Goal: Information Seeking & Learning: Understand process/instructions

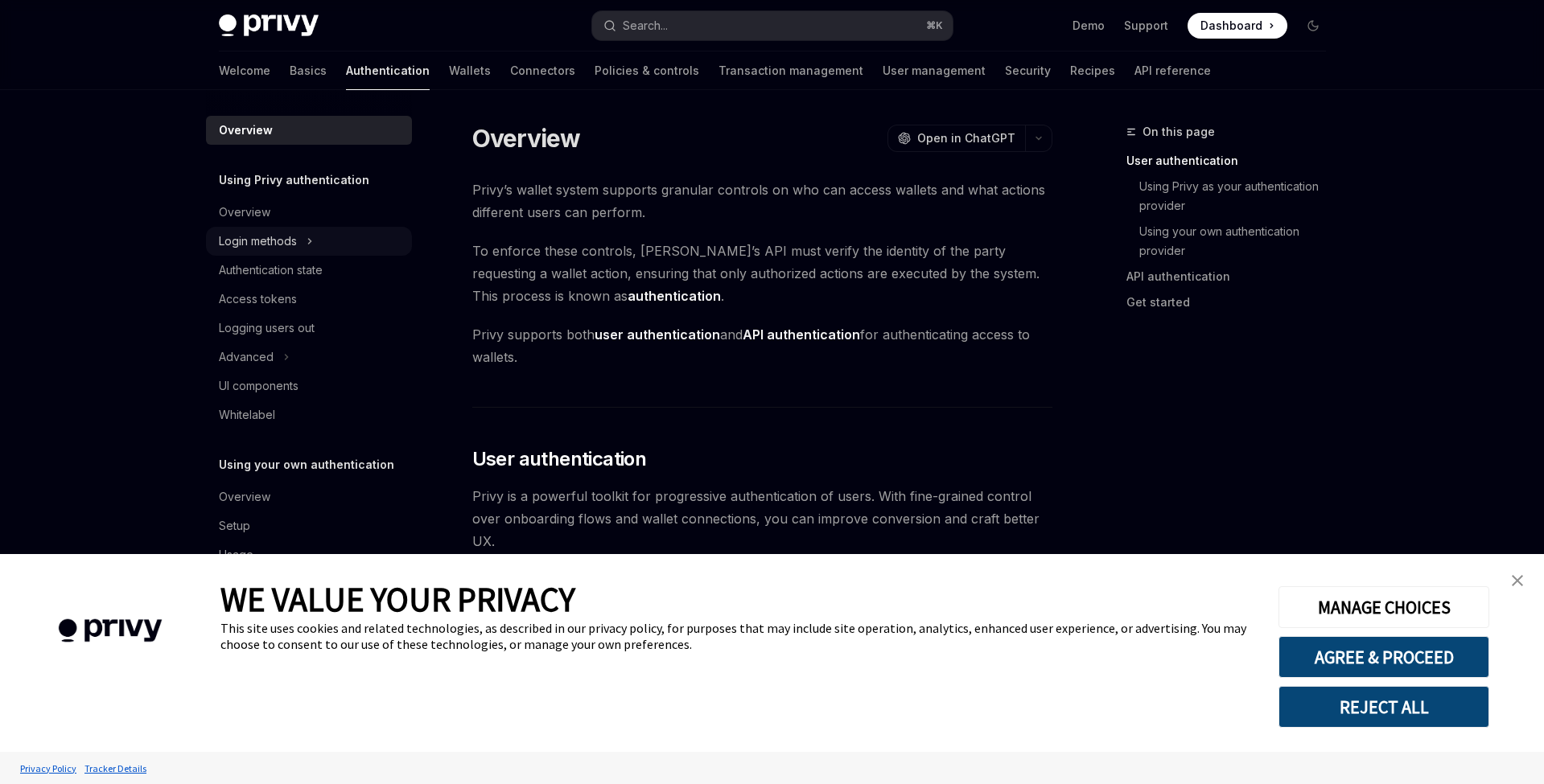
click at [286, 236] on div "Login methods" at bounding box center [258, 242] width 78 height 19
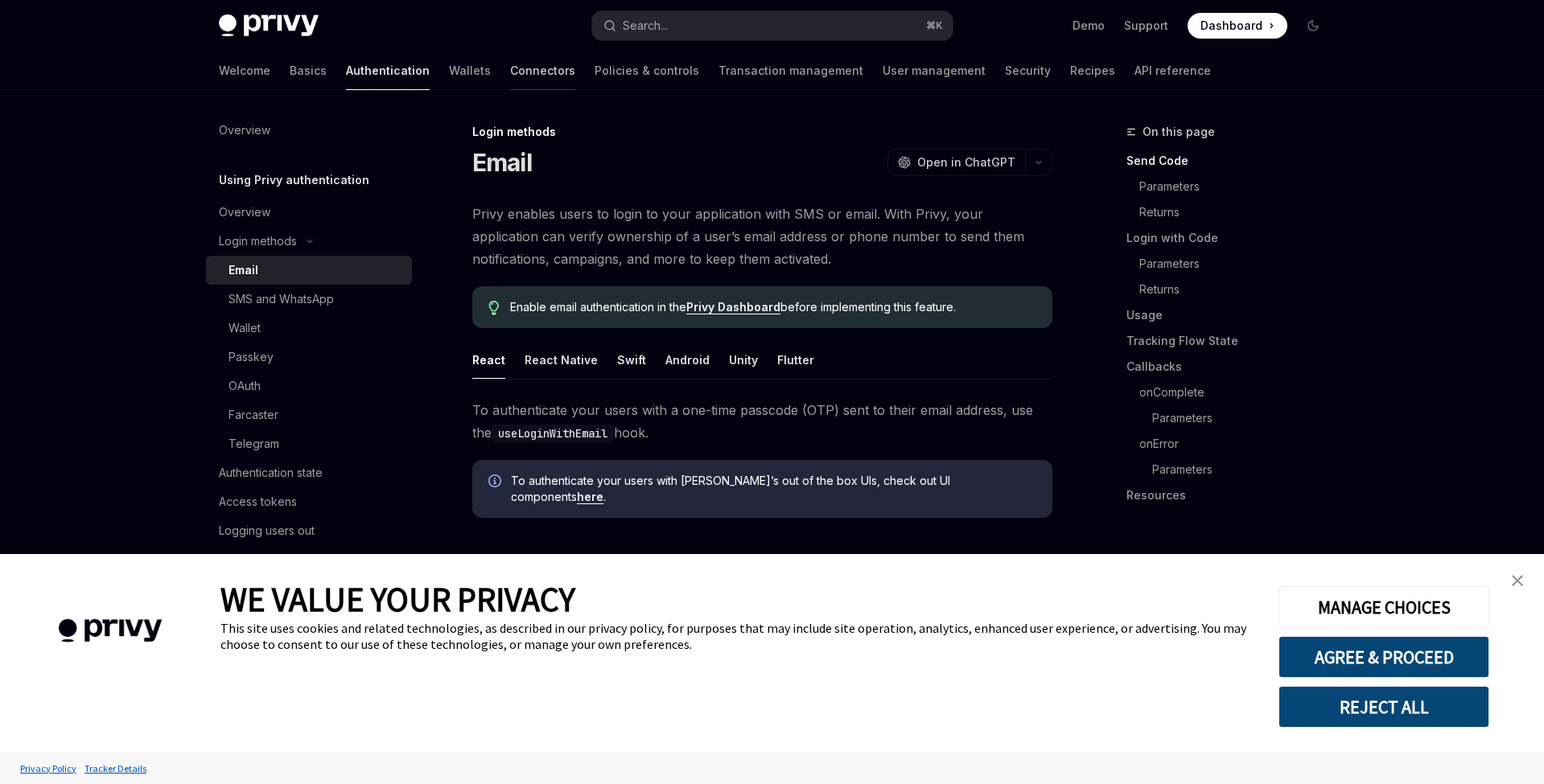
click at [510, 66] on link "Connectors" at bounding box center [543, 71] width 65 height 39
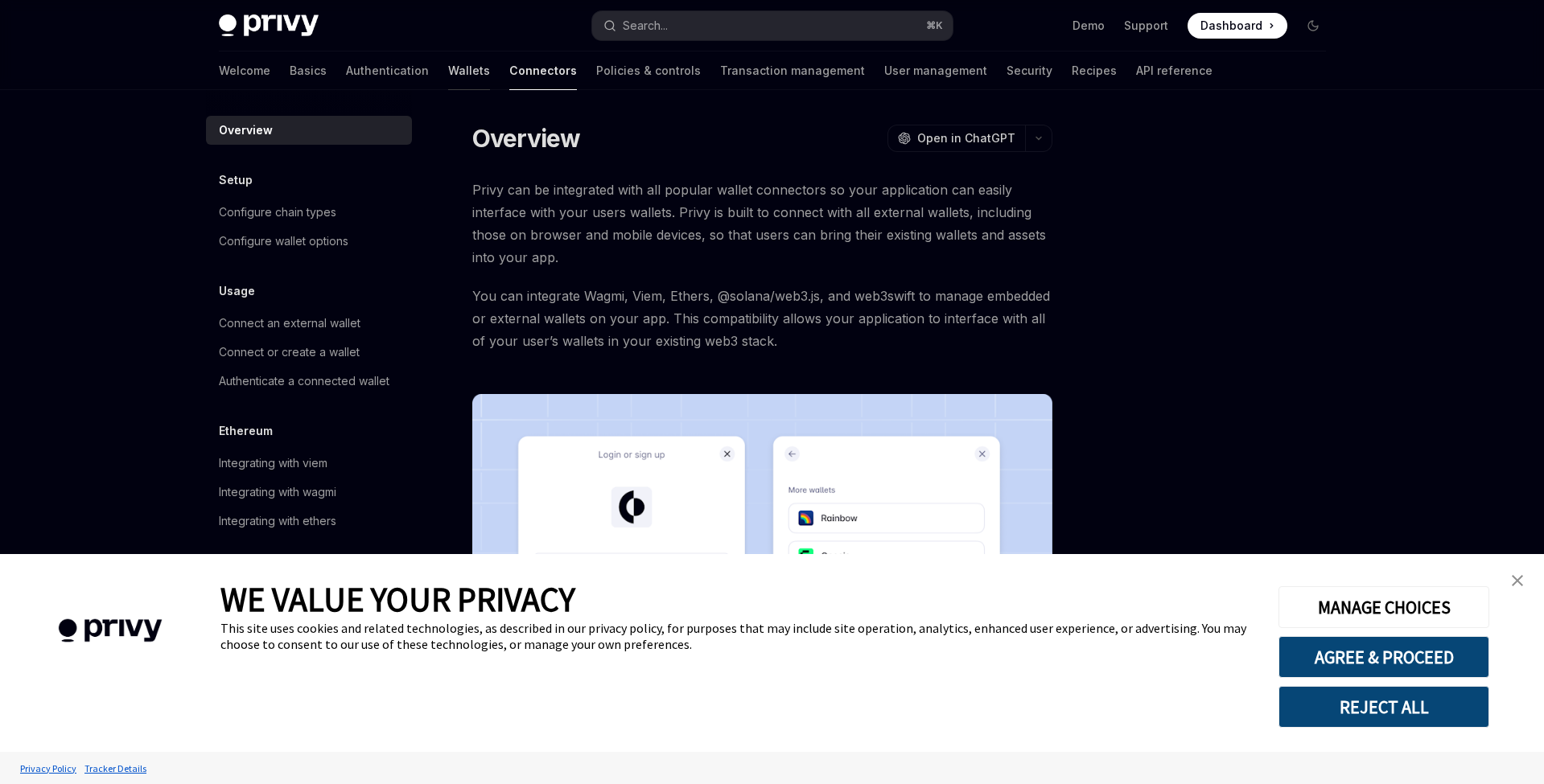
click at [448, 81] on link "Wallets" at bounding box center [468, 71] width 41 height 39
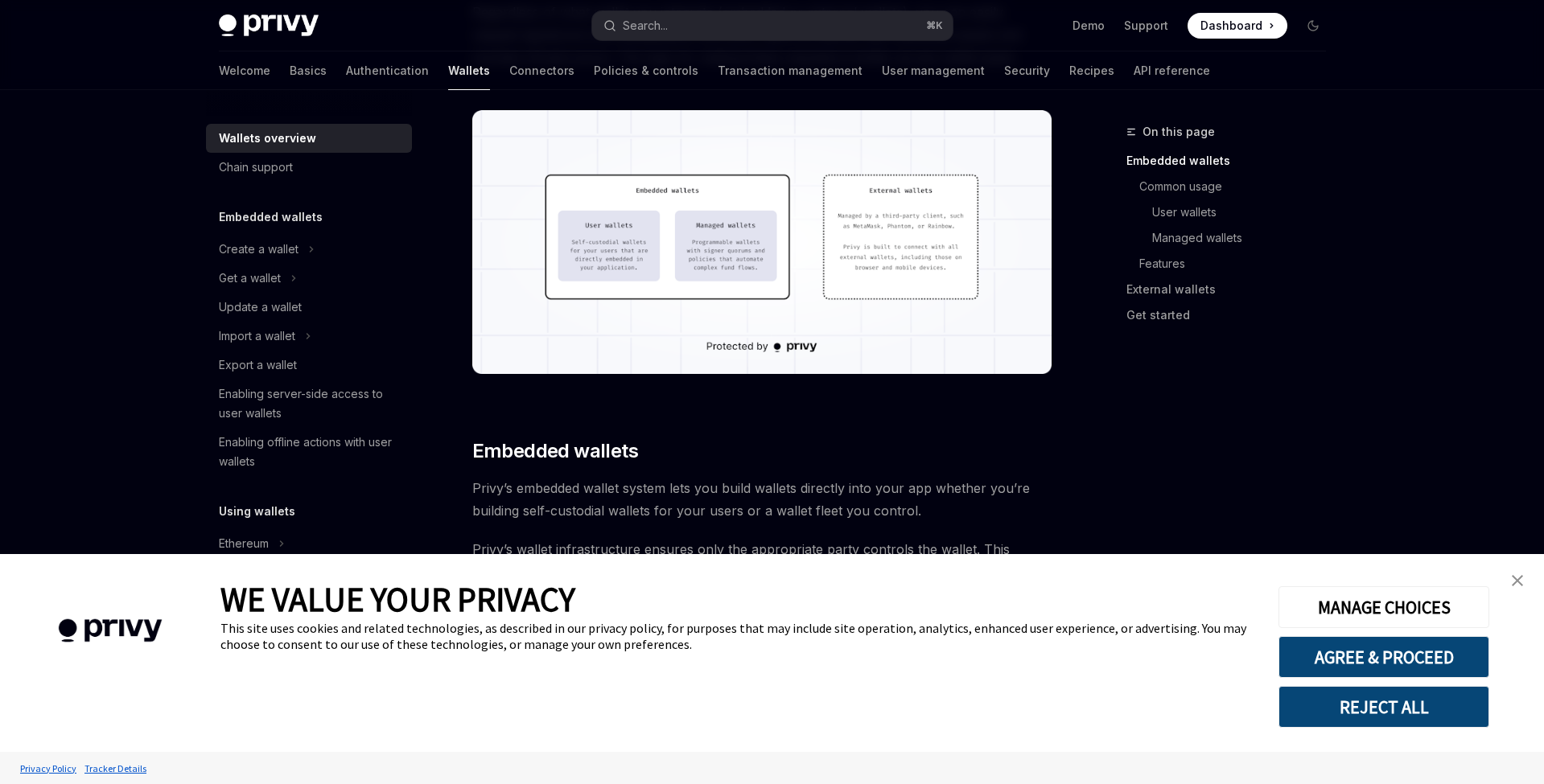
scroll to position [611, 0]
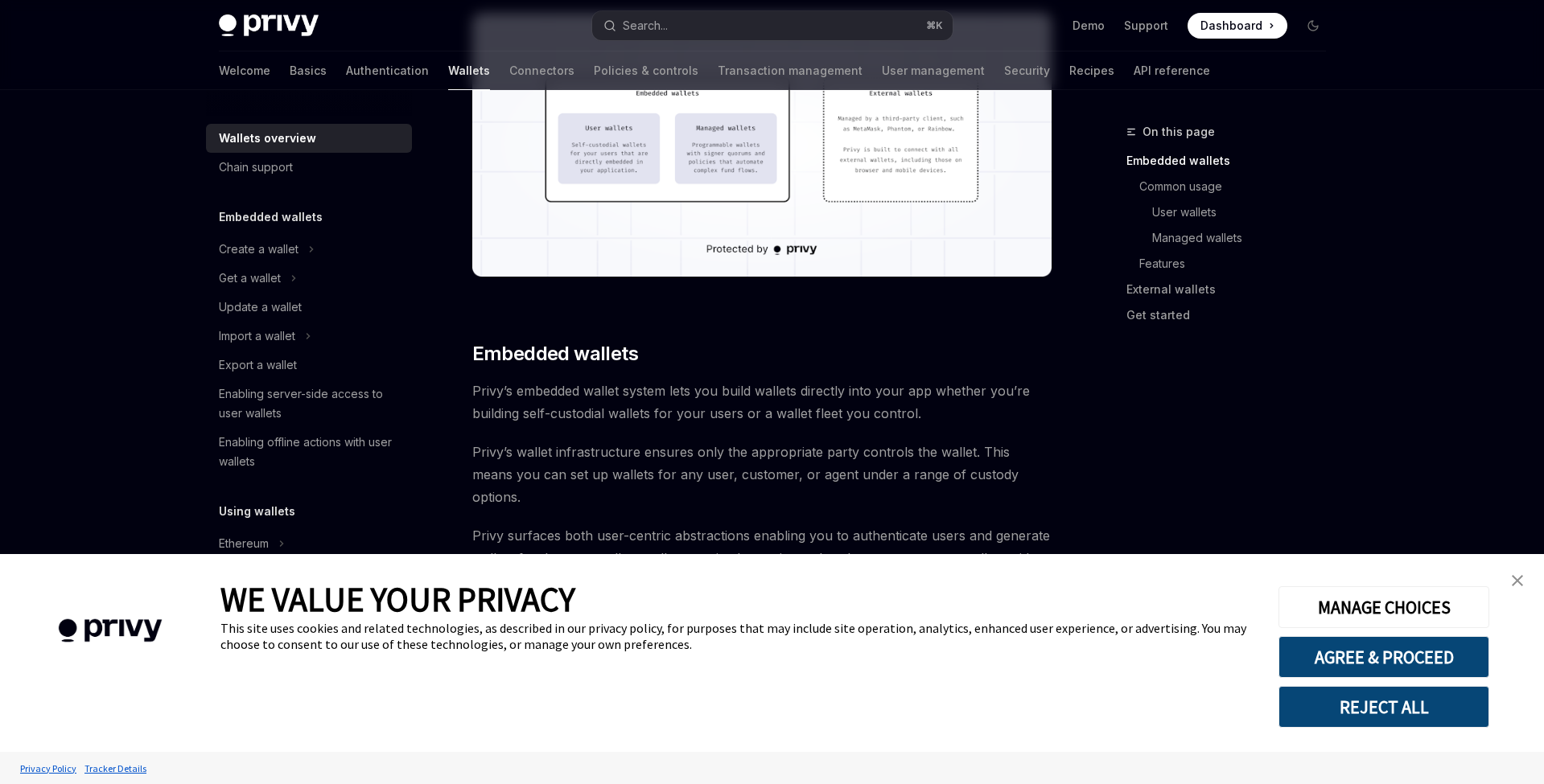
click at [1525, 582] on link "close banner" at bounding box center [1517, 580] width 32 height 32
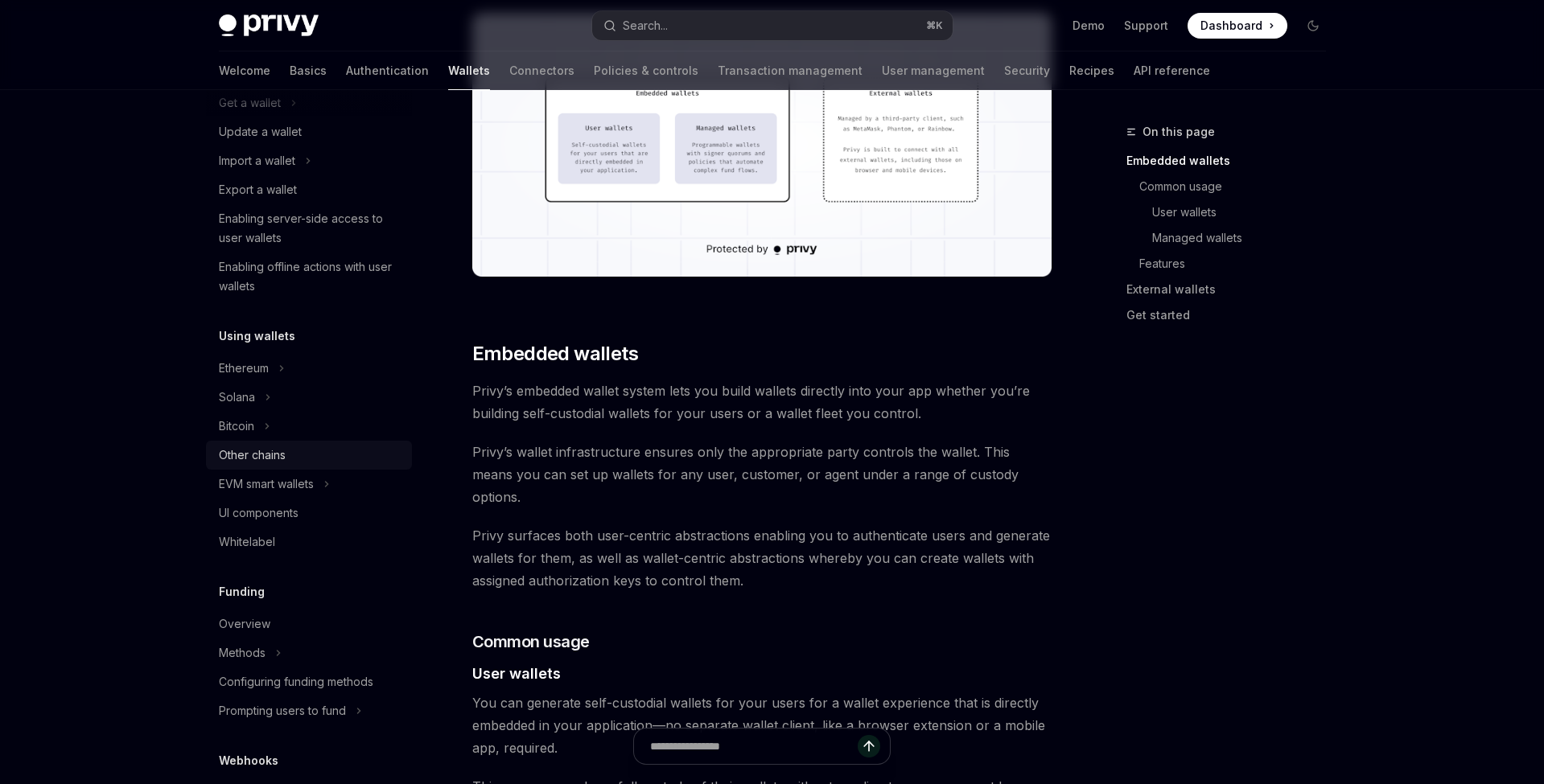
scroll to position [205, 0]
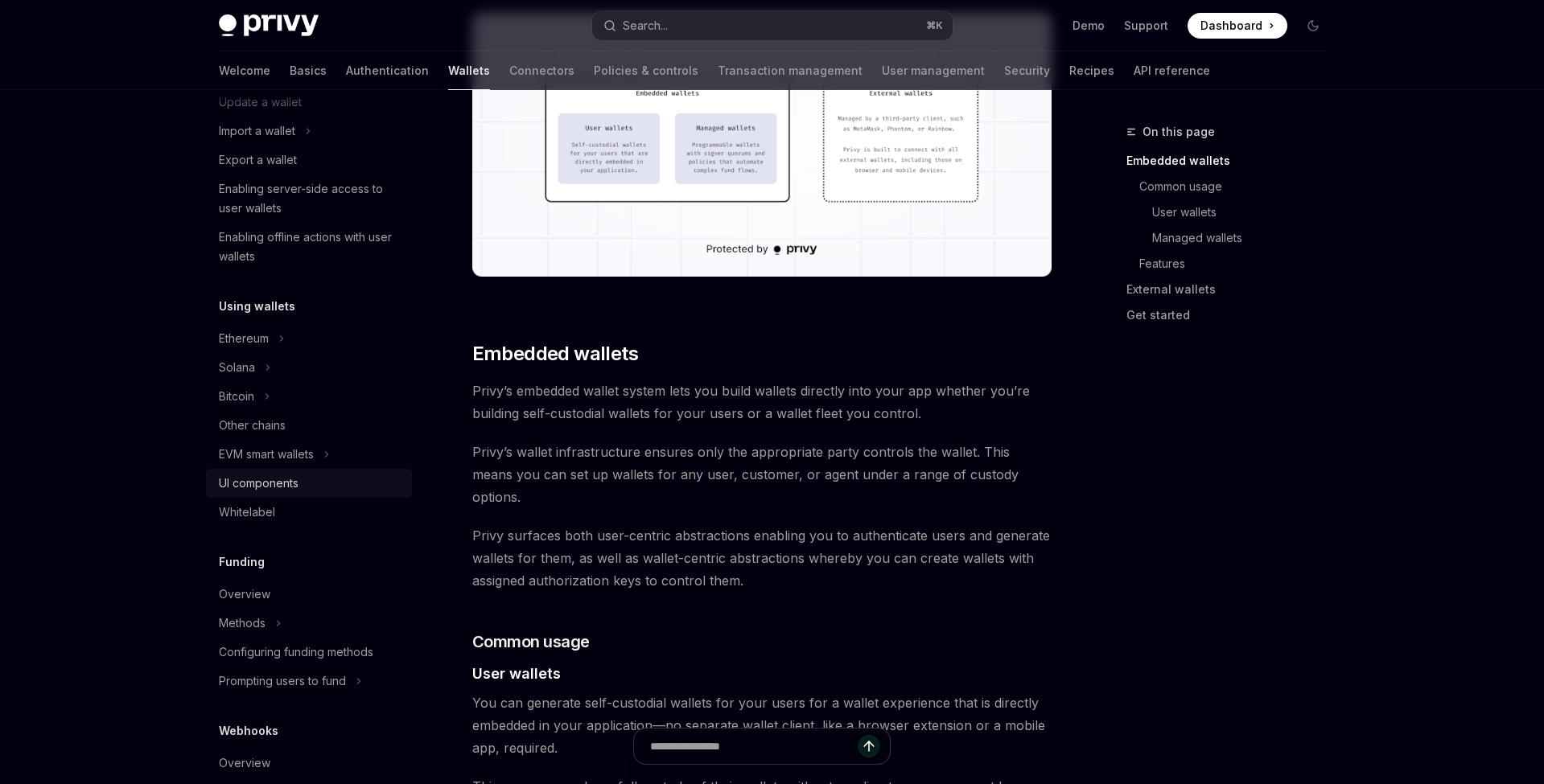
click at [304, 492] on div "UI components" at bounding box center [311, 483] width 184 height 19
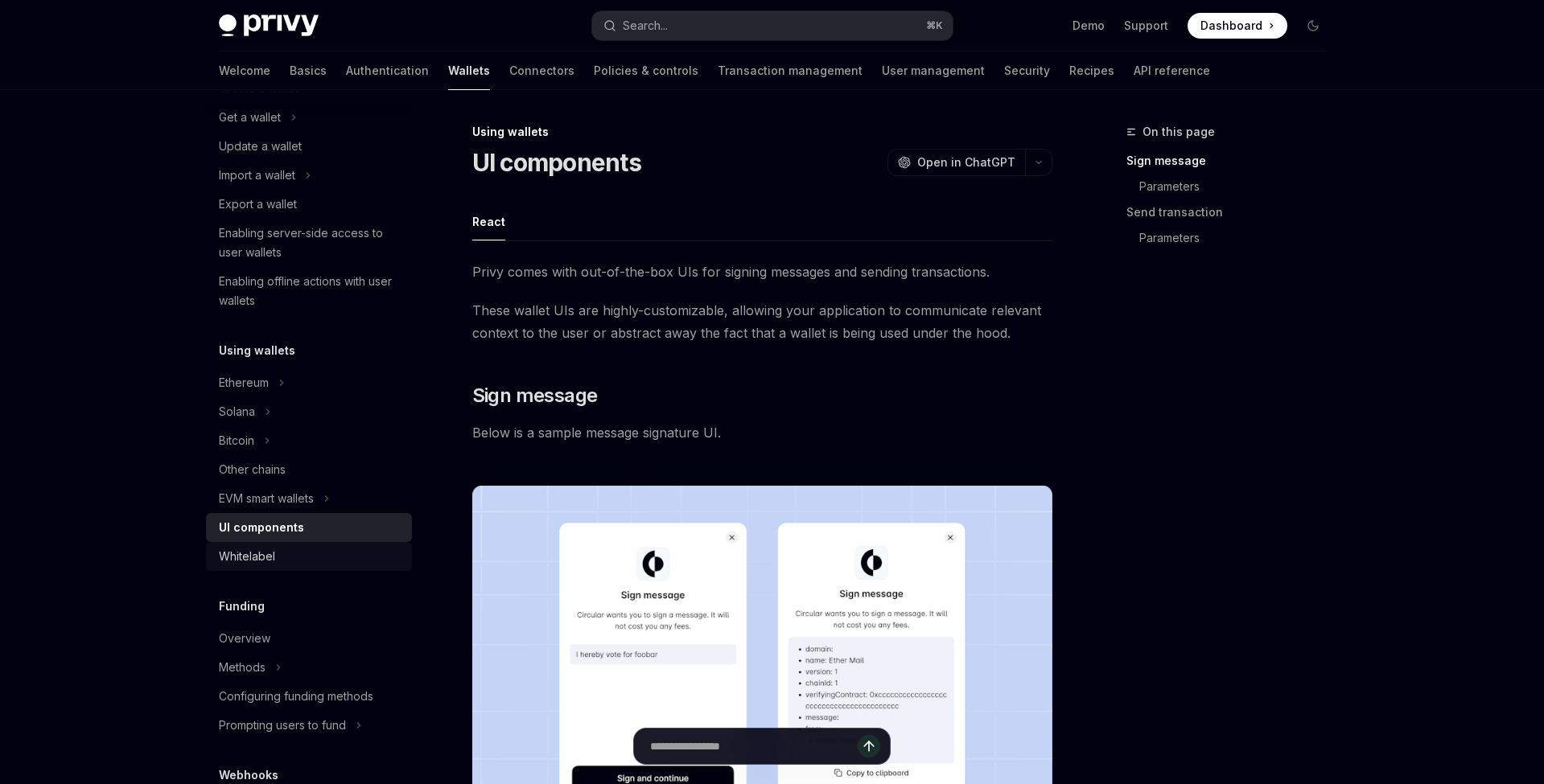
scroll to position [160, 0]
click at [288, 386] on div "Ethereum" at bounding box center [308, 384] width 206 height 29
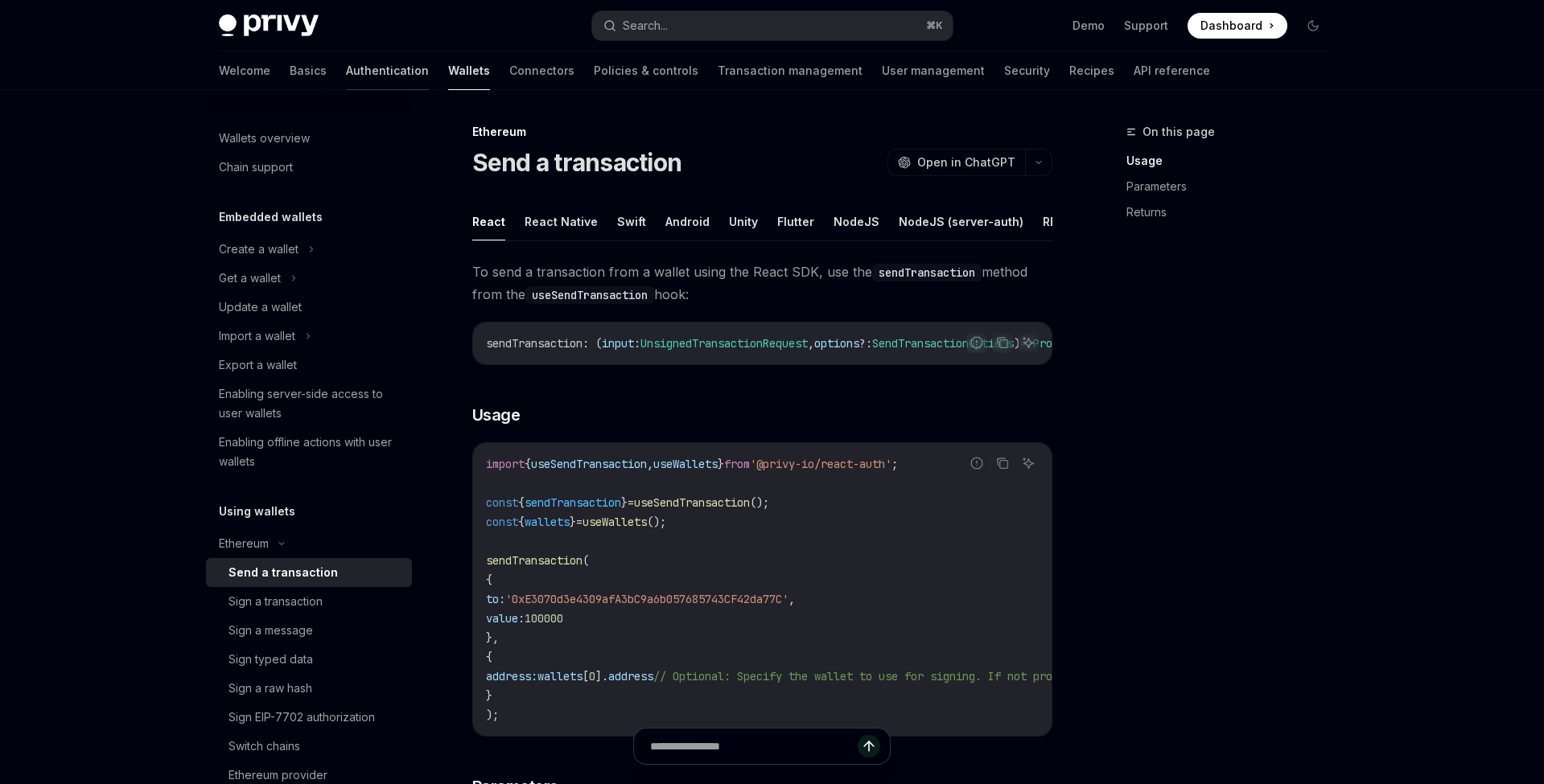
click at [346, 82] on link "Authentication" at bounding box center [387, 71] width 83 height 39
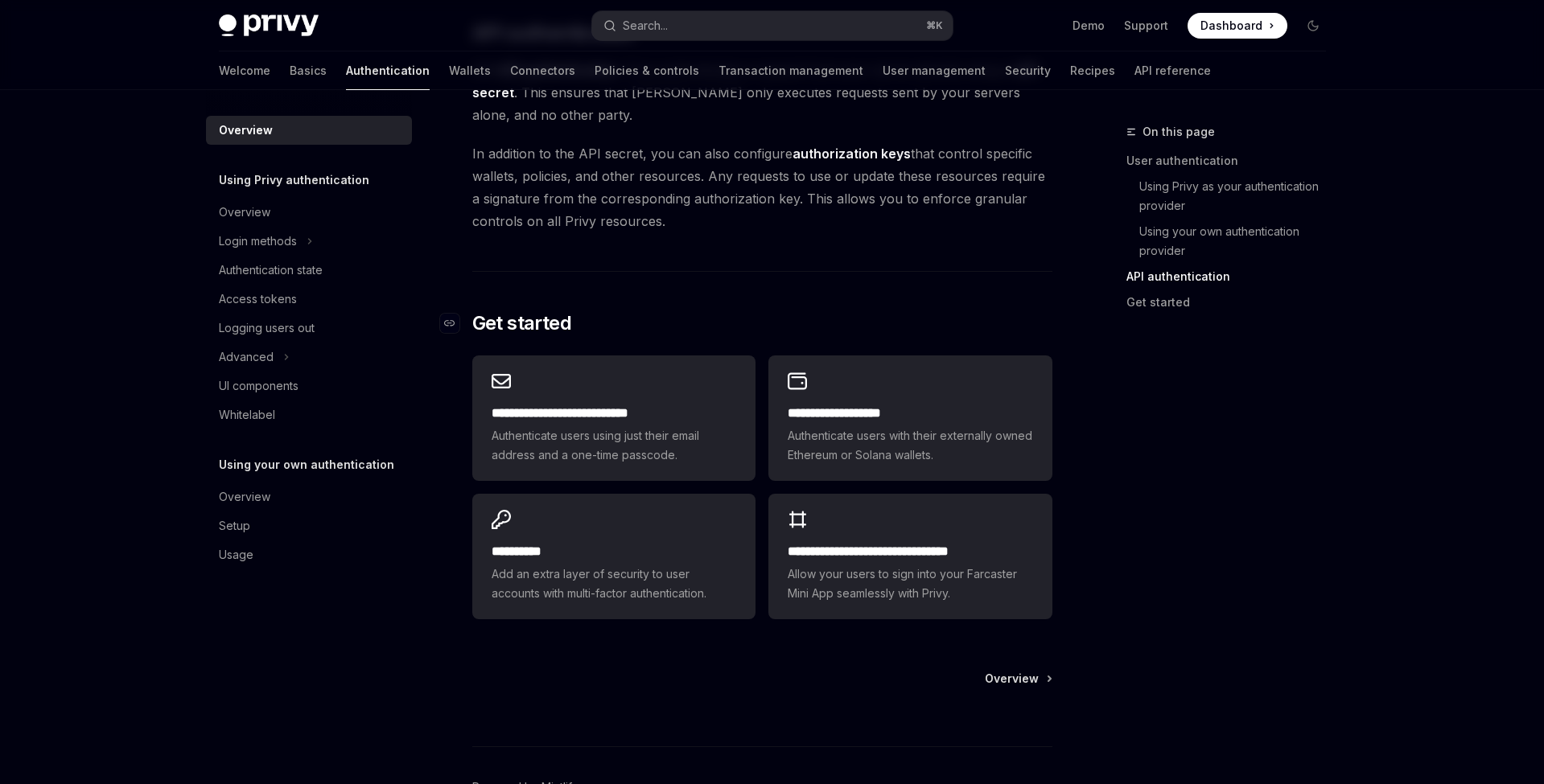
scroll to position [1154, 0]
click at [1048, 686] on div at bounding box center [761, 715] width 580 height 59
click at [1028, 678] on span "Overview" at bounding box center [1011, 678] width 54 height 16
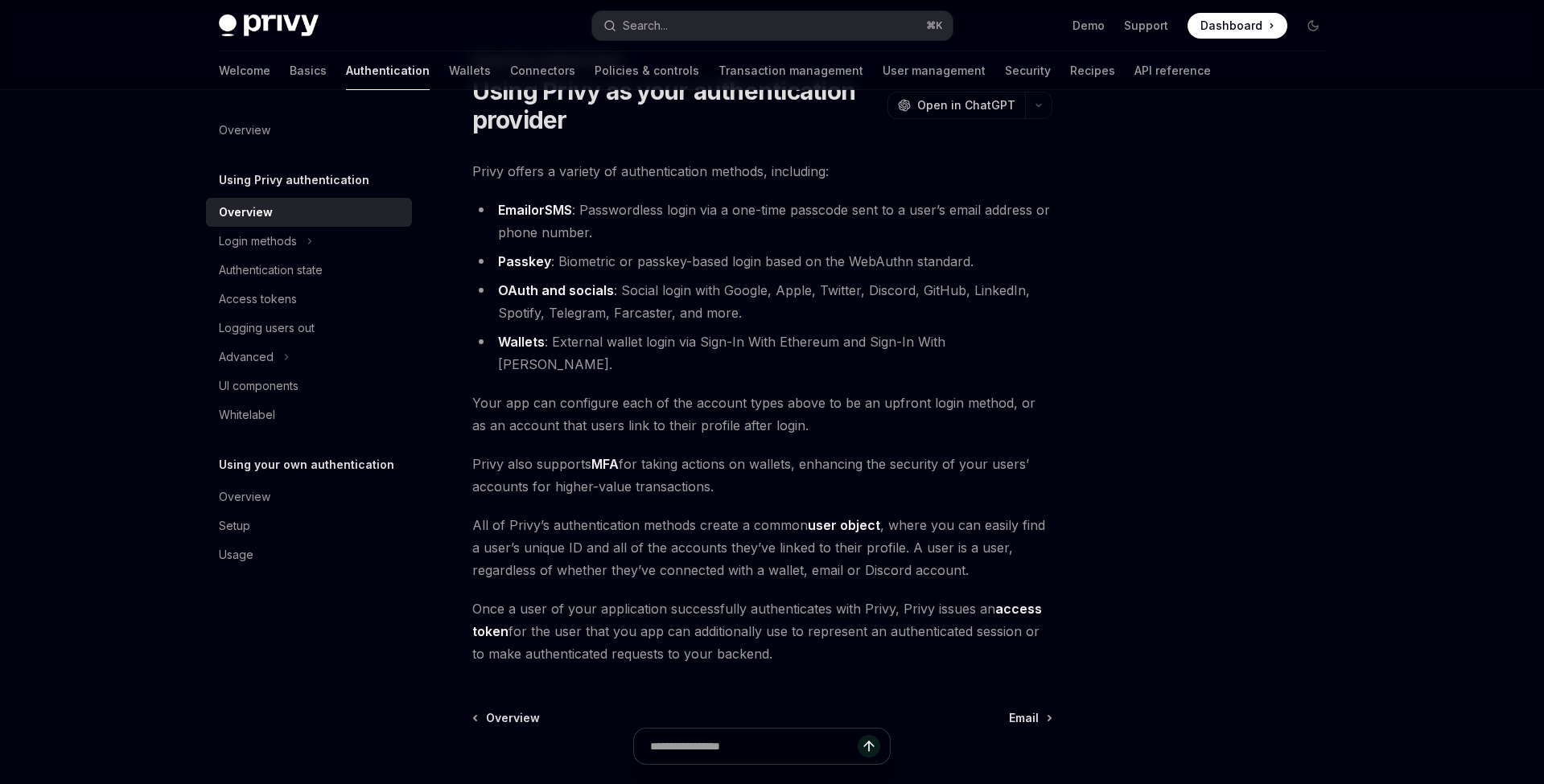
scroll to position [190, 0]
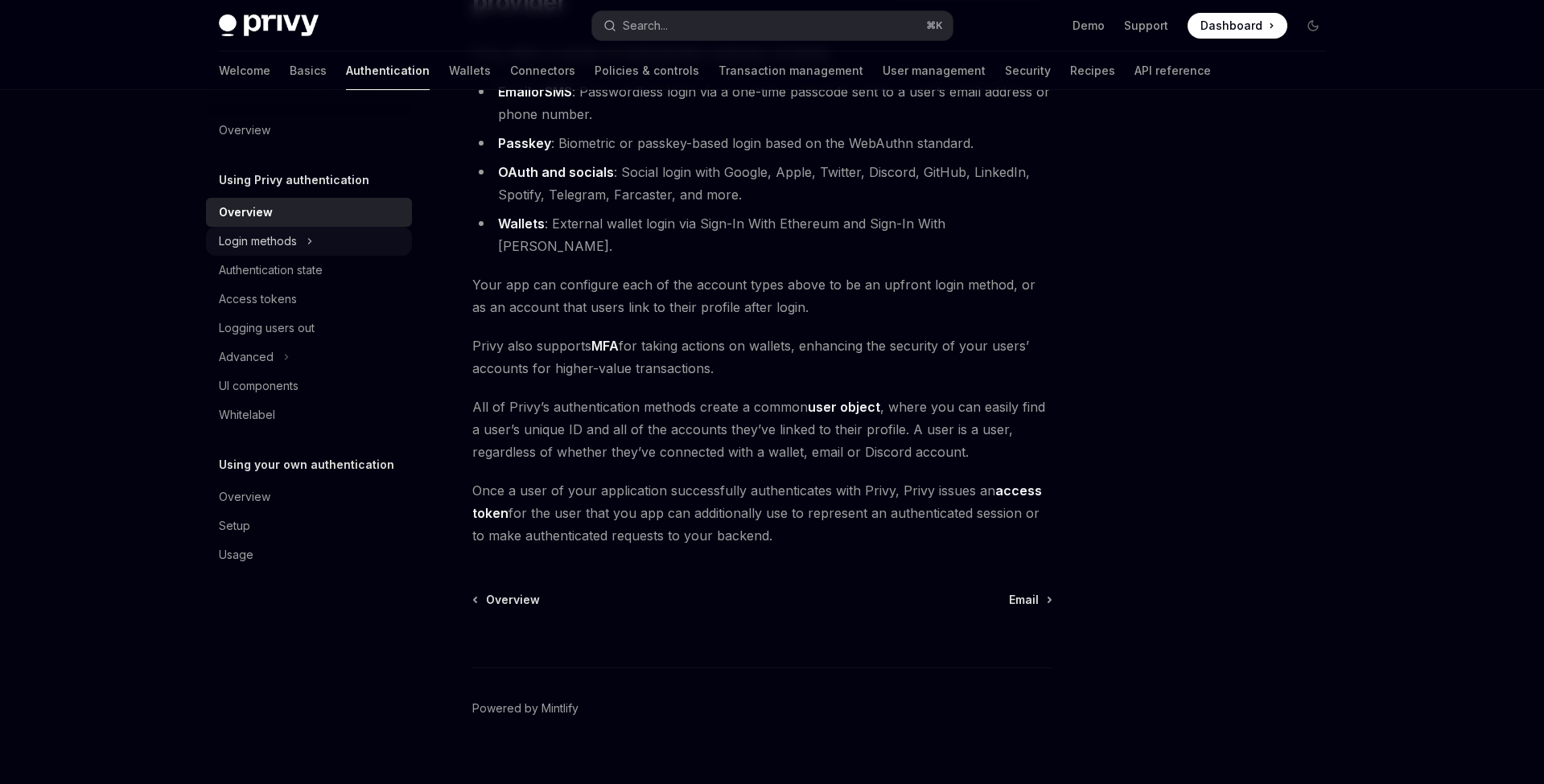
click at [311, 246] on icon at bounding box center [309, 242] width 6 height 19
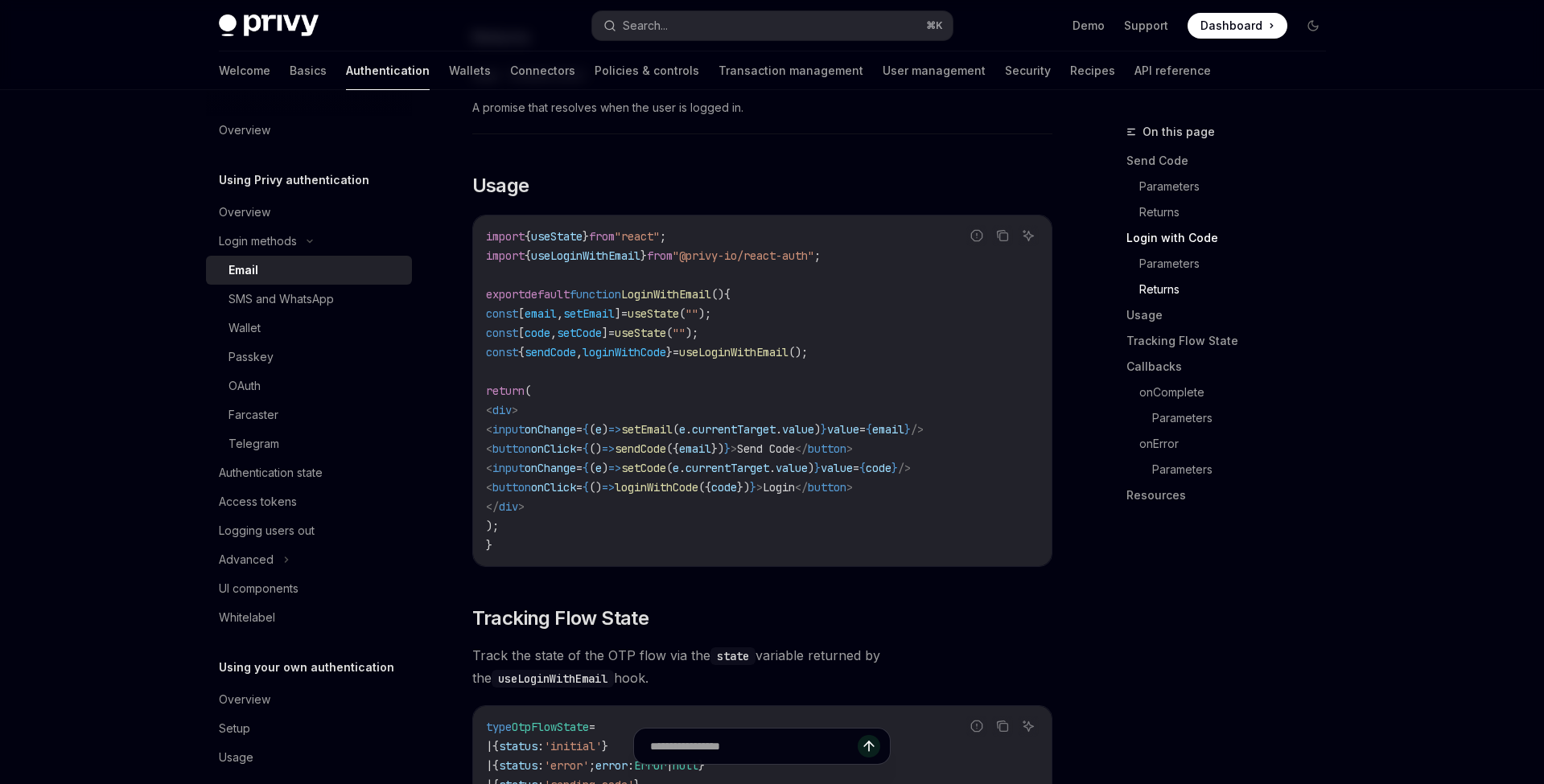
scroll to position [1733, 0]
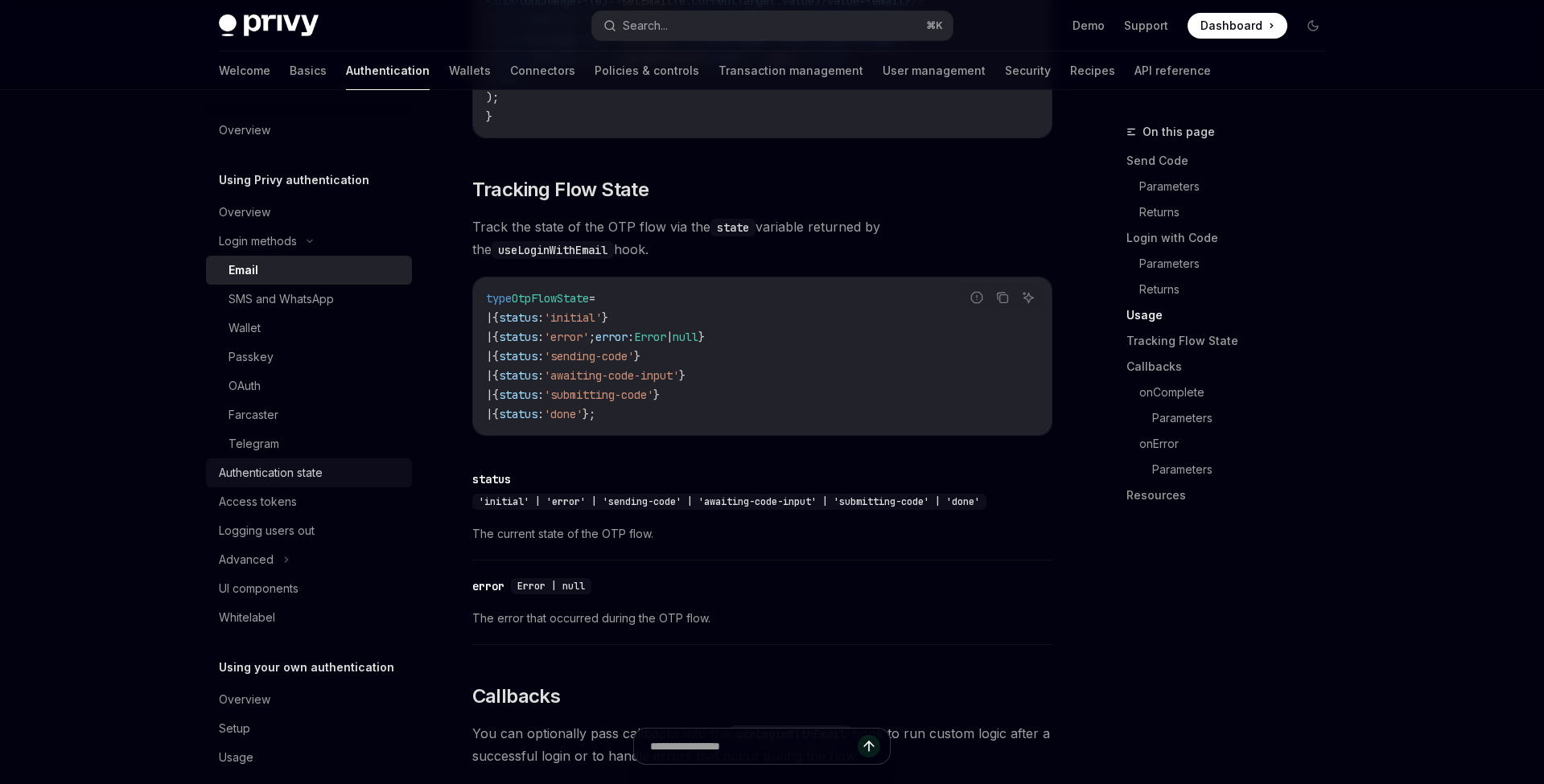
click at [323, 478] on div "Authentication state" at bounding box center [271, 473] width 104 height 19
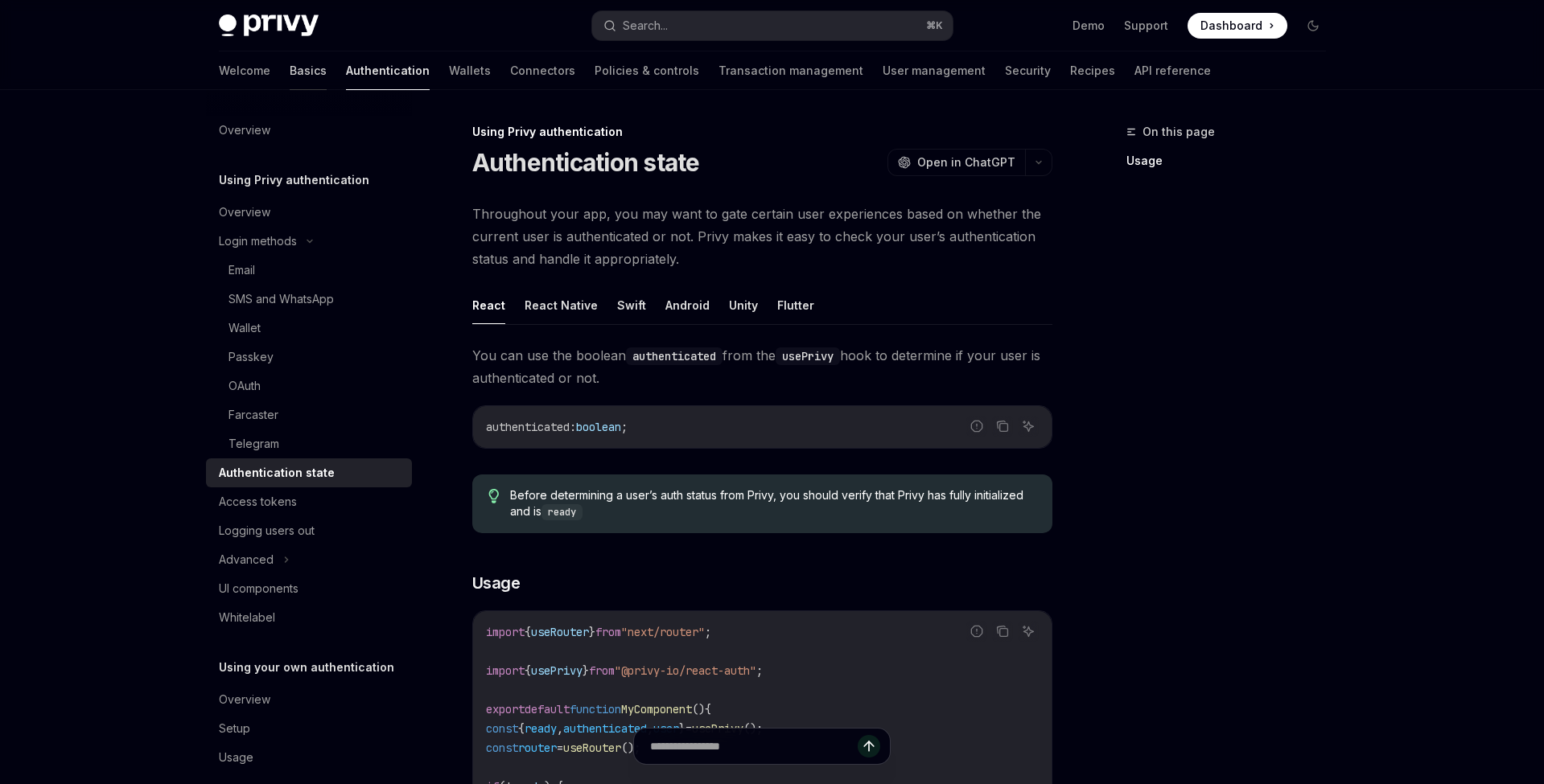
click at [289, 67] on link "Basics" at bounding box center [308, 71] width 37 height 39
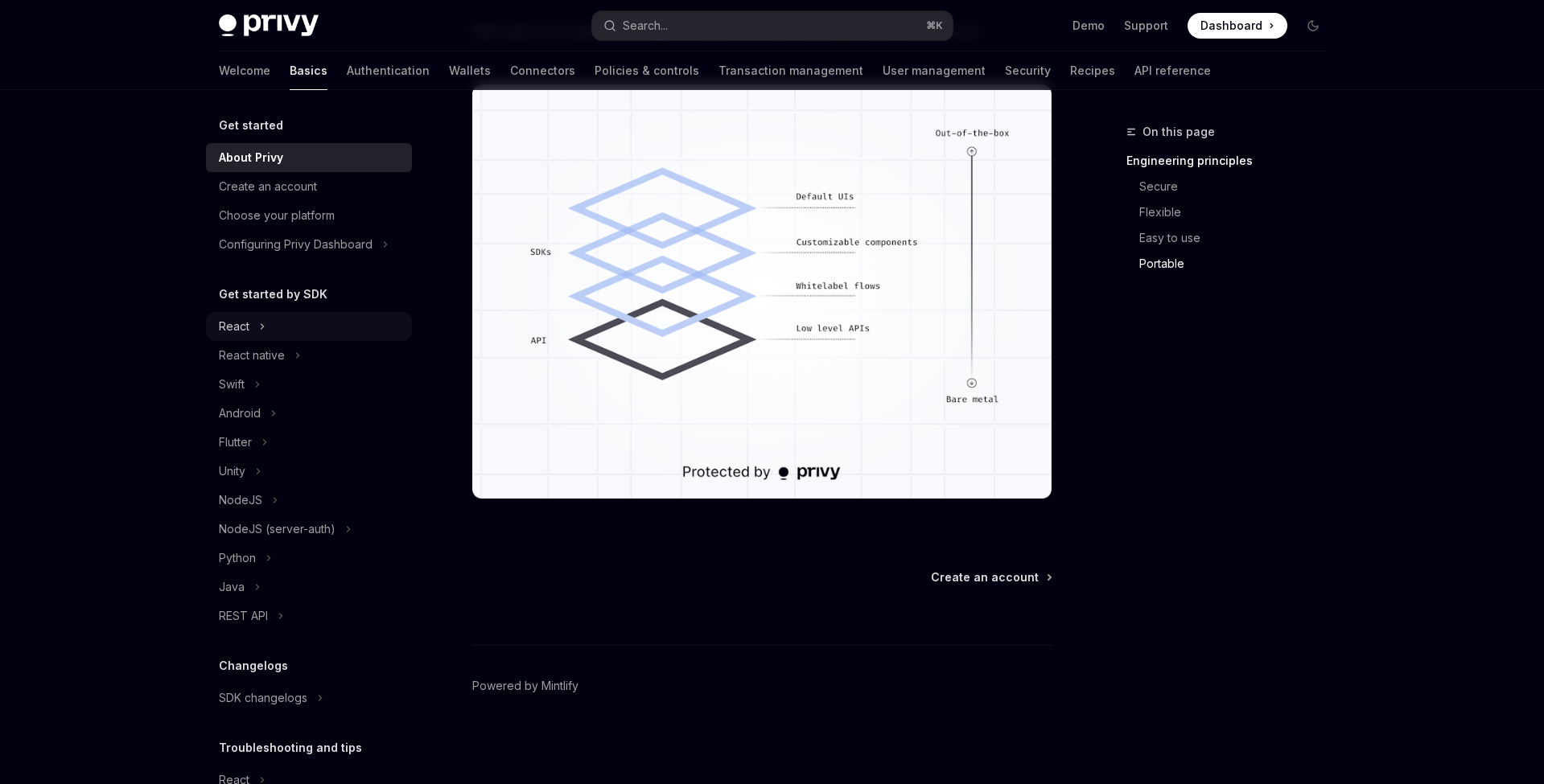
scroll to position [1379, 0]
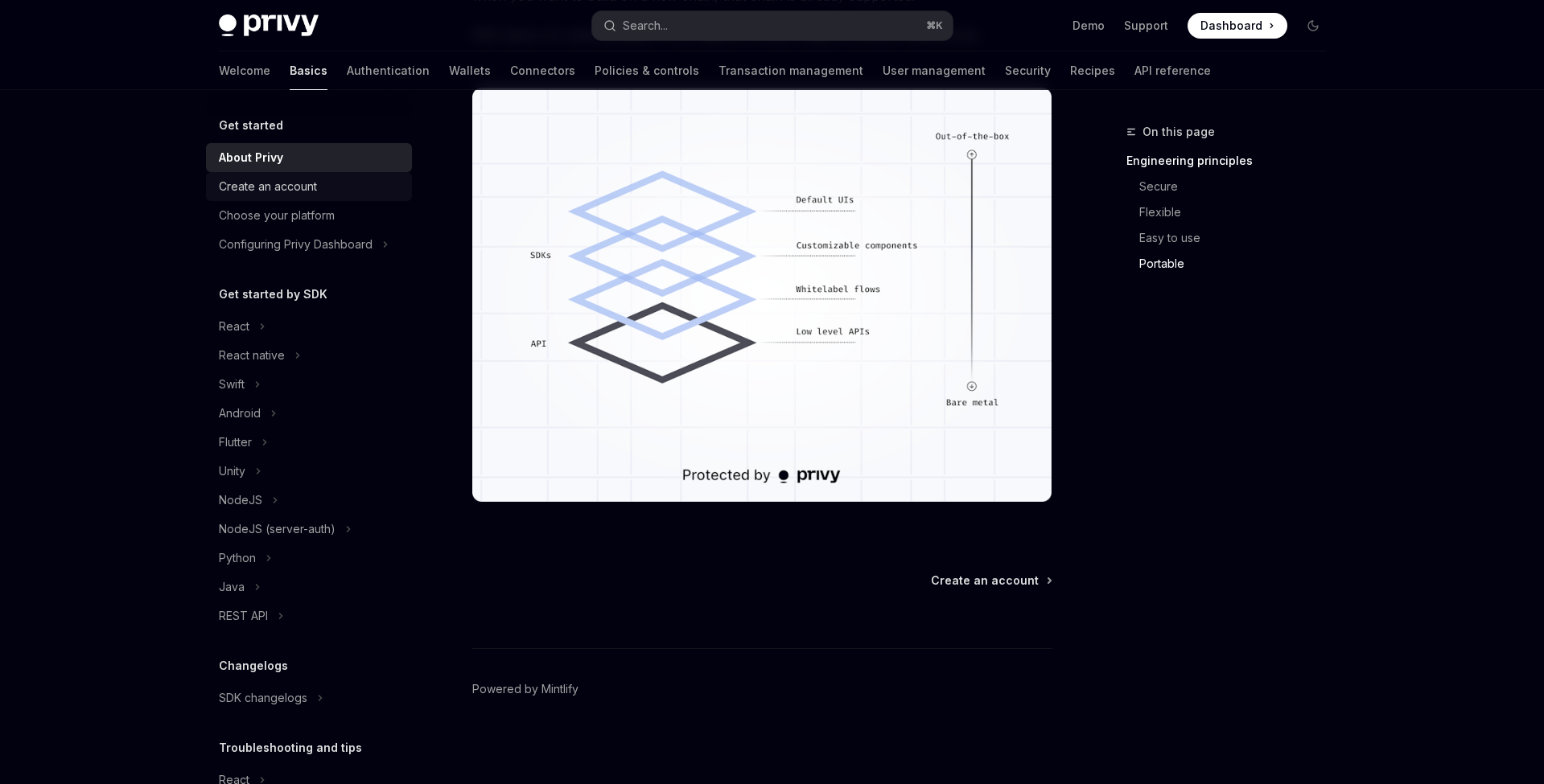
click at [304, 194] on div "Create an account" at bounding box center [267, 187] width 98 height 19
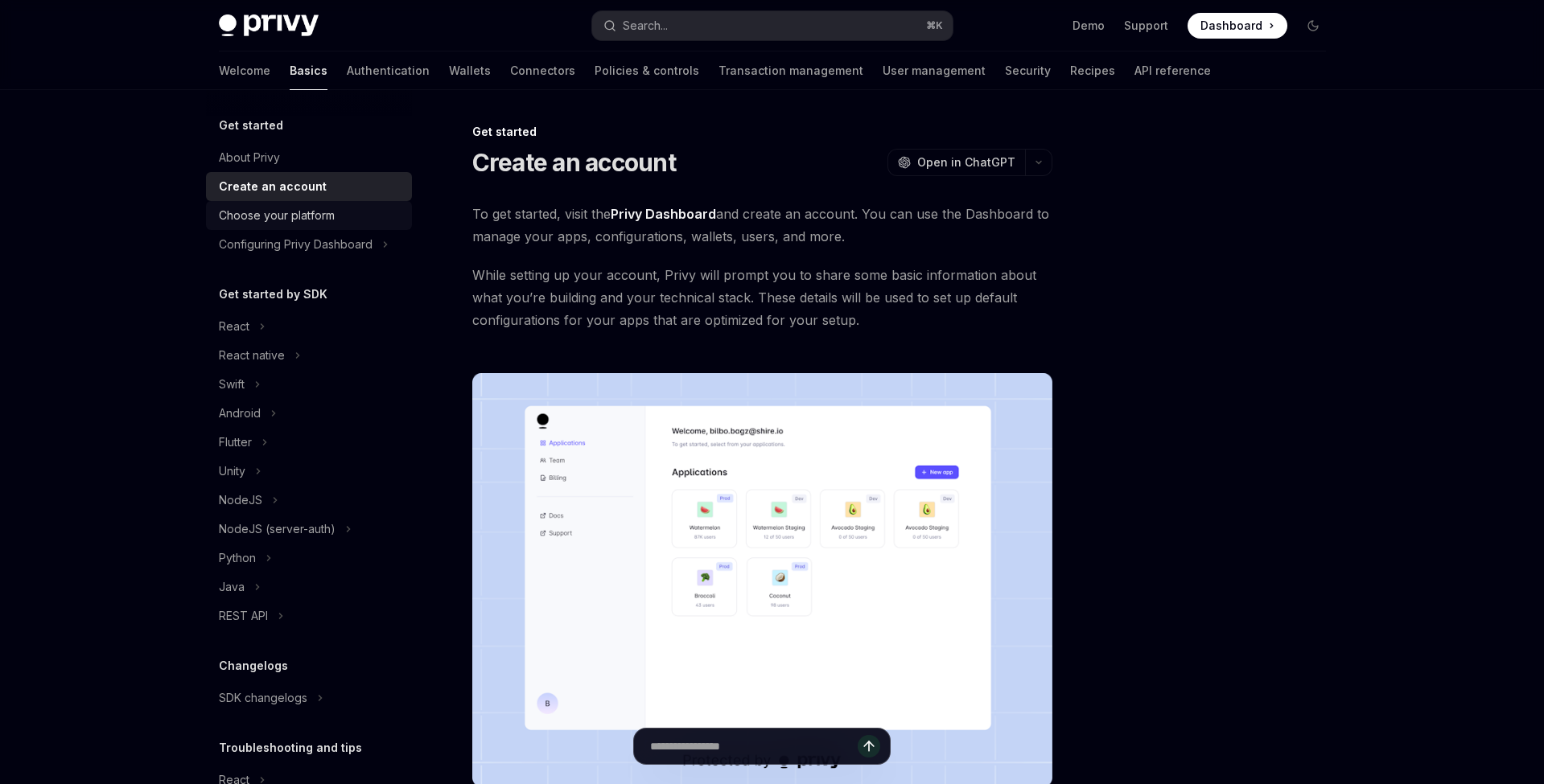
click at [315, 216] on div "Choose your platform" at bounding box center [276, 215] width 116 height 19
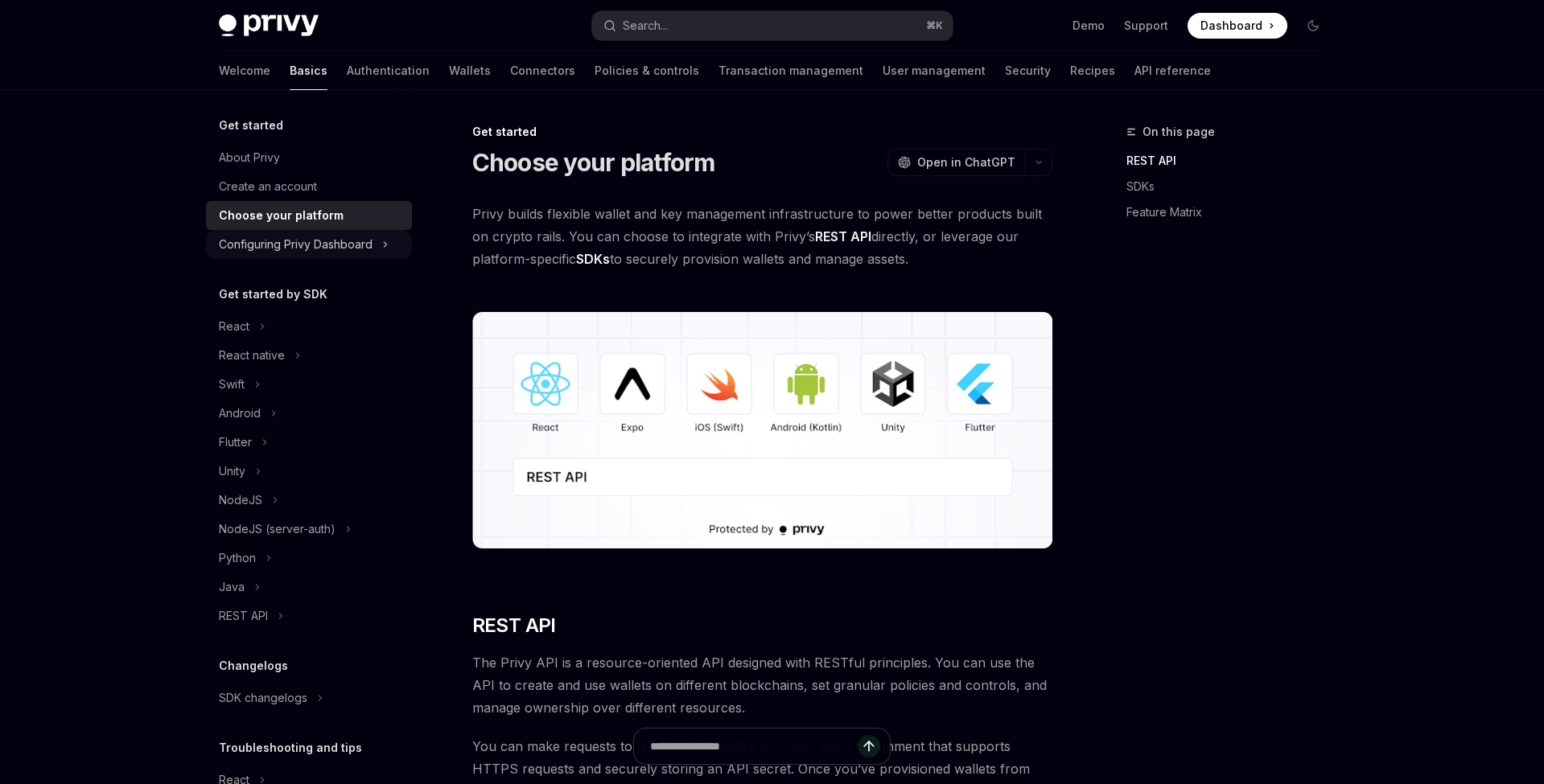
click at [368, 235] on div "Configuring Privy Dashboard" at bounding box center [296, 244] width 154 height 19
type textarea "*"
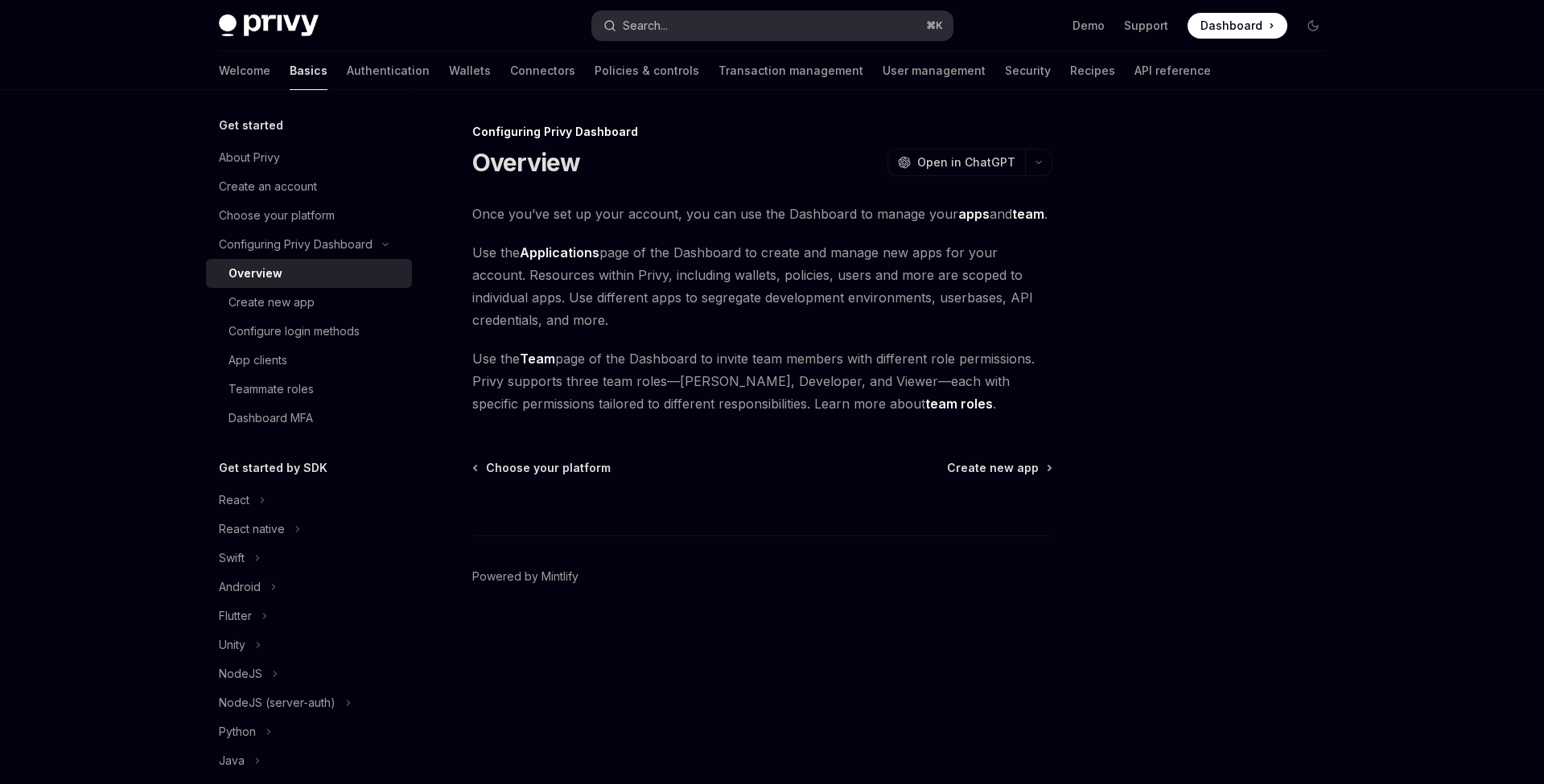
click at [663, 23] on div "Search..." at bounding box center [645, 26] width 45 height 19
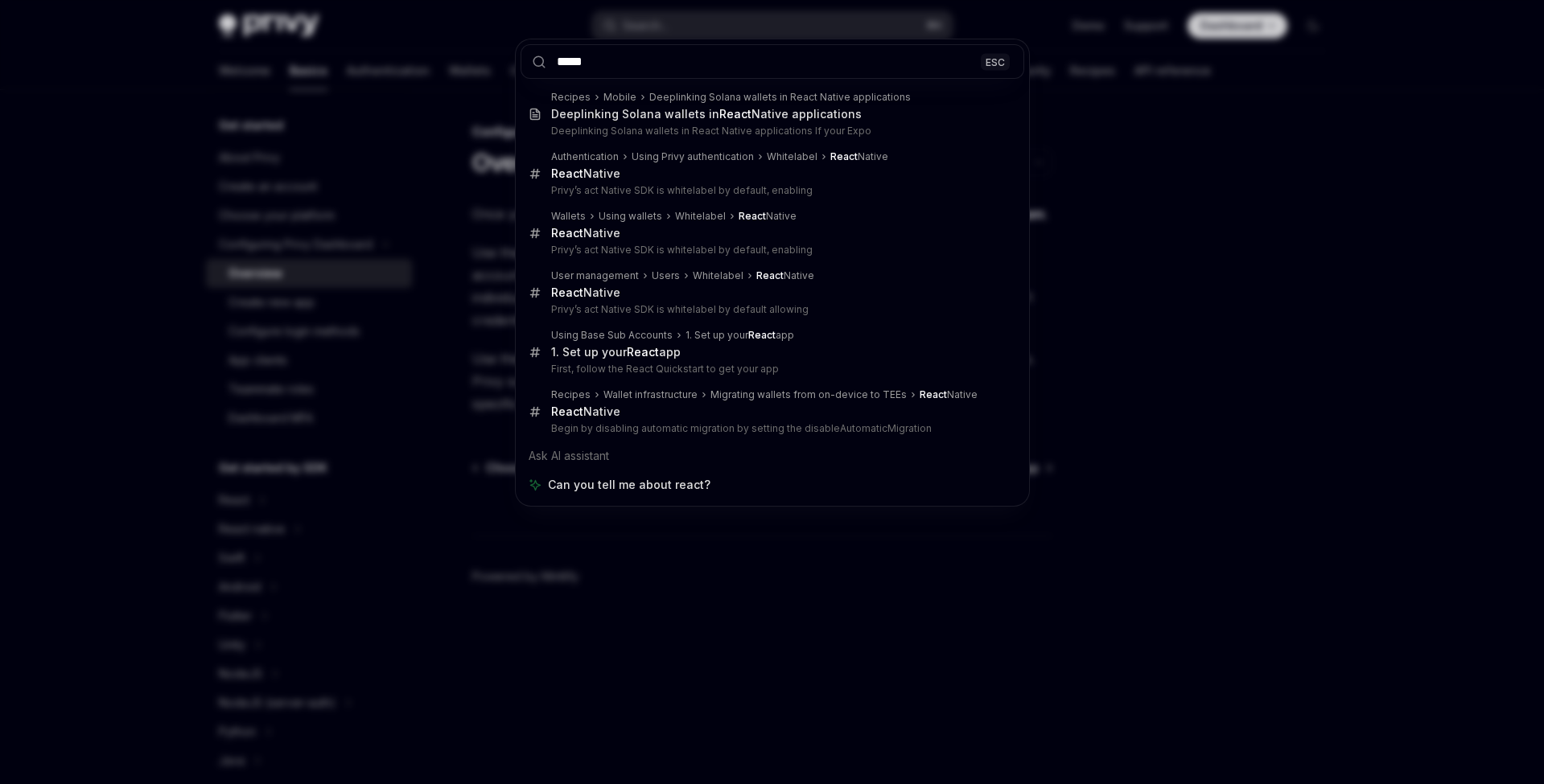
type input "*****"
click at [716, 579] on div "***** ESC Recipes Mobile Deeplinking Solana wallets in React Native application…" at bounding box center [772, 392] width 1544 height 784
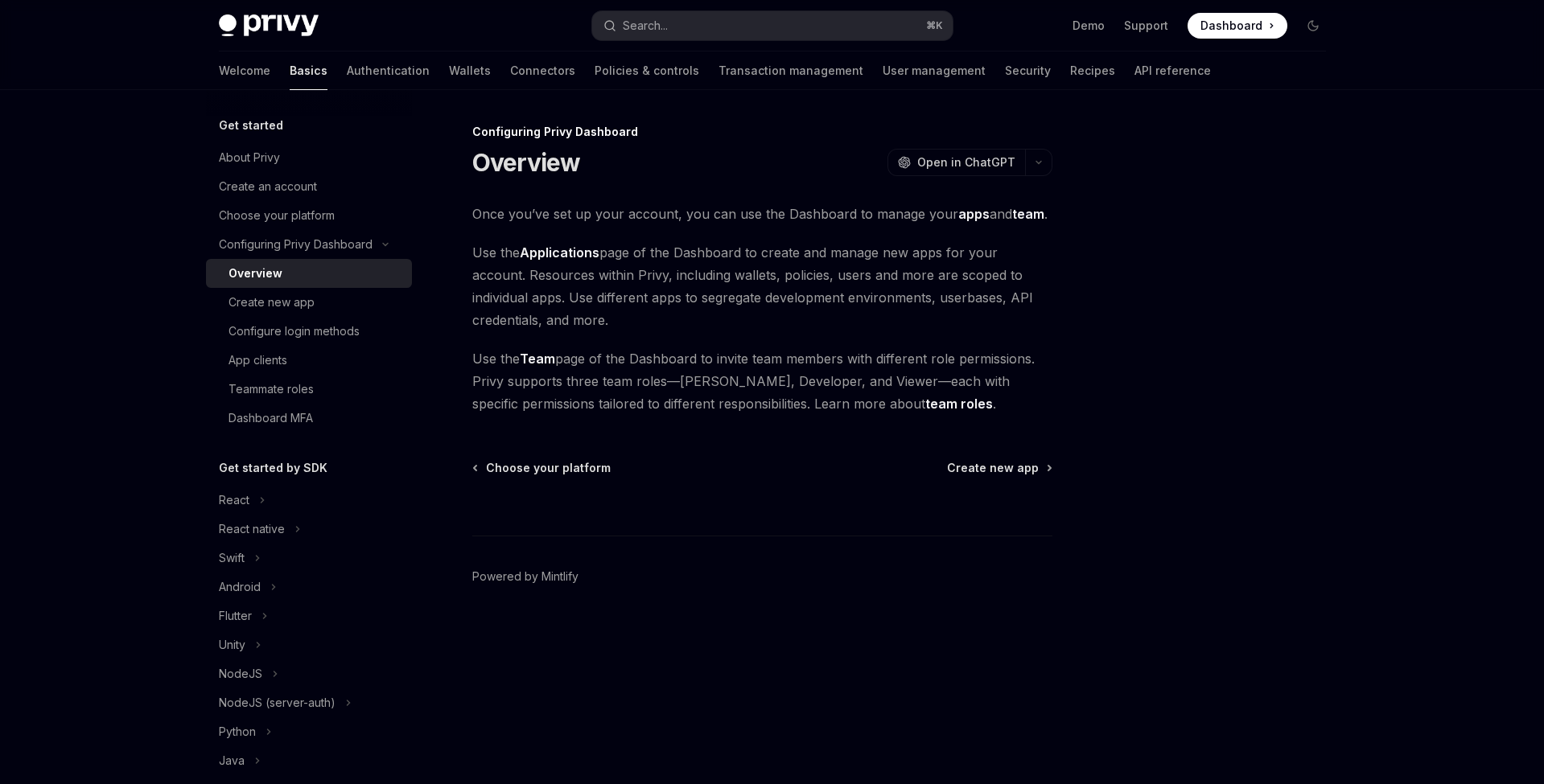
click at [281, 29] on img at bounding box center [268, 26] width 100 height 23
type textarea "*"
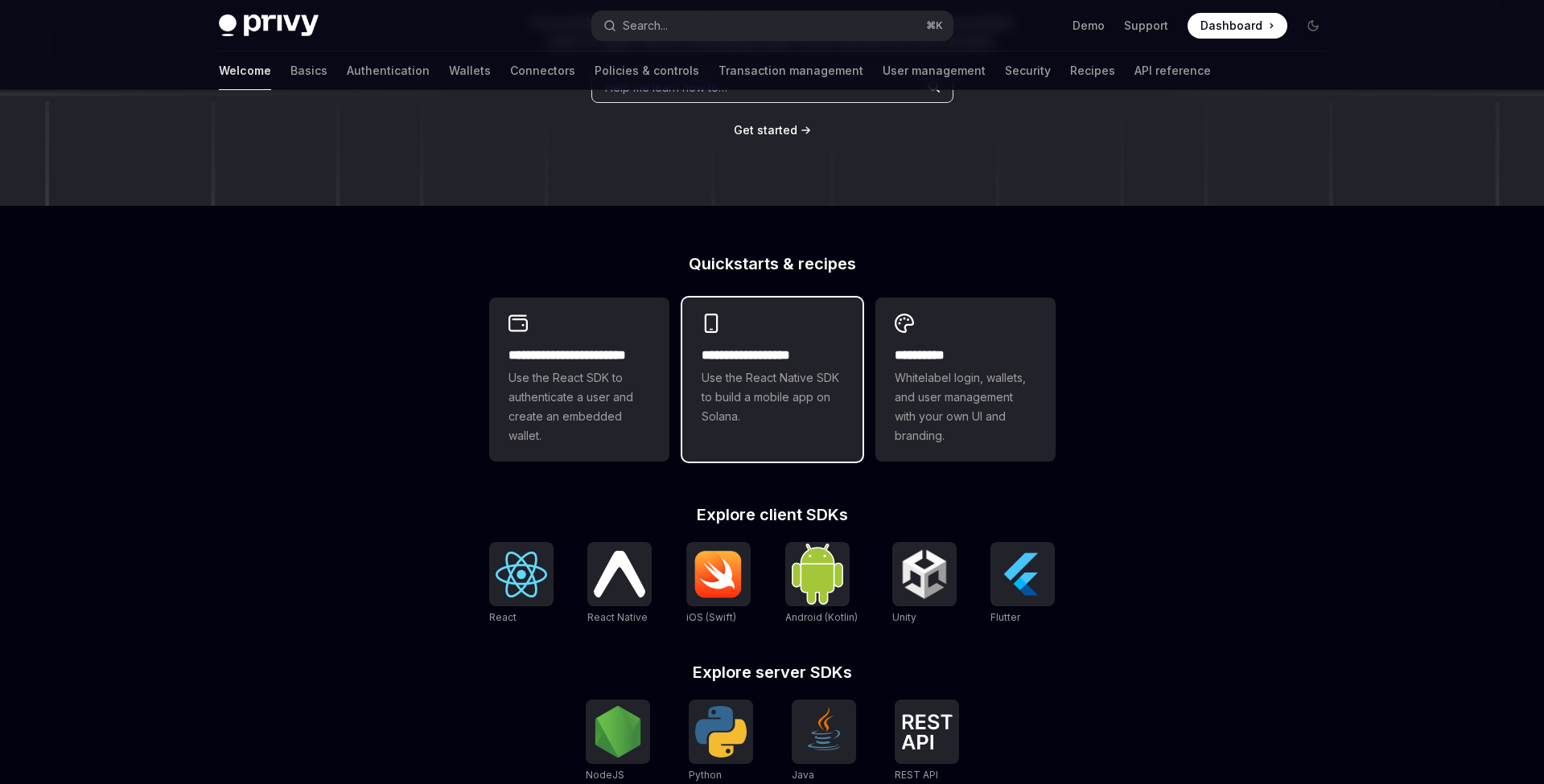
scroll to position [372, 0]
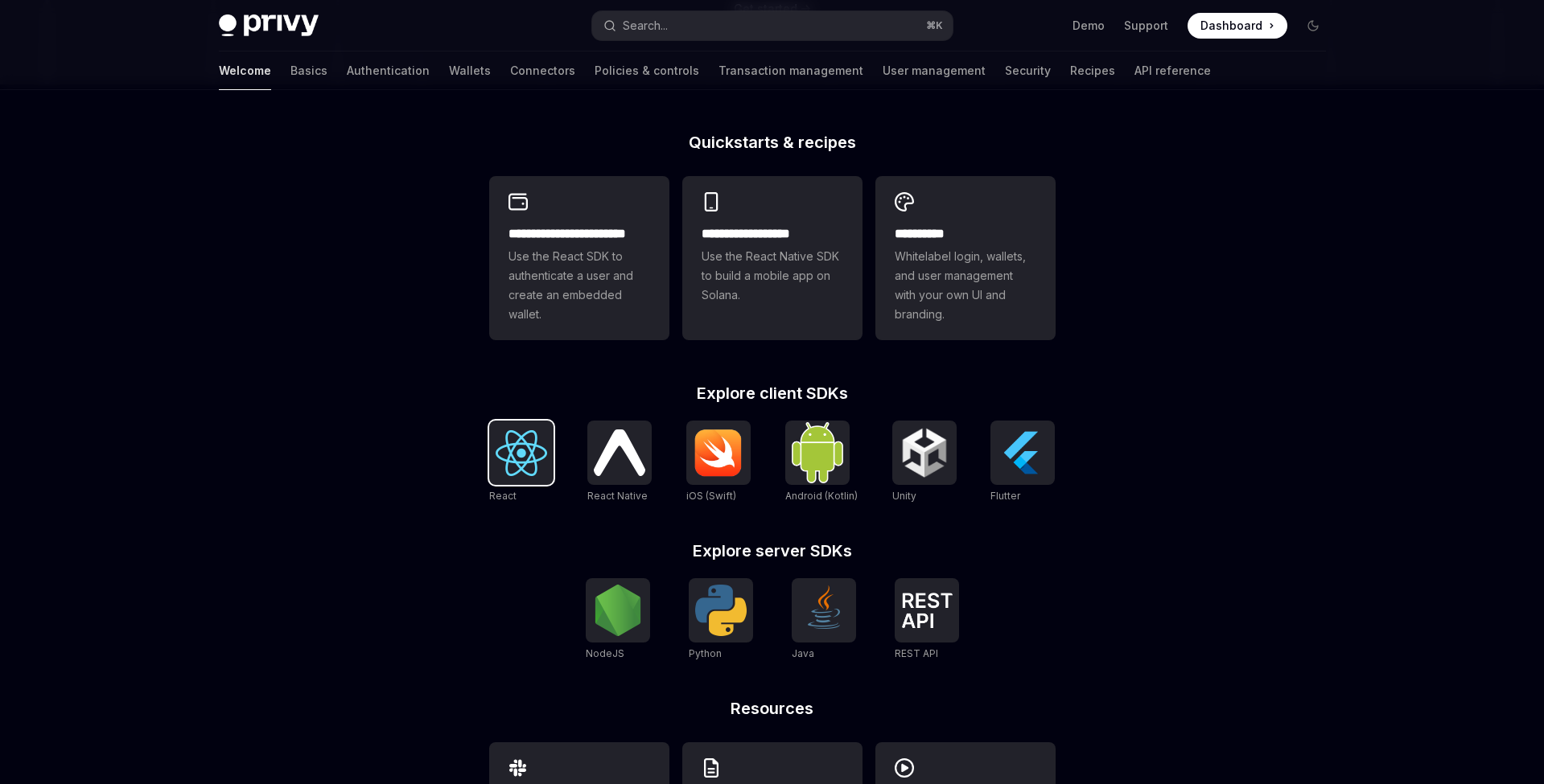
click at [531, 470] on img at bounding box center [521, 453] width 51 height 46
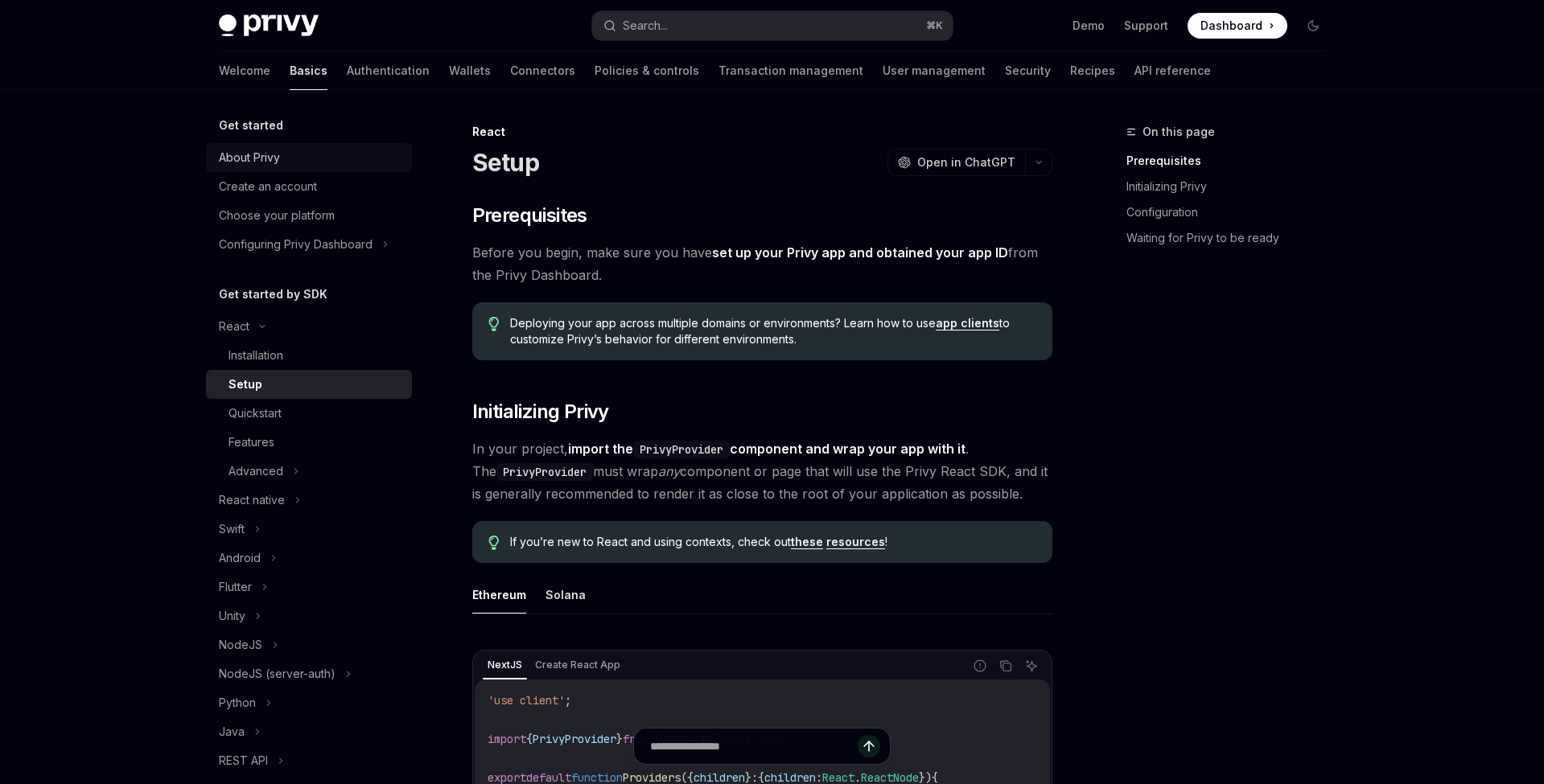
click at [298, 168] on link "About Privy" at bounding box center [308, 157] width 206 height 29
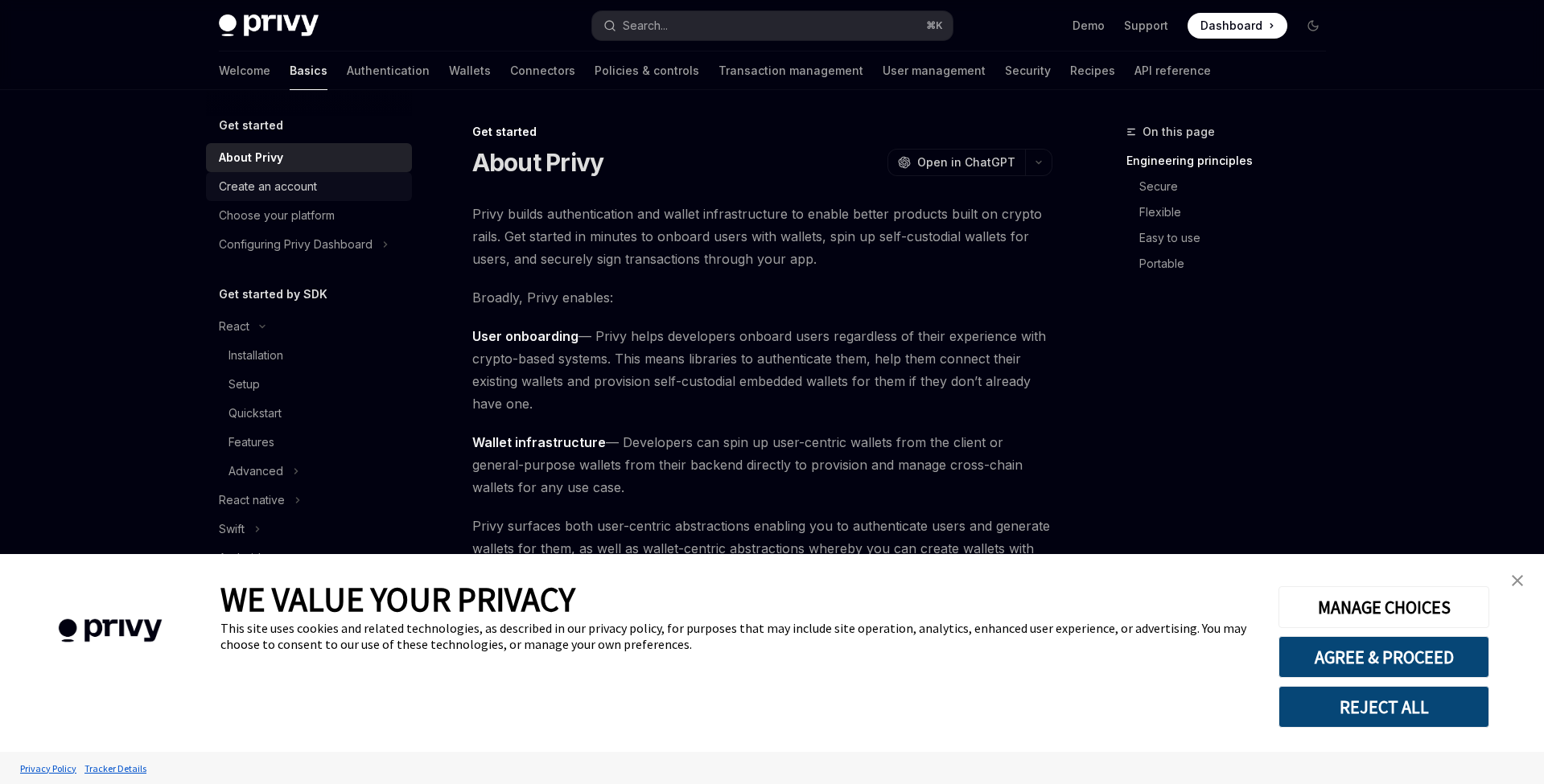
click at [304, 182] on div "Create an account" at bounding box center [267, 187] width 98 height 19
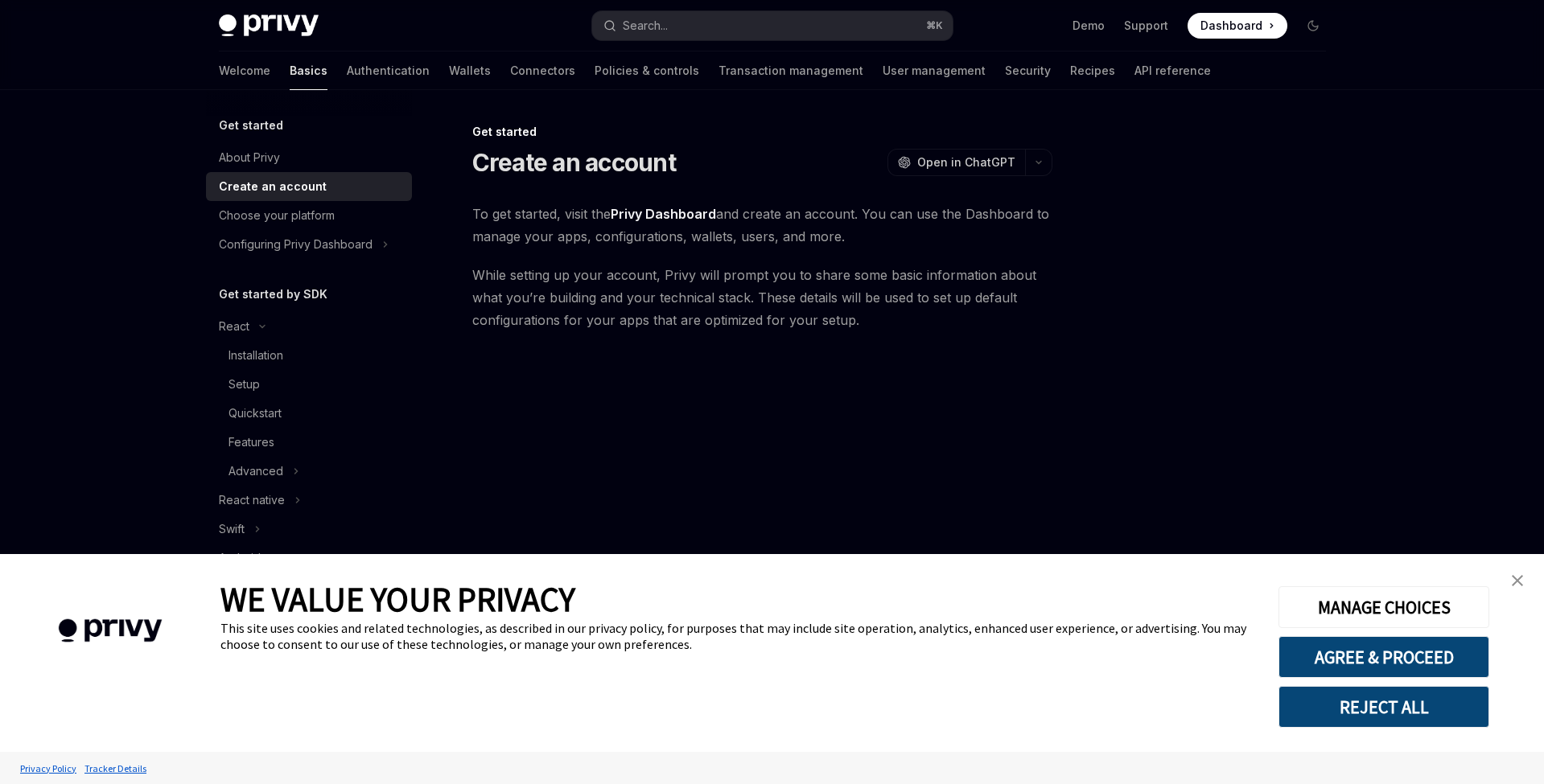
type textarea "*"
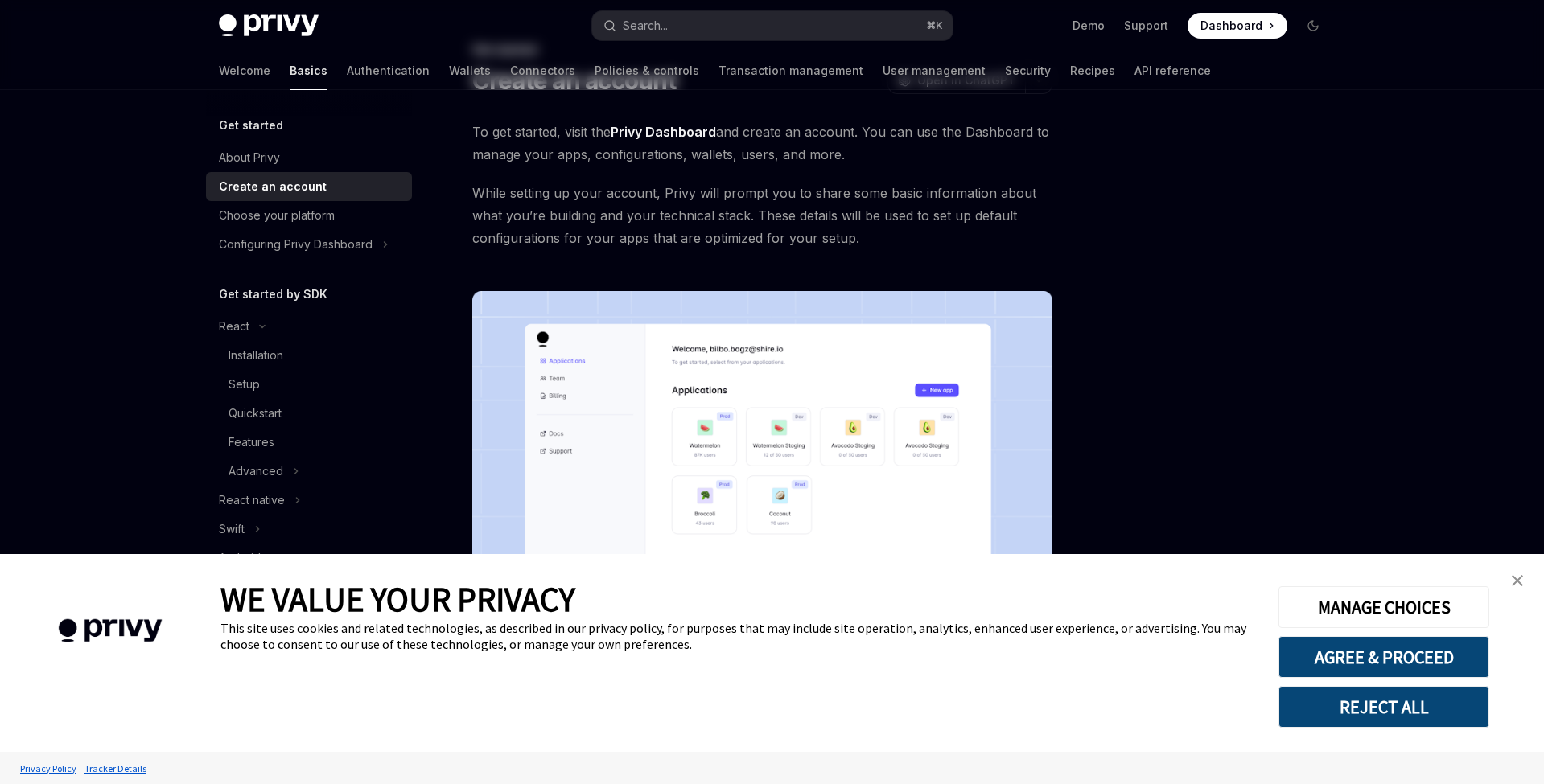
scroll to position [288, 0]
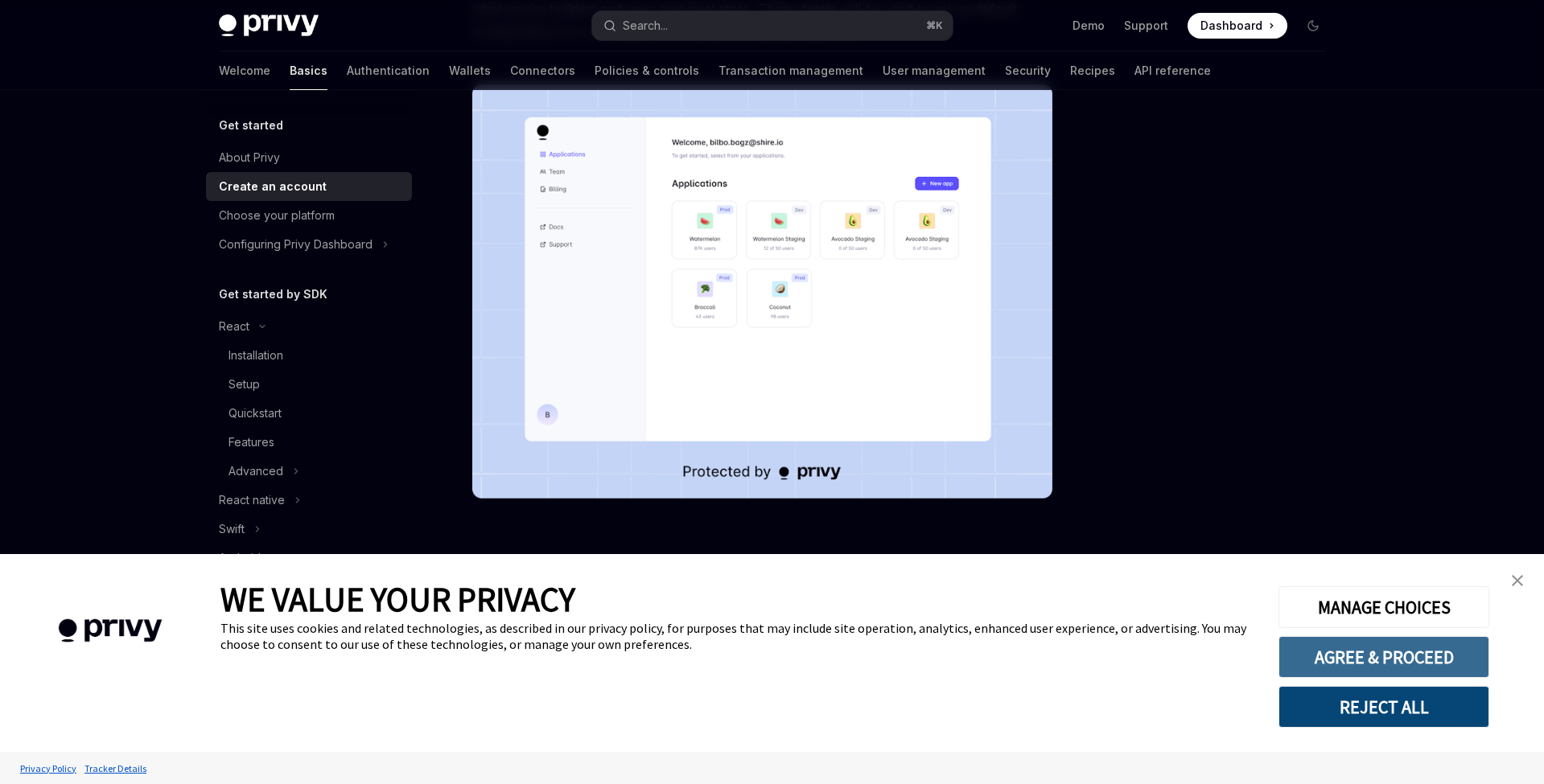
click at [1405, 655] on button "AGREE & PROCEED" at bounding box center [1383, 656] width 211 height 41
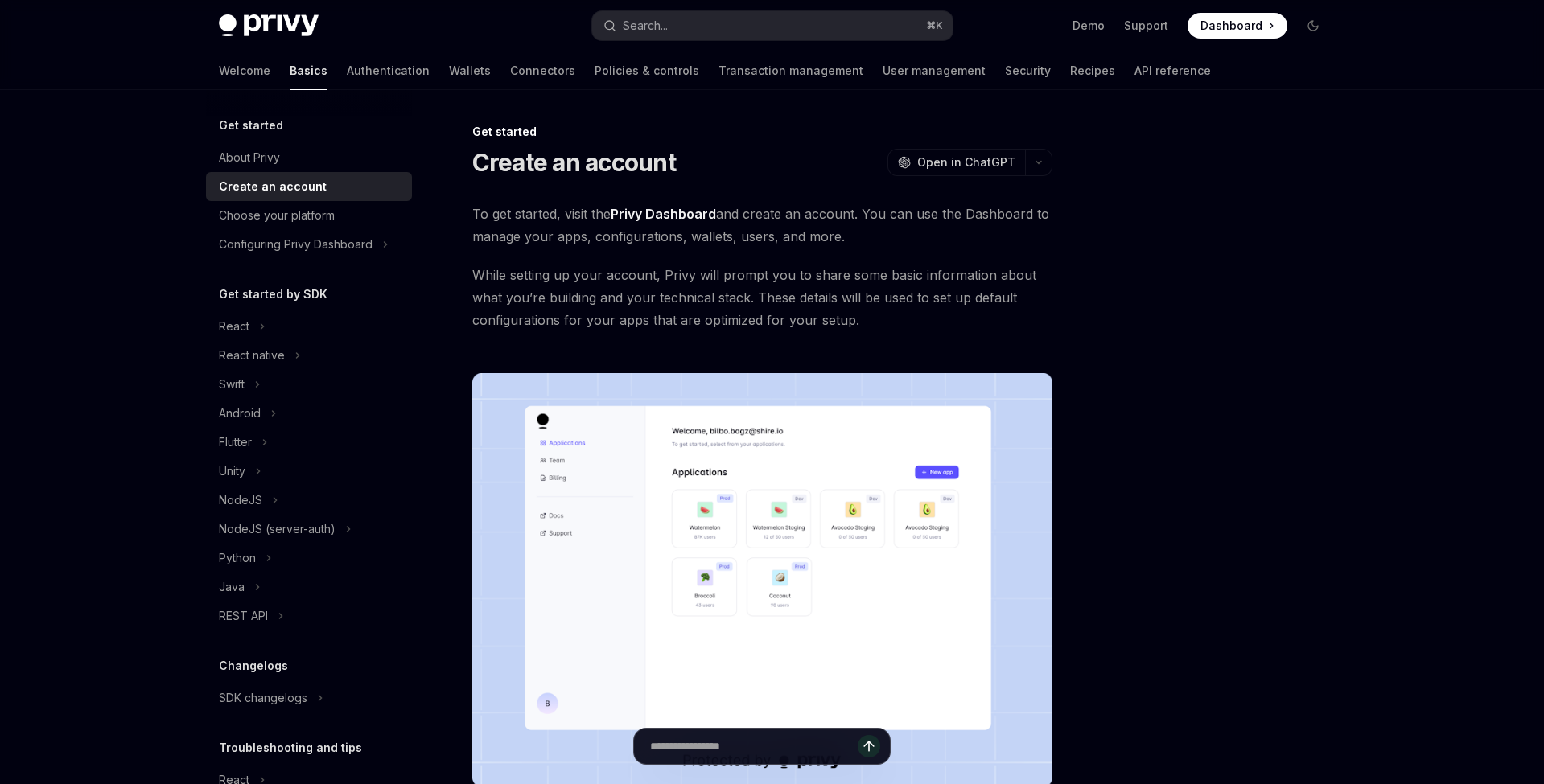
click at [326, 216] on div "Choose your platform" at bounding box center [276, 215] width 116 height 19
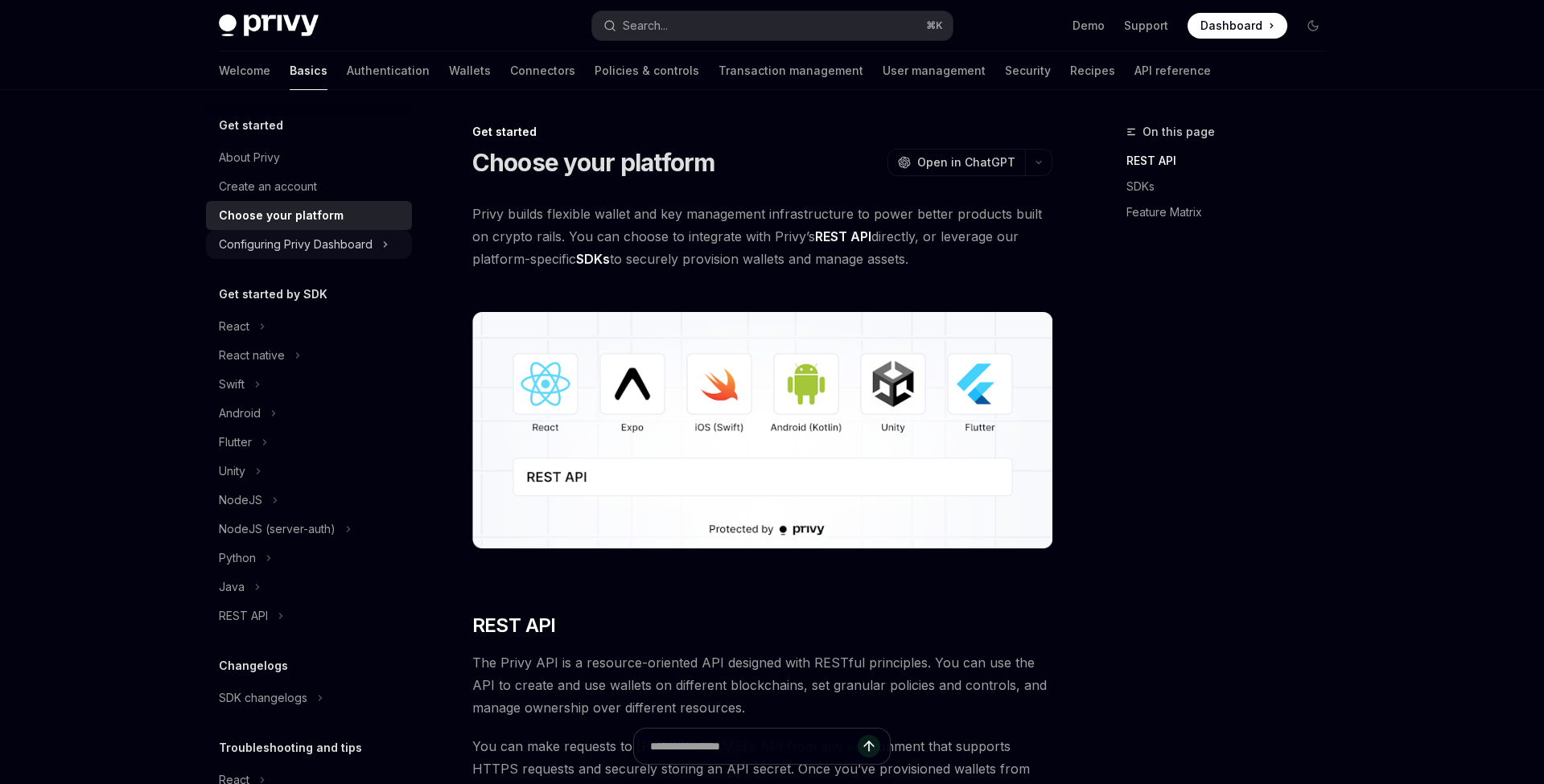
click at [340, 244] on div "Configuring Privy Dashboard" at bounding box center [296, 244] width 154 height 19
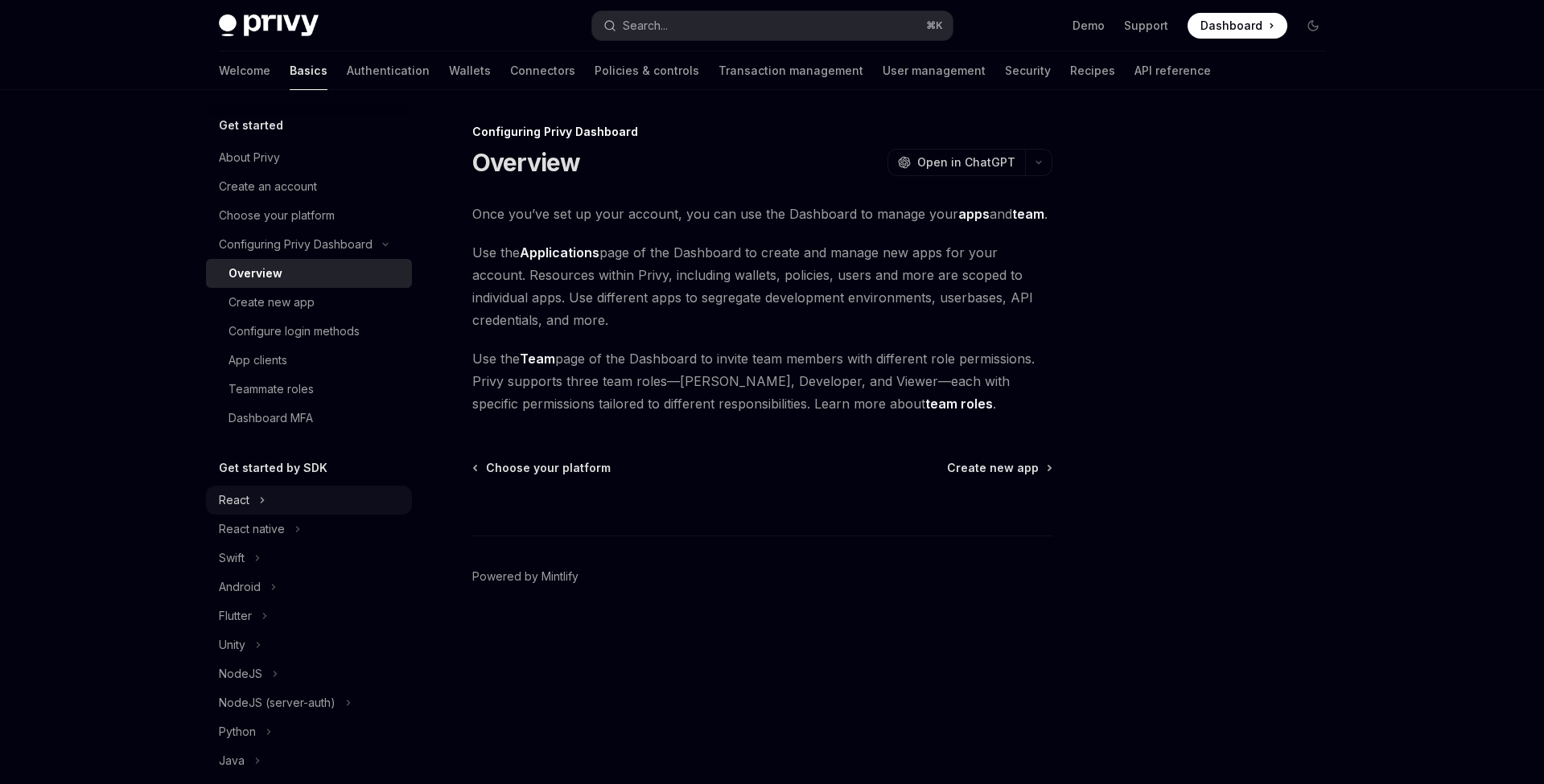
click at [288, 497] on div "React" at bounding box center [308, 500] width 206 height 29
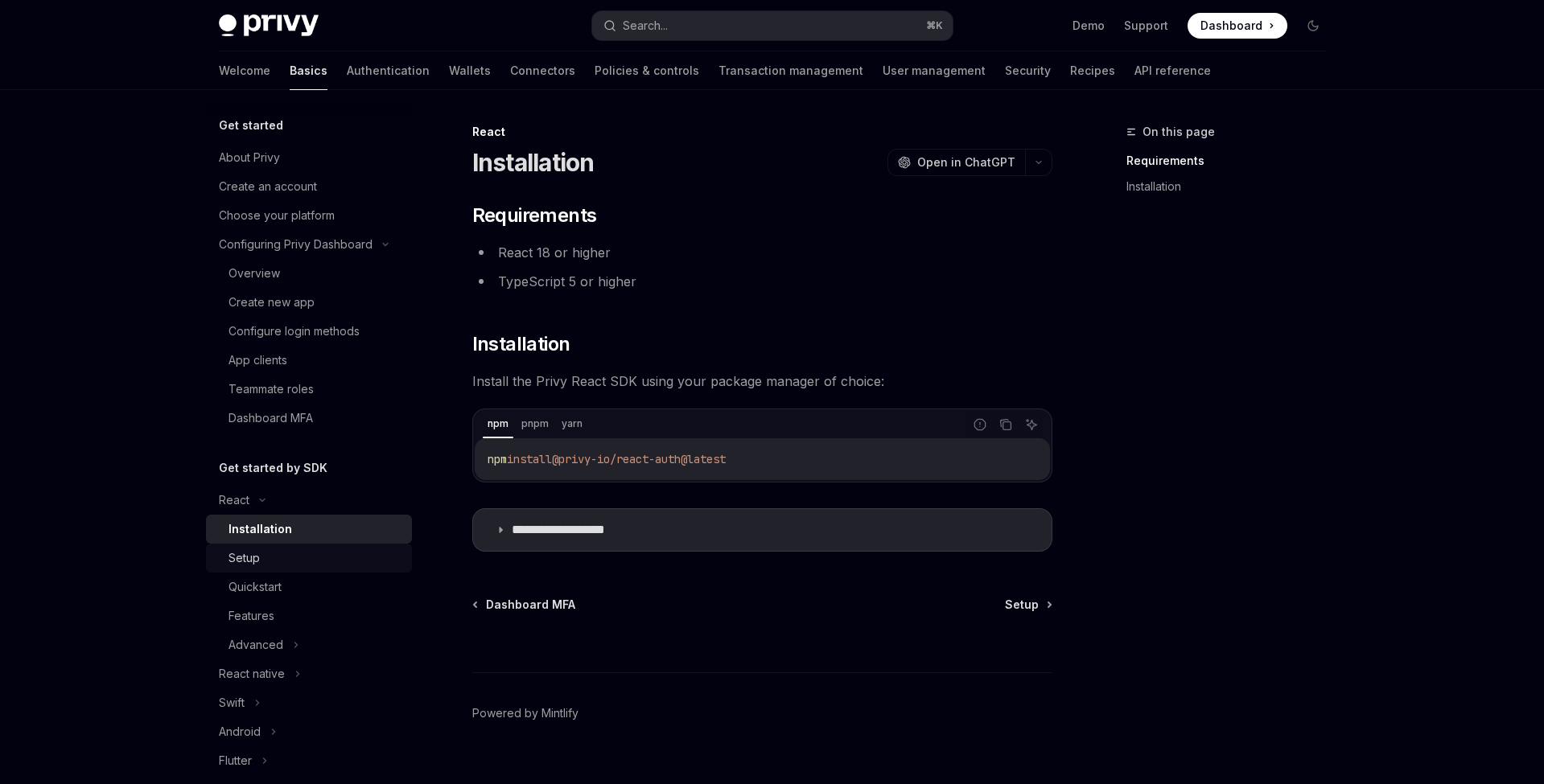
click at [309, 560] on div "Setup" at bounding box center [315, 558] width 174 height 19
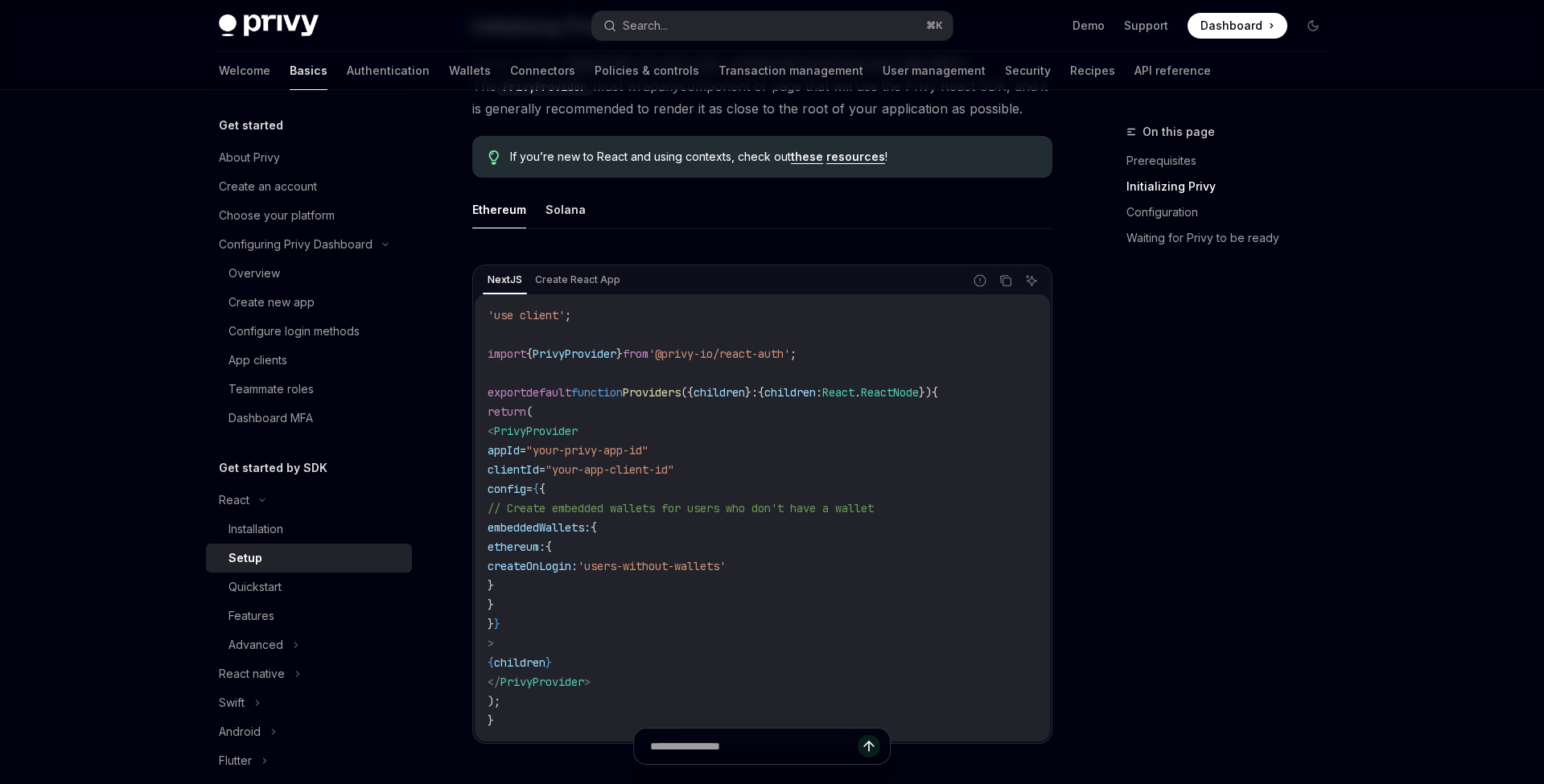
scroll to position [426, 0]
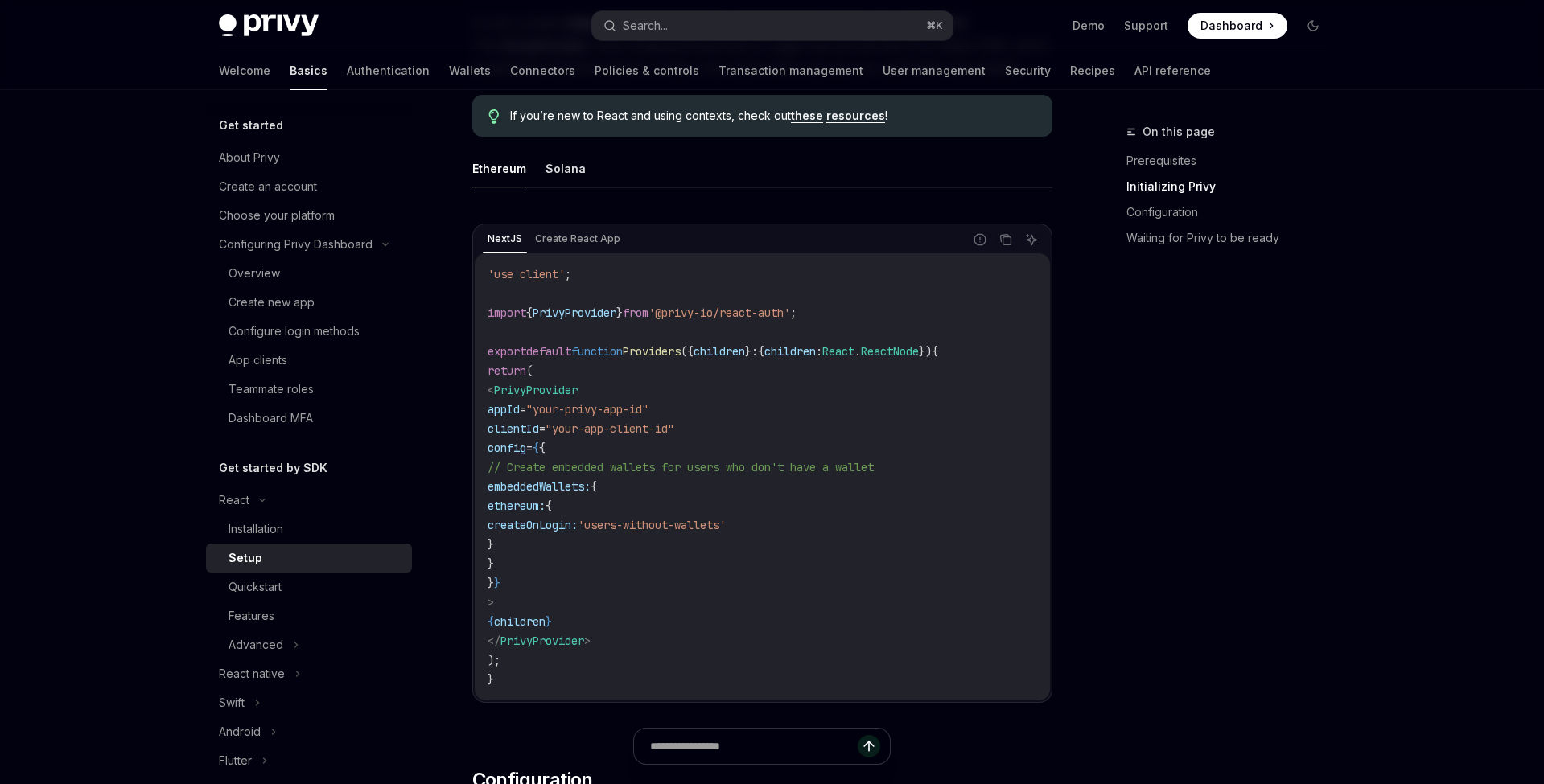
drag, startPoint x: 529, startPoint y: 414, endPoint x: 738, endPoint y: 410, distance: 209.0
click at [738, 410] on code "'use client' ; import { PrivyProvider } from '@privy-io/react-auth' ; export de…" at bounding box center [762, 476] width 550 height 424
drag, startPoint x: 529, startPoint y: 430, endPoint x: 773, endPoint y: 429, distance: 244.0
click at [773, 429] on code "'use client' ; import { PrivyProvider } from '@privy-io/react-auth' ; export de…" at bounding box center [762, 476] width 550 height 424
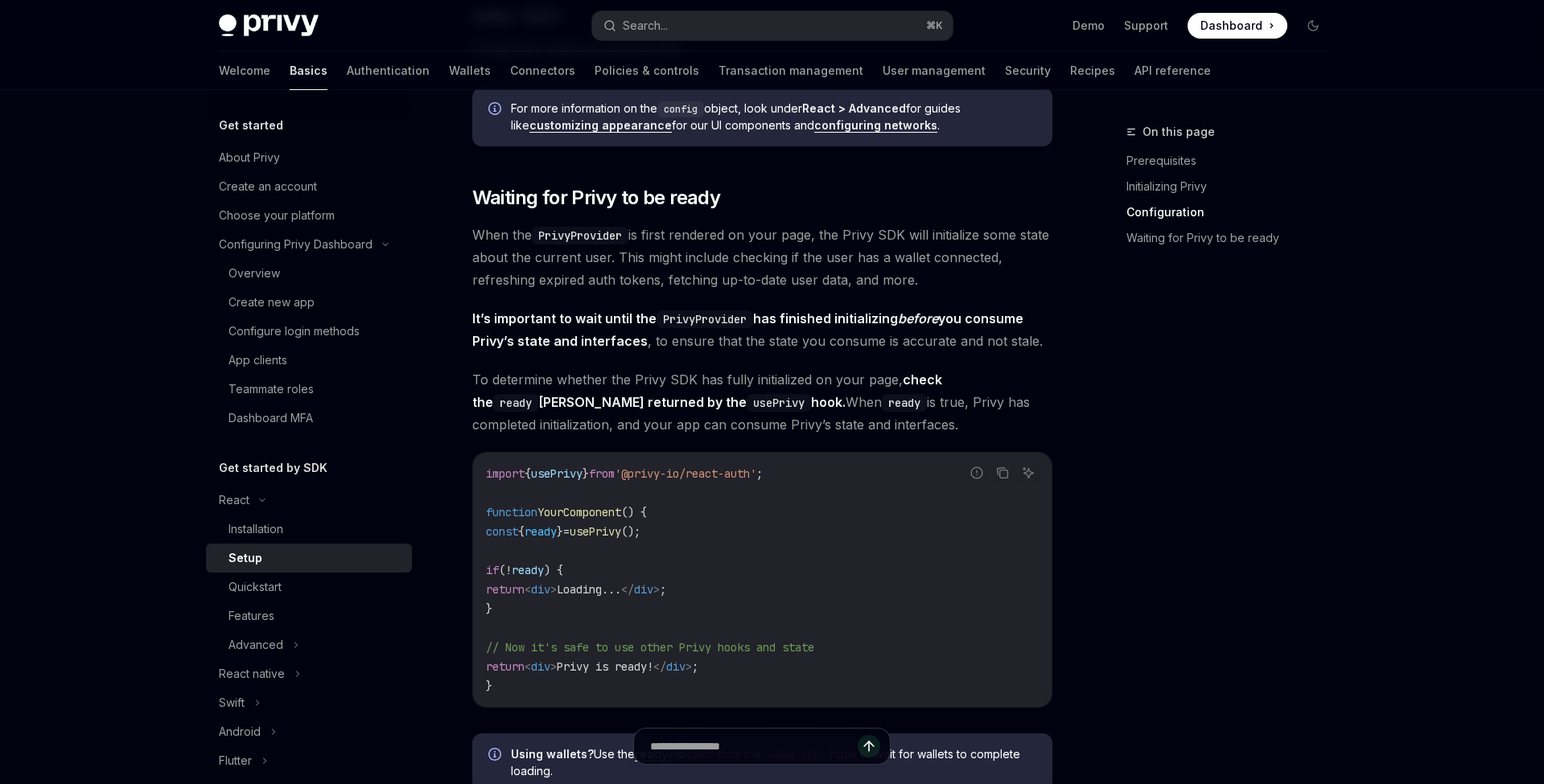
scroll to position [1475, 0]
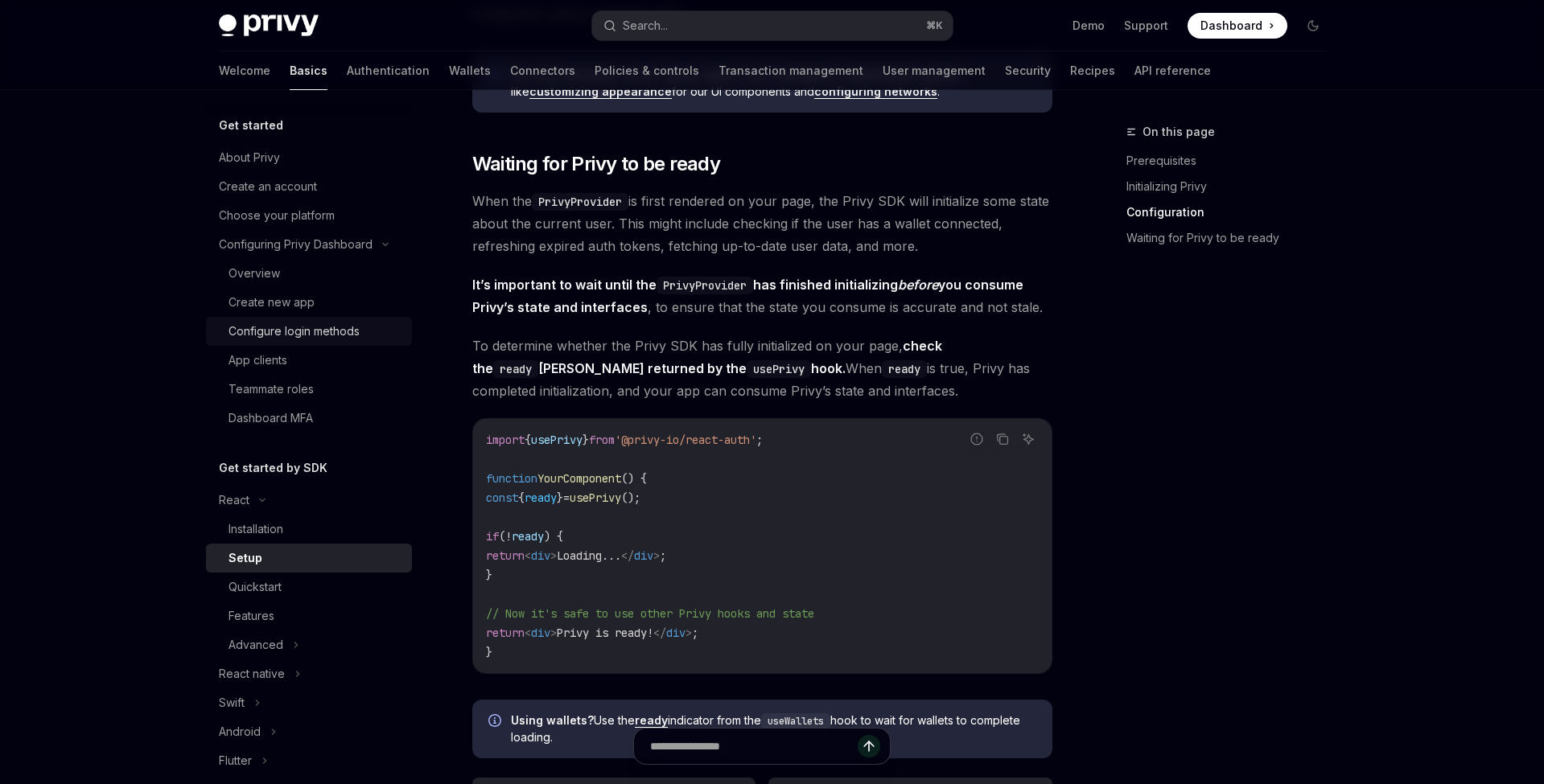
click at [375, 330] on div "Configure login methods" at bounding box center [315, 332] width 174 height 19
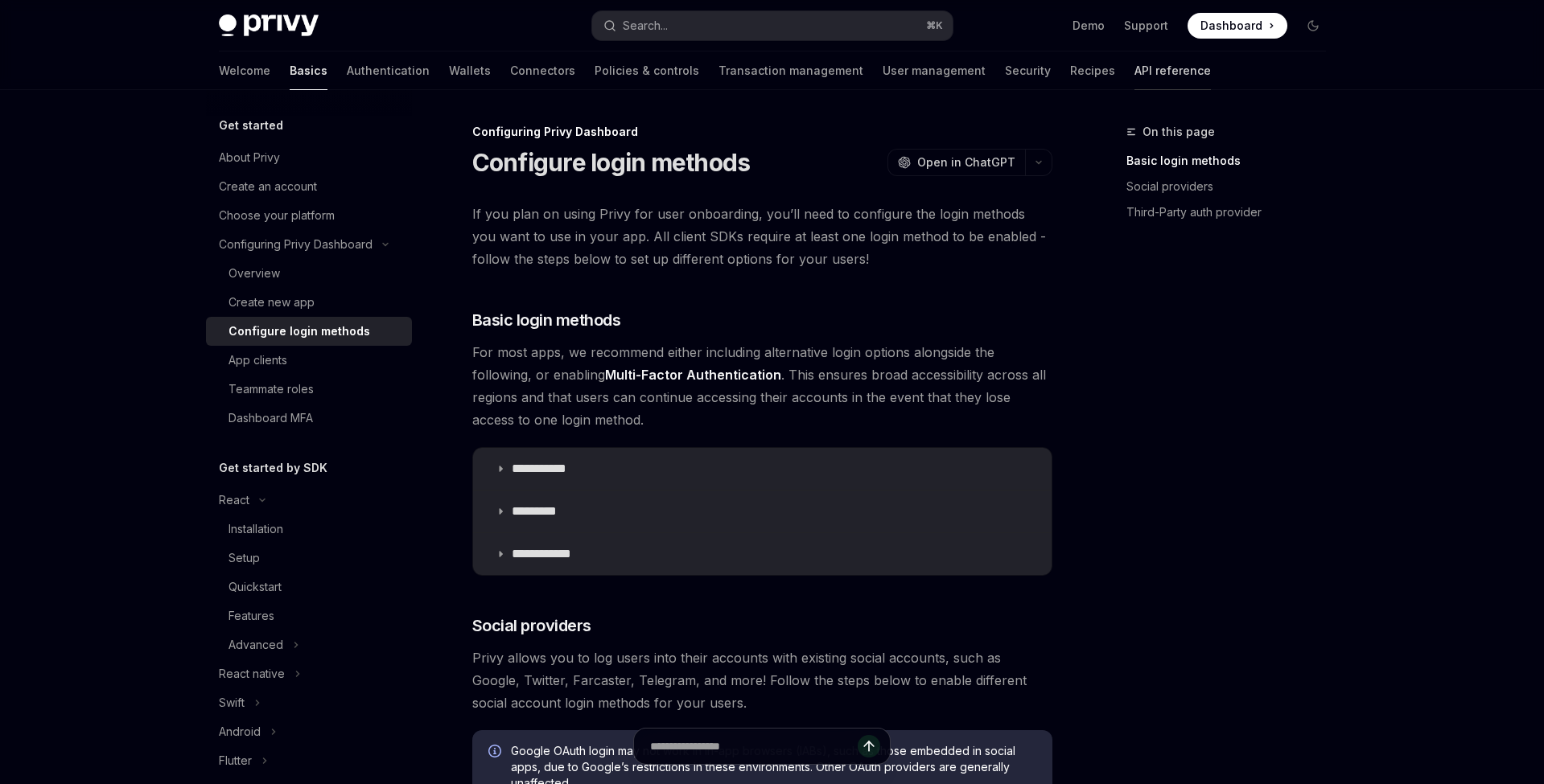
click at [1135, 77] on link "API reference" at bounding box center [1173, 71] width 77 height 39
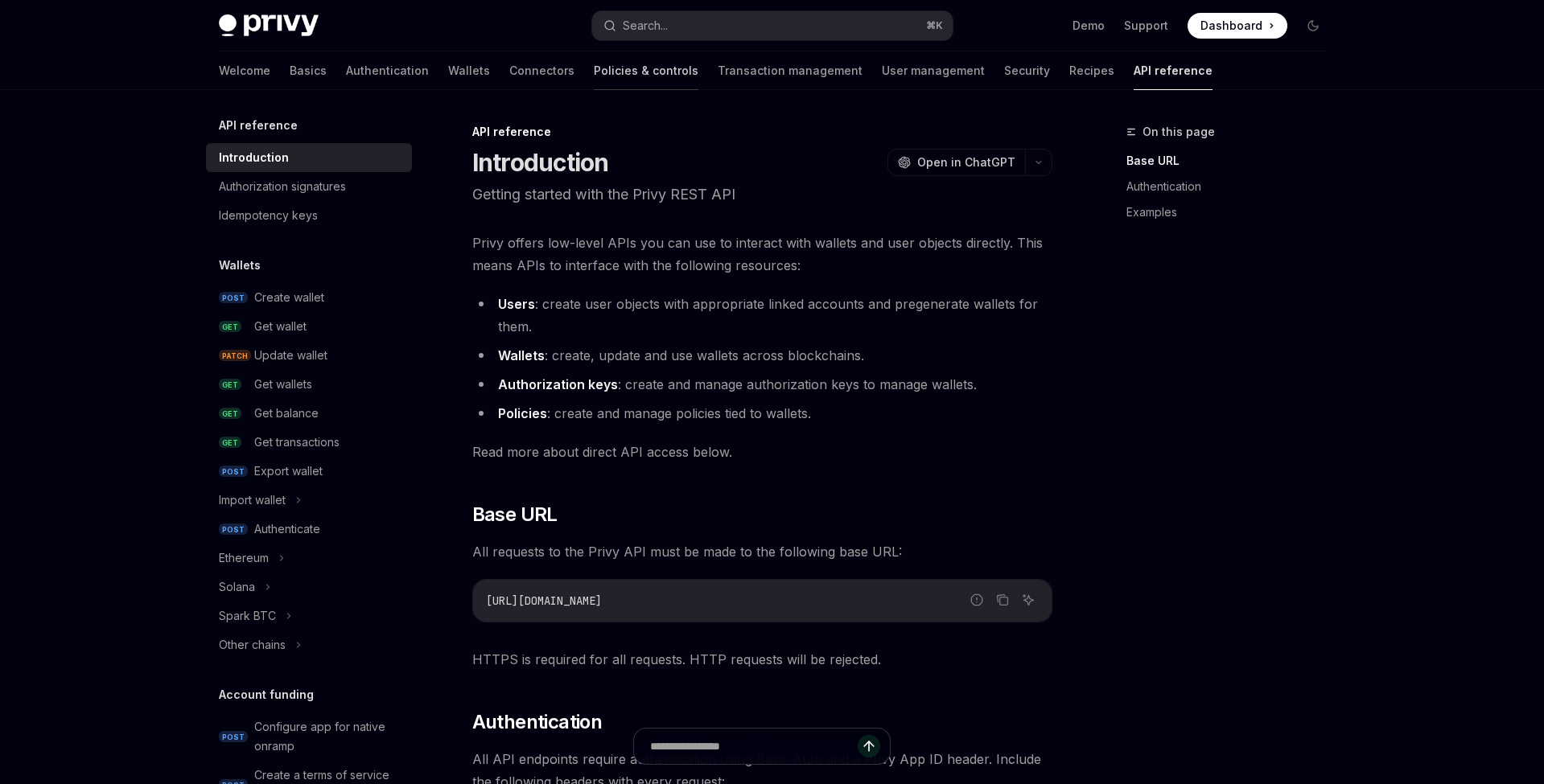
click at [594, 79] on link "Policies & controls" at bounding box center [646, 71] width 105 height 39
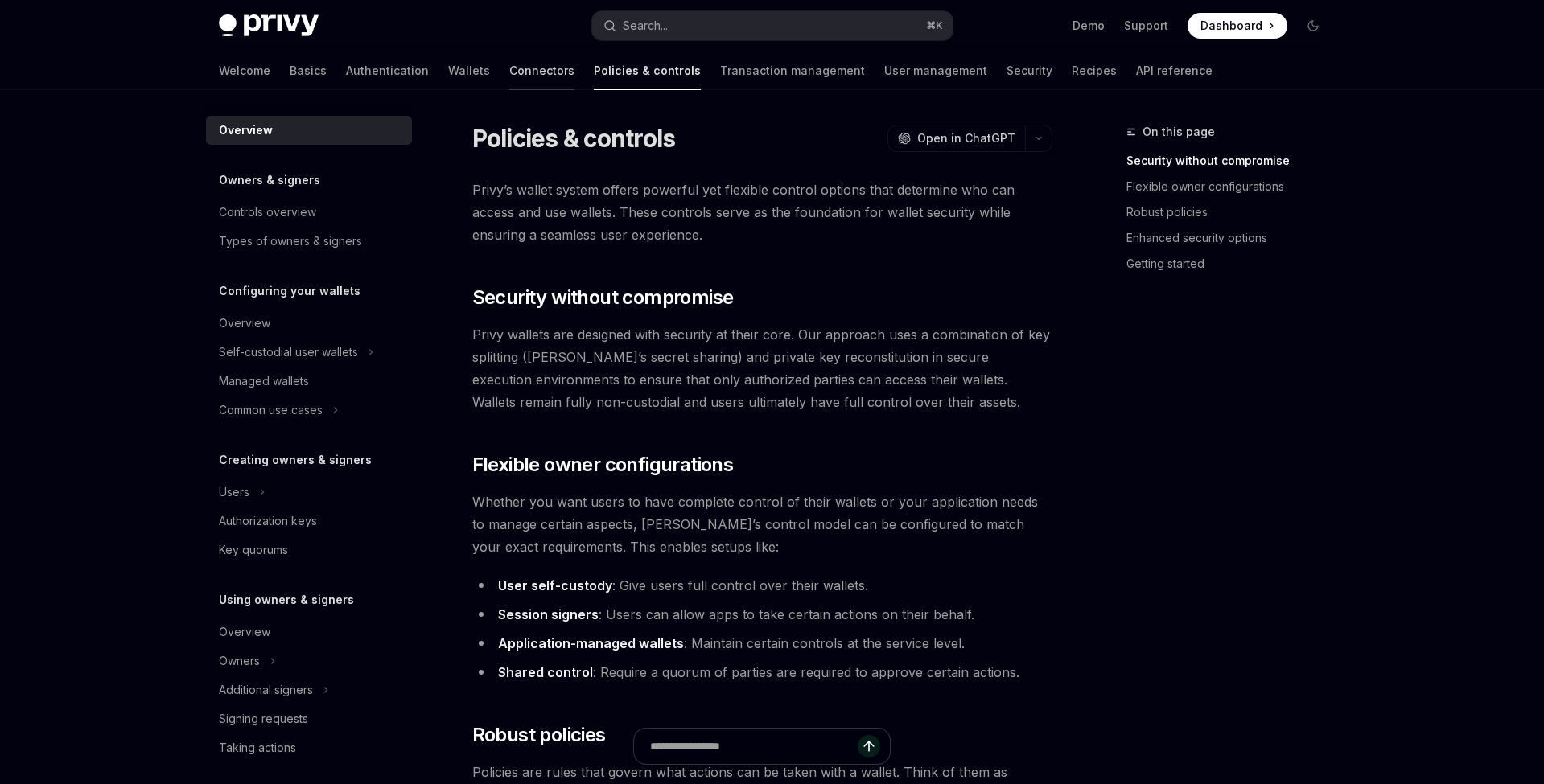
click at [509, 77] on link "Connectors" at bounding box center [542, 71] width 65 height 39
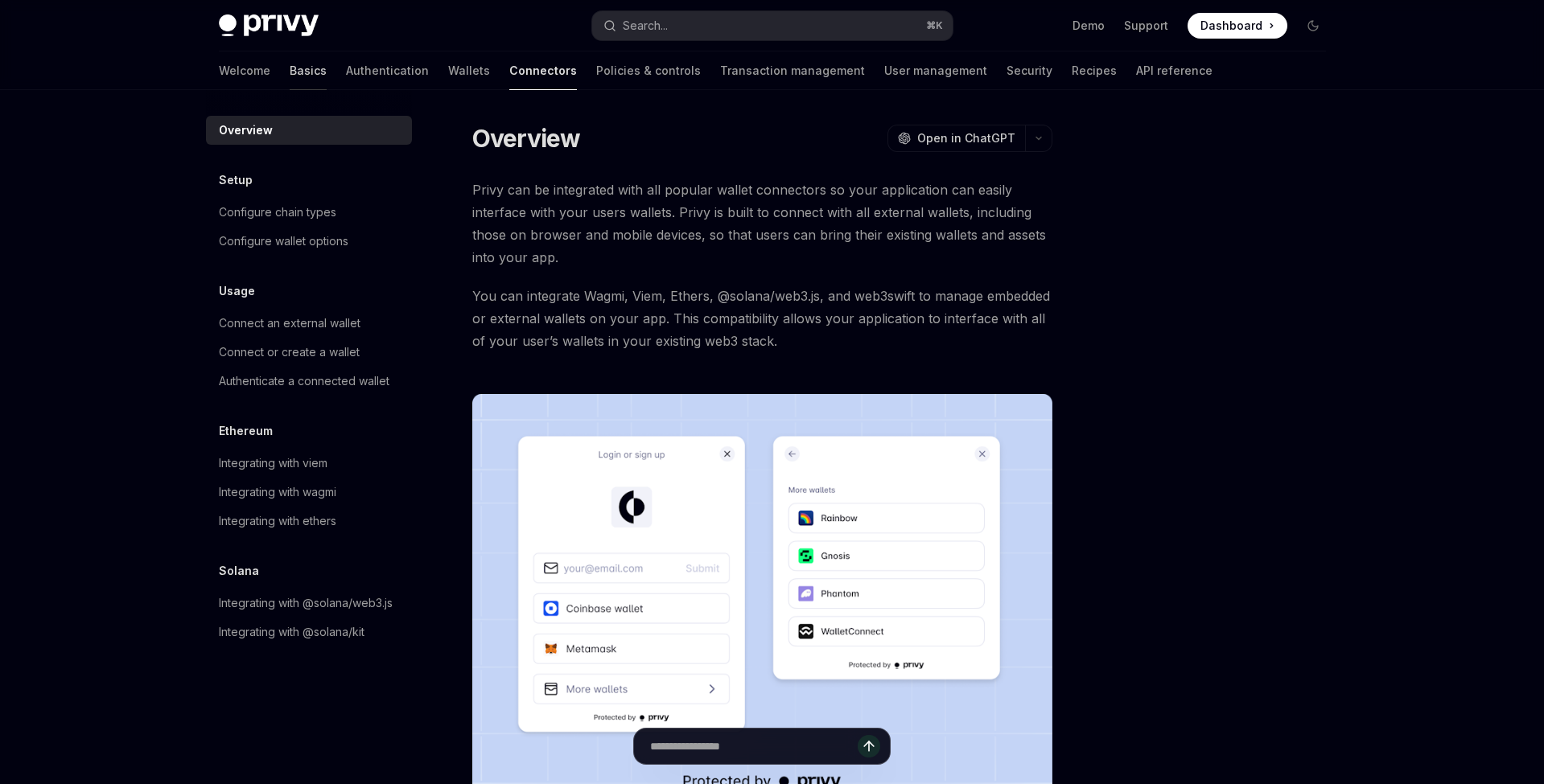
click at [289, 72] on link "Basics" at bounding box center [308, 71] width 37 height 39
type textarea "*"
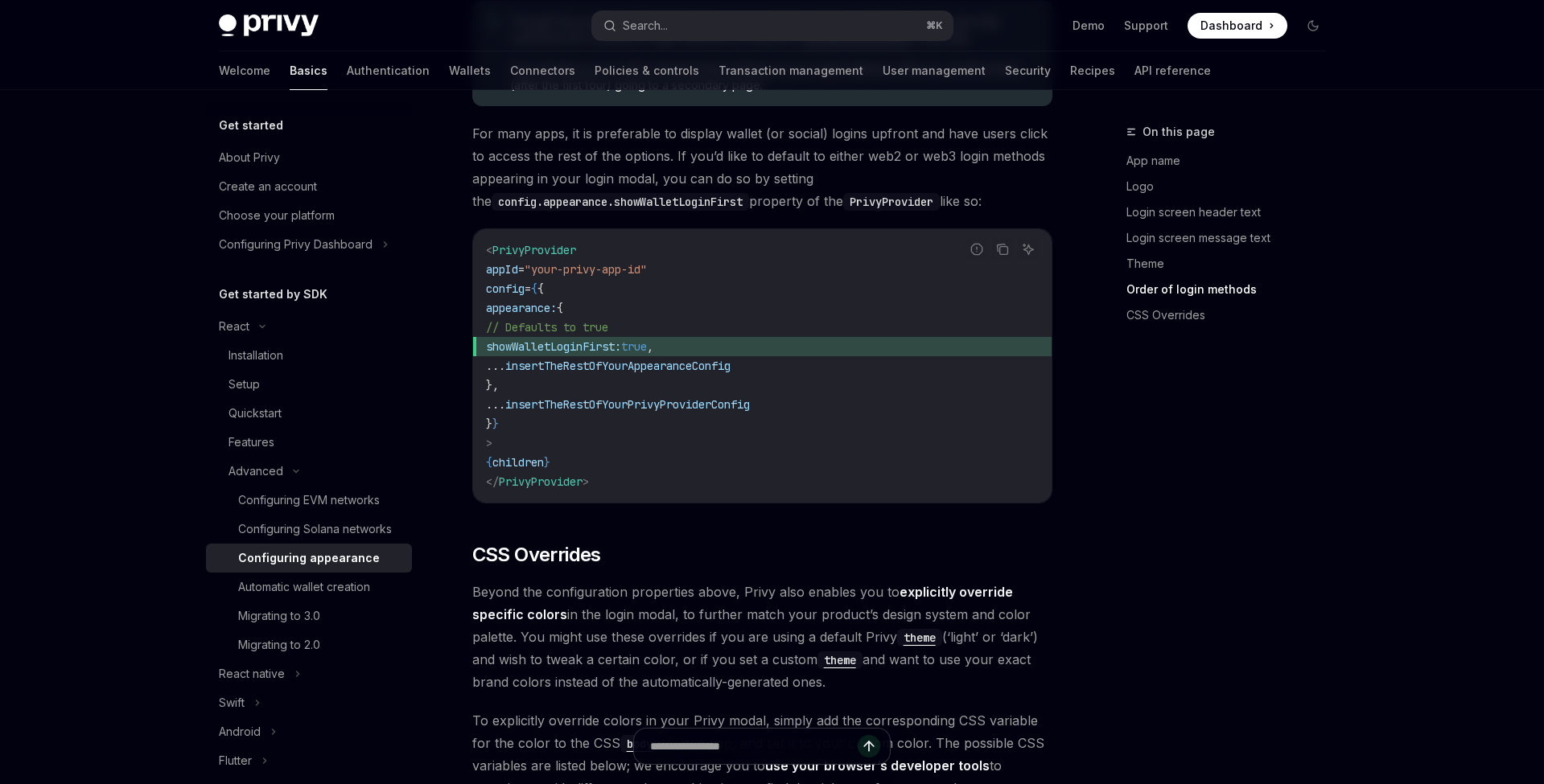
scroll to position [3376, 0]
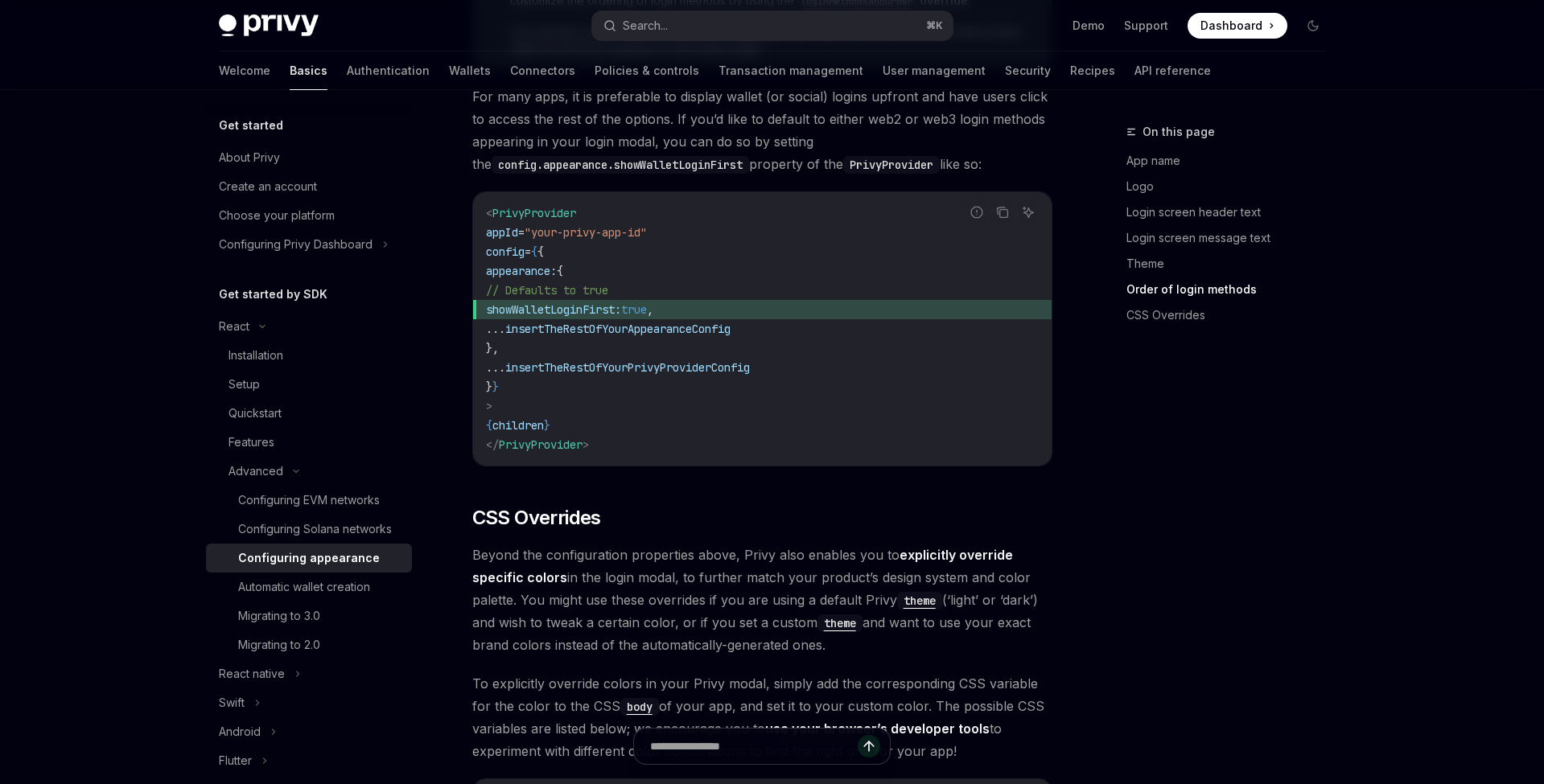
click at [621, 300] on span "showWalletLoginFirst: true ," at bounding box center [762, 310] width 552 height 19
click at [621, 302] on span "showWalletLoginFirst:" at bounding box center [553, 310] width 135 height 14
copy span "showWalletLoginFirst"
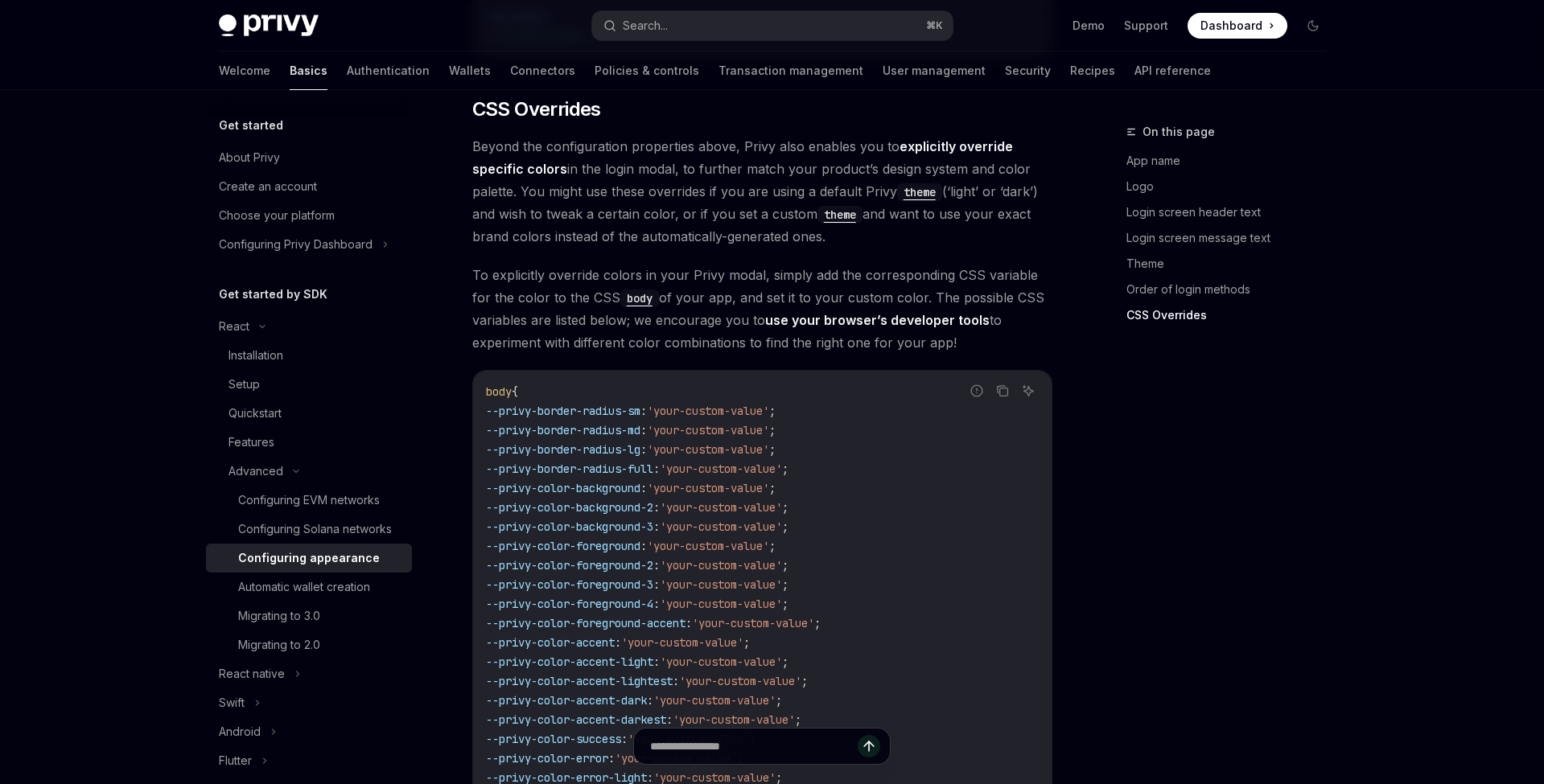
scroll to position [4034, 0]
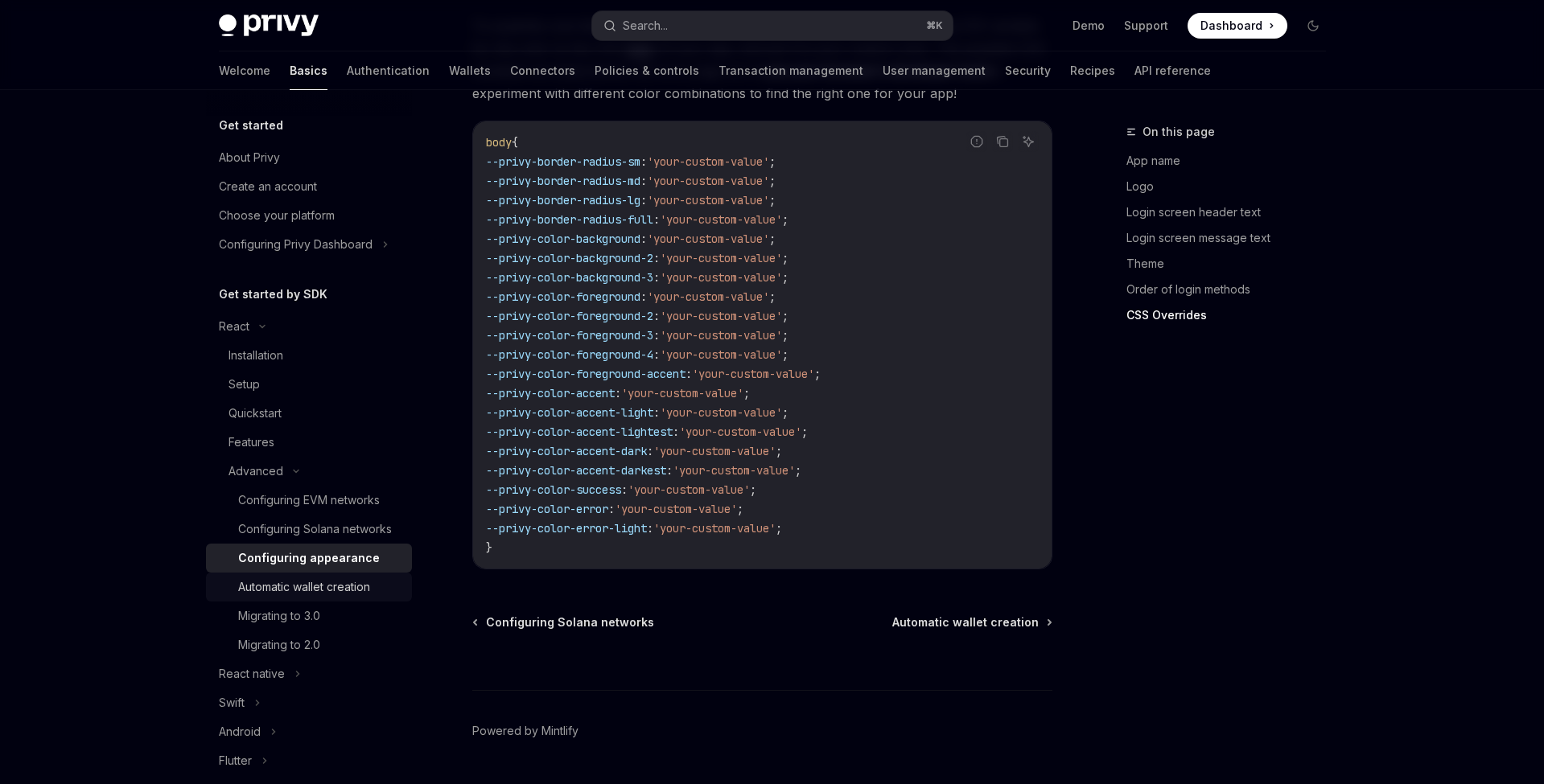
click at [396, 596] on div "Automatic wallet creation" at bounding box center [320, 587] width 164 height 19
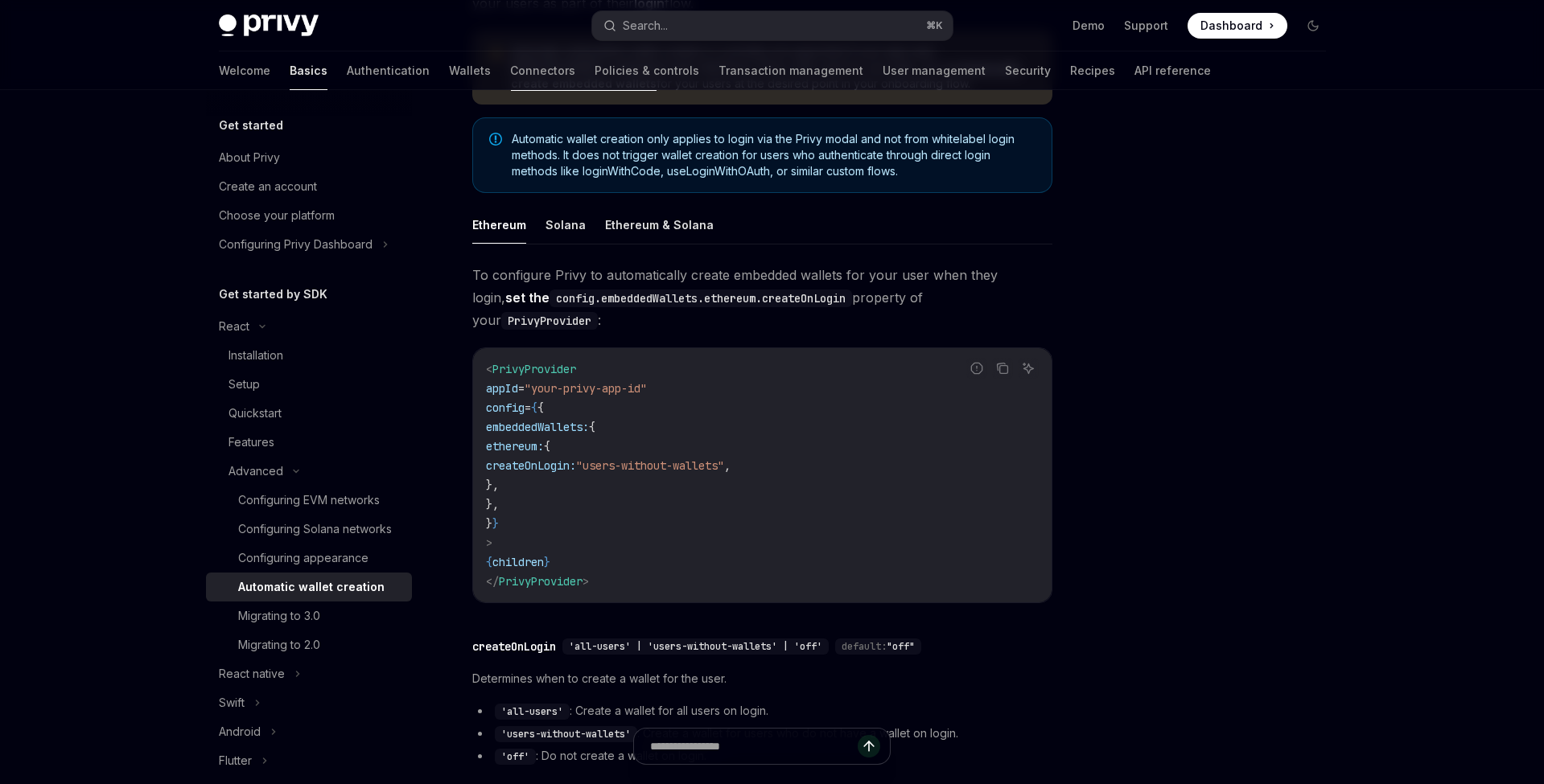
scroll to position [243, 0]
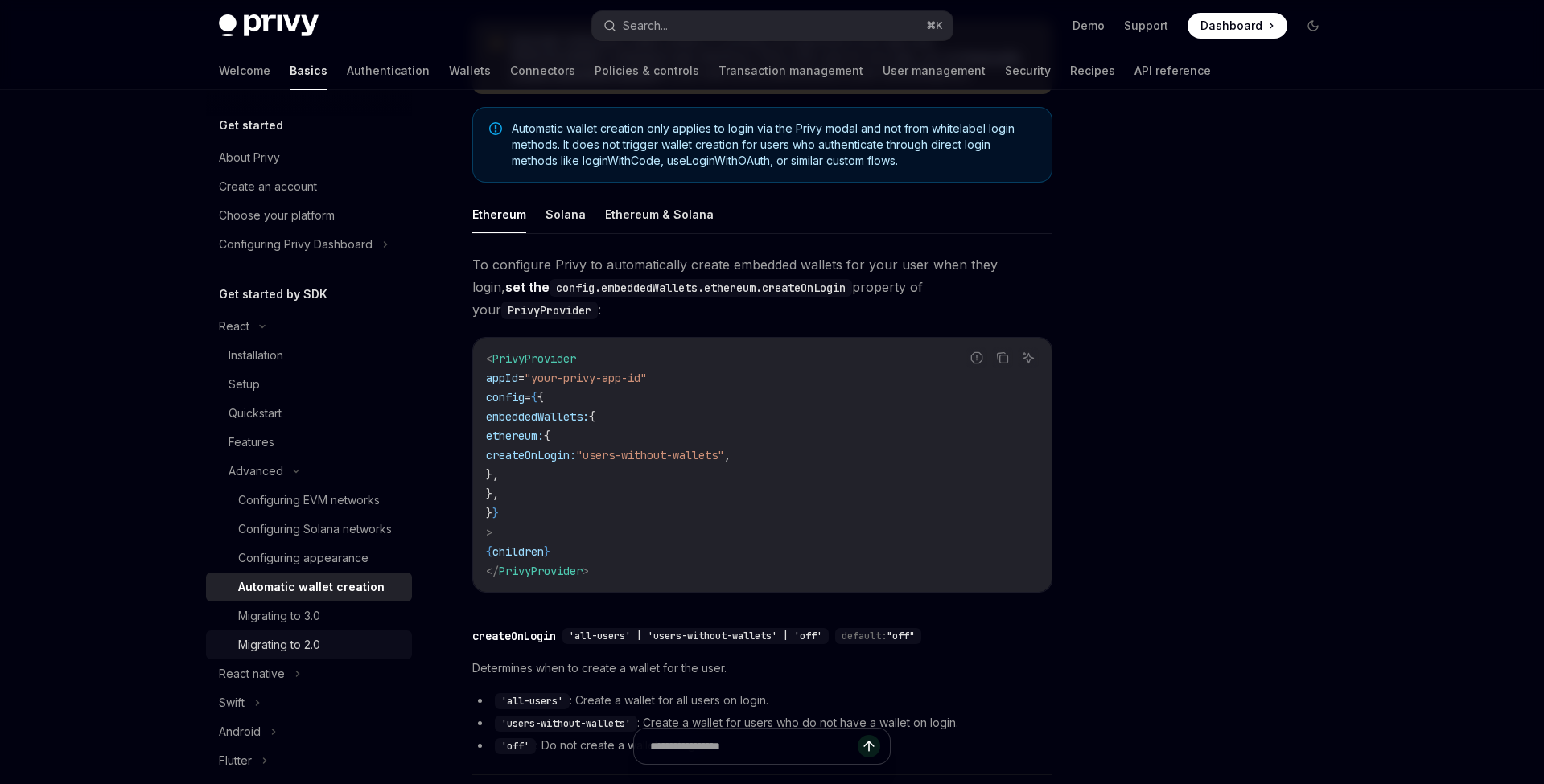
click at [323, 643] on div "Migrating to 2.0" at bounding box center [320, 645] width 164 height 19
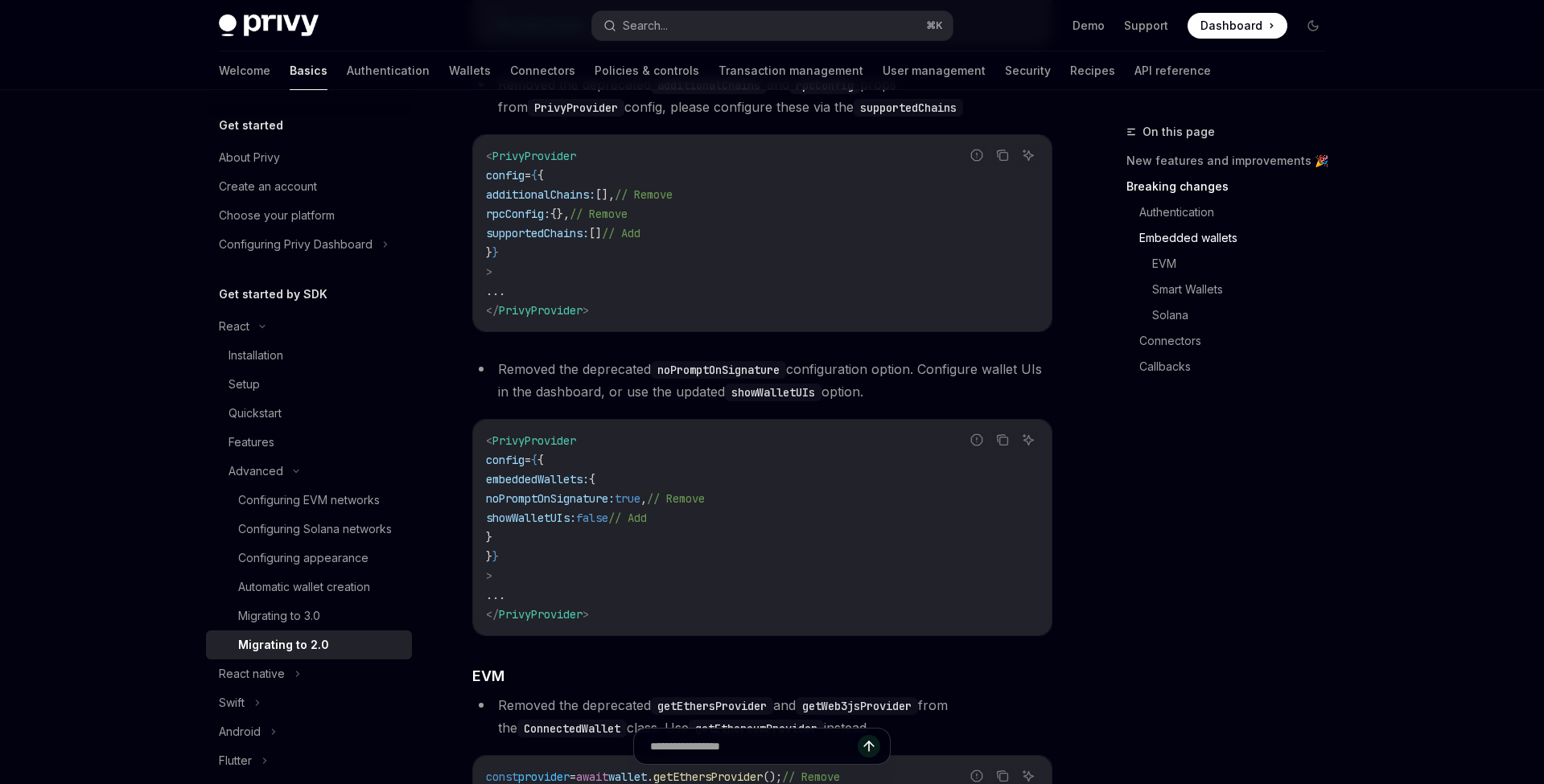
scroll to position [1098, 0]
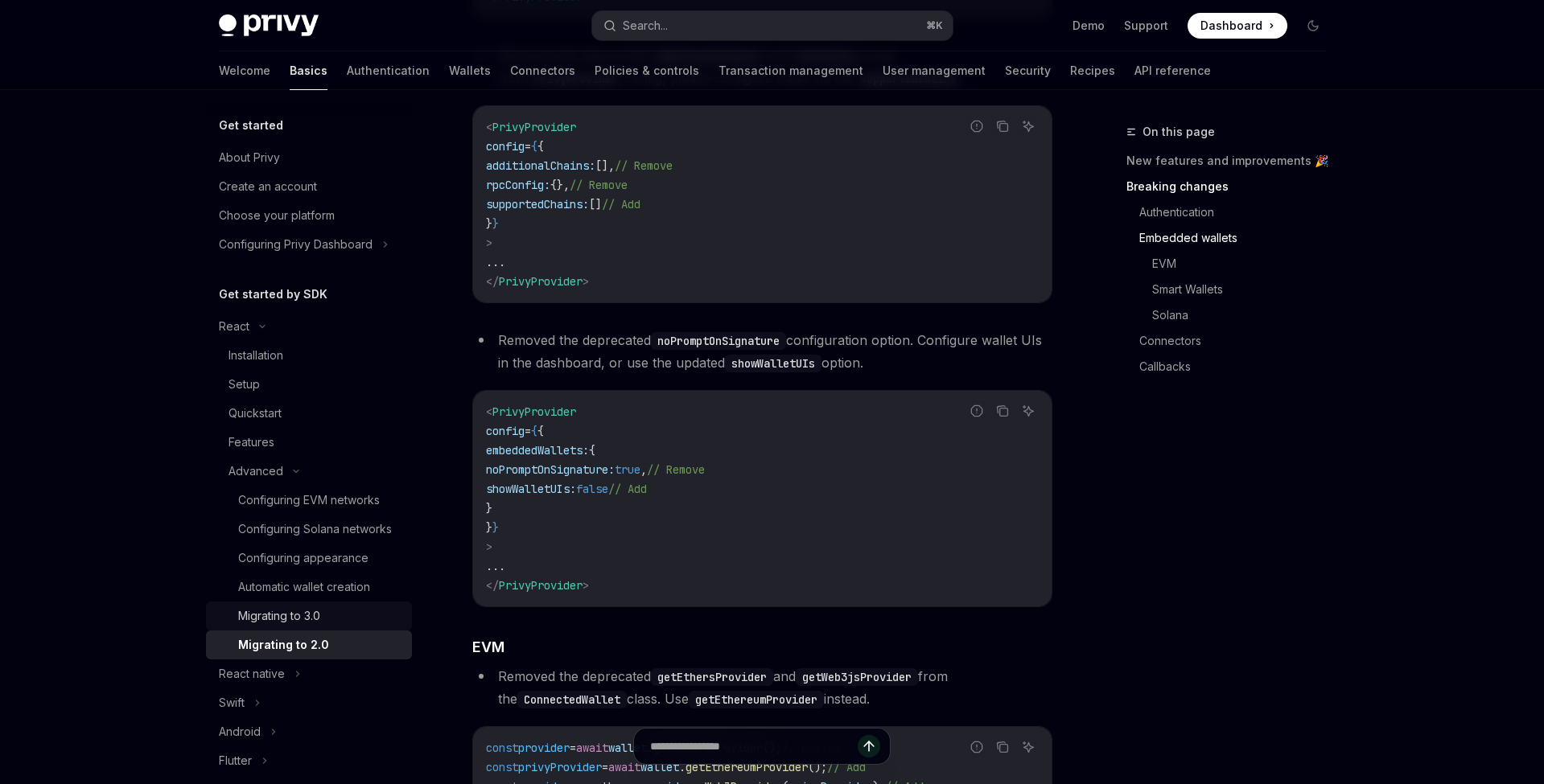
click at [347, 612] on div "Migrating to 3.0" at bounding box center [320, 616] width 164 height 19
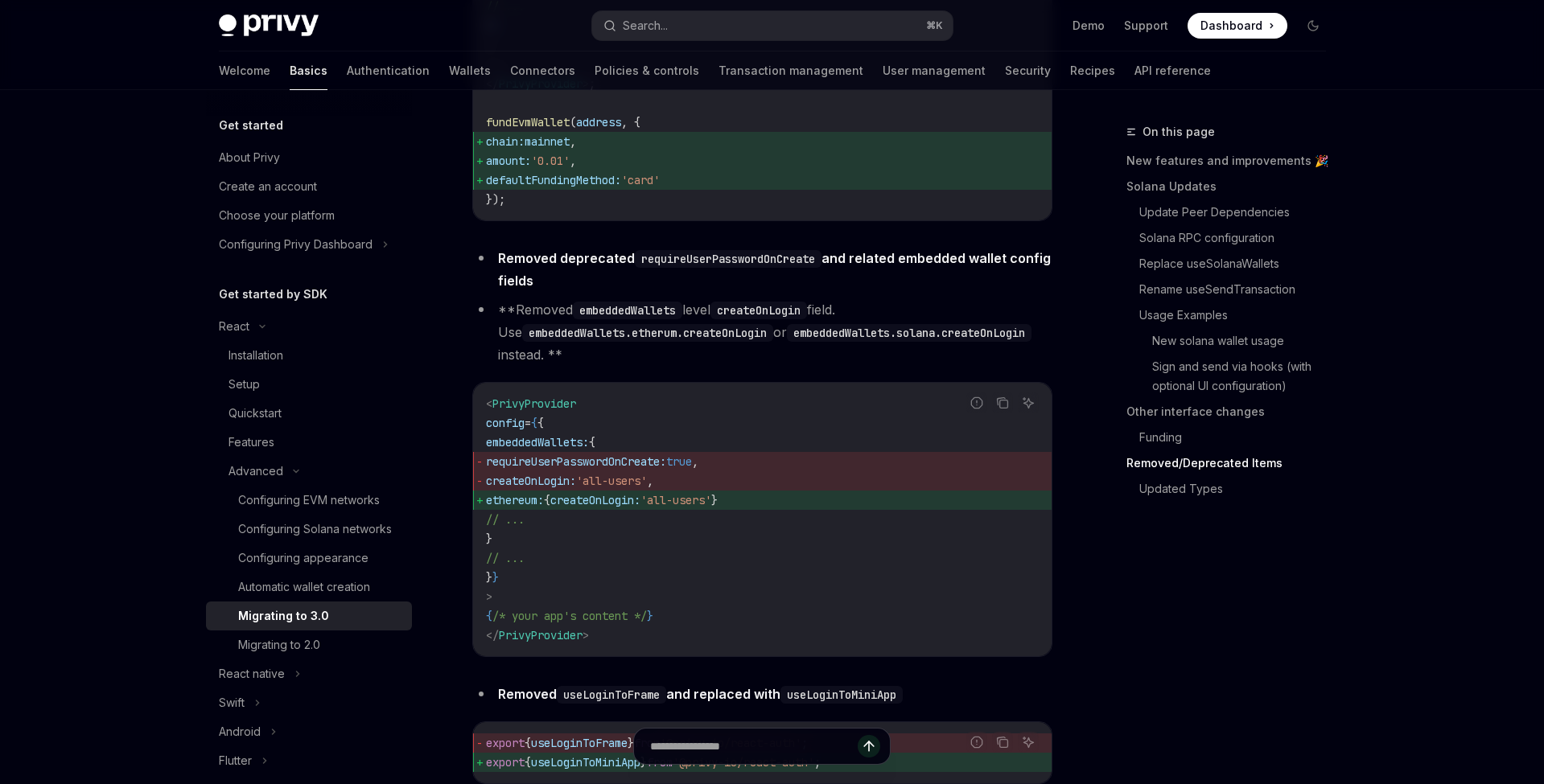
scroll to position [6278, 0]
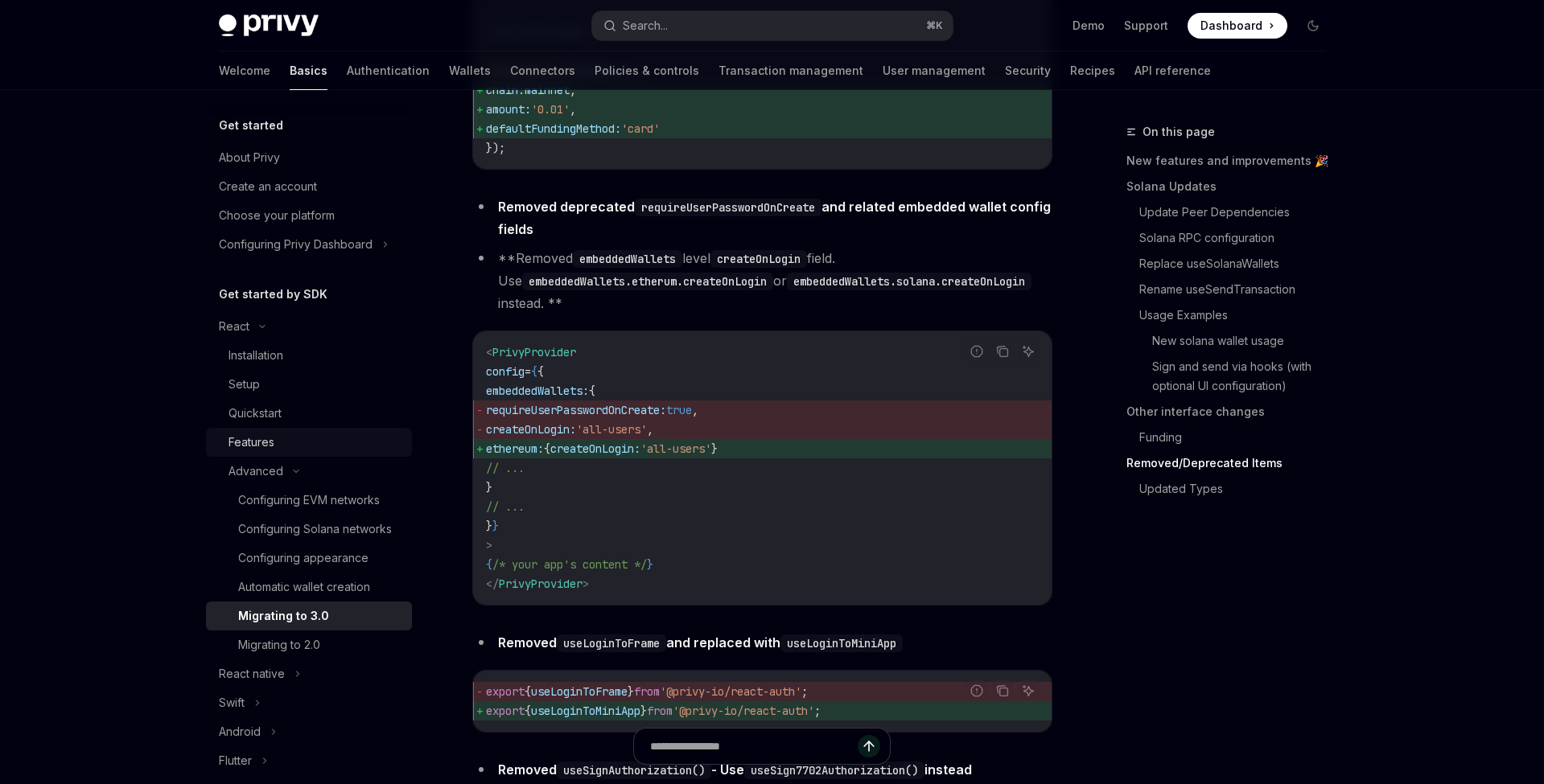
click at [325, 433] on div "Features" at bounding box center [315, 443] width 174 height 19
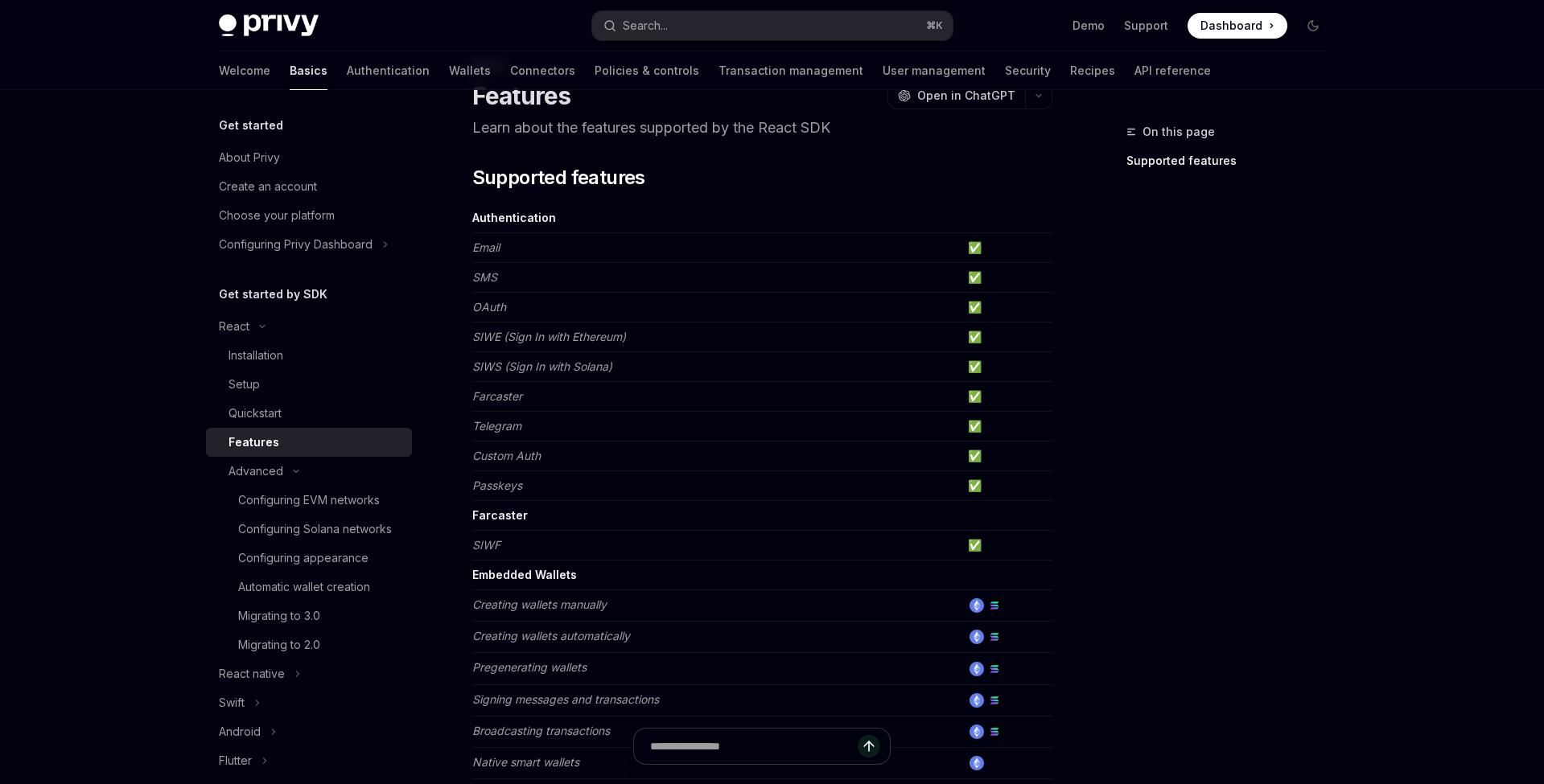
scroll to position [81, 0]
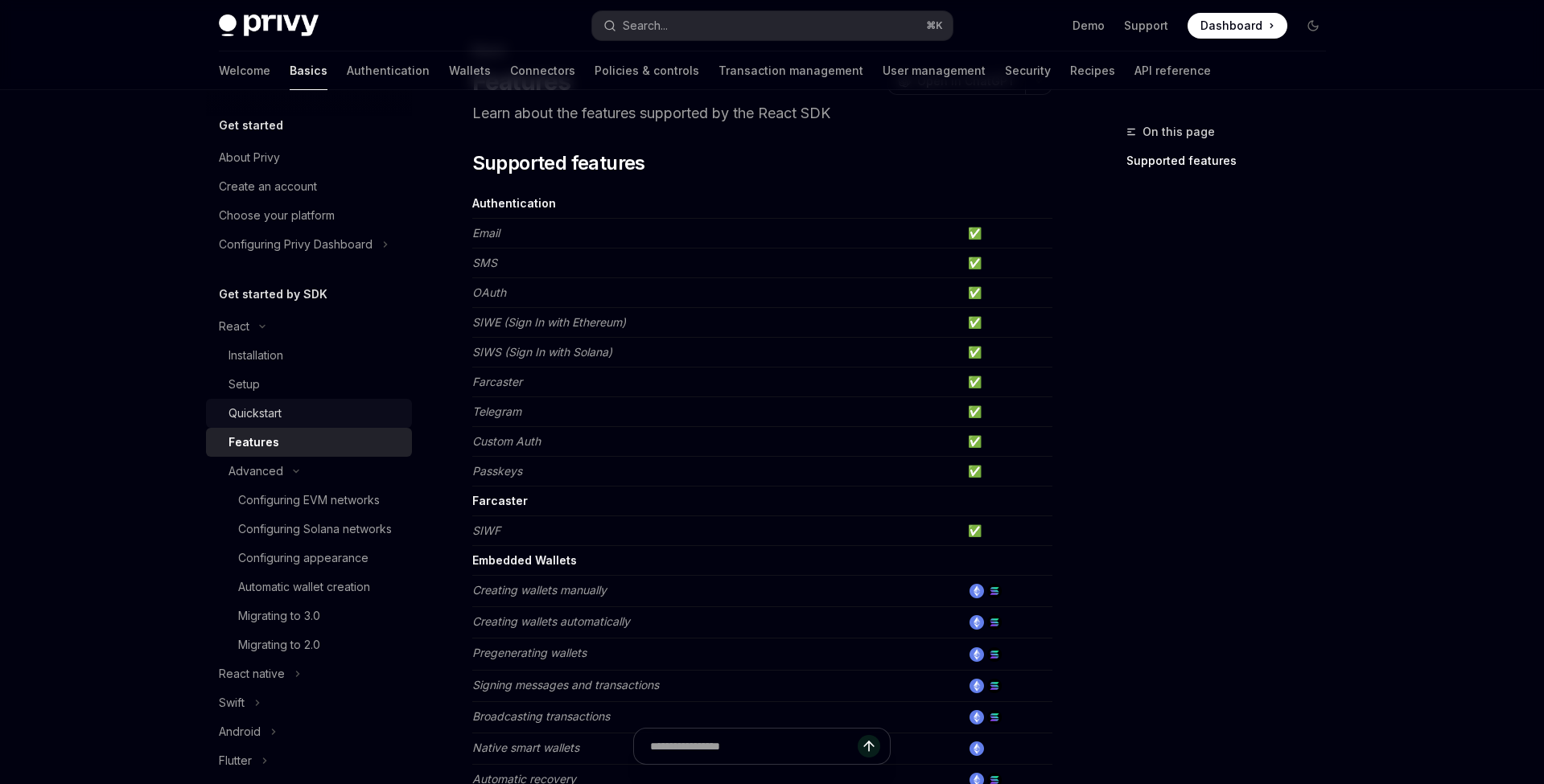
click at [288, 408] on div "Quickstart" at bounding box center [315, 414] width 174 height 19
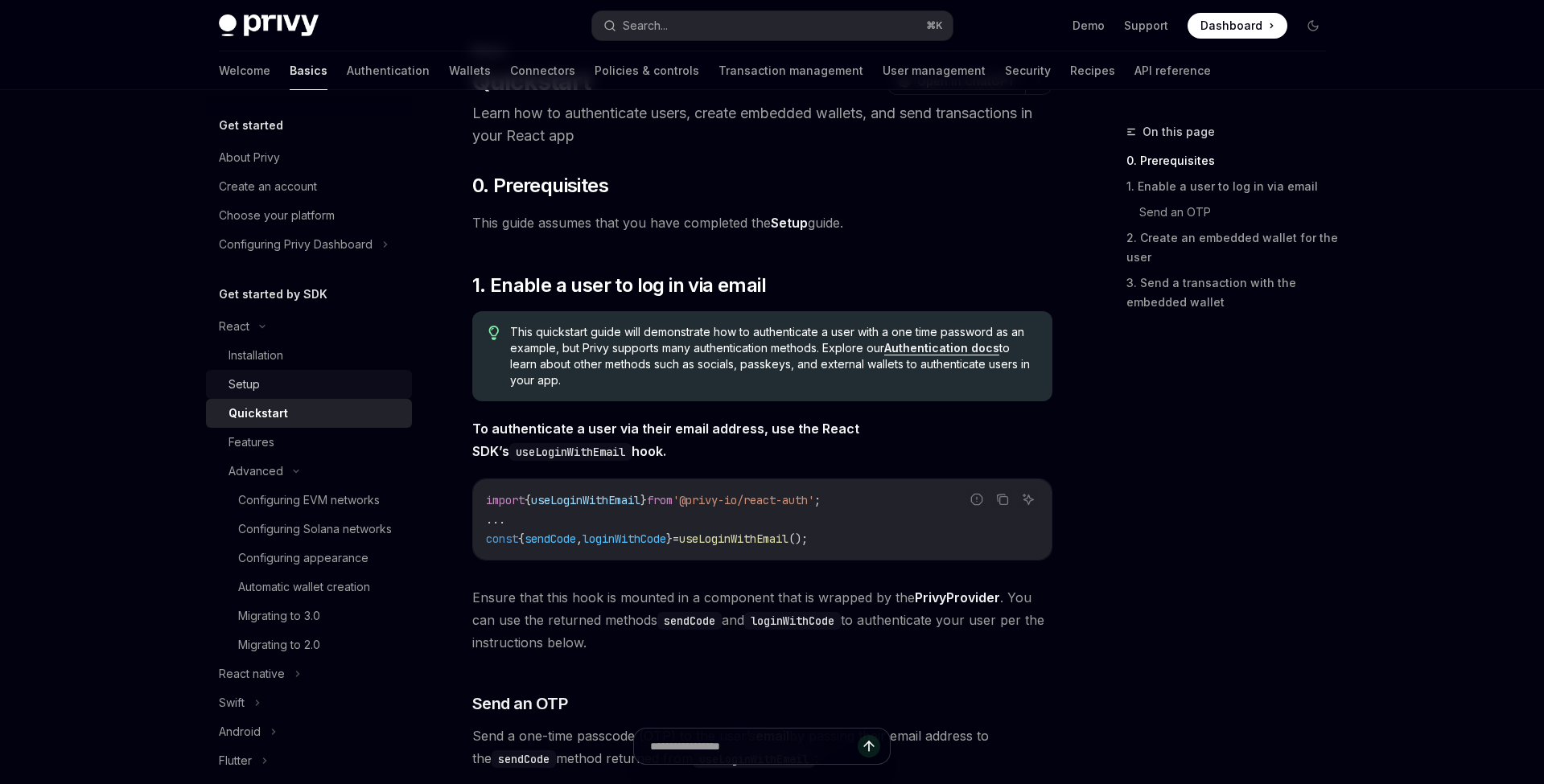
click at [304, 381] on div "Setup" at bounding box center [315, 385] width 174 height 19
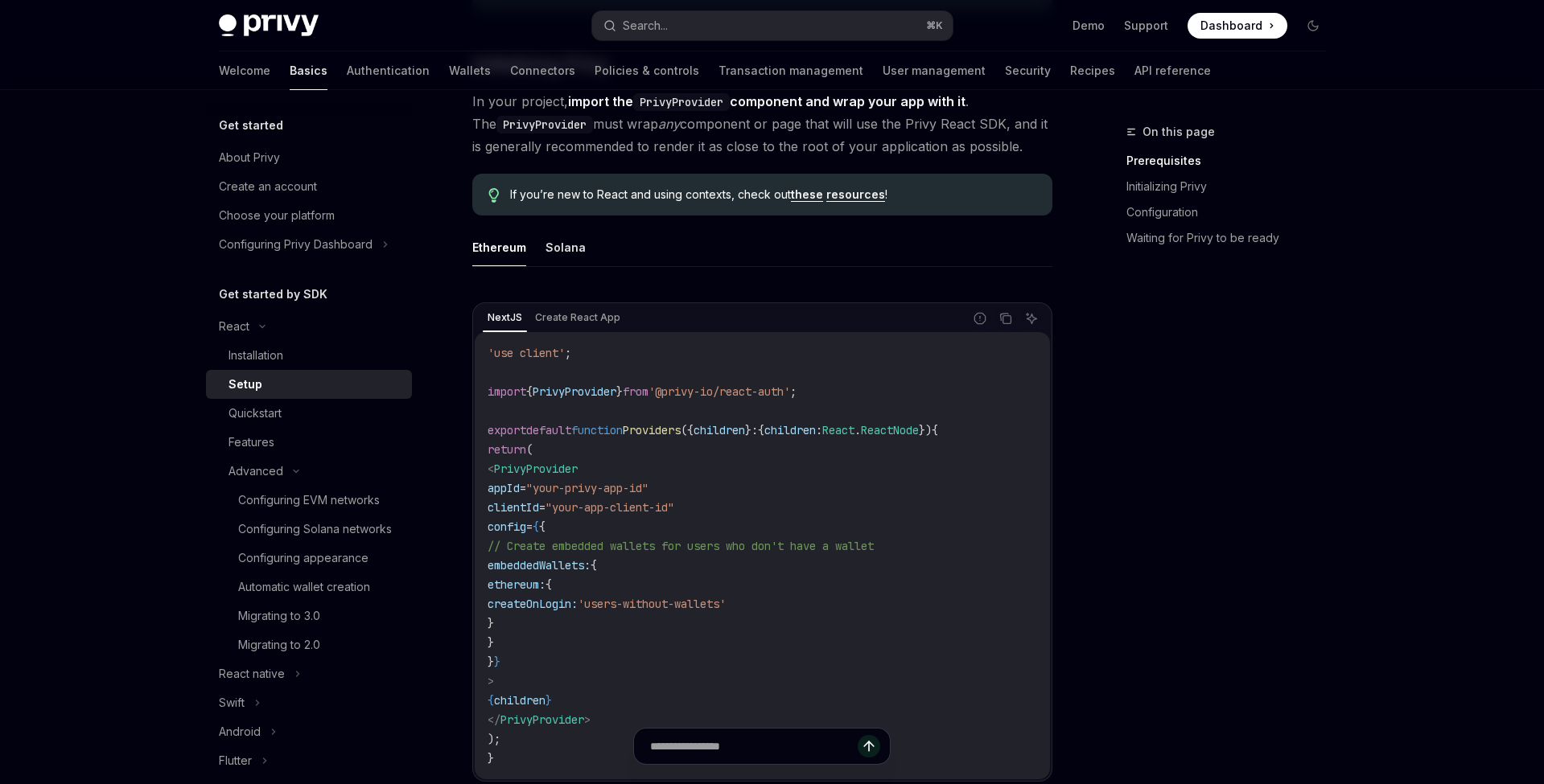
scroll to position [428, 0]
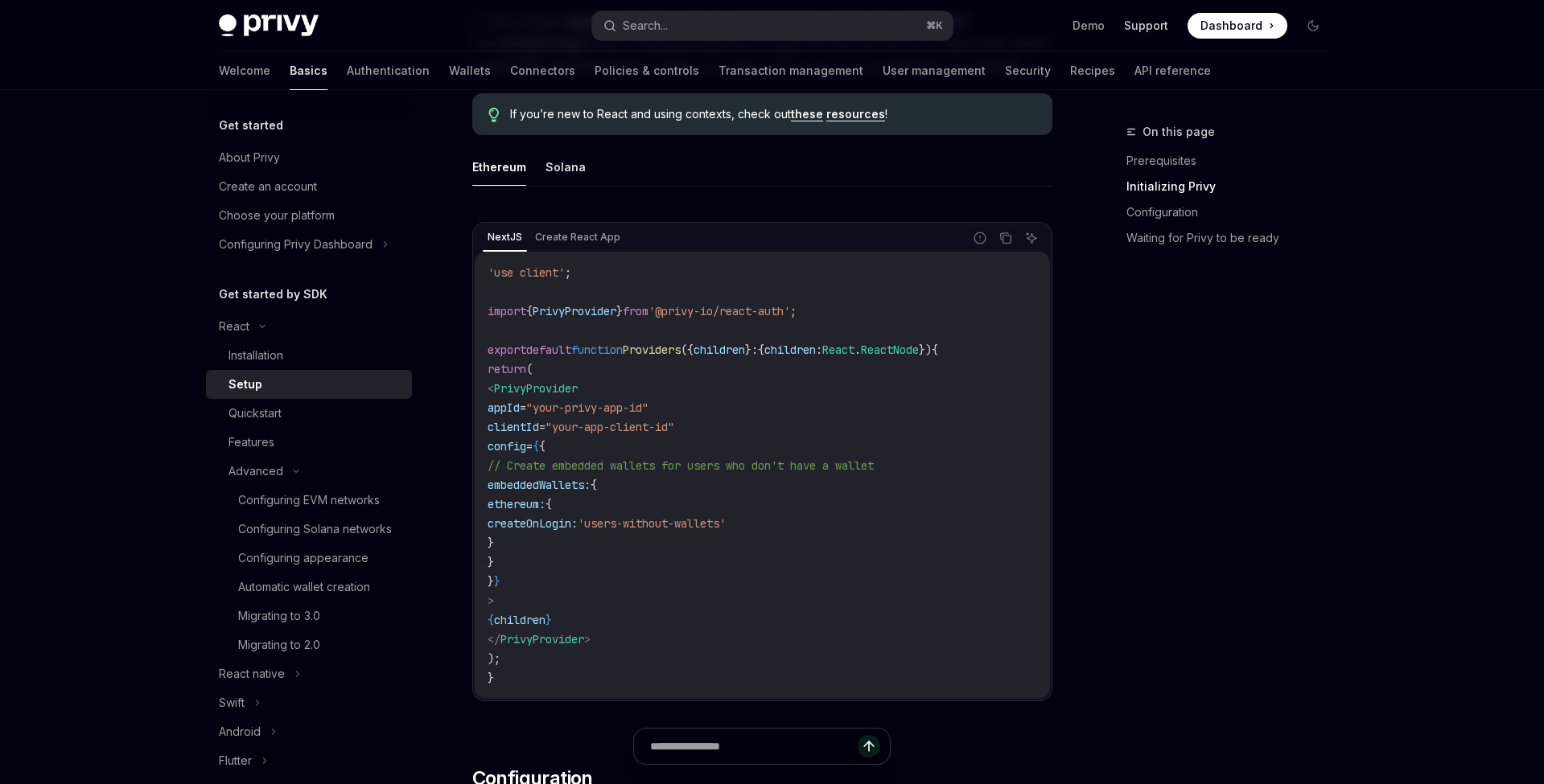
click at [1148, 30] on link "Support" at bounding box center [1146, 26] width 44 height 16
click at [333, 504] on div "Configuring EVM networks" at bounding box center [309, 500] width 141 height 19
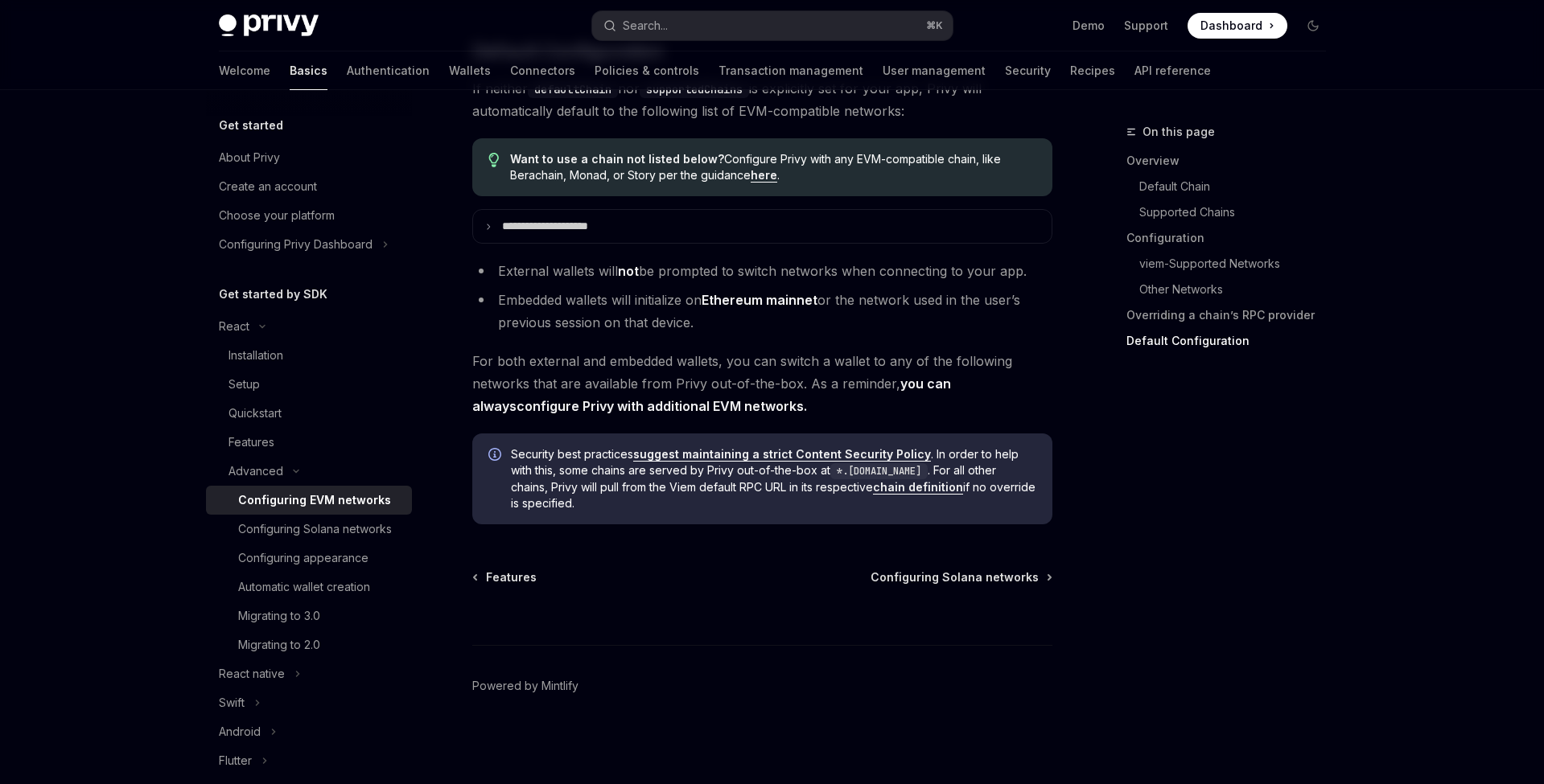
scroll to position [4073, 0]
click at [1157, 30] on link "Support" at bounding box center [1146, 26] width 44 height 16
click at [449, 74] on link "Wallets" at bounding box center [469, 71] width 41 height 39
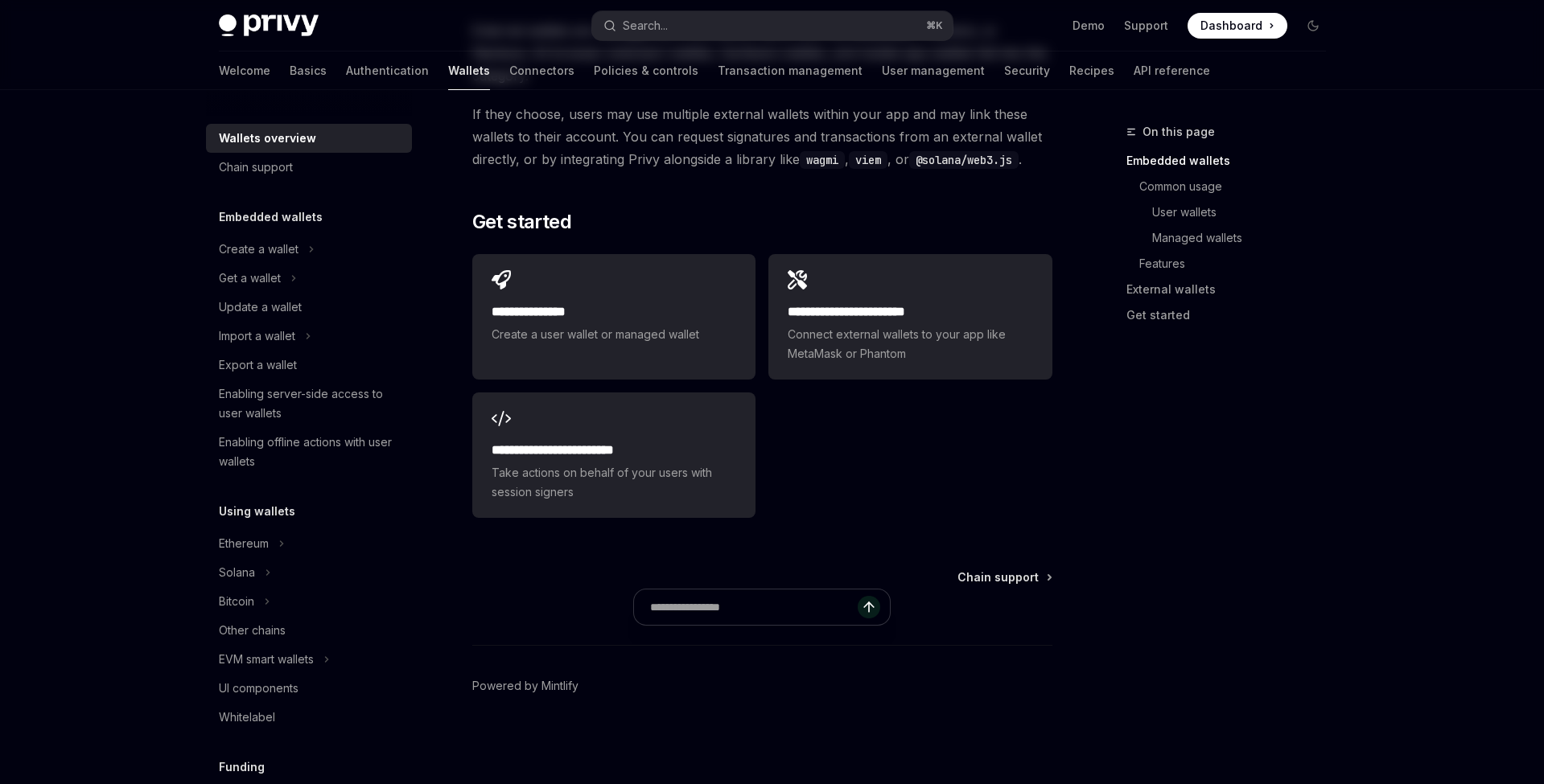
click at [509, 66] on link "Connectors" at bounding box center [542, 71] width 65 height 39
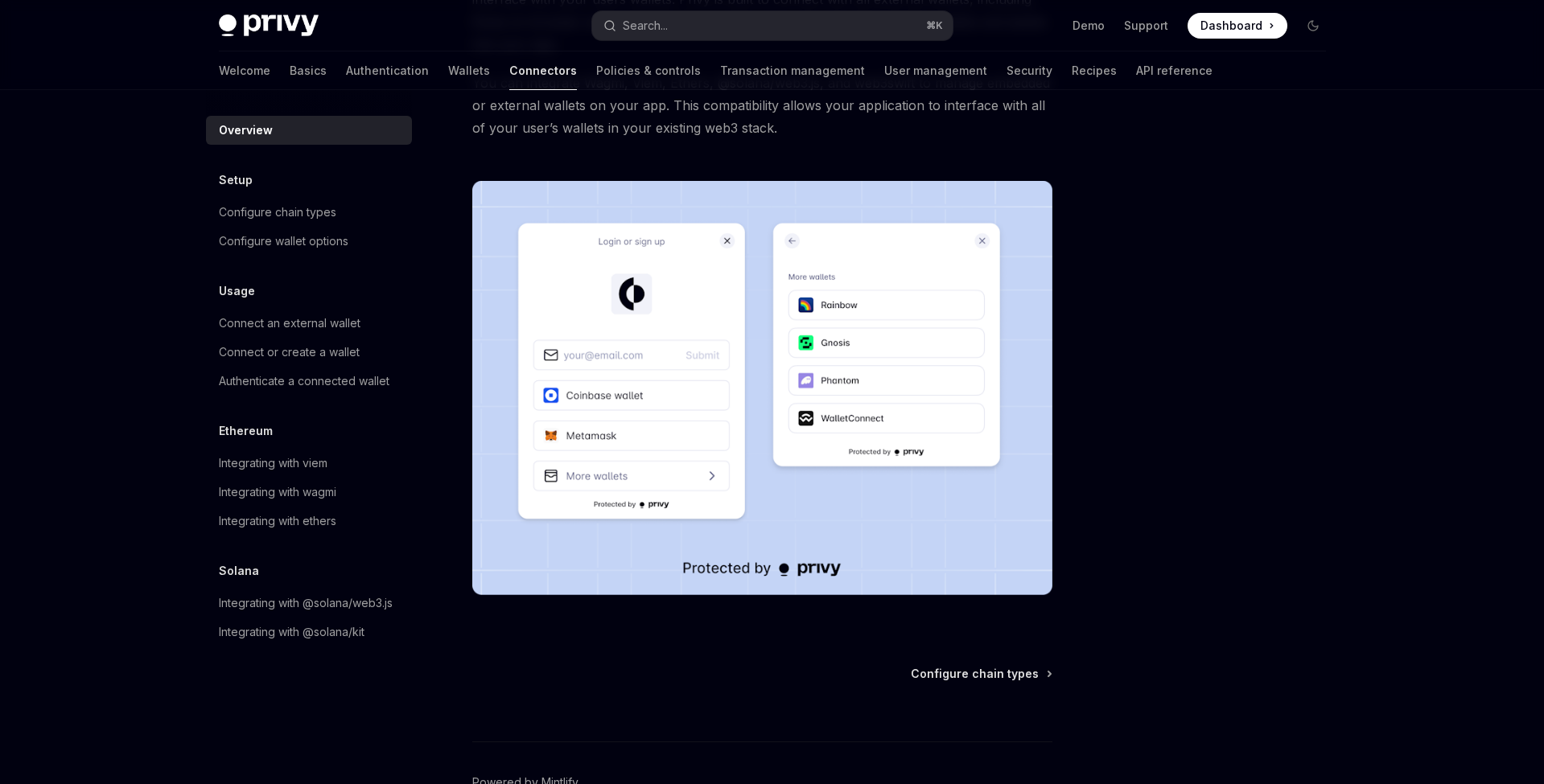
scroll to position [175, 0]
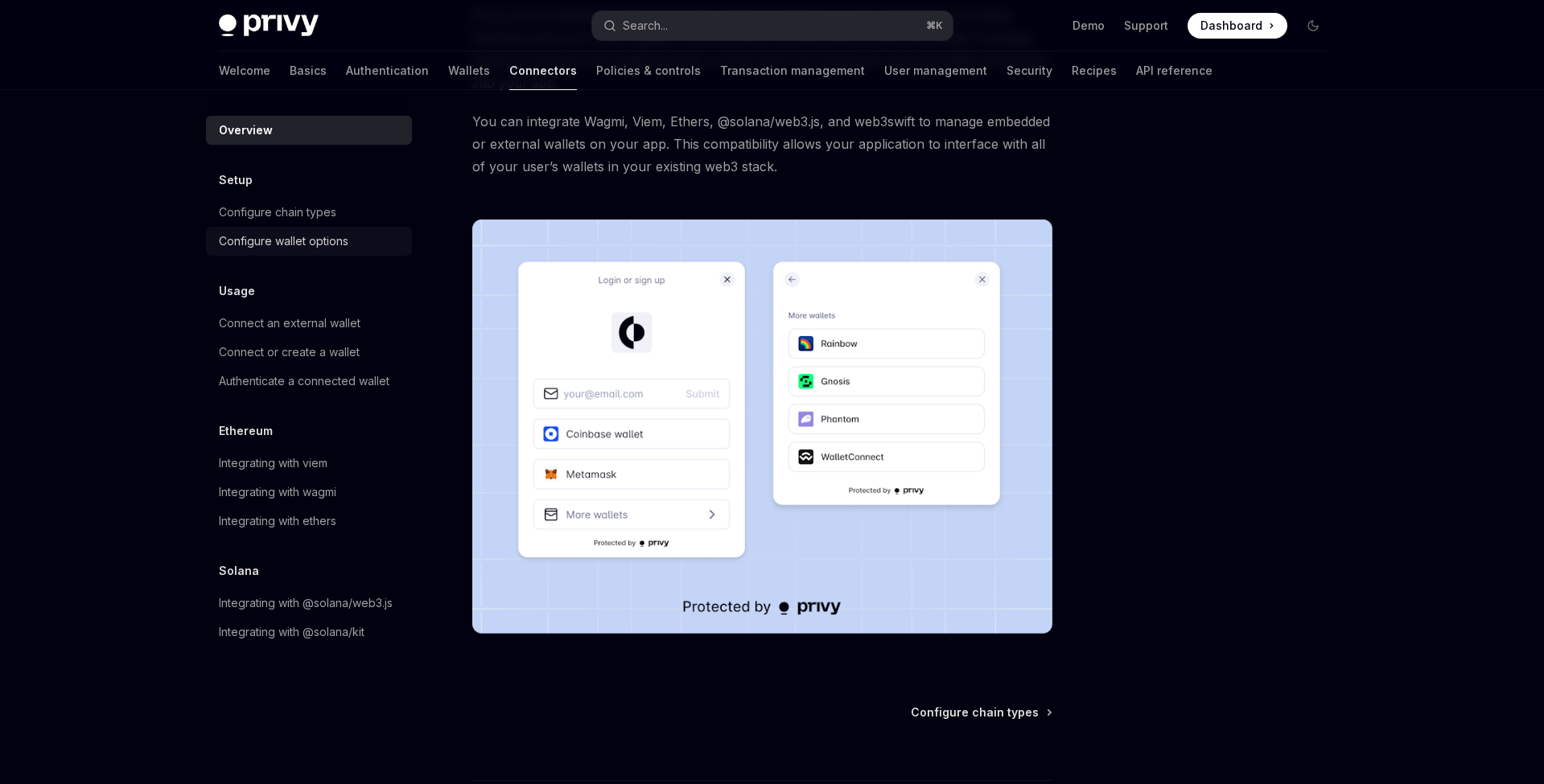
click at [339, 243] on div "Configure wallet options" at bounding box center [283, 242] width 130 height 19
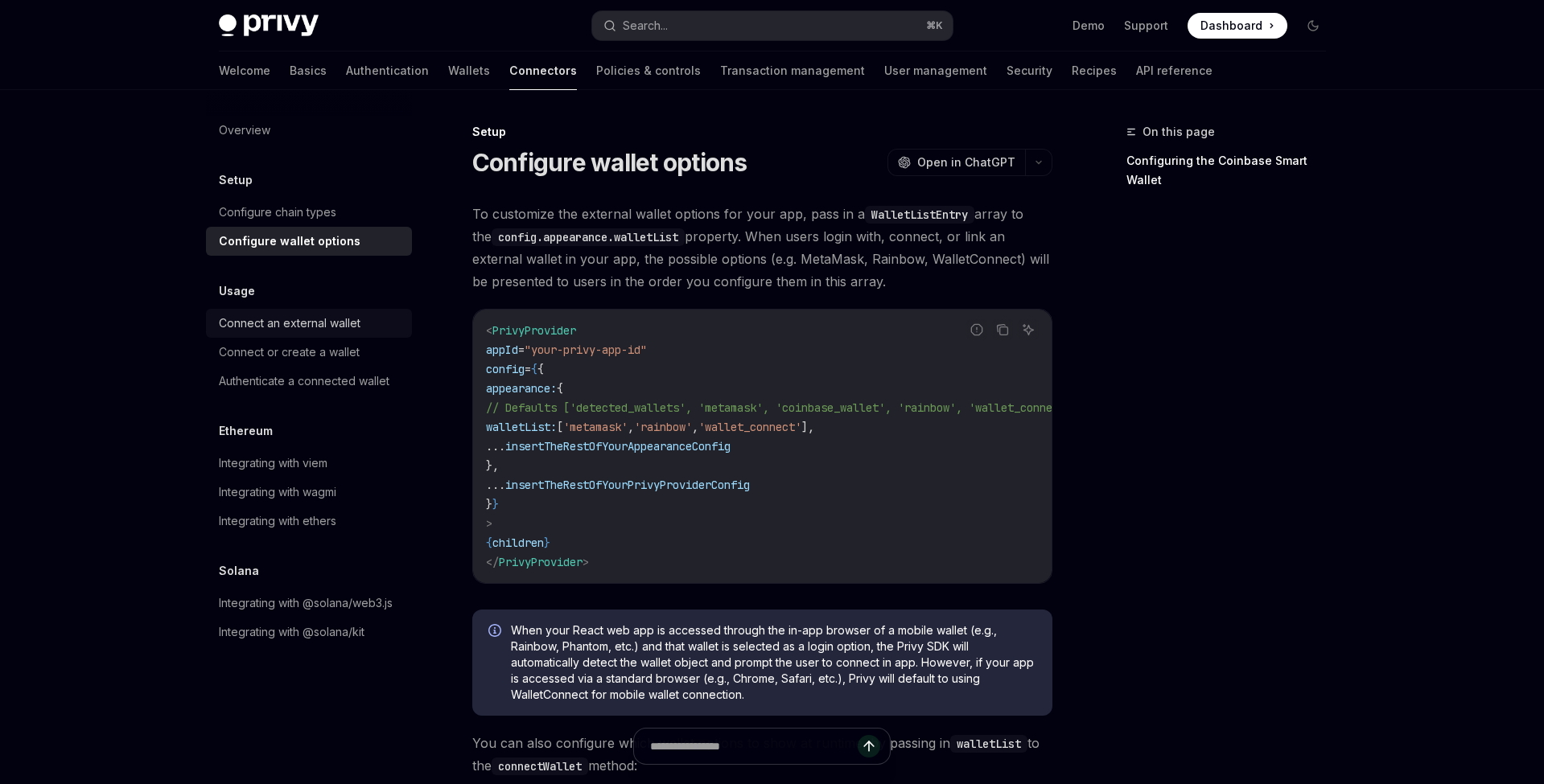
click at [336, 325] on div "Connect an external wallet" at bounding box center [289, 324] width 141 height 19
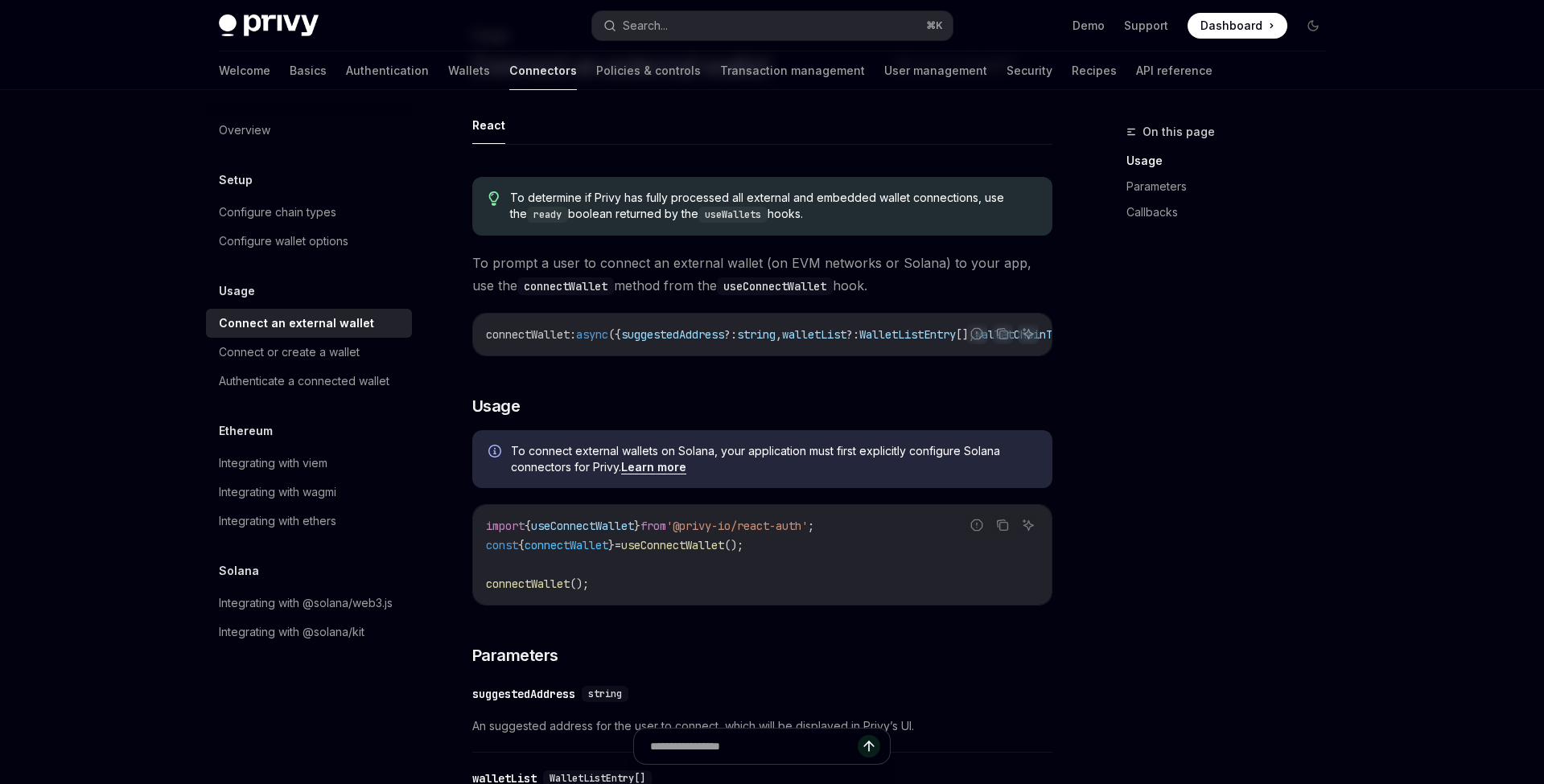
scroll to position [171, 0]
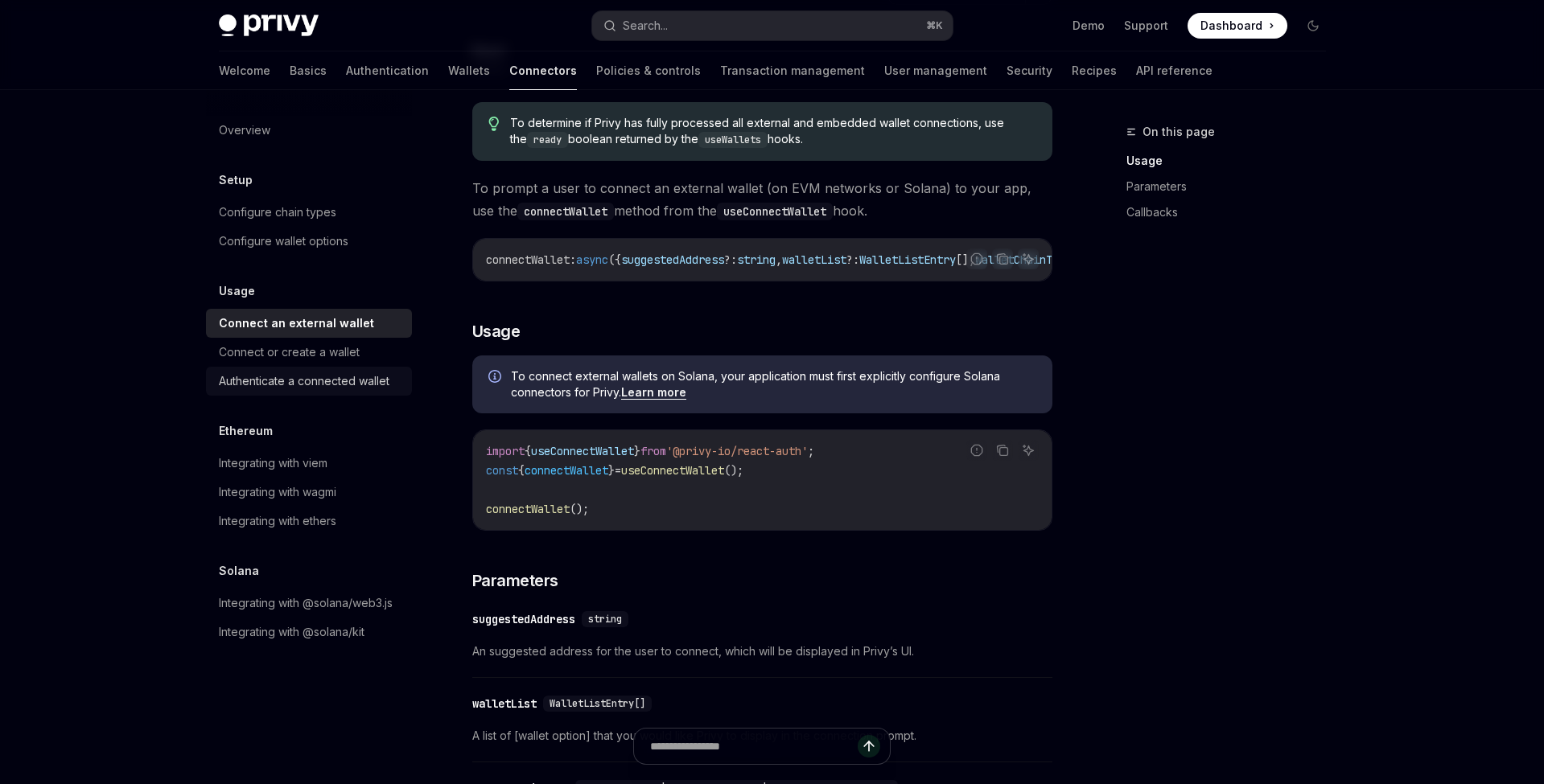
click at [370, 390] on div "Authenticate a connected wallet" at bounding box center [304, 381] width 170 height 19
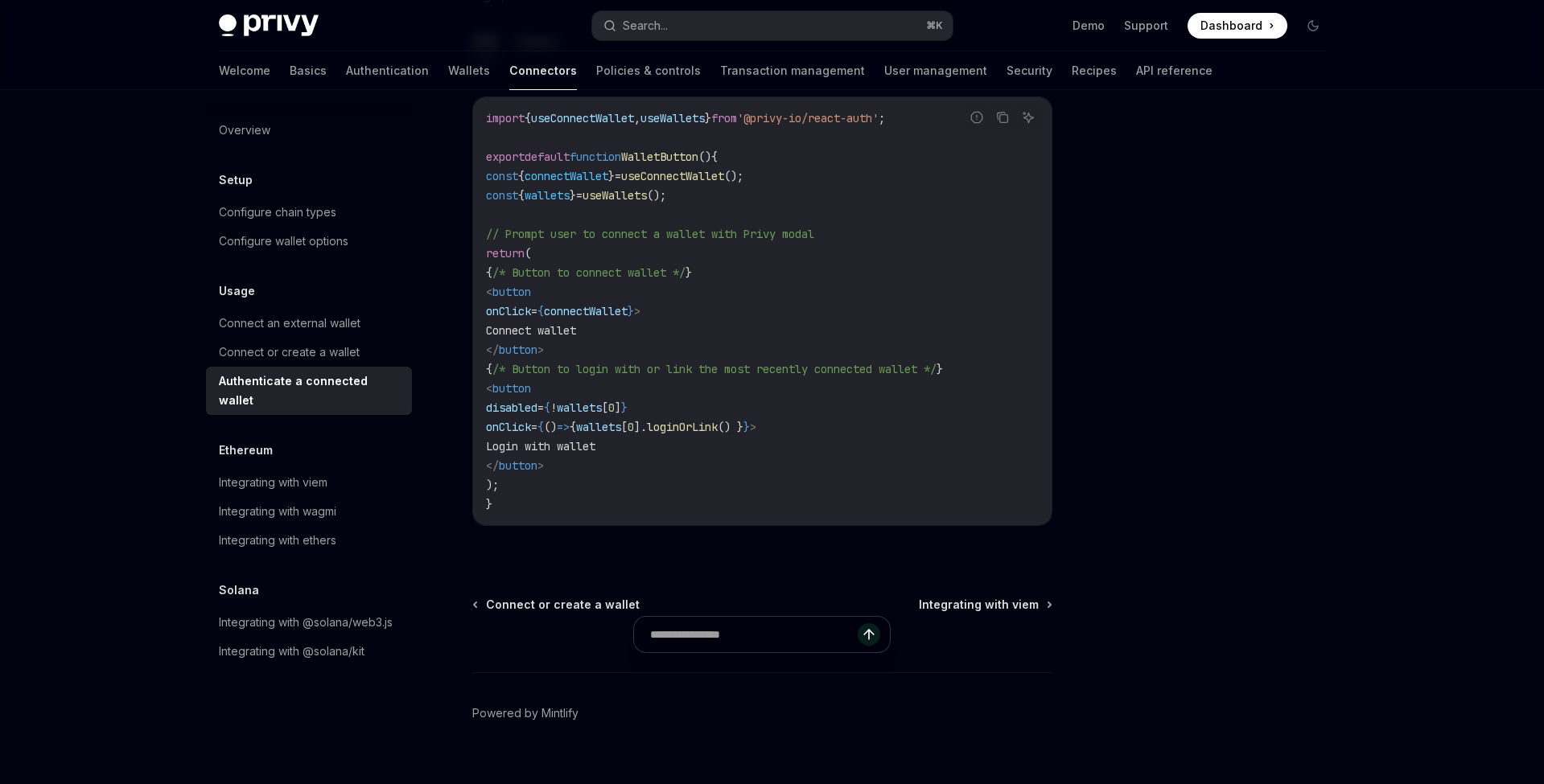
scroll to position [936, 0]
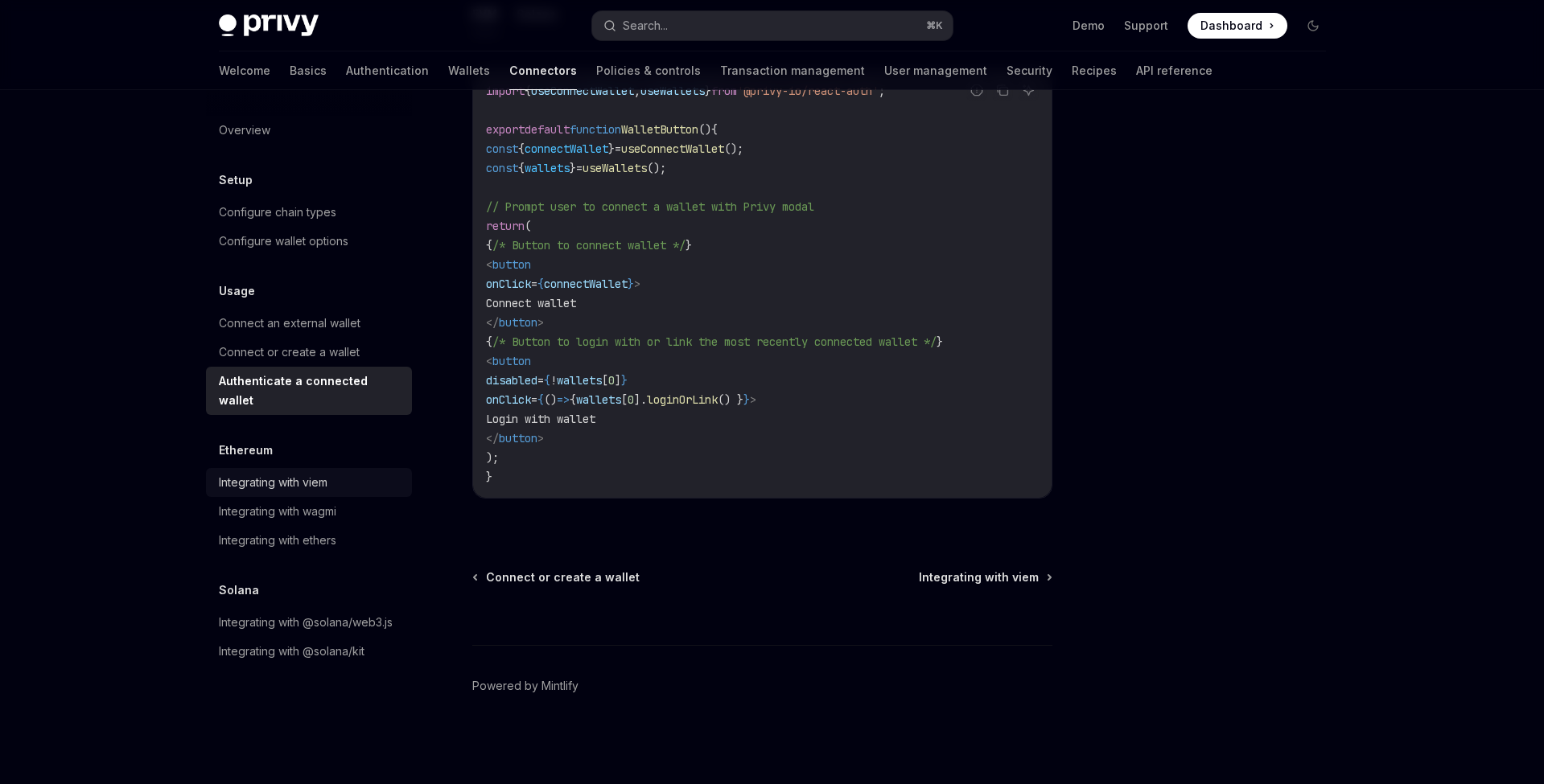
click at [353, 473] on div "Integrating with viem" at bounding box center [311, 482] width 184 height 19
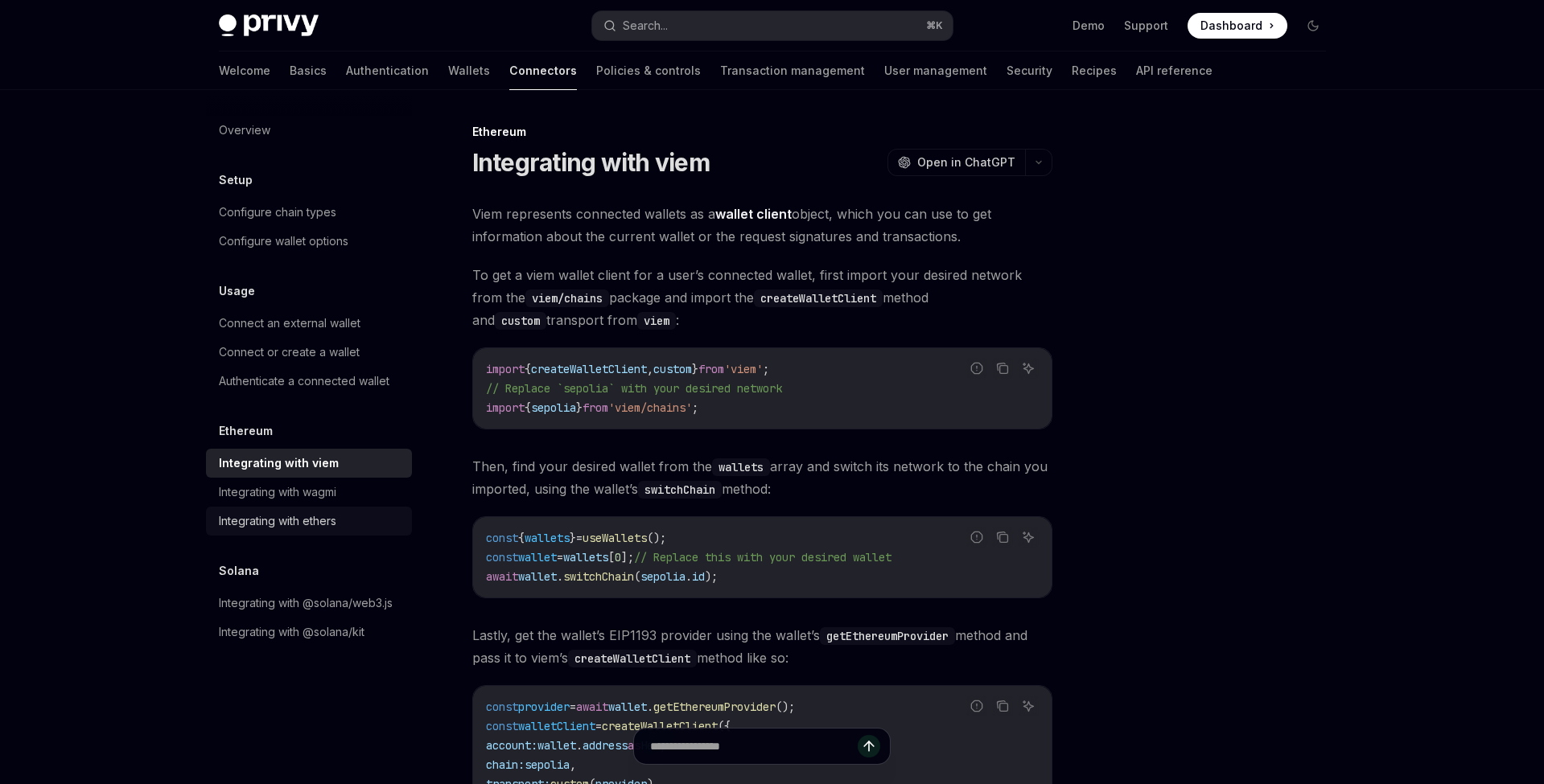
click at [357, 516] on div "Integrating with ethers" at bounding box center [311, 521] width 184 height 19
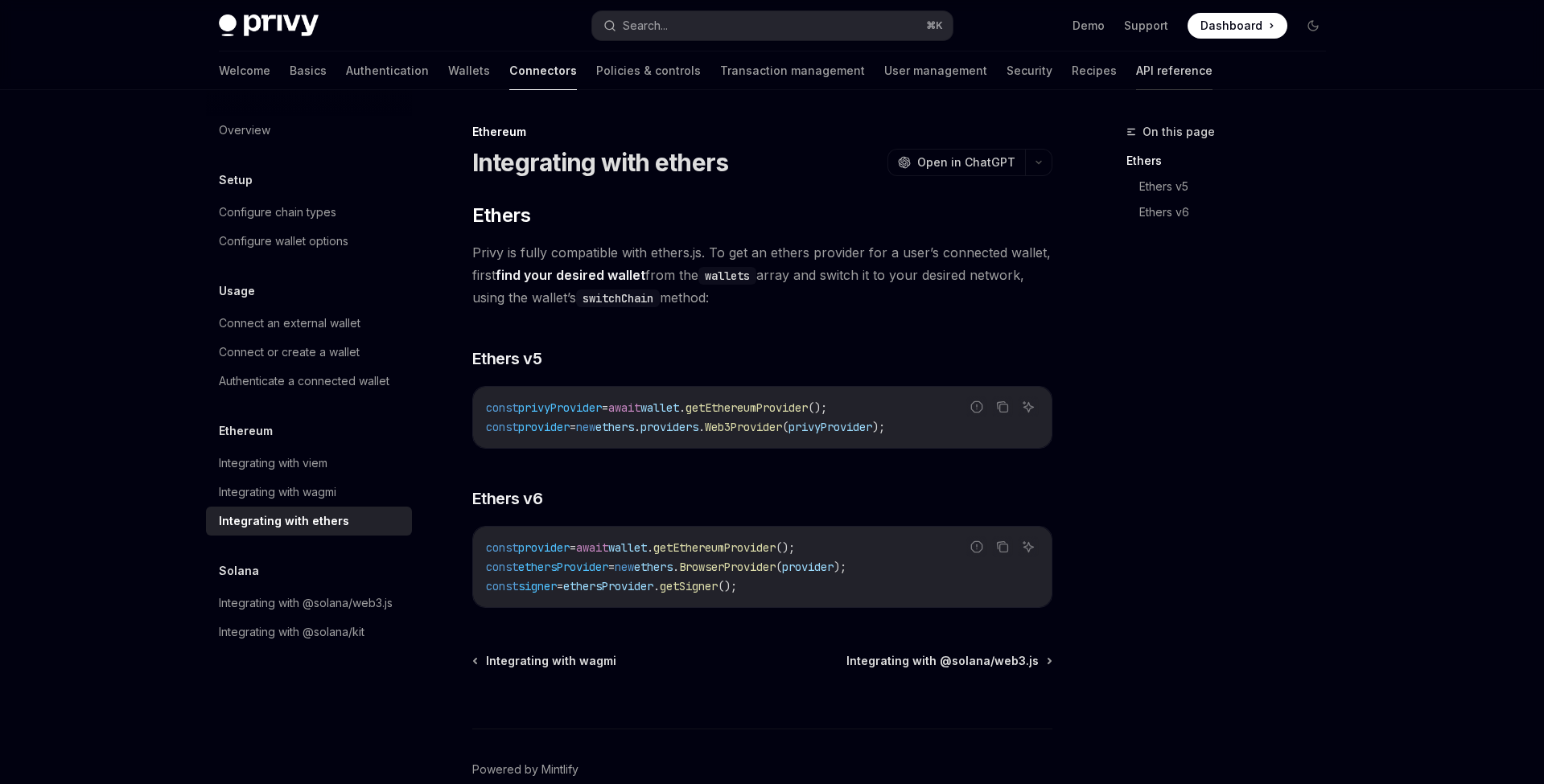
click at [1136, 79] on link "API reference" at bounding box center [1173, 71] width 77 height 39
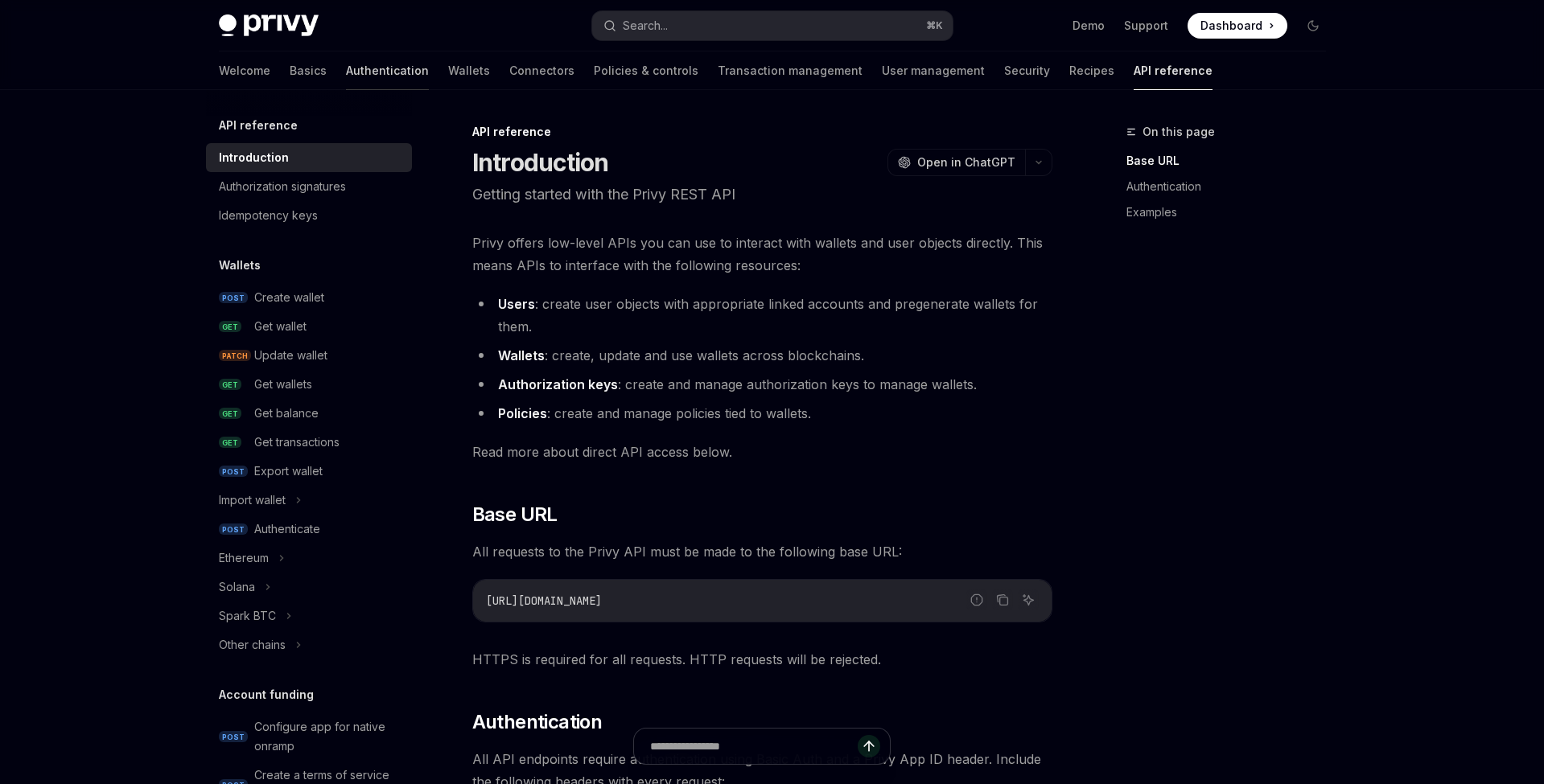
click at [346, 72] on link "Authentication" at bounding box center [387, 71] width 83 height 39
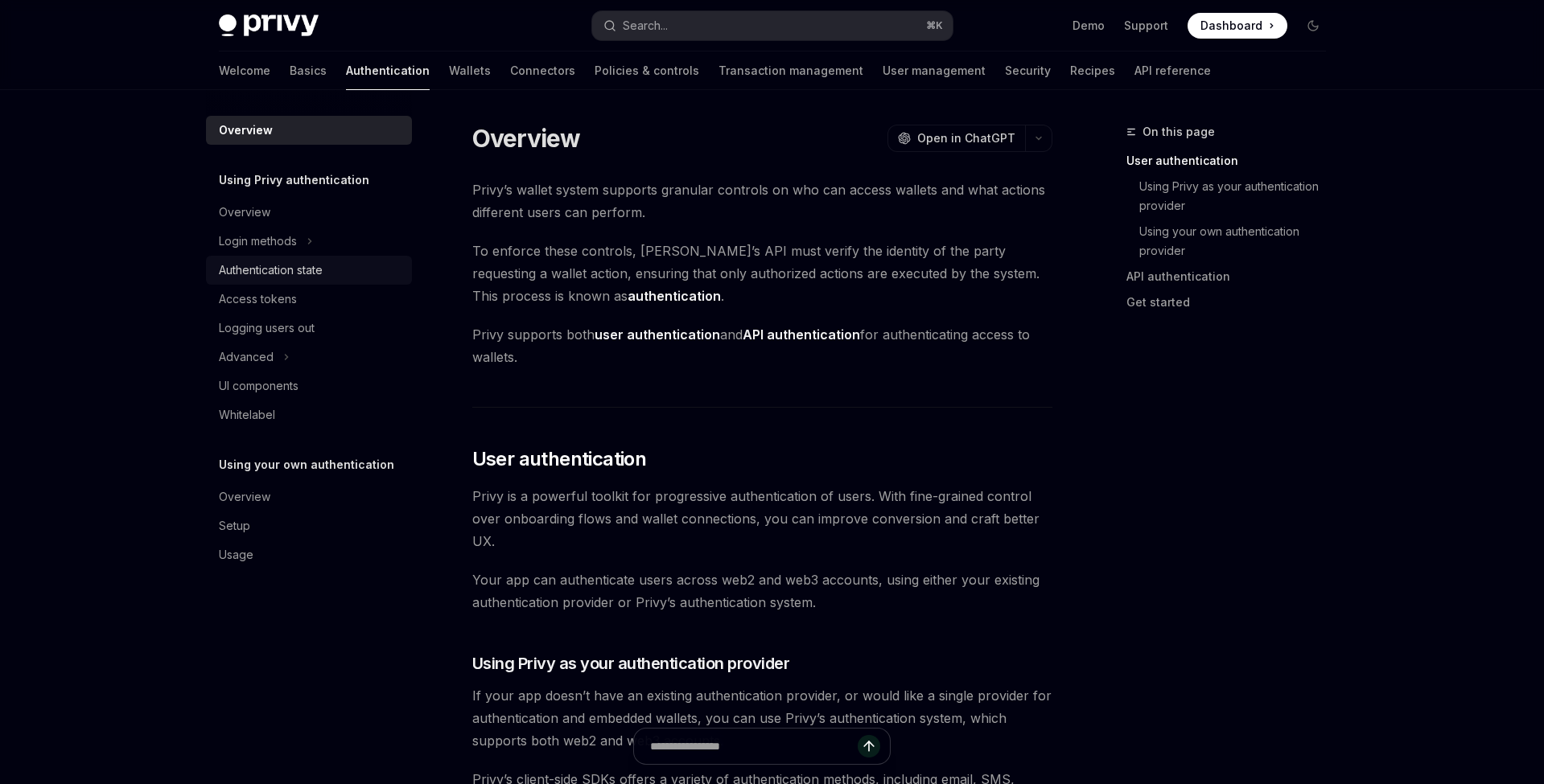
click at [318, 262] on div "Authentication state" at bounding box center [271, 270] width 104 height 19
type textarea "*"
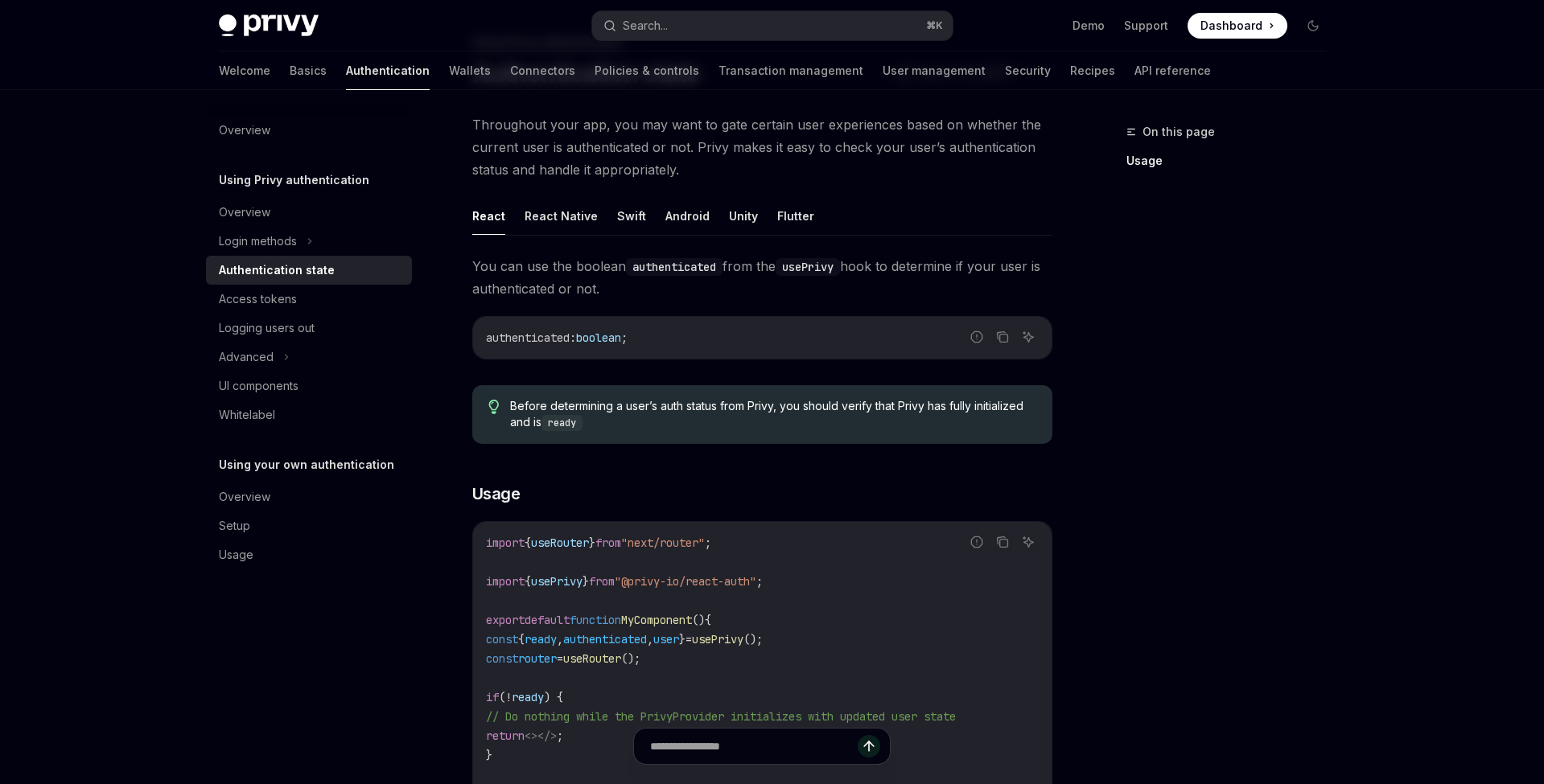
scroll to position [327, 0]
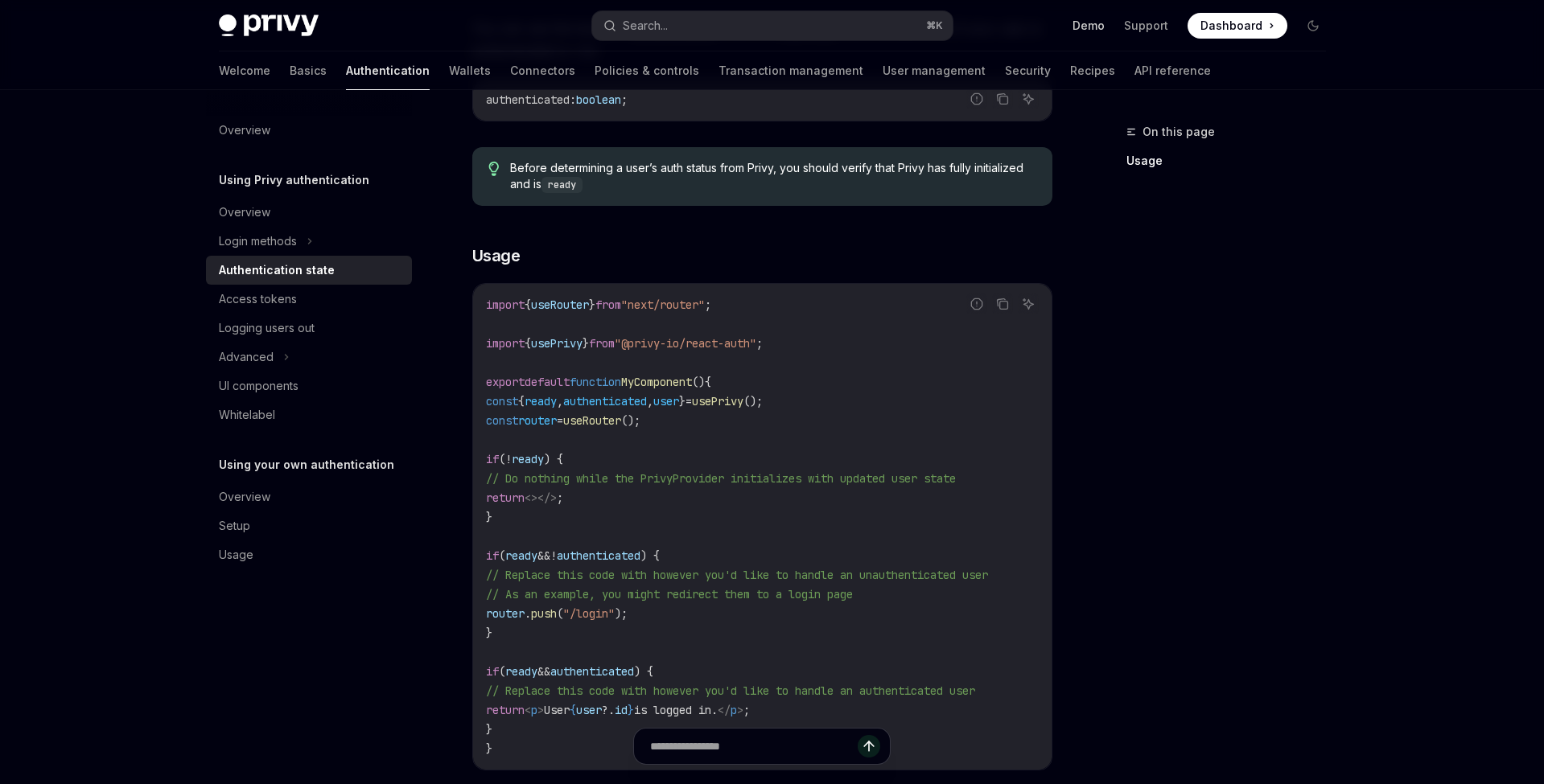
click at [1092, 26] on link "Demo" at bounding box center [1088, 26] width 32 height 16
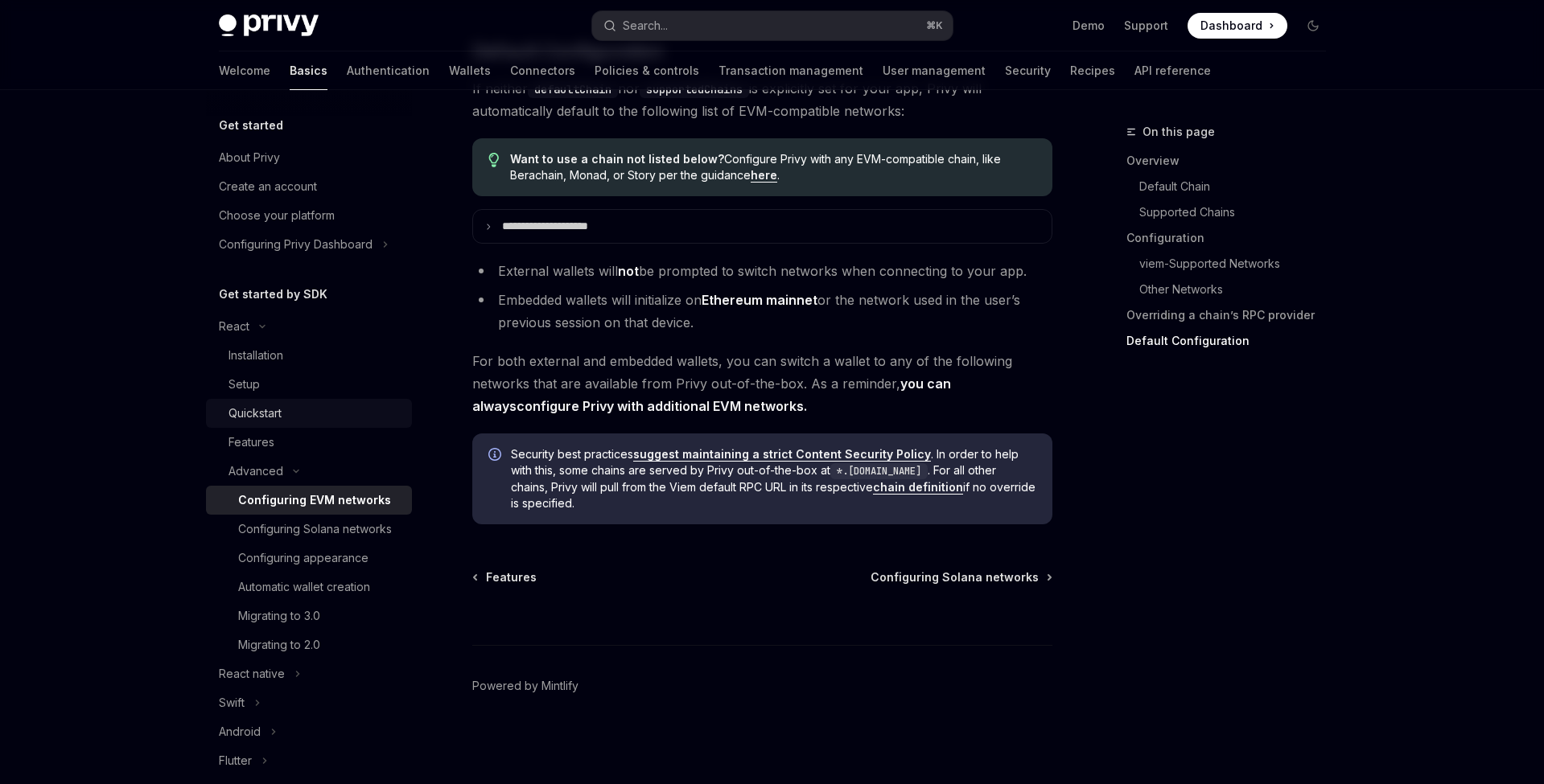
click at [310, 417] on div "Quickstart" at bounding box center [315, 414] width 174 height 19
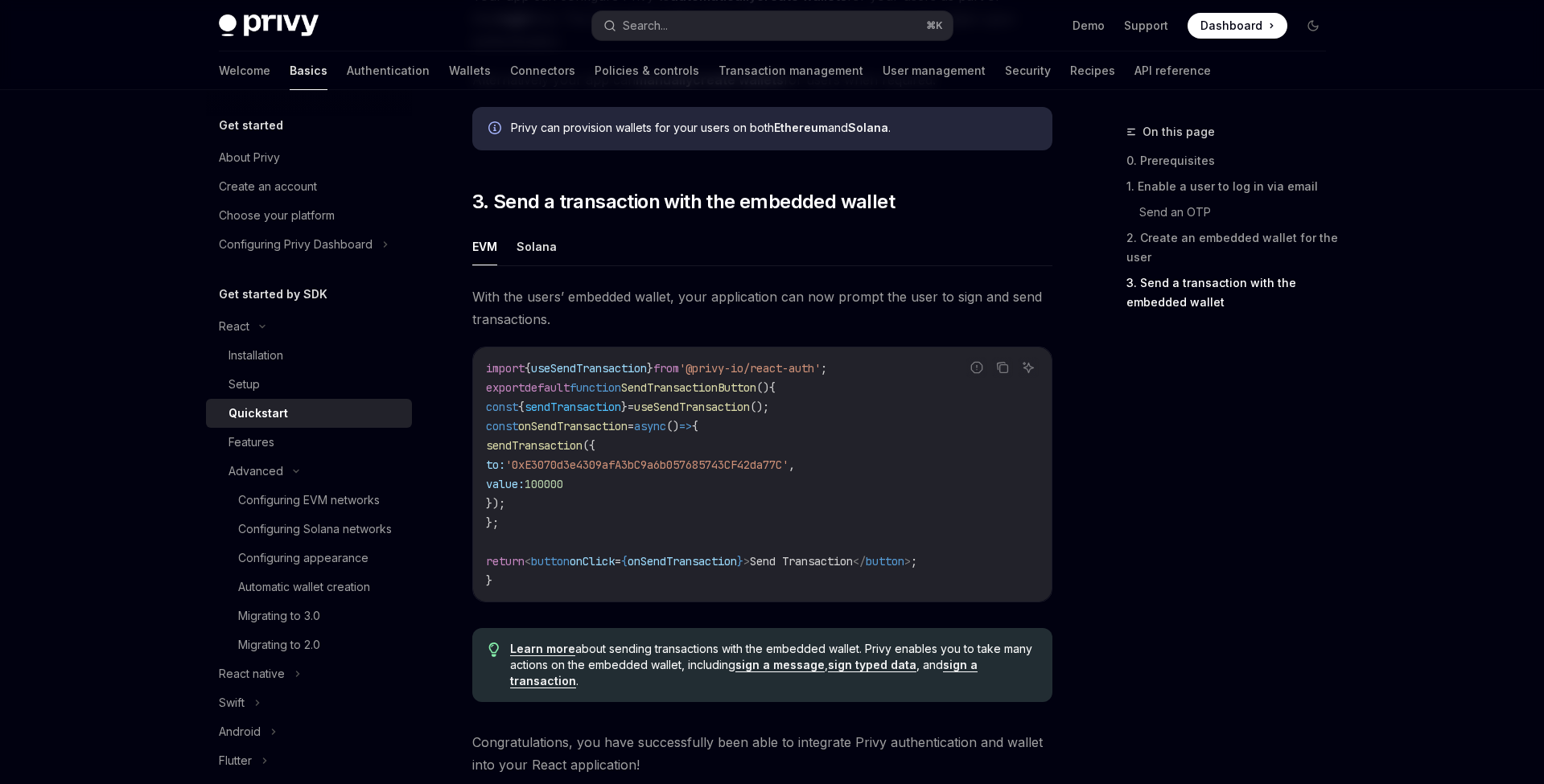
scroll to position [1564, 0]
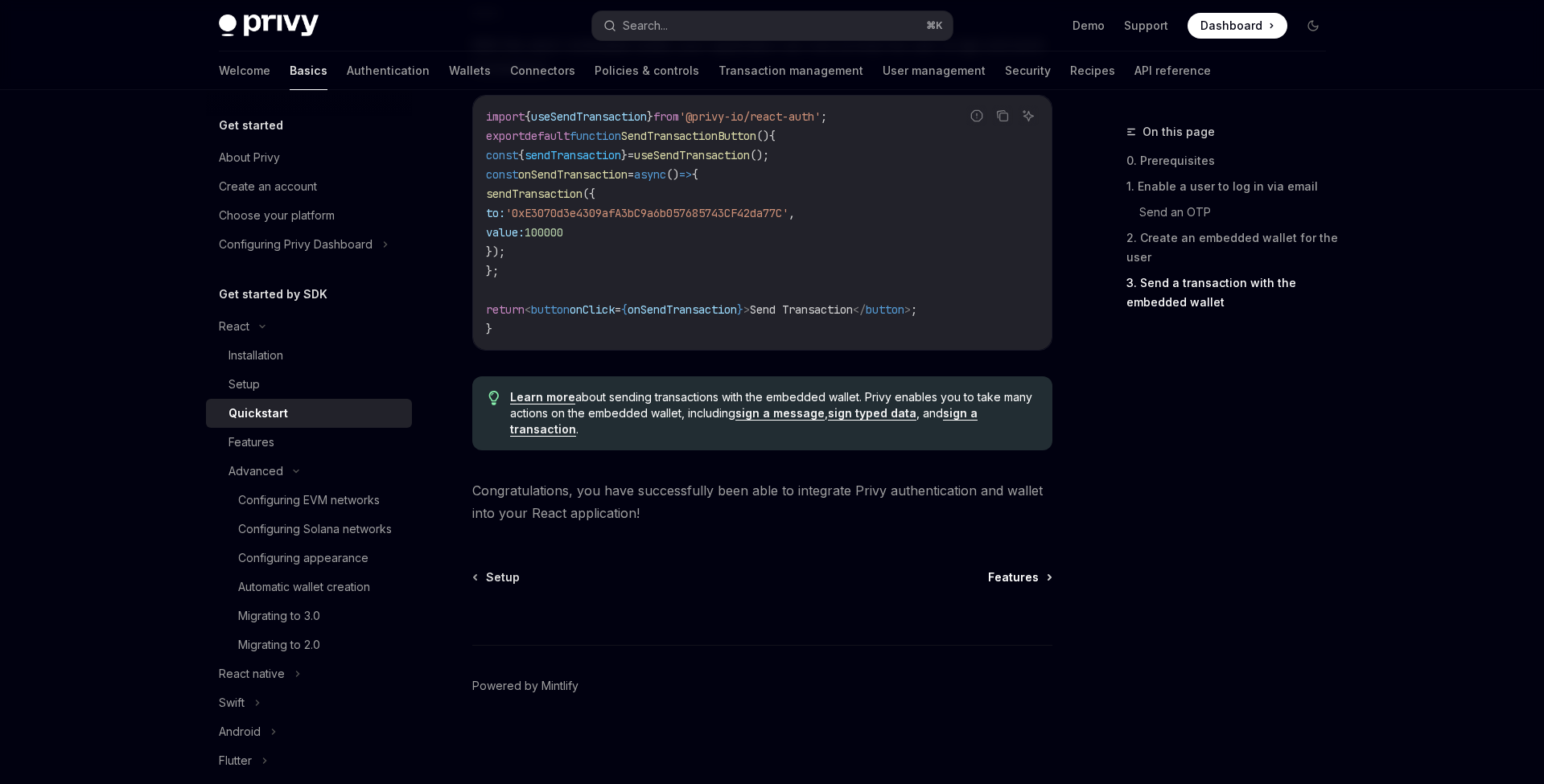
click at [1011, 574] on span "Features" at bounding box center [1013, 578] width 50 height 16
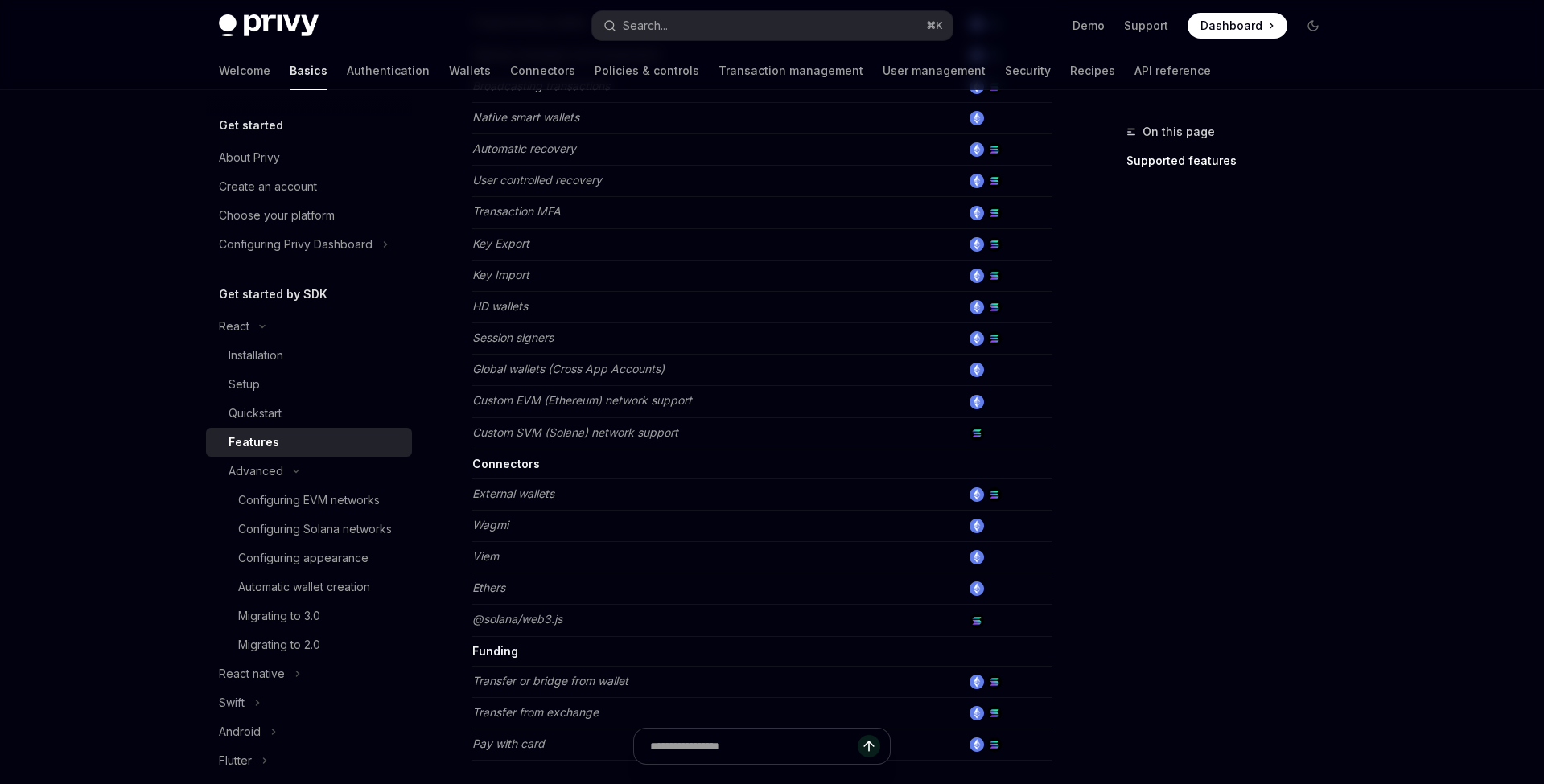
scroll to position [948, 0]
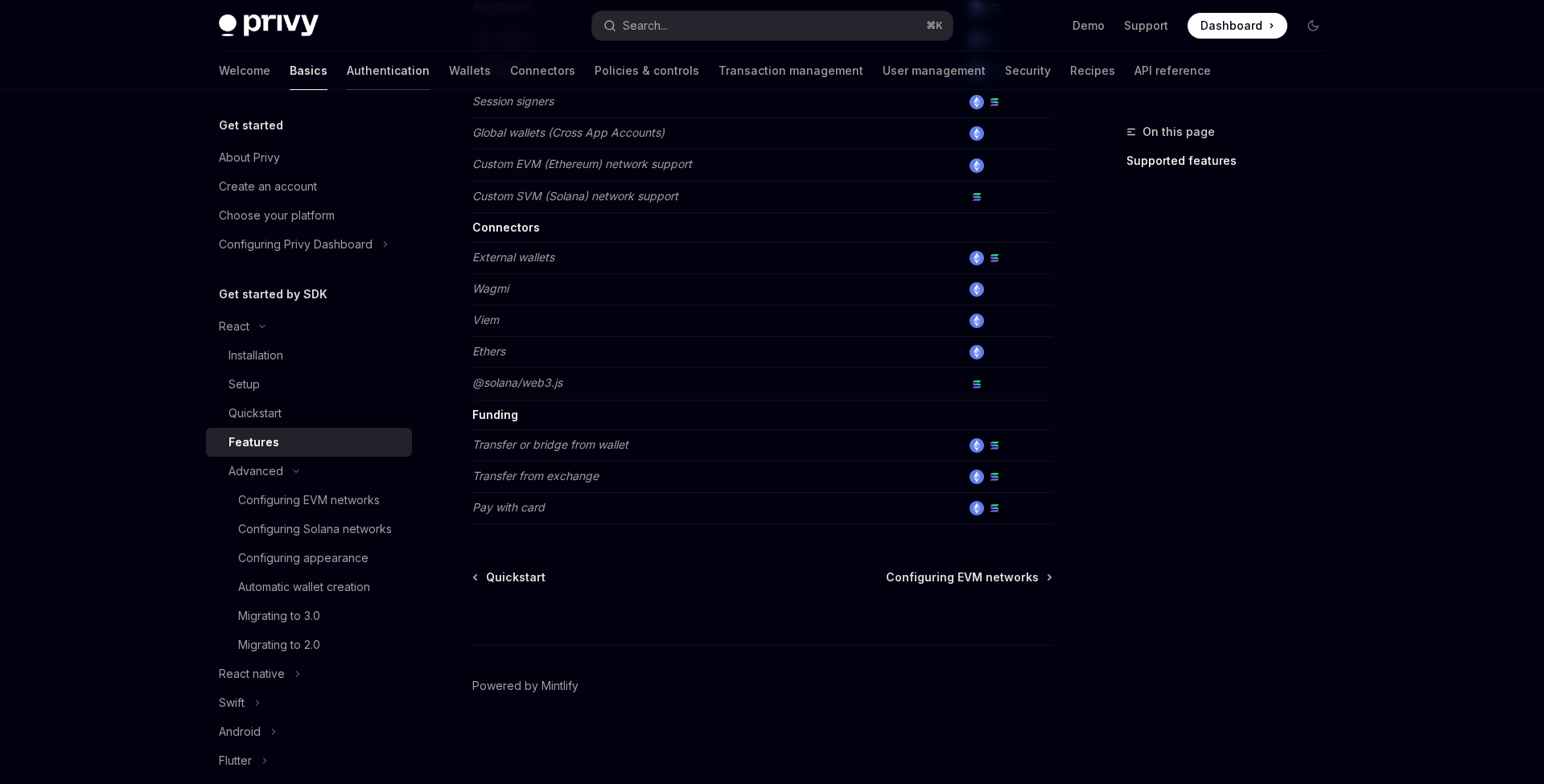
click at [347, 64] on link "Authentication" at bounding box center [388, 71] width 83 height 39
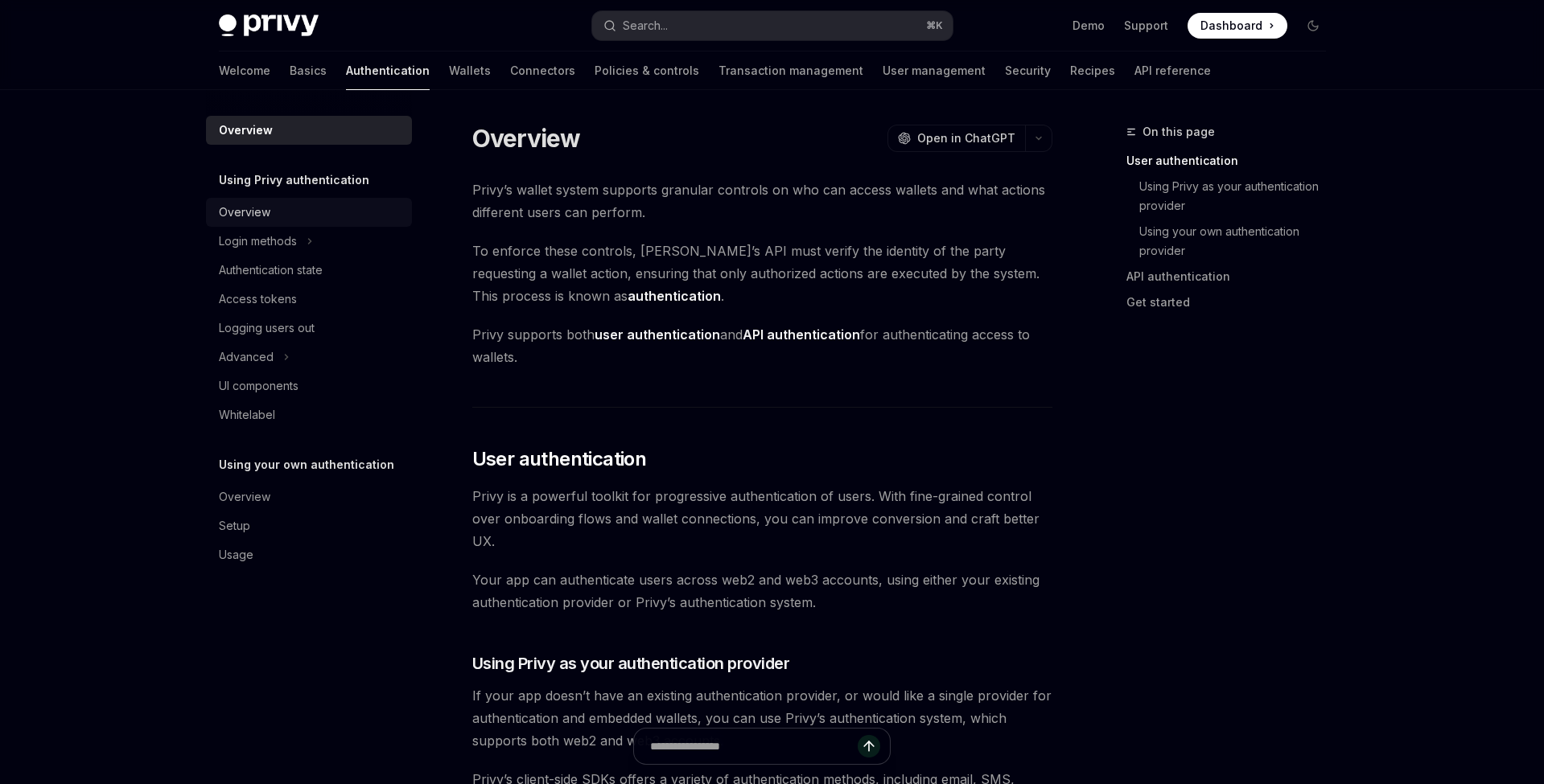
click at [279, 212] on div "Overview" at bounding box center [311, 213] width 184 height 19
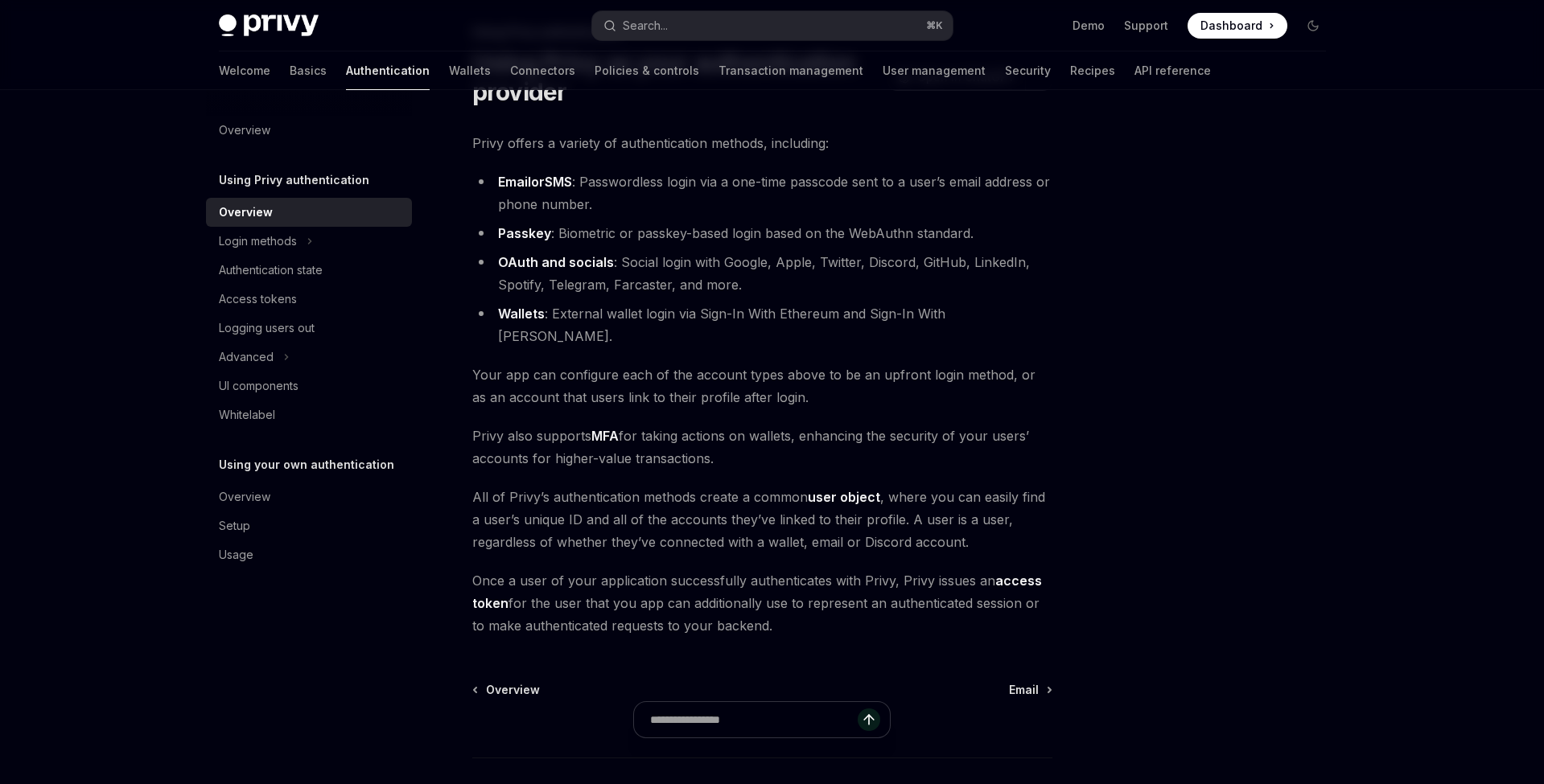
scroll to position [190, 0]
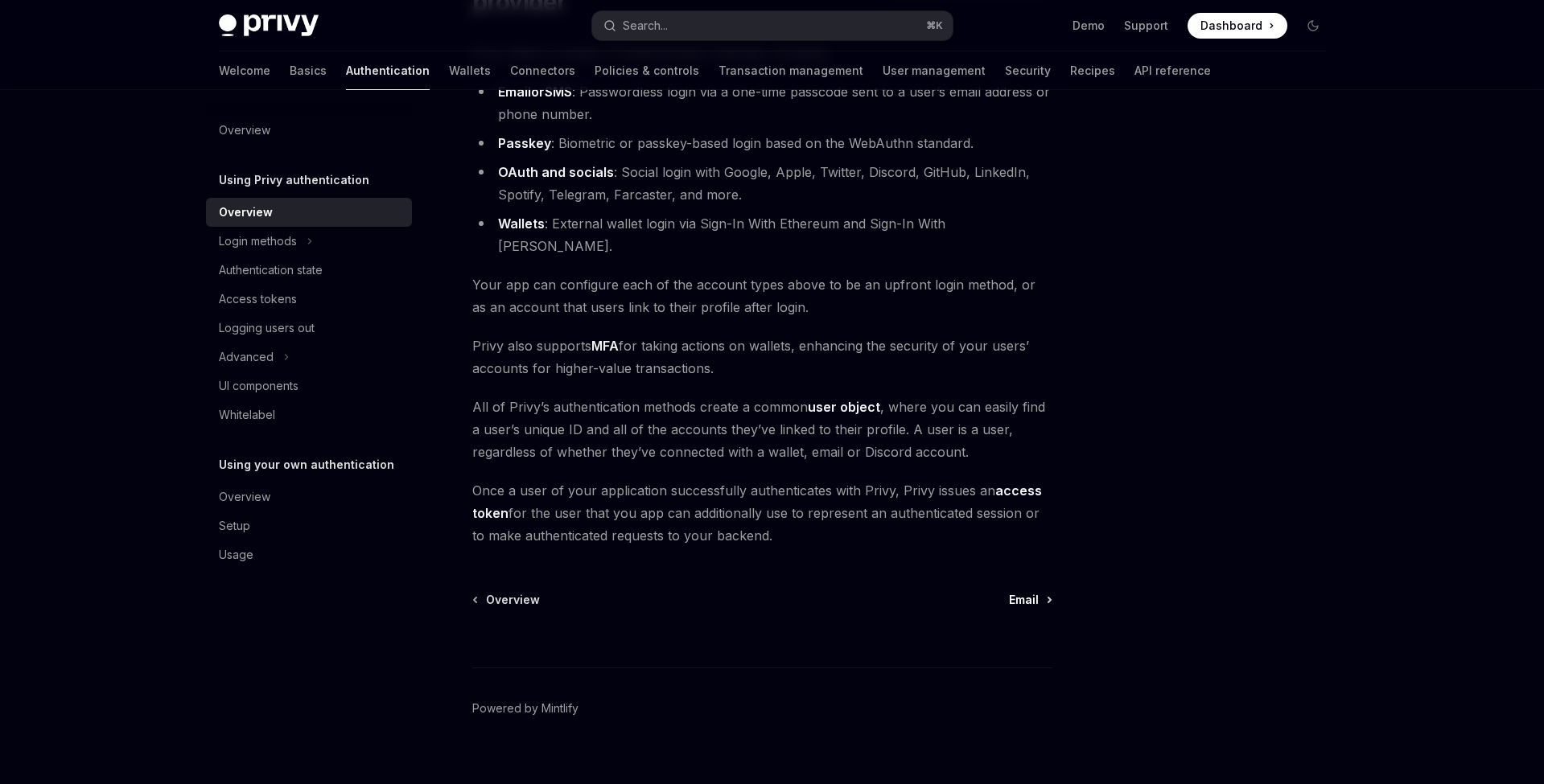
click at [1045, 592] on link "Email" at bounding box center [1029, 600] width 41 height 16
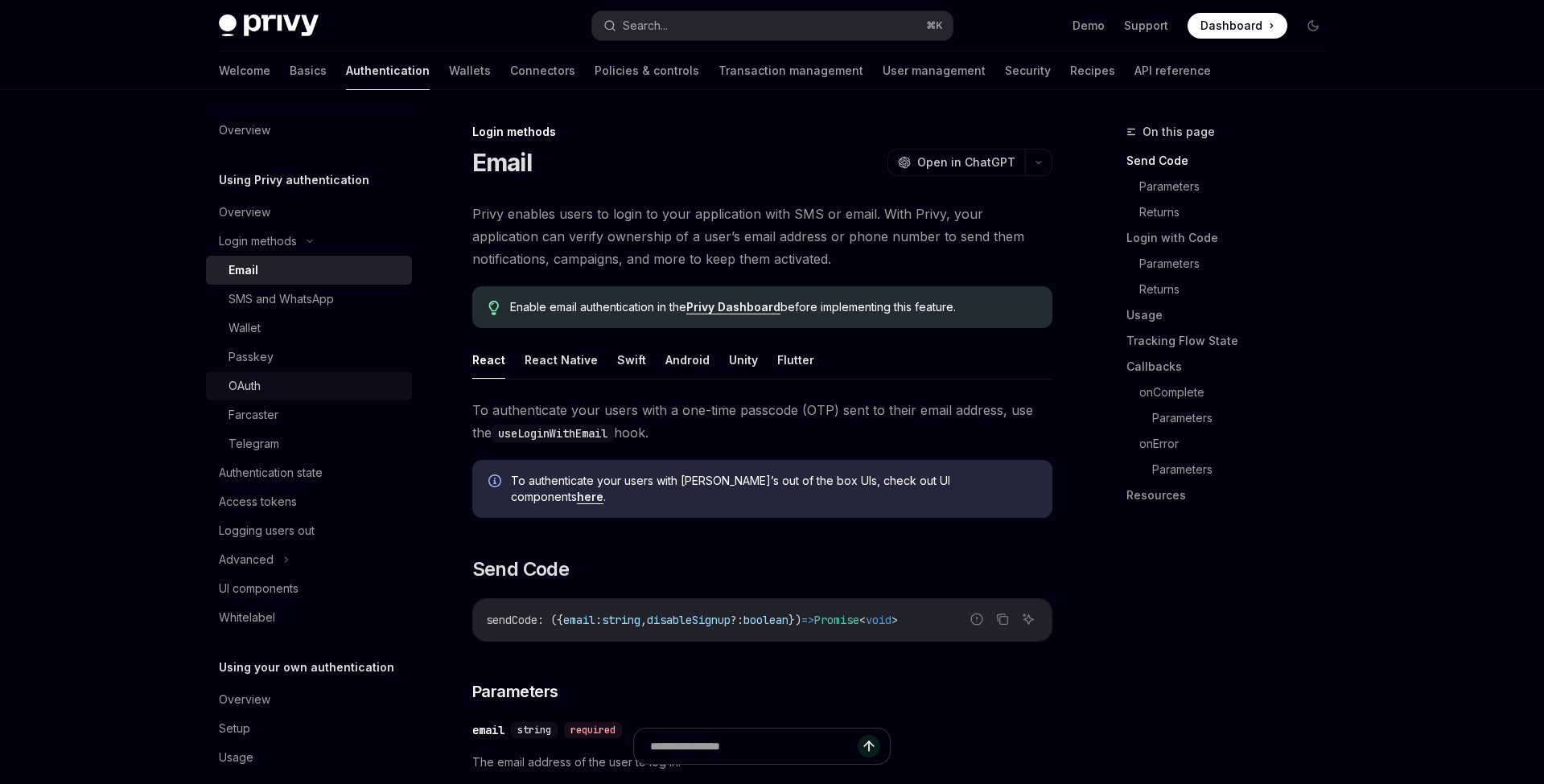
click at [275, 387] on div "OAuth" at bounding box center [315, 386] width 174 height 19
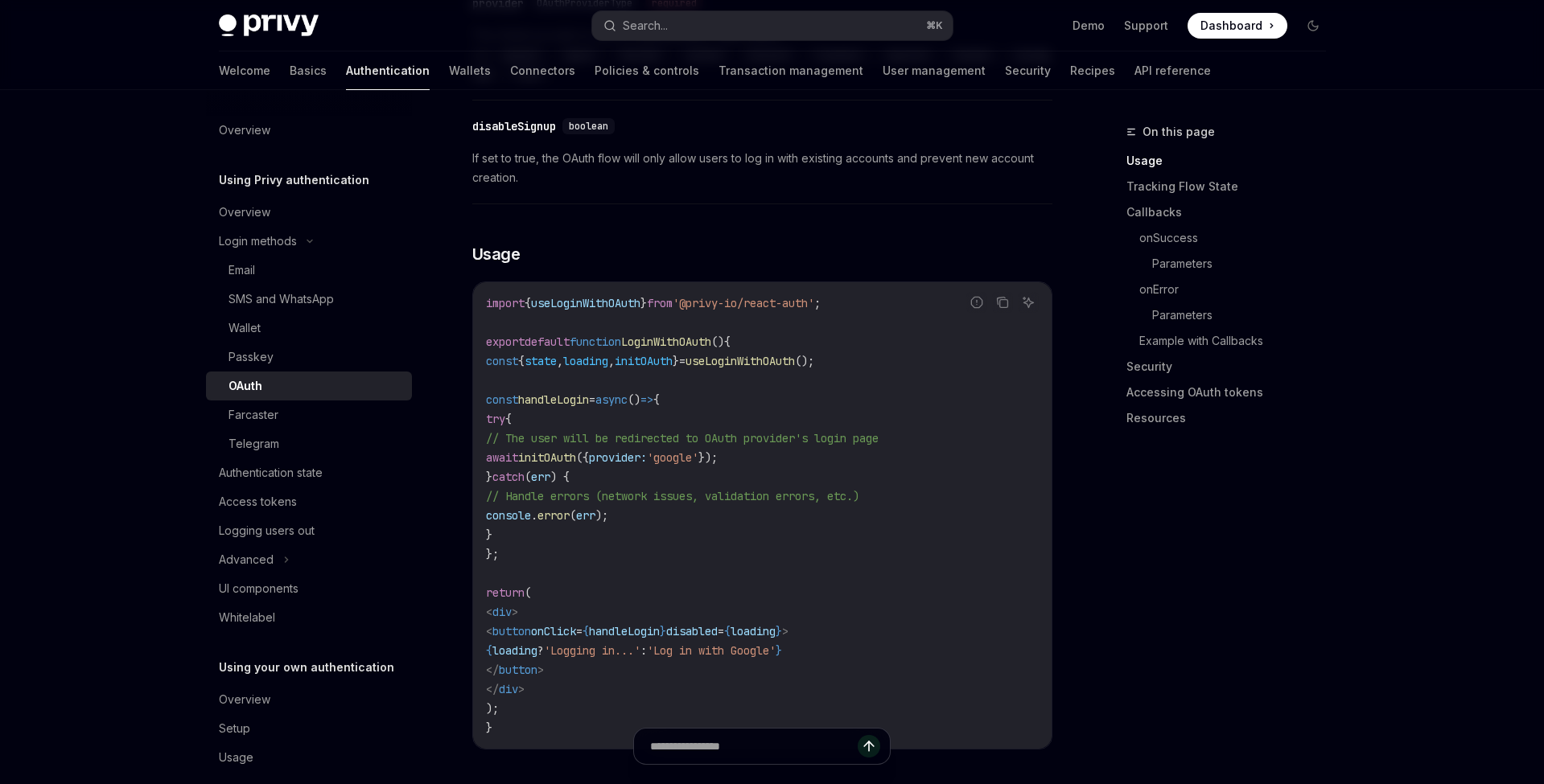
scroll to position [881, 0]
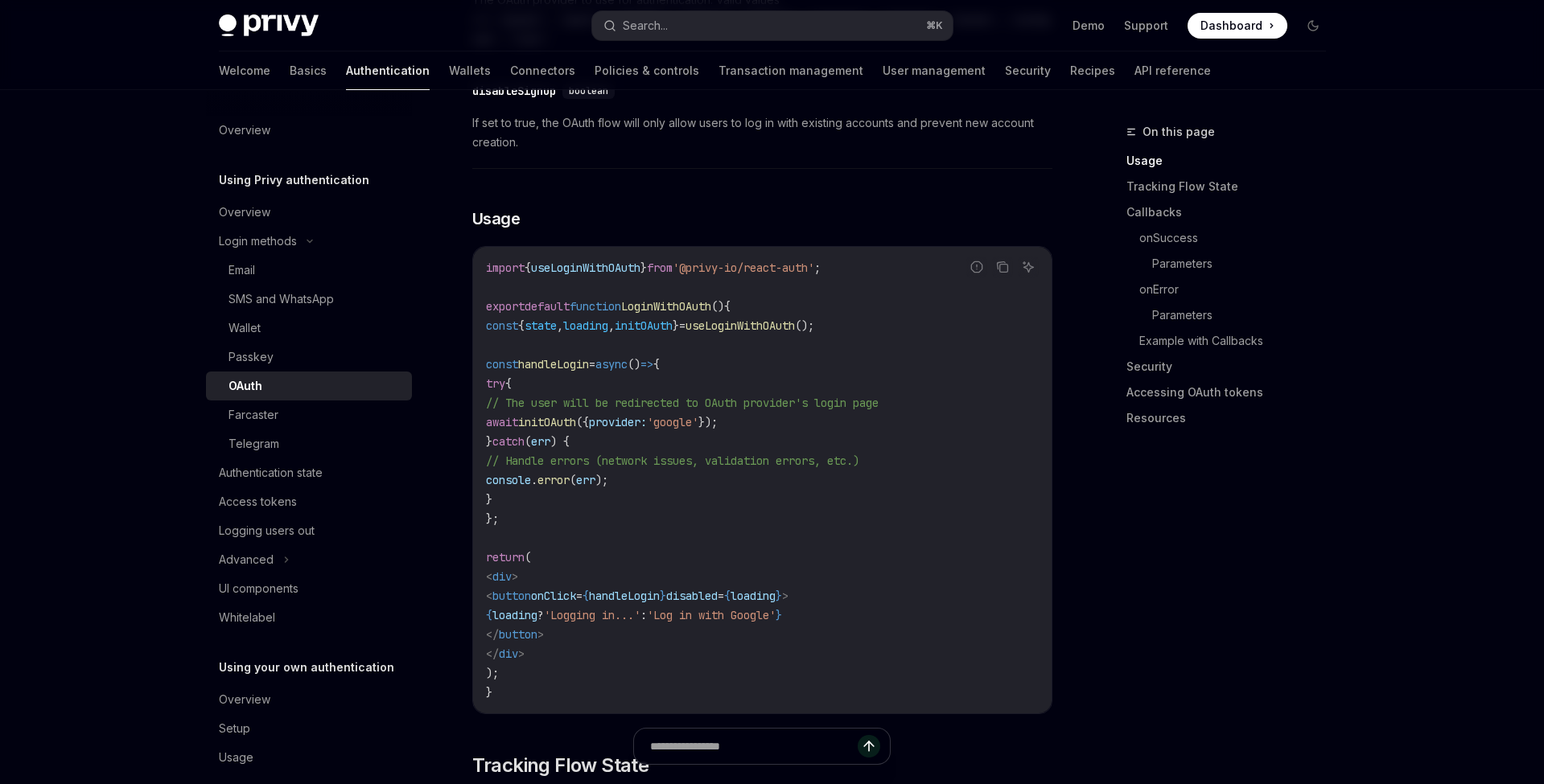
click at [795, 318] on span "useLoginWithOAuth" at bounding box center [740, 325] width 109 height 14
copy code "const { state , loading , initOAuth } = useLoginWithOAuth ();"
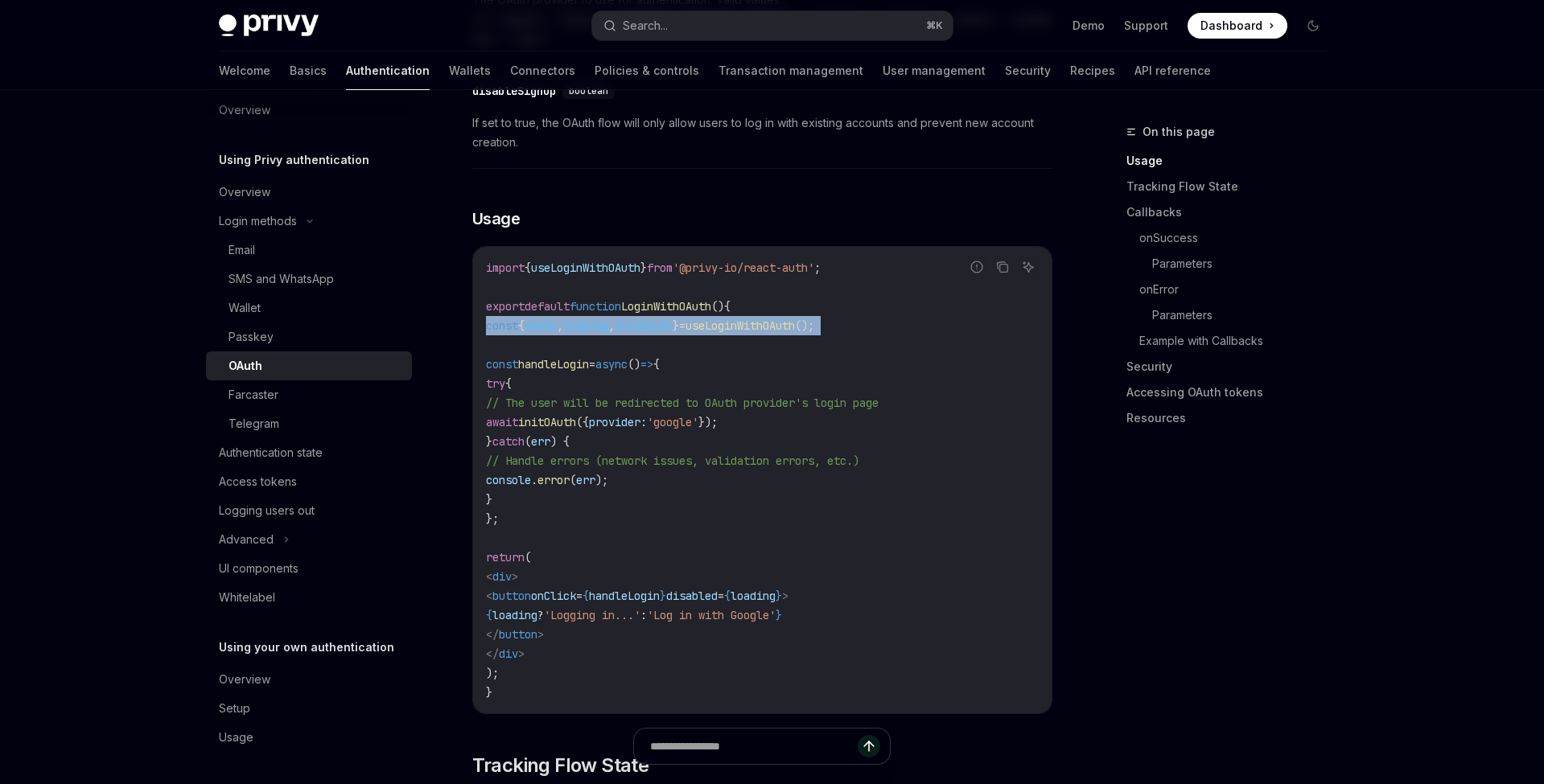
scroll to position [20, 0]
click at [260, 677] on div "Overview" at bounding box center [244, 680] width 51 height 19
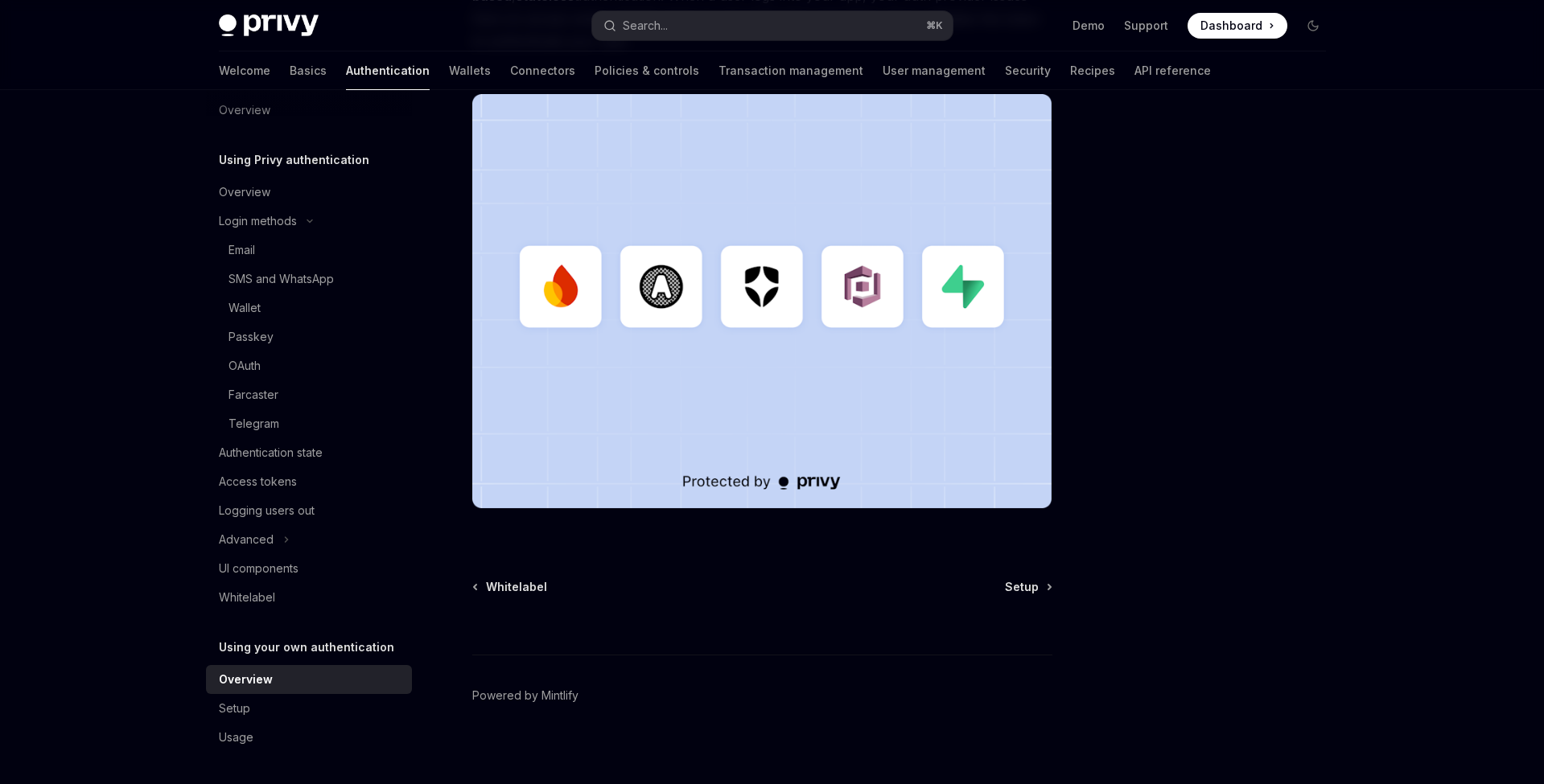
scroll to position [424, 0]
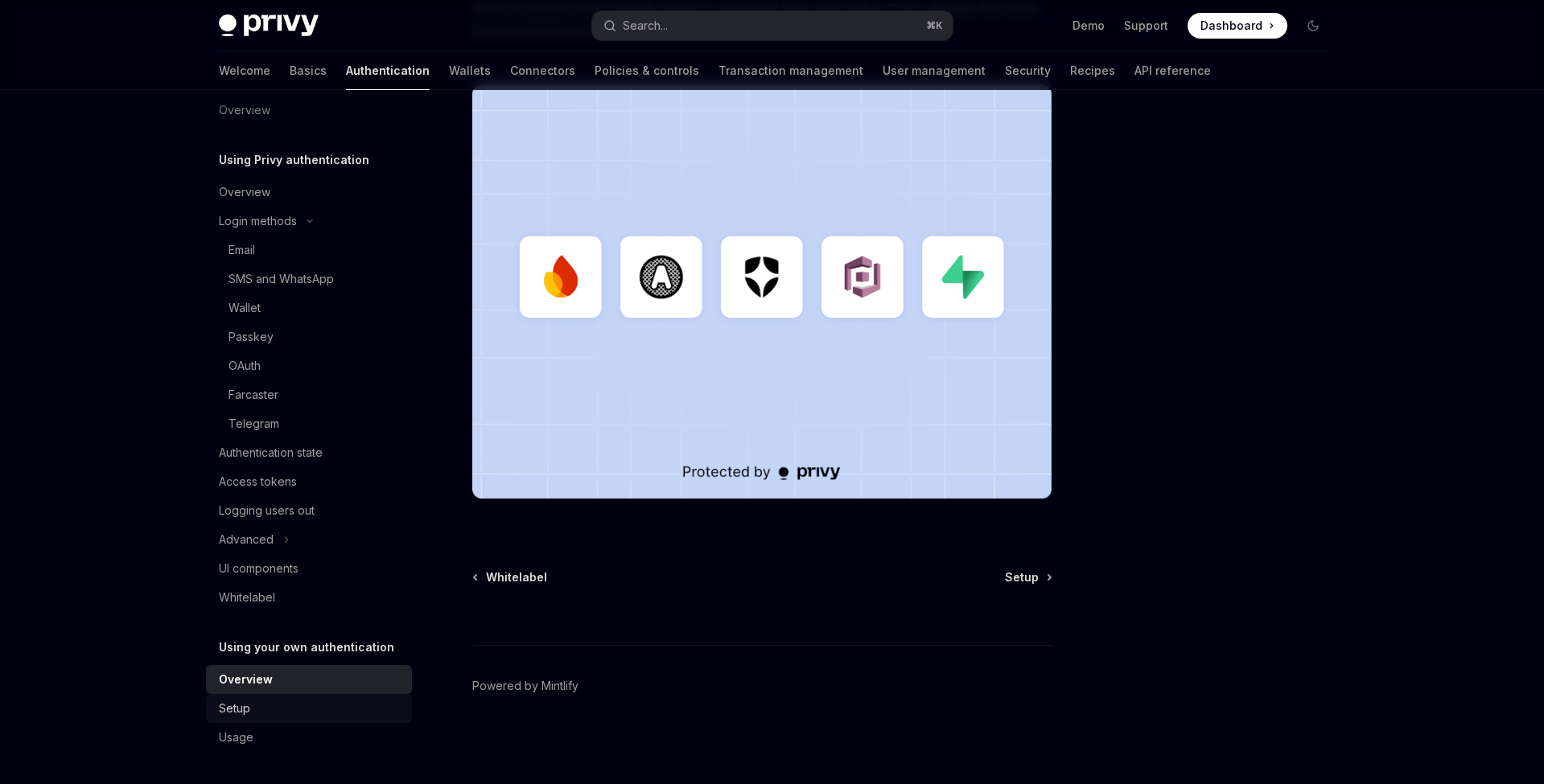
click at [296, 709] on div "Setup" at bounding box center [311, 708] width 184 height 19
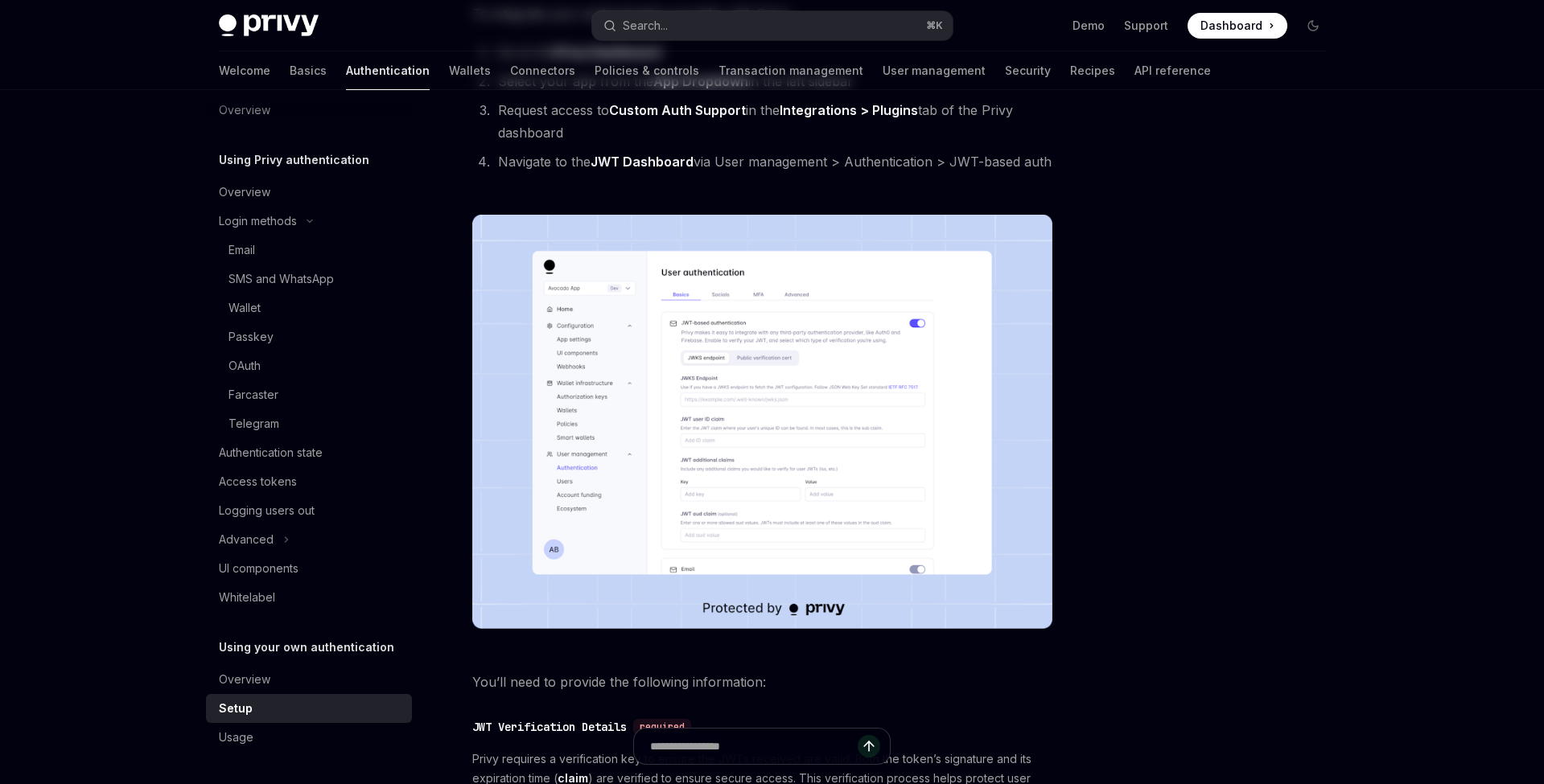
scroll to position [299, 0]
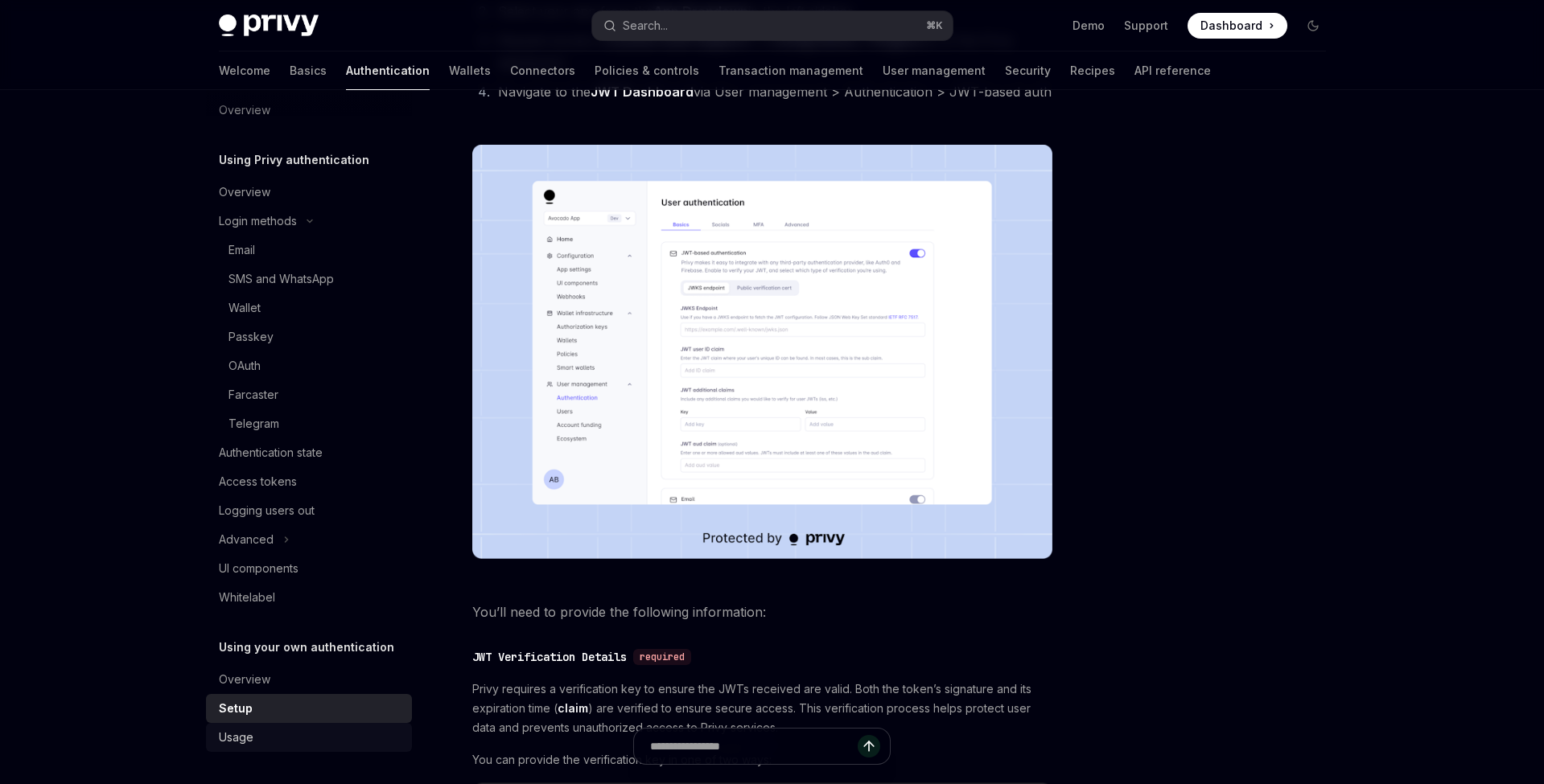
click at [321, 729] on div "Usage" at bounding box center [311, 737] width 184 height 19
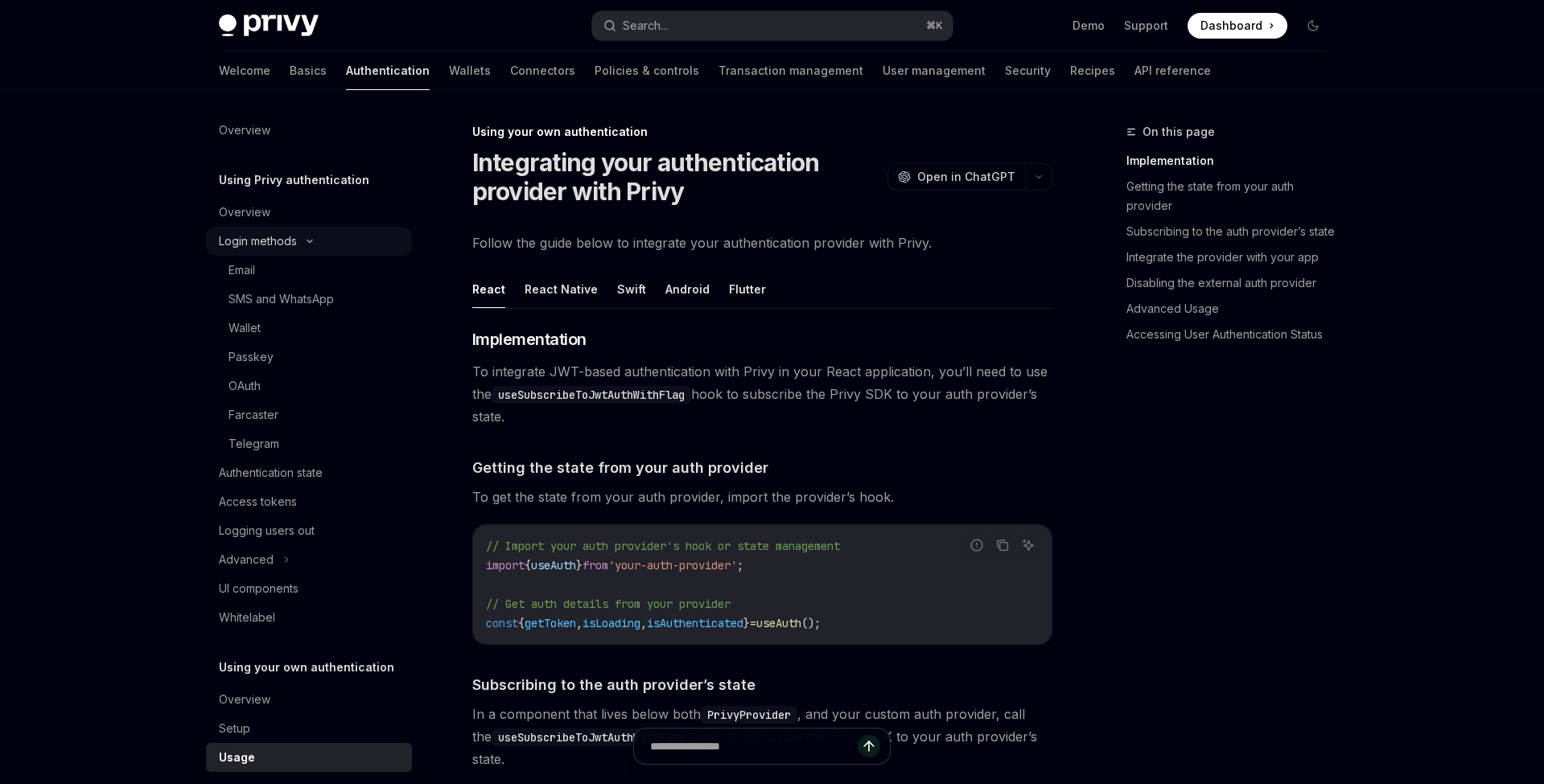
click at [311, 250] on div "Login methods" at bounding box center [308, 241] width 206 height 29
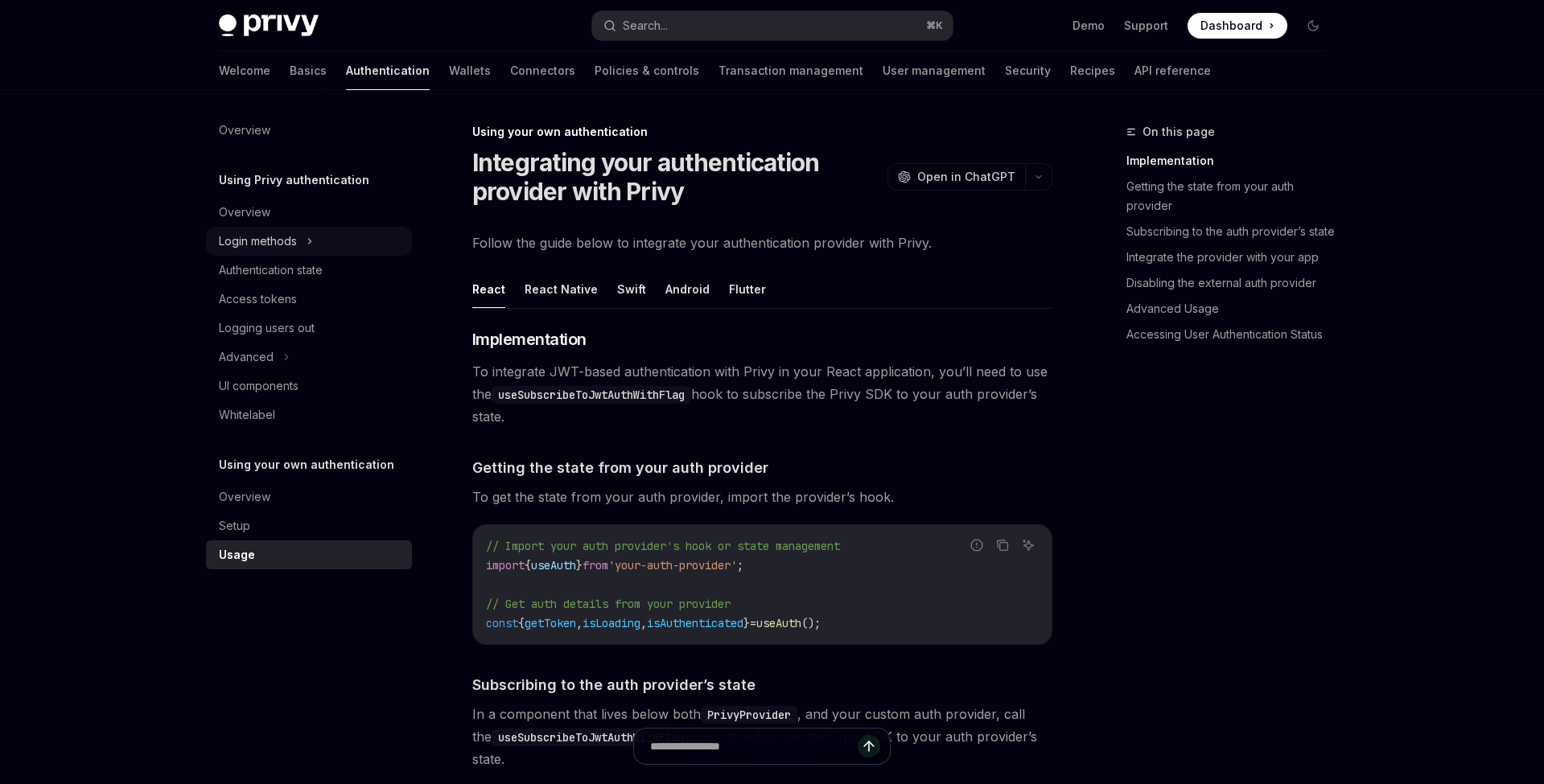
click at [311, 250] on icon at bounding box center [309, 242] width 6 height 19
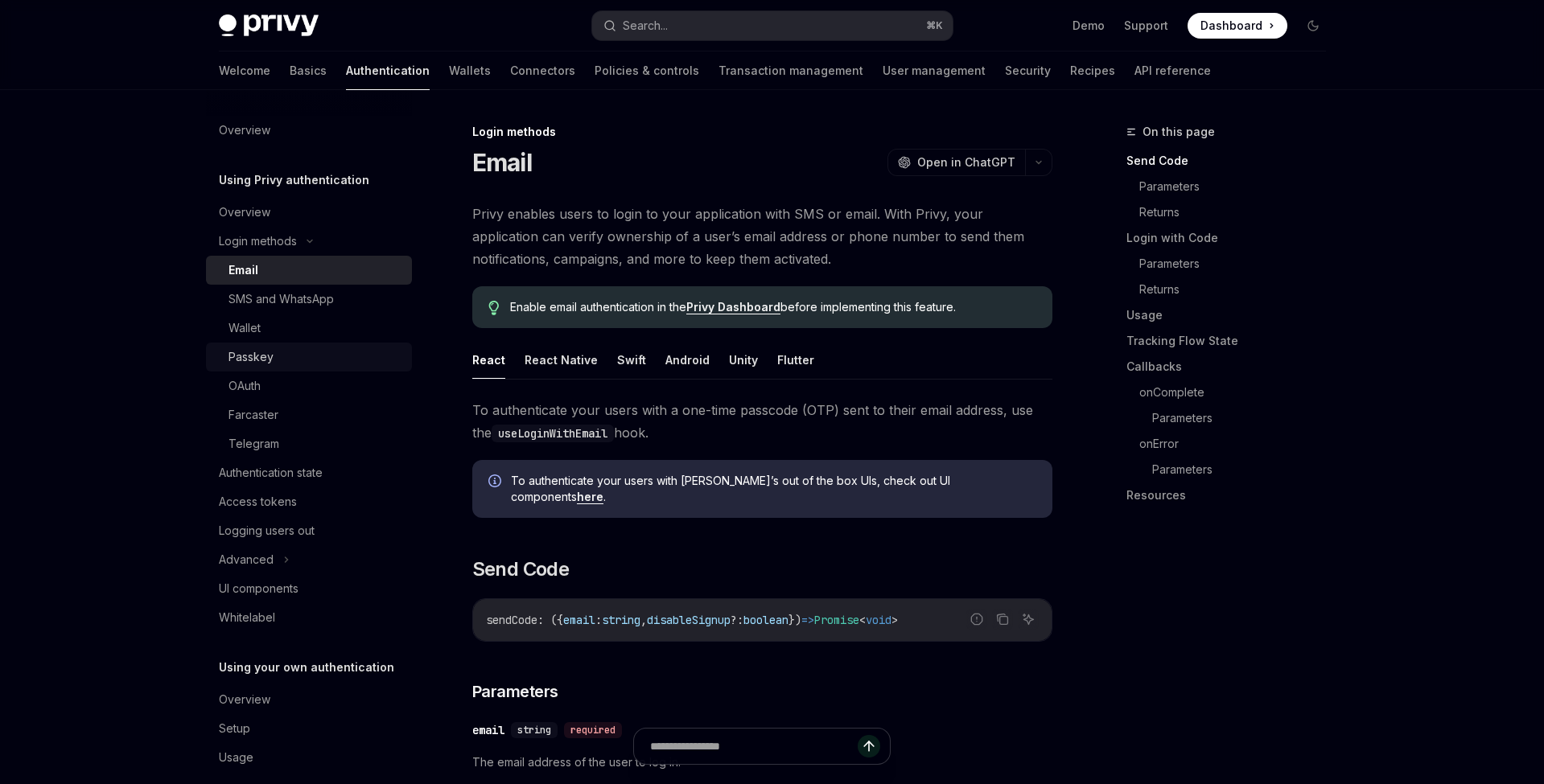
click at [282, 342] on link "Passkey" at bounding box center [308, 356] width 206 height 29
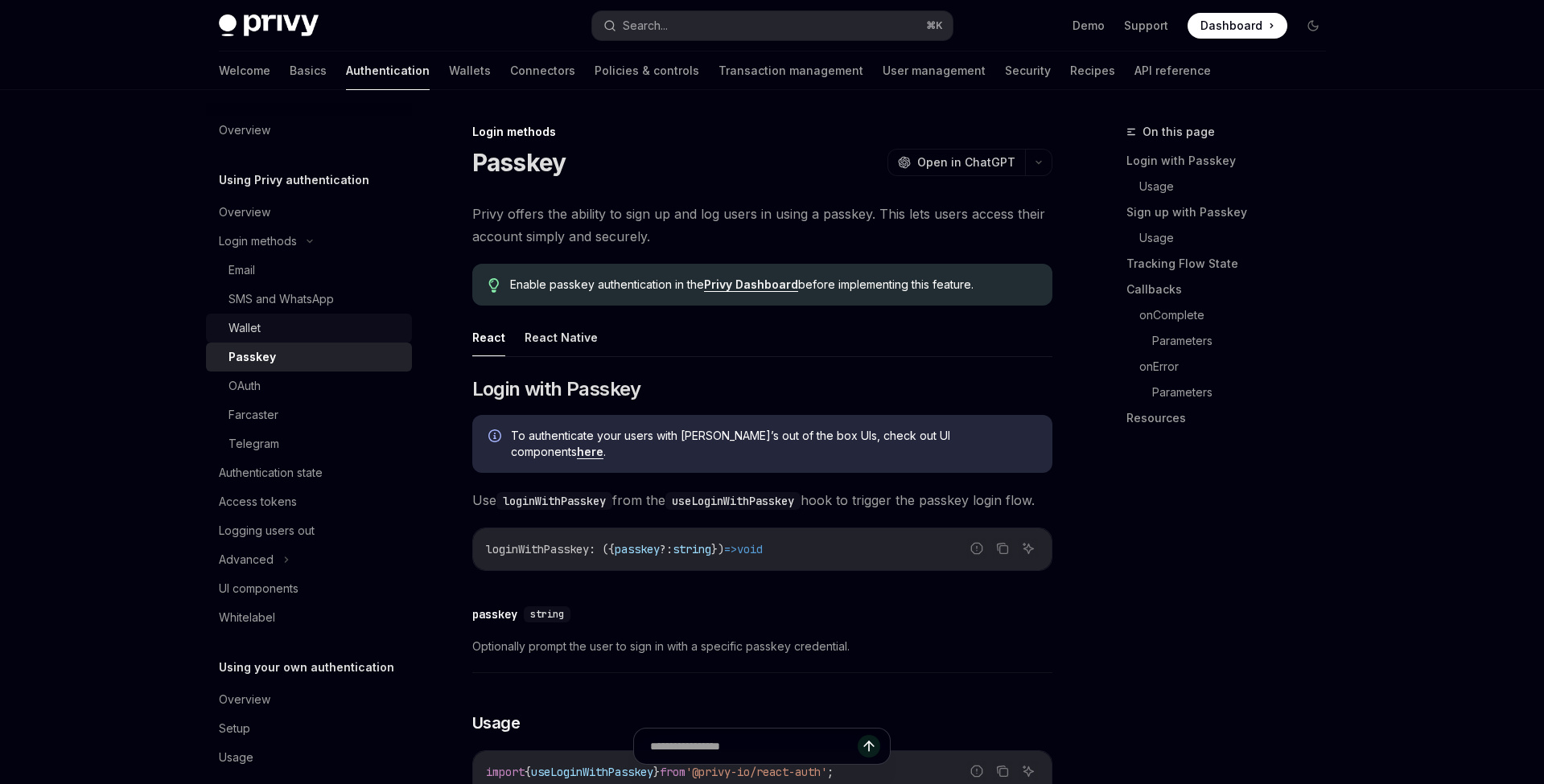
click at [283, 325] on div "Wallet" at bounding box center [315, 328] width 174 height 19
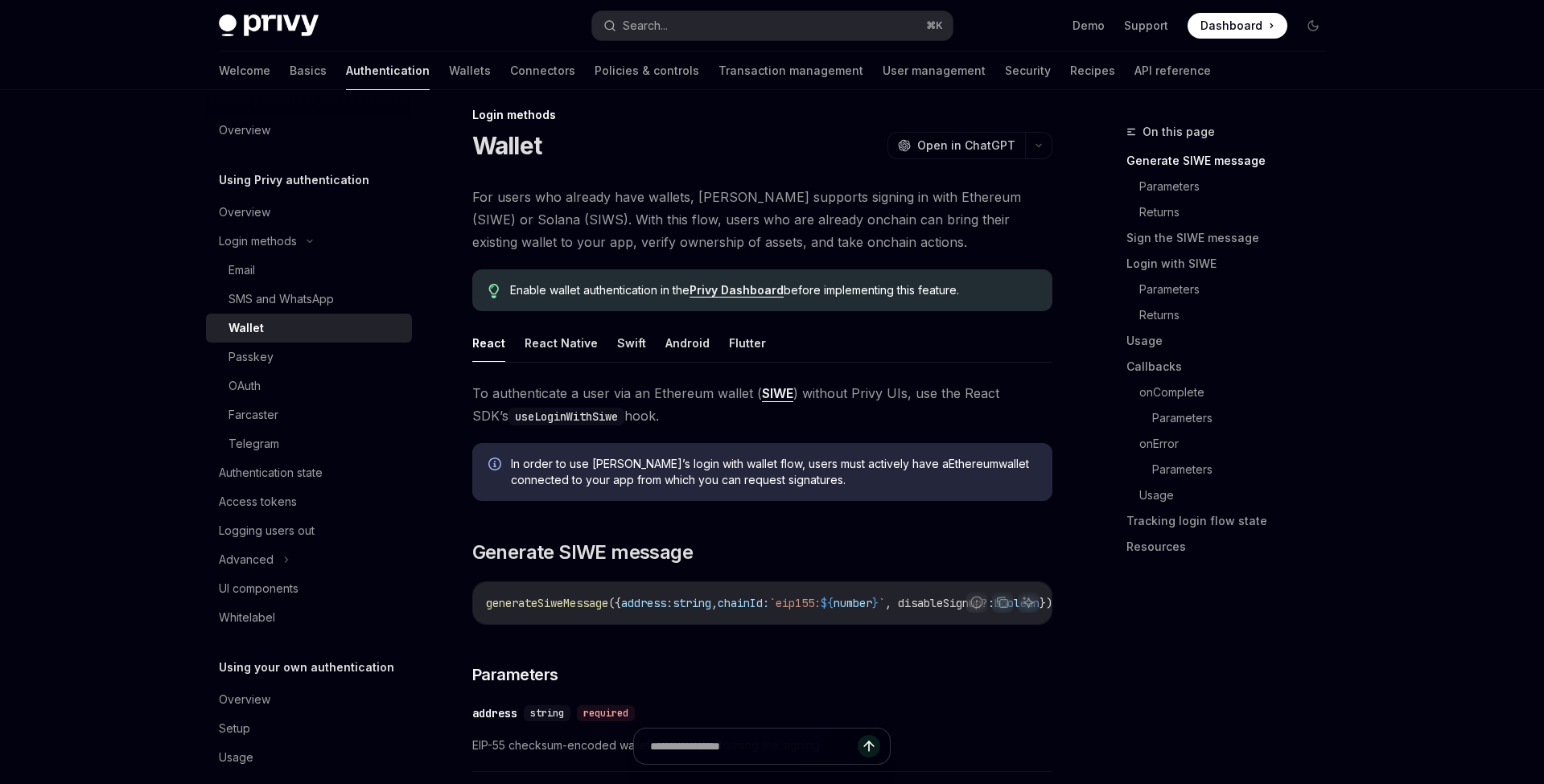
scroll to position [19, 0]
click at [534, 407] on code "useLoginWithSiwe" at bounding box center [566, 414] width 116 height 18
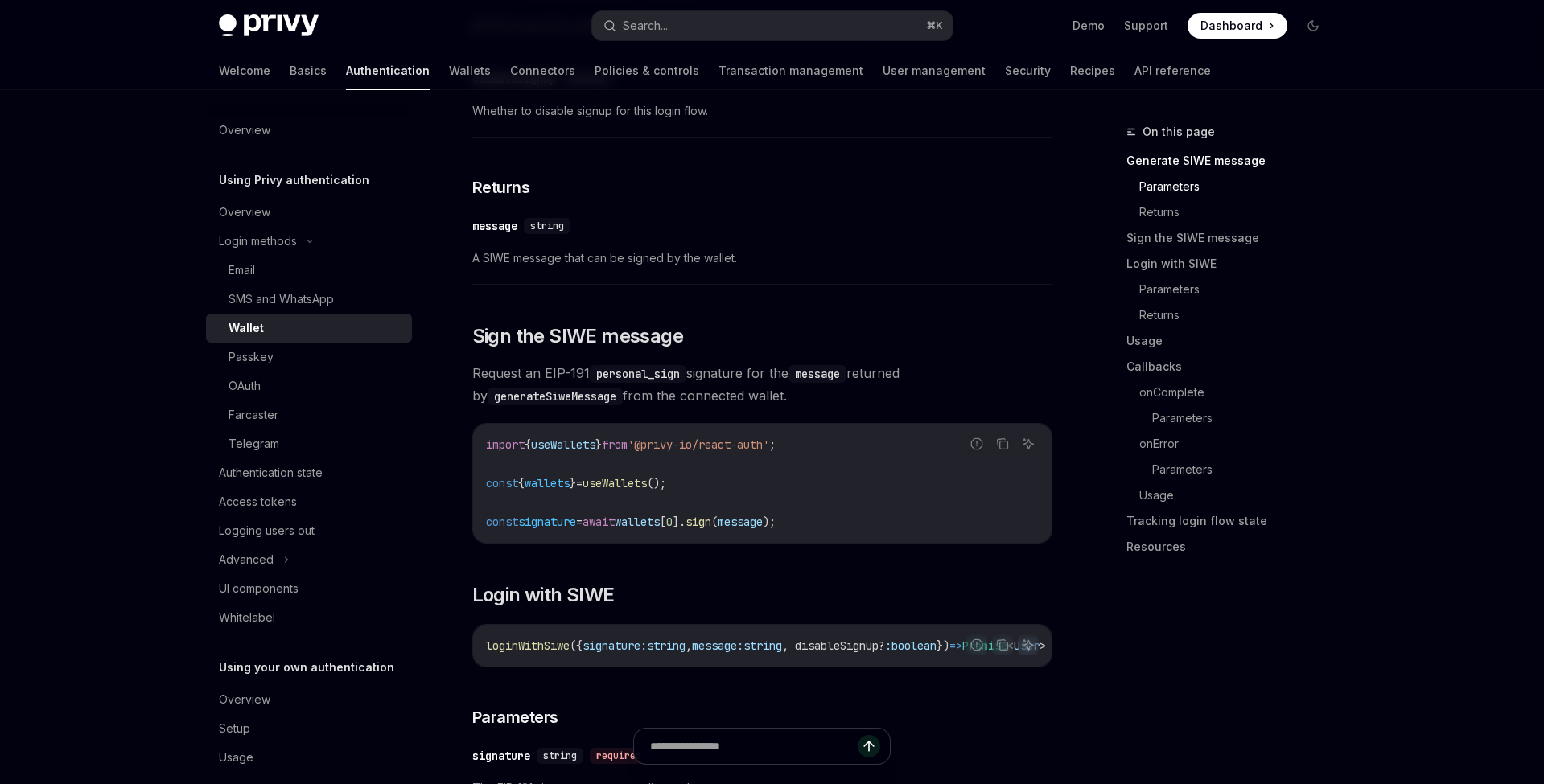
scroll to position [837, 0]
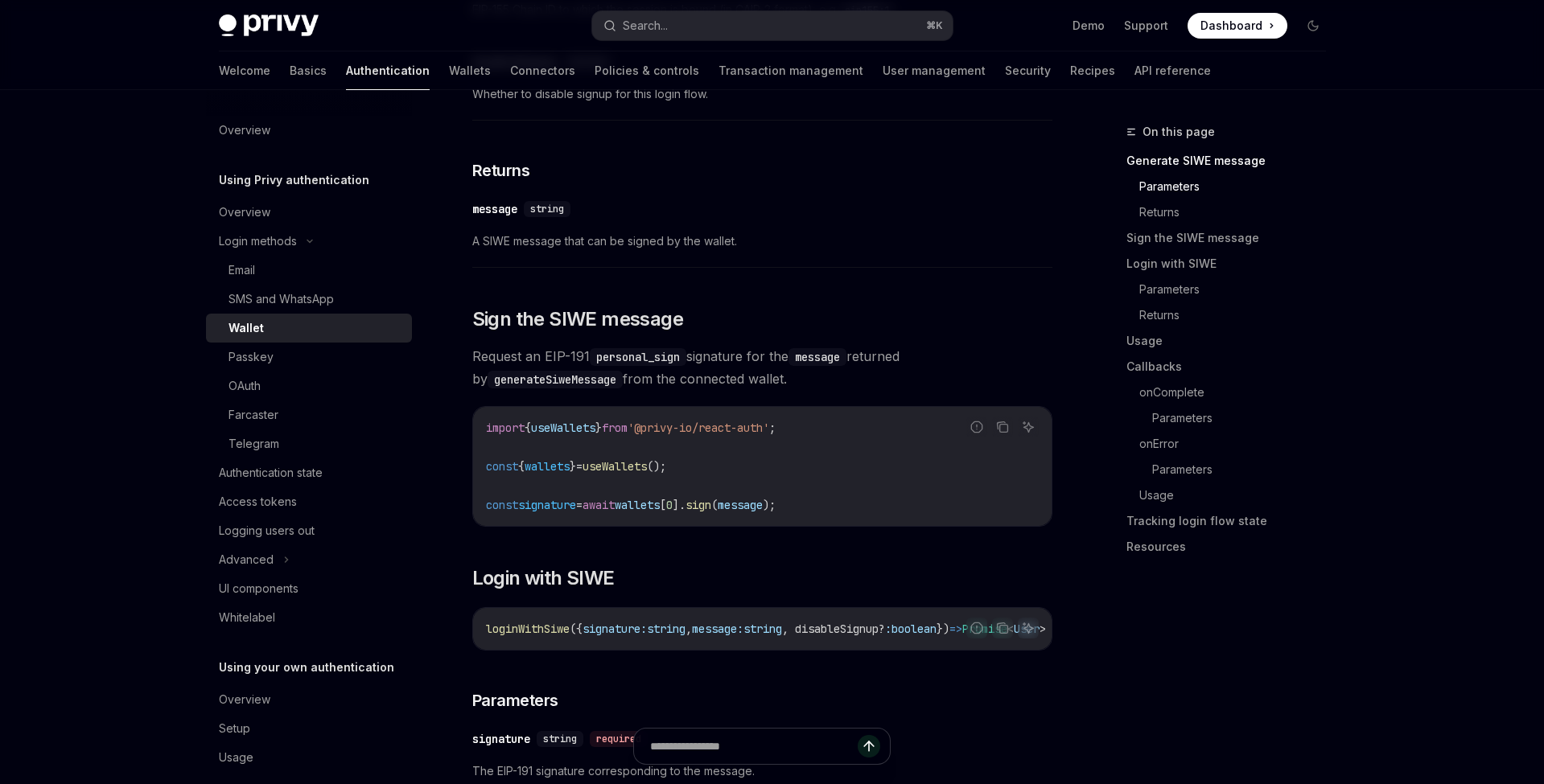
click at [713, 470] on code "import { useWallets } from '@privy-io/react-auth' ; const { wallets } = useWall…" at bounding box center [762, 466] width 552 height 96
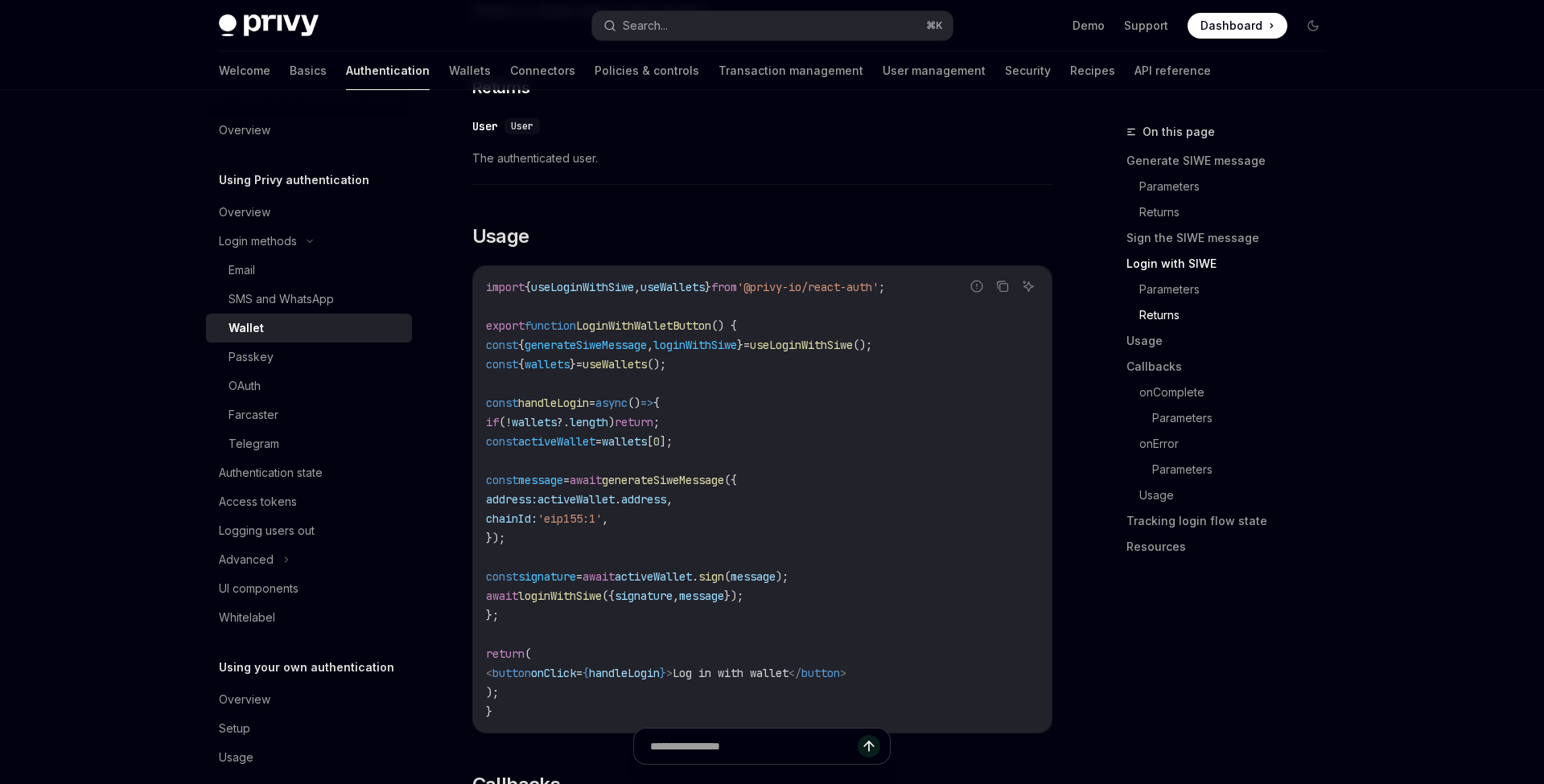
scroll to position [1767, 0]
click at [702, 477] on span "generateSiweMessage" at bounding box center [663, 478] width 123 height 14
click at [615, 493] on span "activeWallet" at bounding box center [576, 497] width 78 height 14
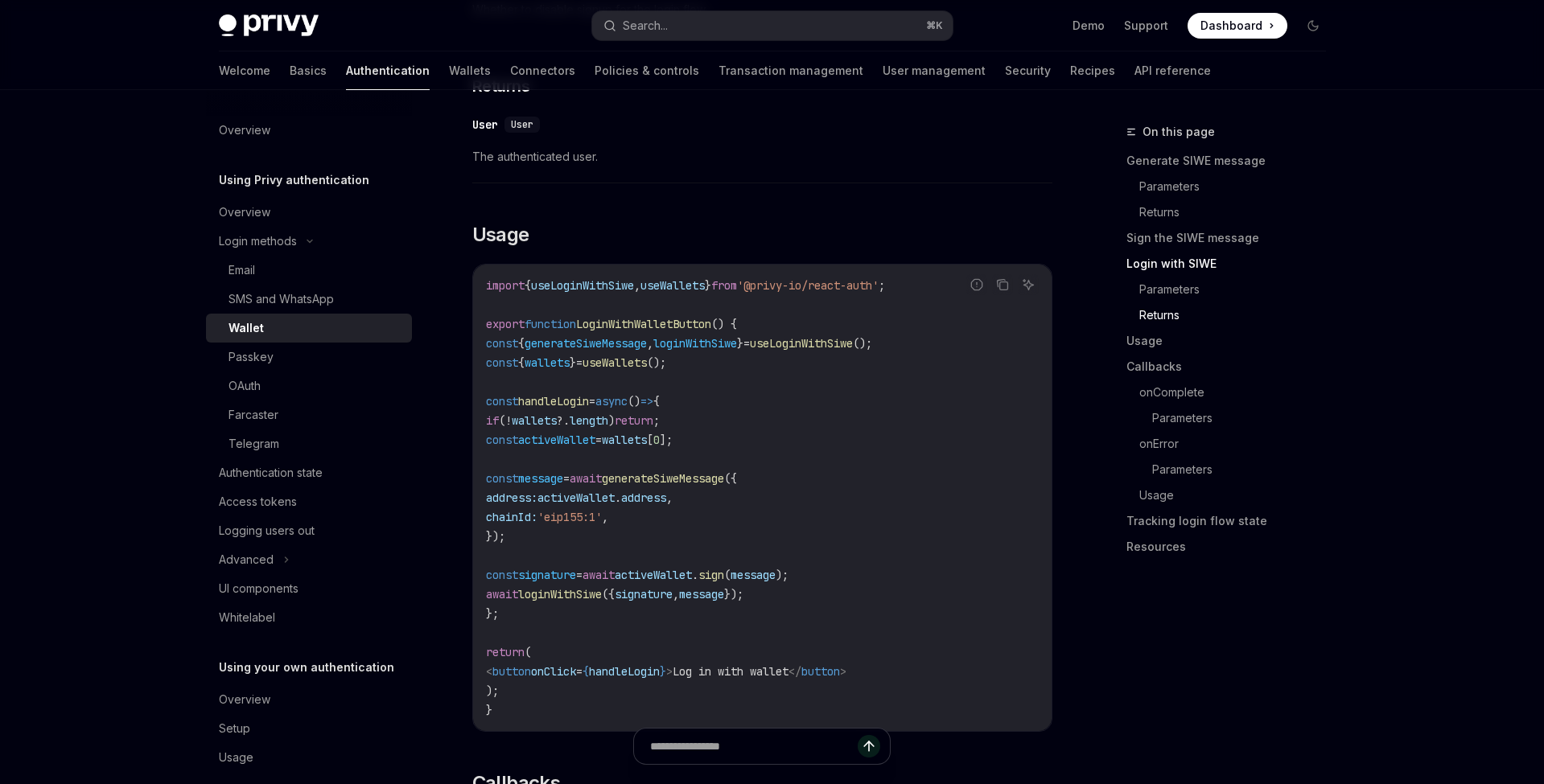
click at [647, 434] on span "wallets" at bounding box center [624, 440] width 45 height 14
click at [596, 434] on span "activeWallet" at bounding box center [557, 440] width 78 height 14
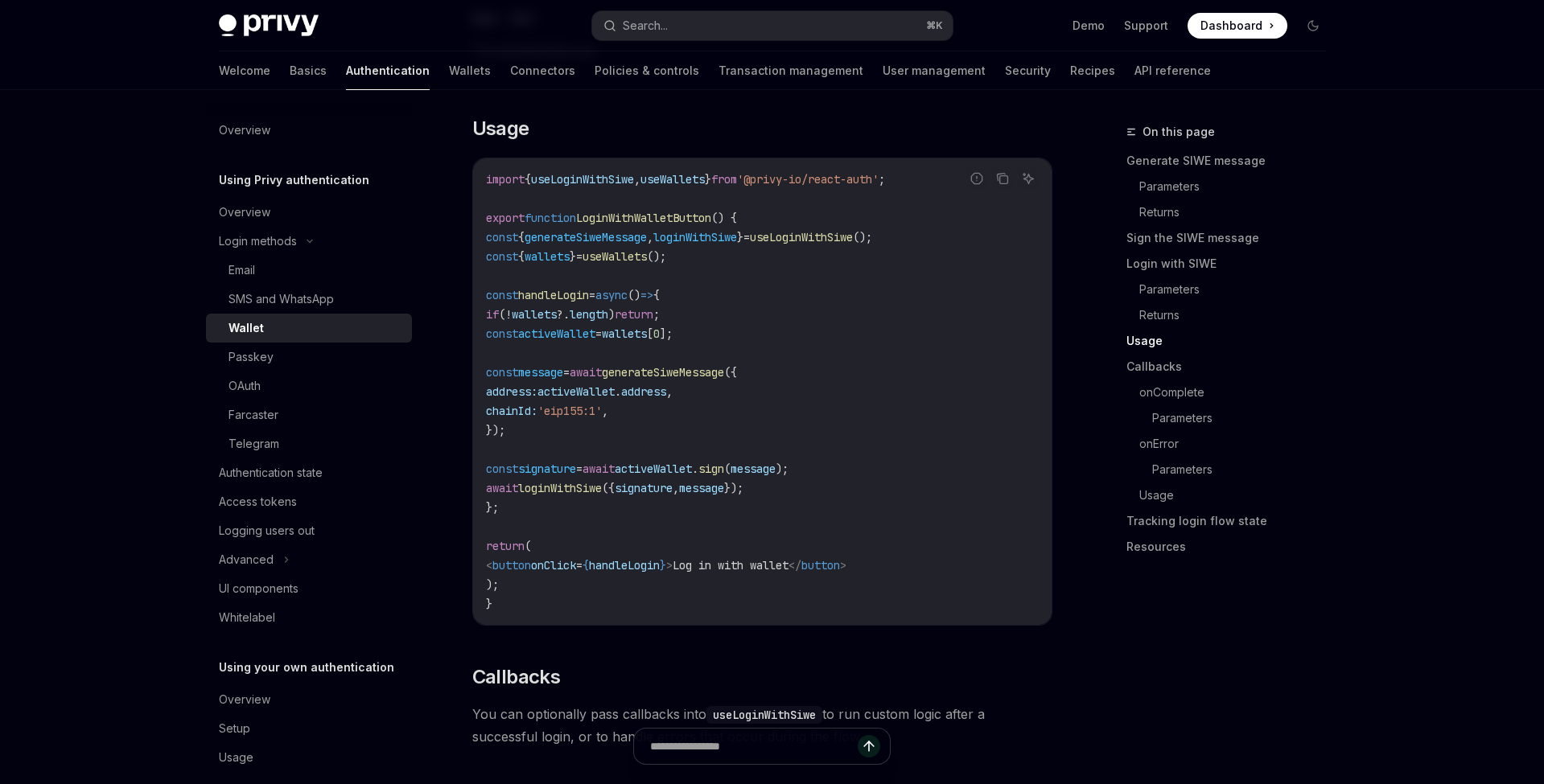
scroll to position [1864, 0]
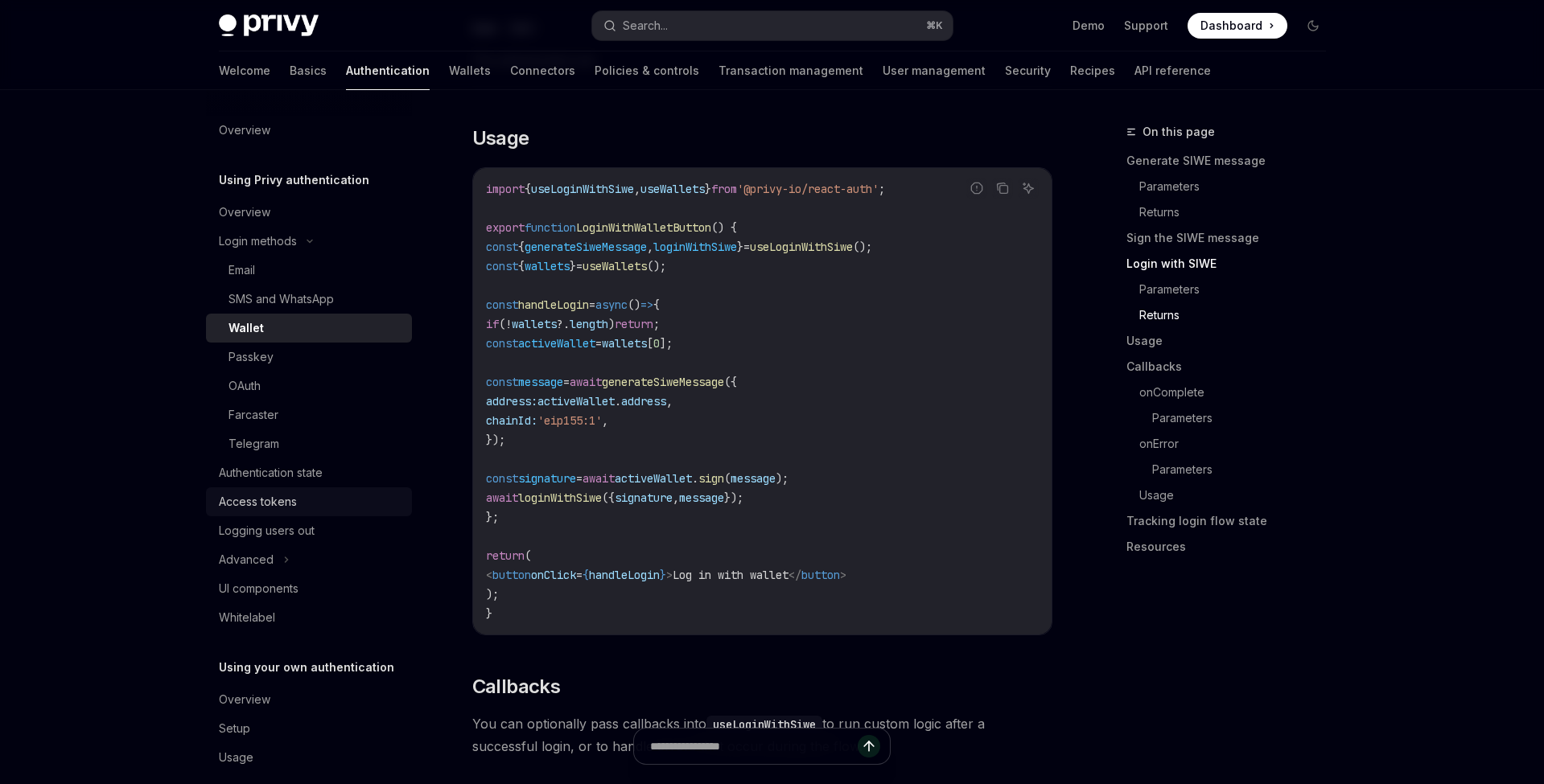
click at [358, 499] on div "Access tokens" at bounding box center [311, 502] width 184 height 19
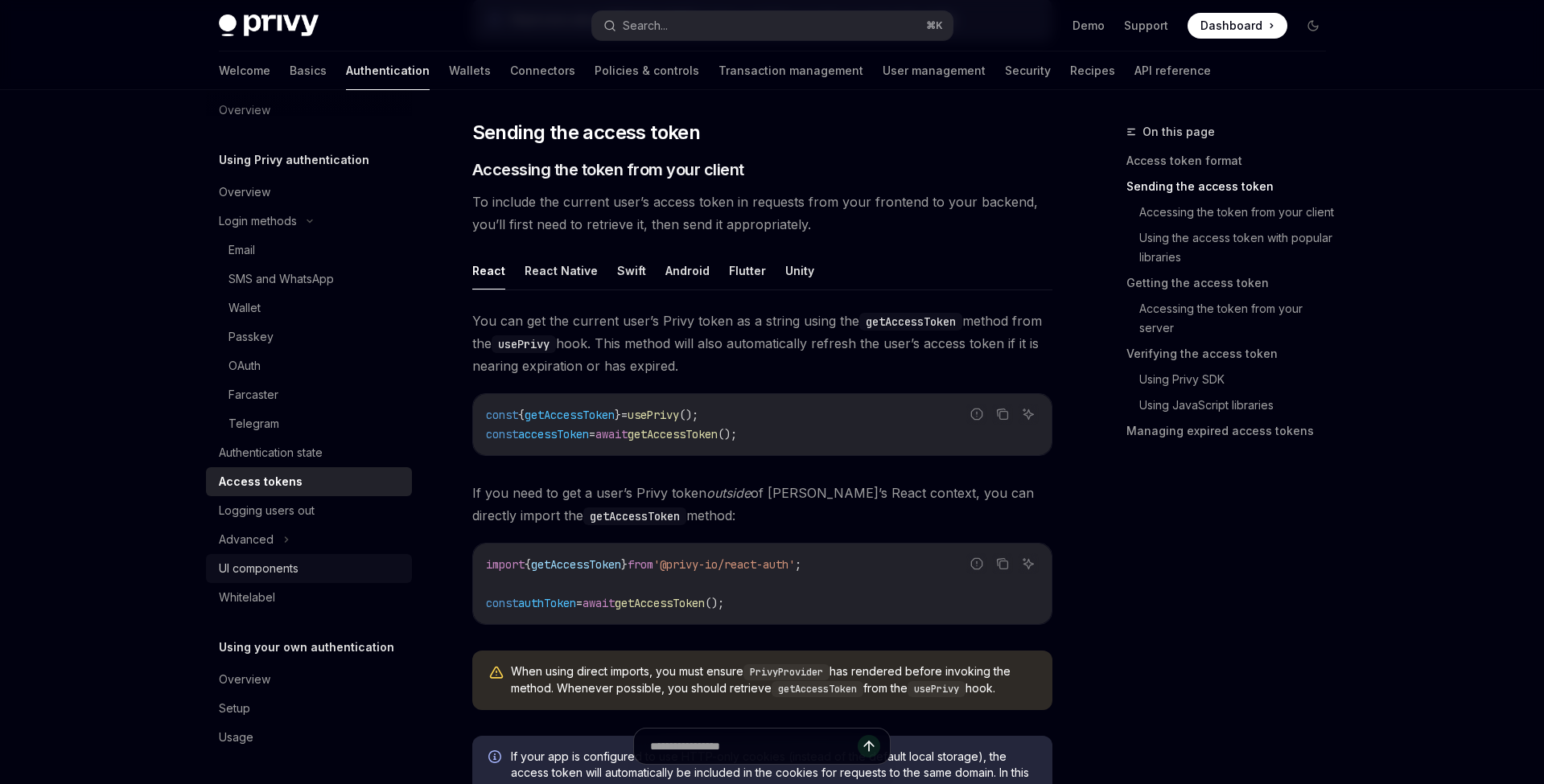
scroll to position [20, 0]
click at [312, 676] on div "Overview" at bounding box center [311, 680] width 184 height 19
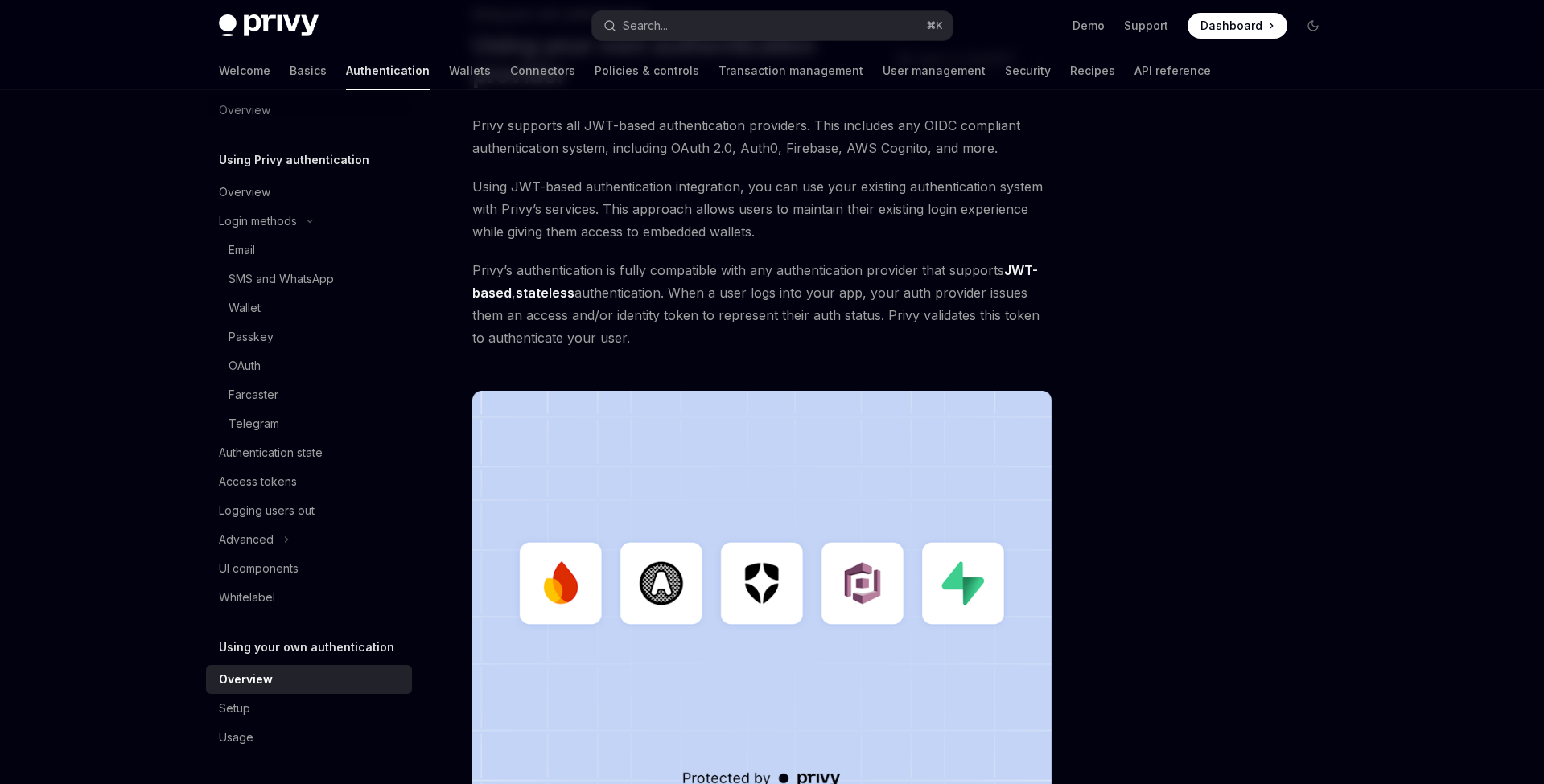
scroll to position [424, 0]
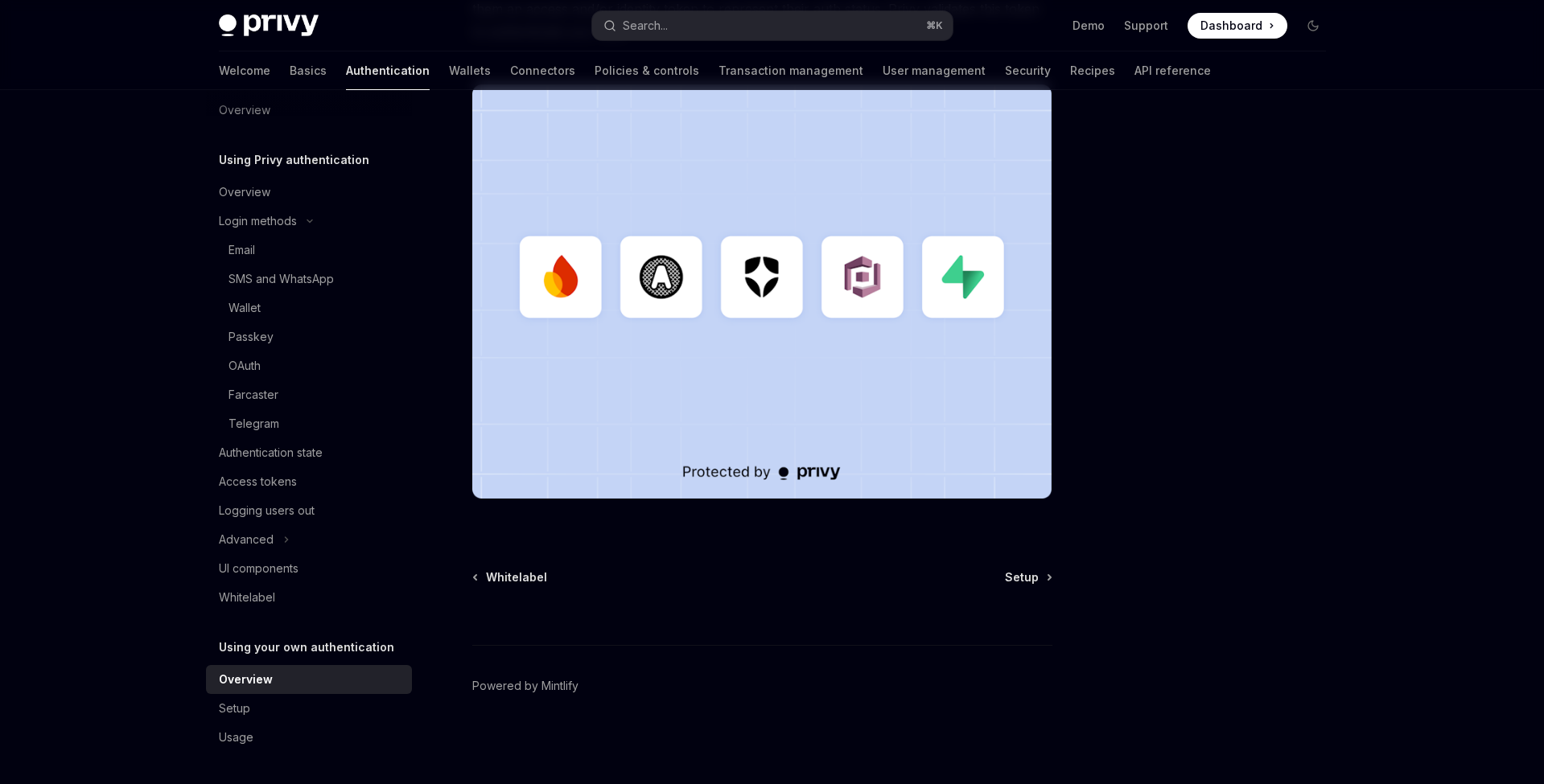
click at [1003, 576] on div "Whitelabel Setup" at bounding box center [761, 578] width 580 height 16
click at [1022, 576] on span "Setup" at bounding box center [1022, 578] width 34 height 16
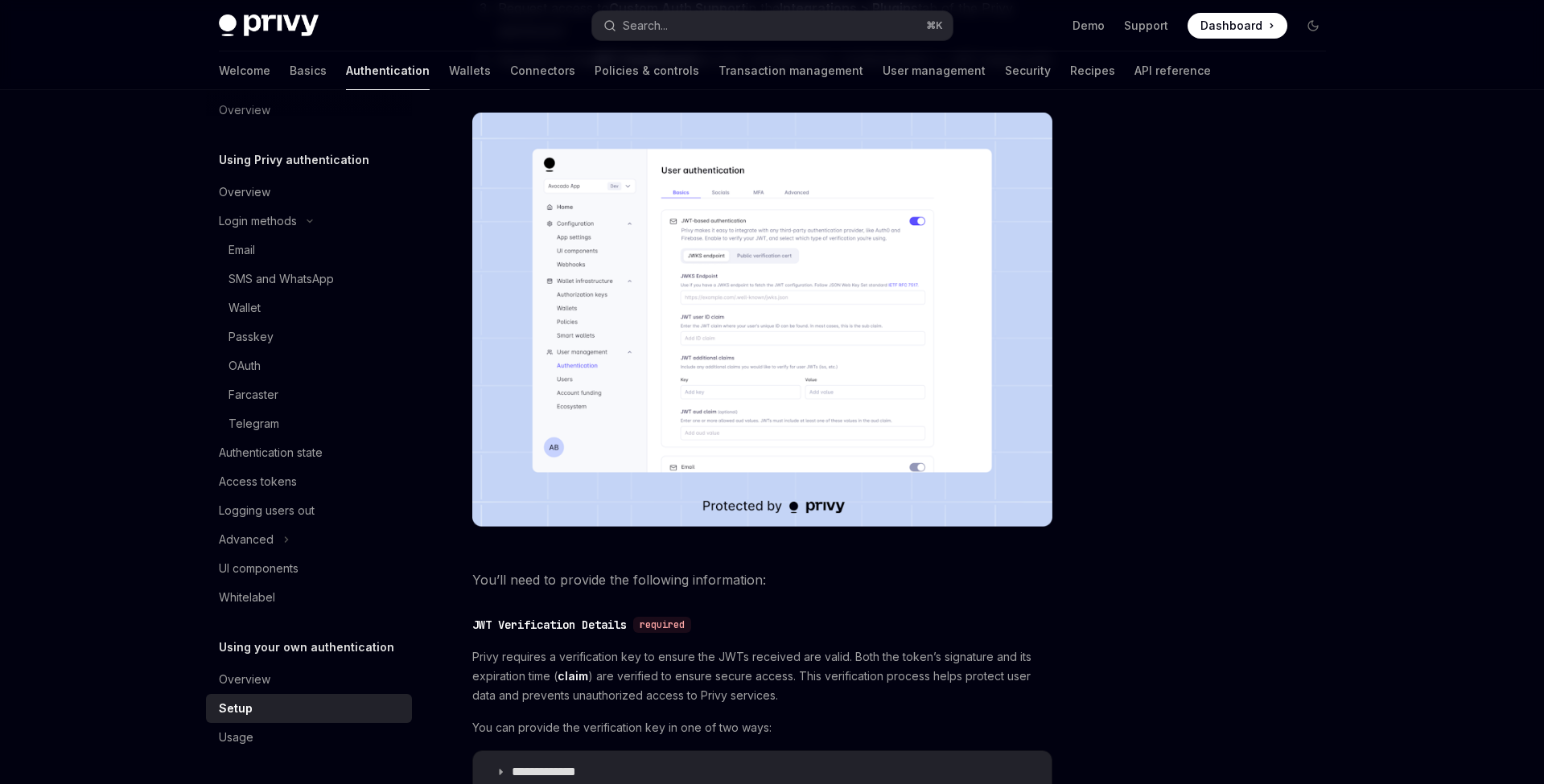
scroll to position [166, 0]
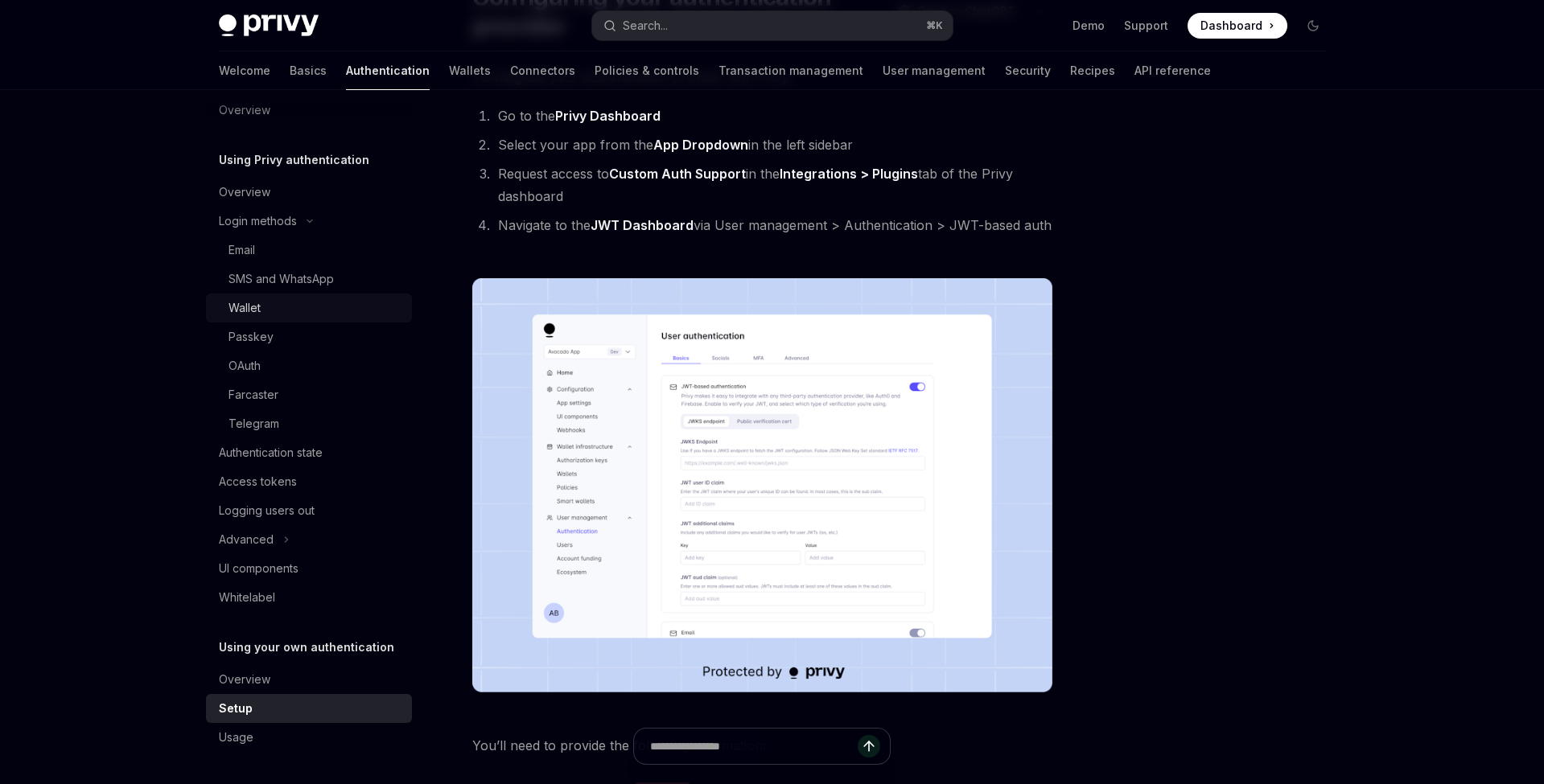
click at [289, 310] on div "Wallet" at bounding box center [315, 308] width 174 height 19
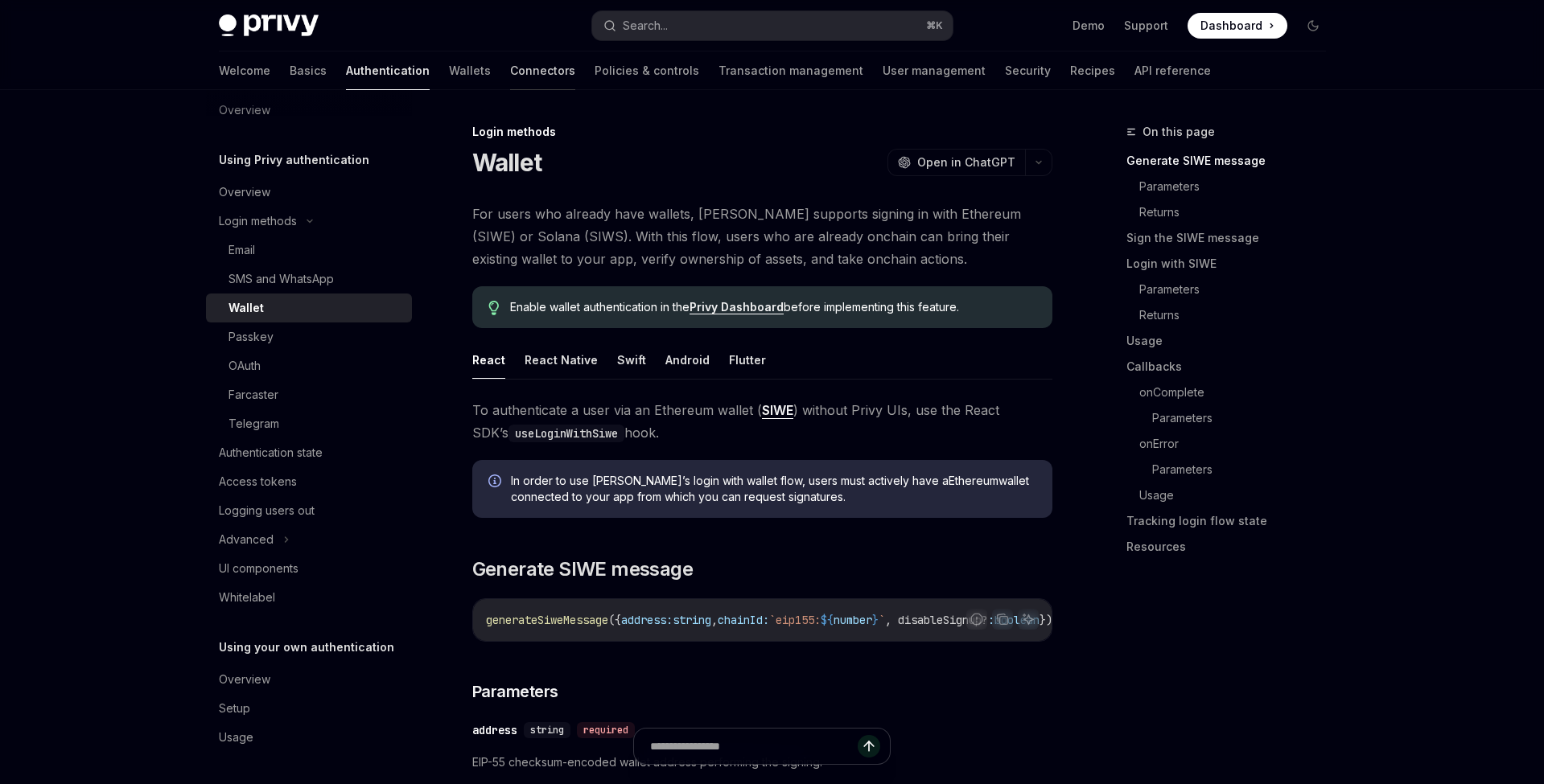
click at [510, 80] on link "Connectors" at bounding box center [543, 71] width 65 height 39
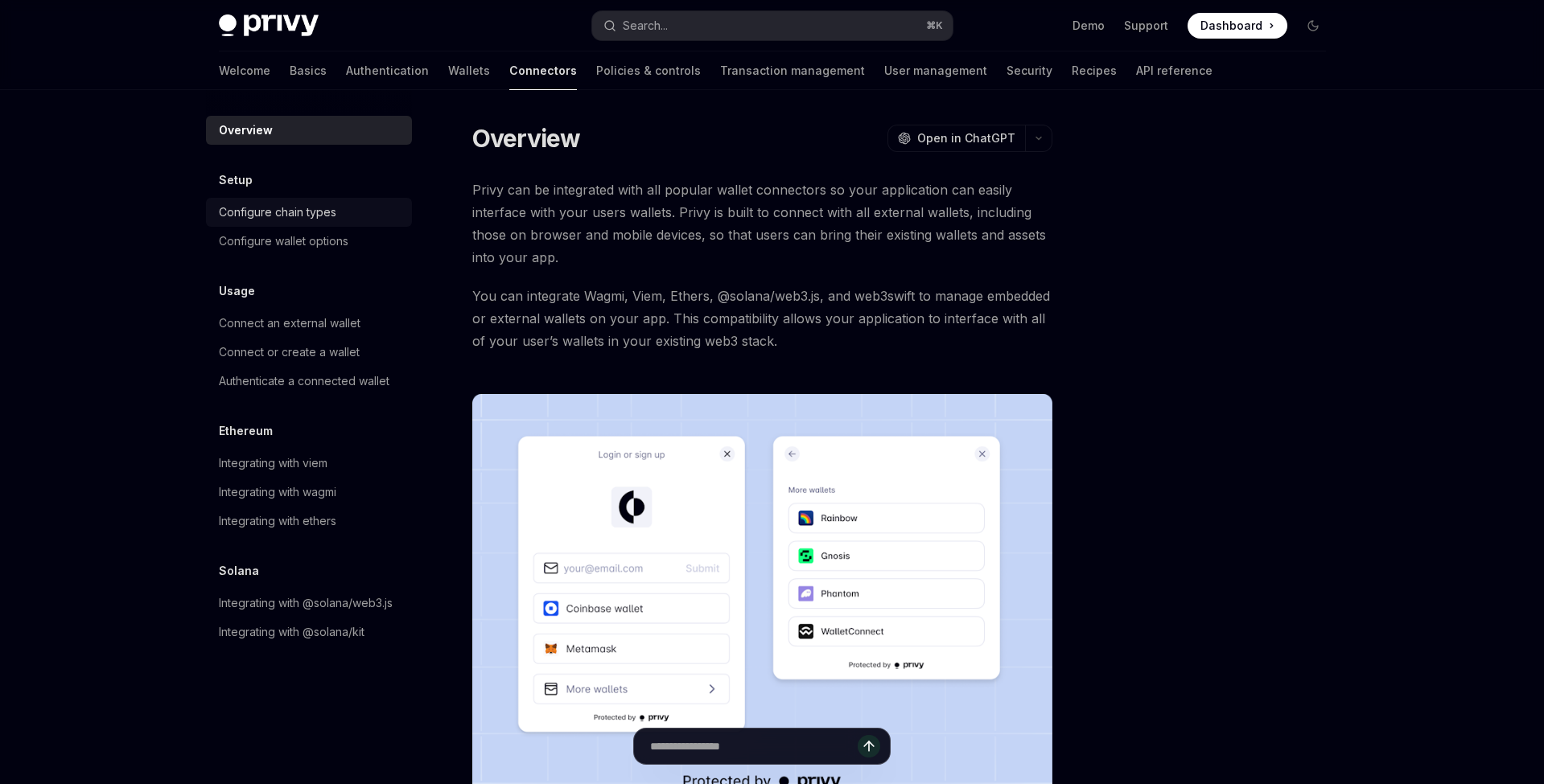
click at [365, 217] on div "Configure chain types" at bounding box center [311, 213] width 184 height 19
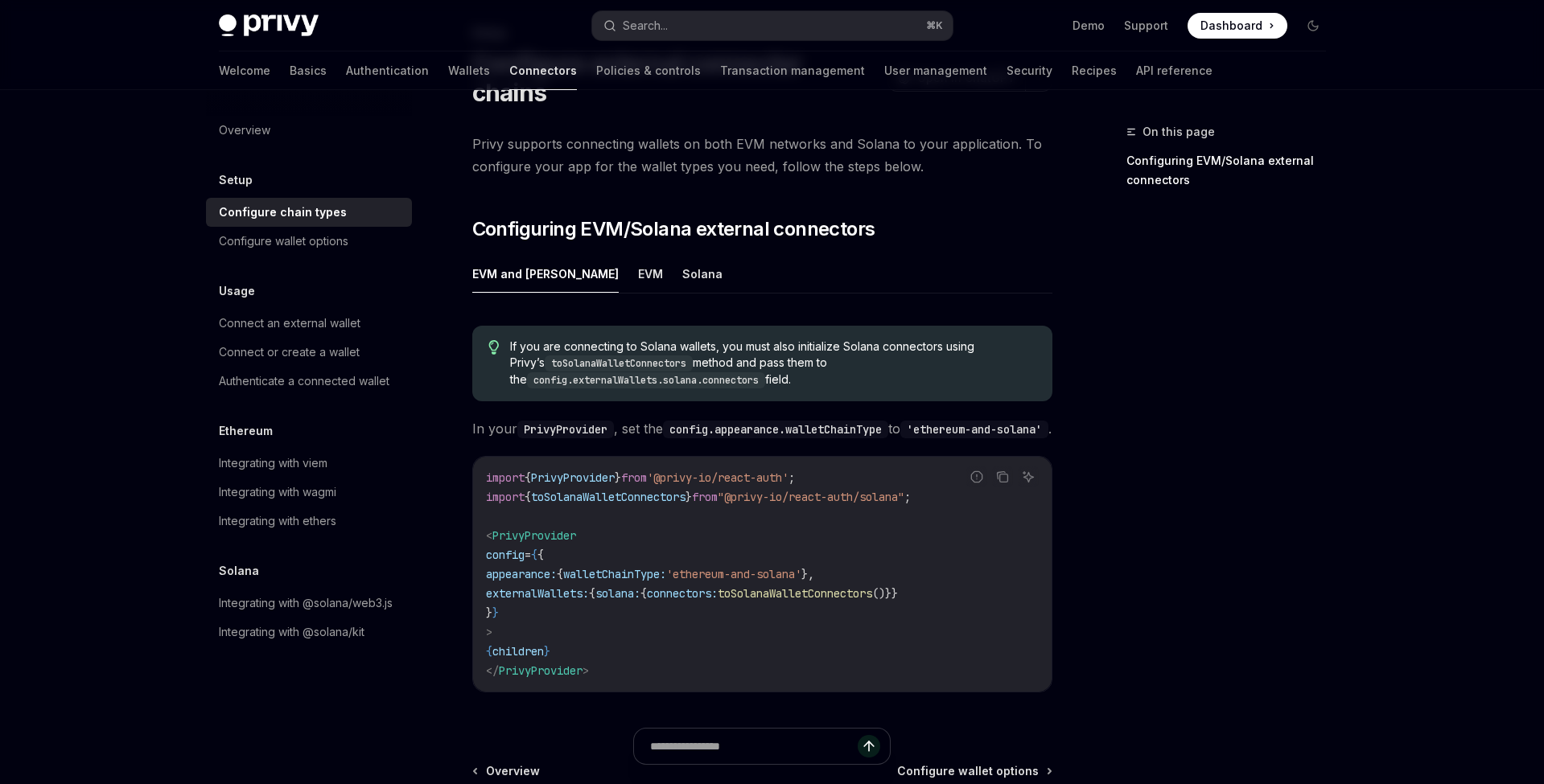
scroll to position [99, 0]
click at [638, 255] on button "EVM" at bounding box center [650, 273] width 25 height 38
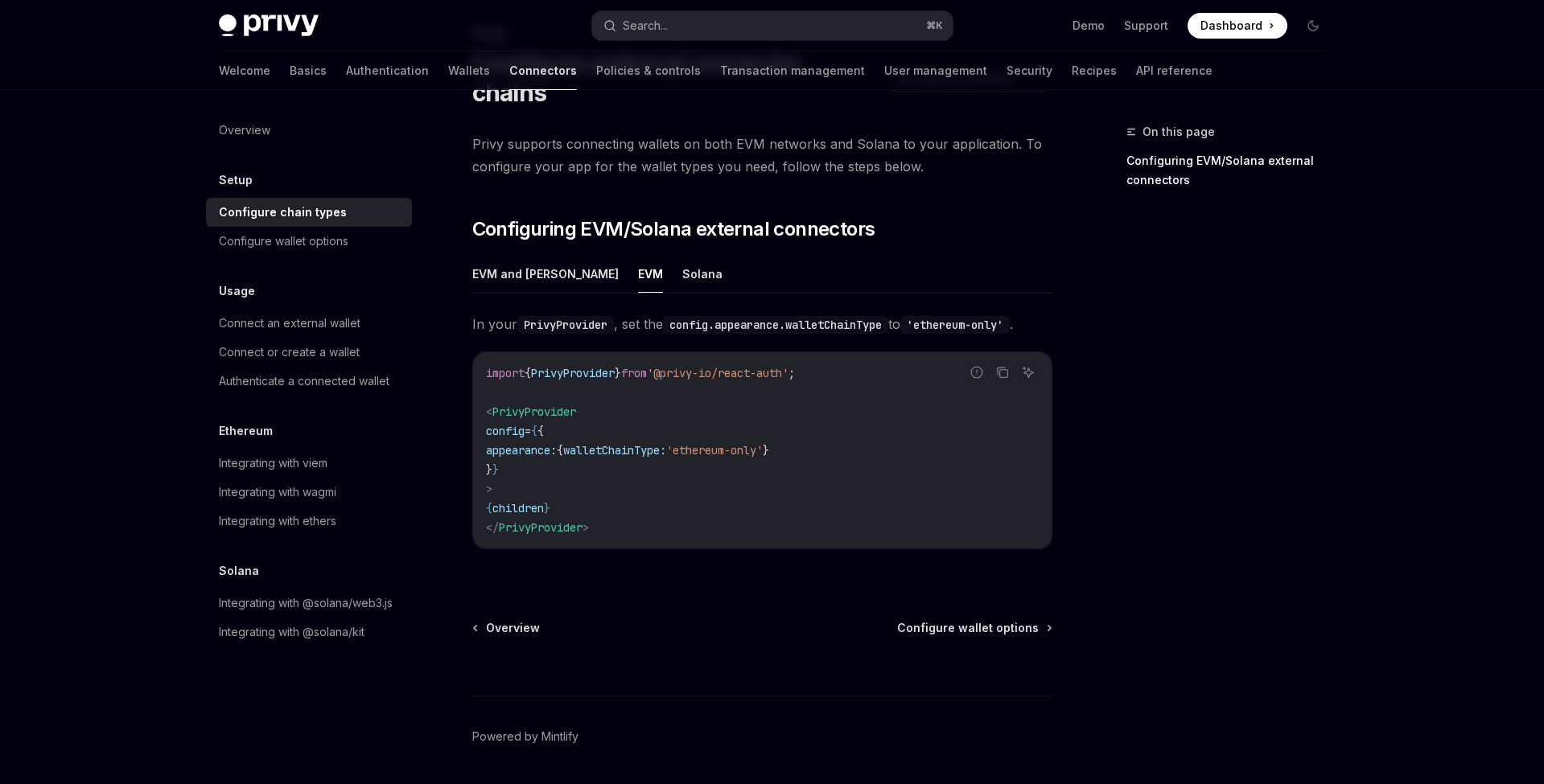
click at [660, 443] on span "walletChainType:" at bounding box center [614, 450] width 103 height 14
click at [682, 255] on button "Solana" at bounding box center [702, 273] width 41 height 38
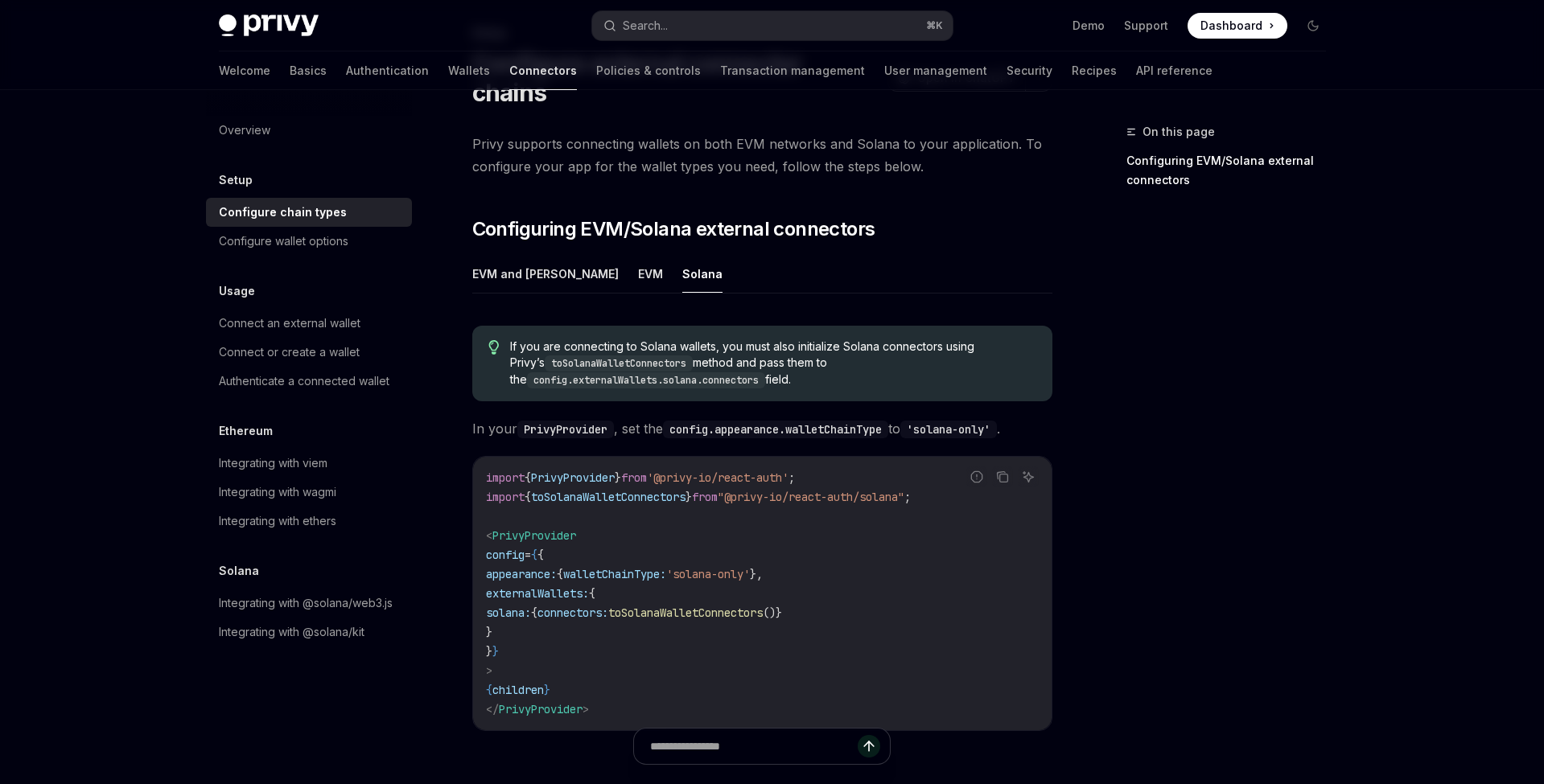
click at [606, 255] on ul "EVM and Solana EVM Solana" at bounding box center [761, 274] width 580 height 39
click at [340, 238] on div "Configure wallet options" at bounding box center [283, 242] width 130 height 19
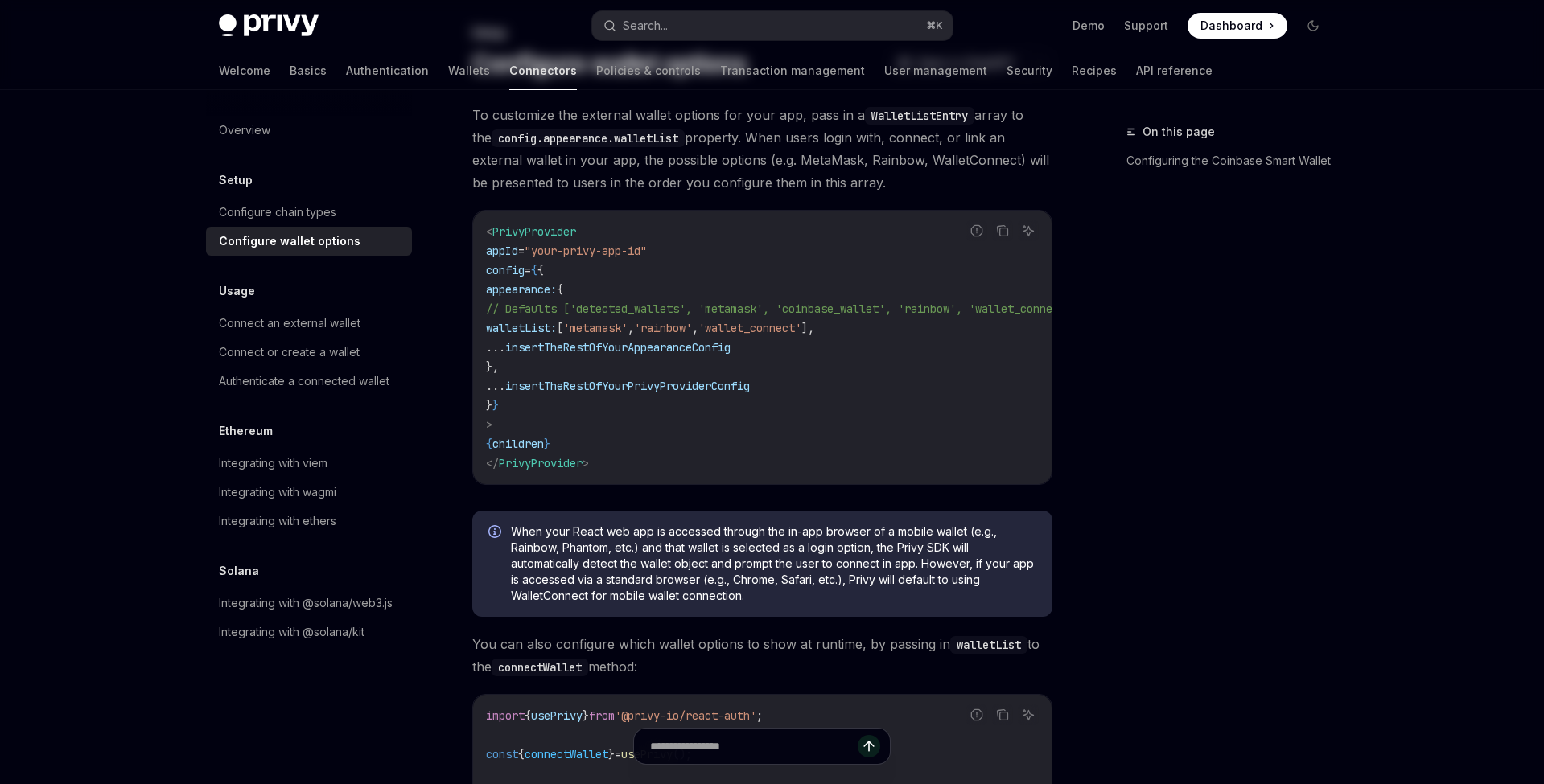
type textarea "*"
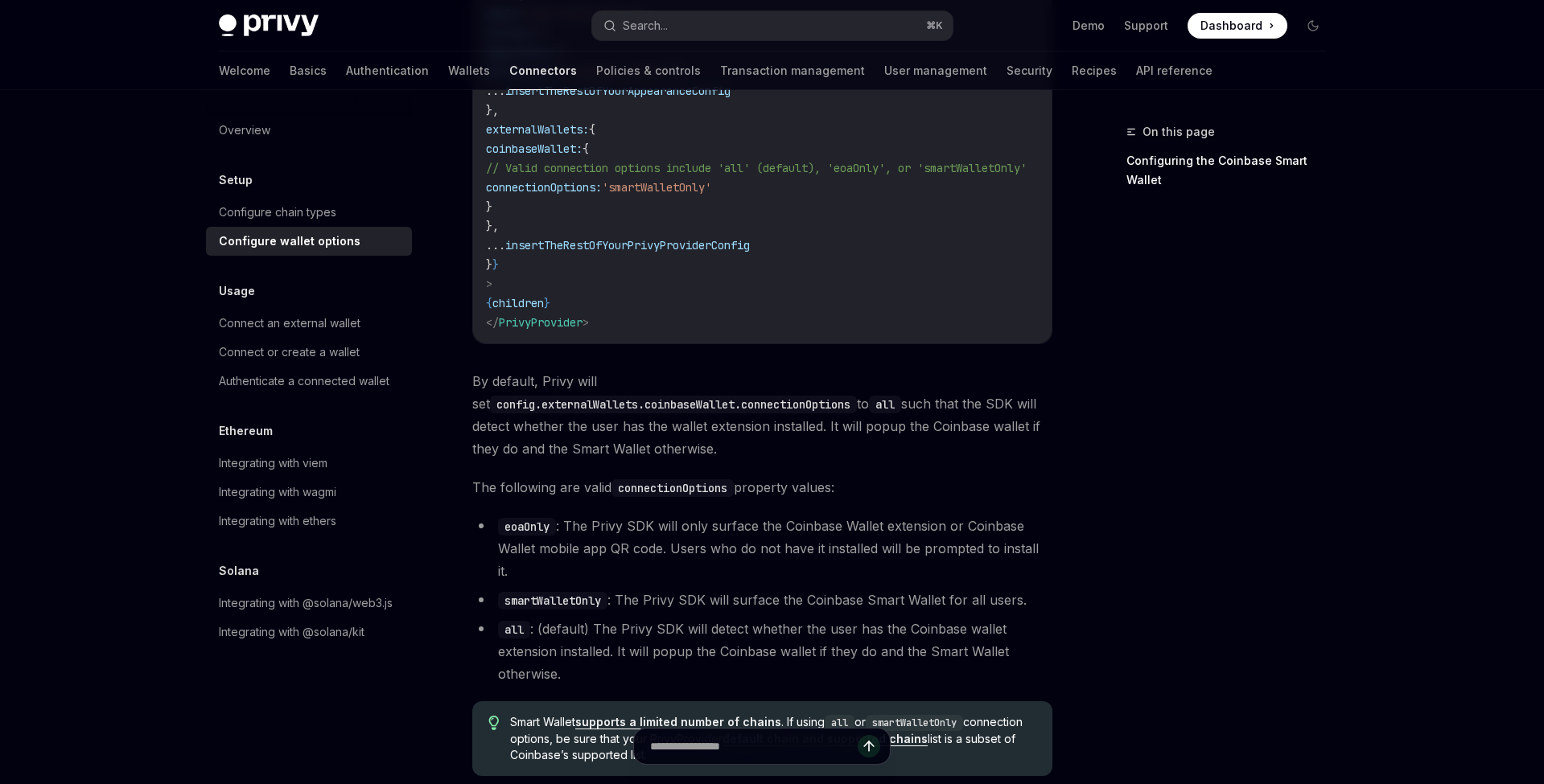
scroll to position [2261, 0]
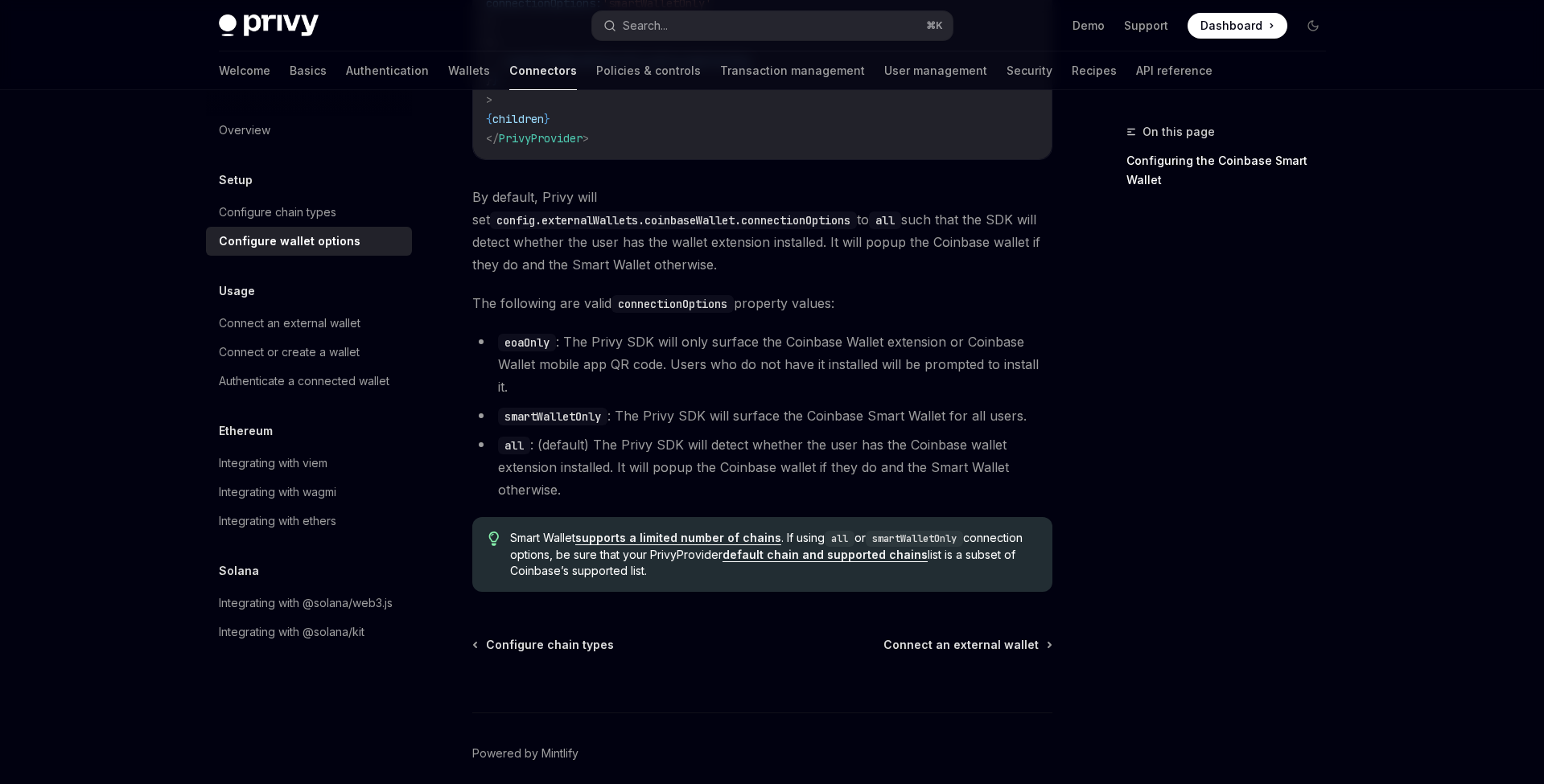
scroll to position [2261, 0]
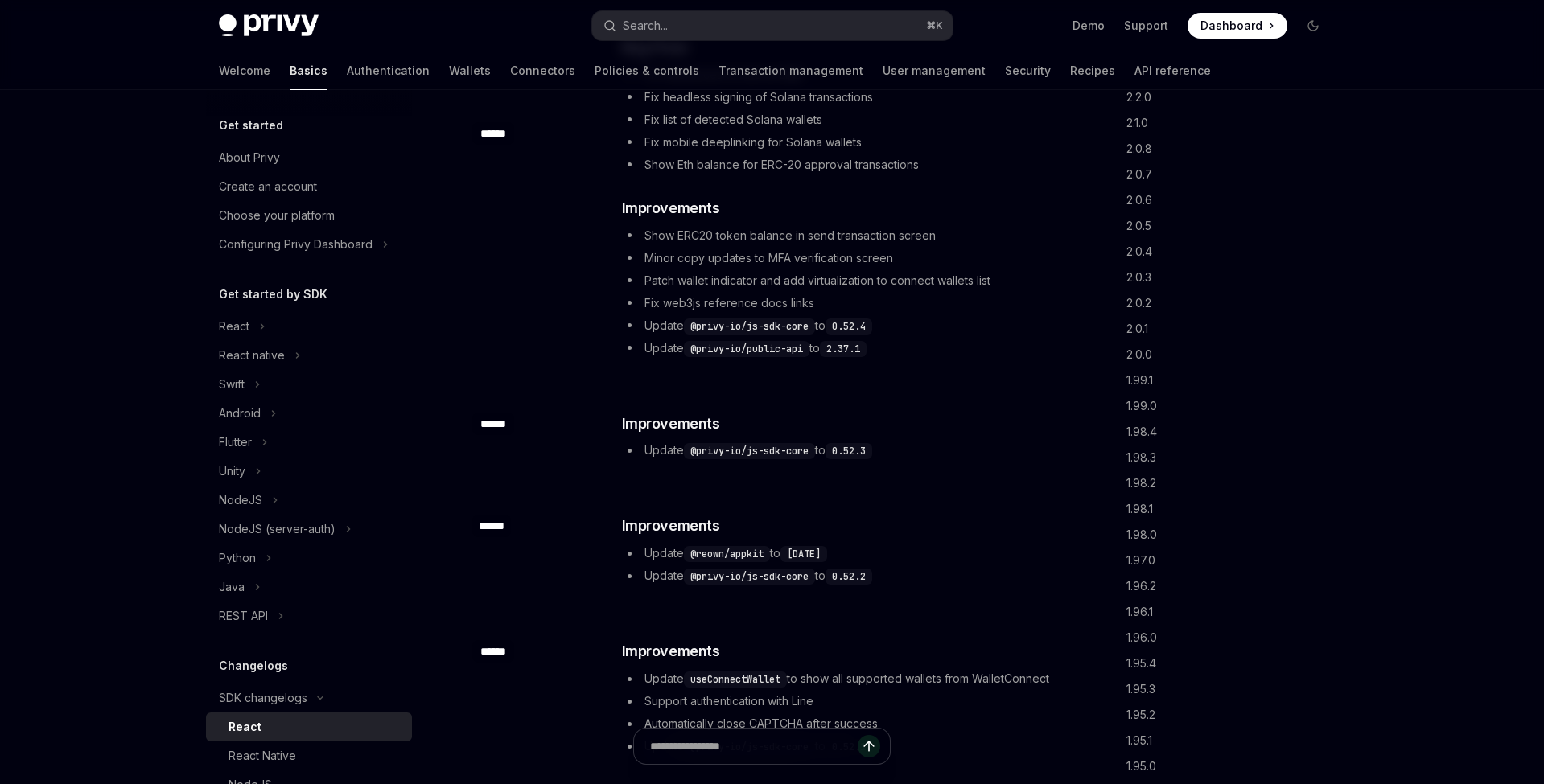
scroll to position [1736, 0]
click at [1149, 384] on link "1.99.1" at bounding box center [1233, 380] width 213 height 26
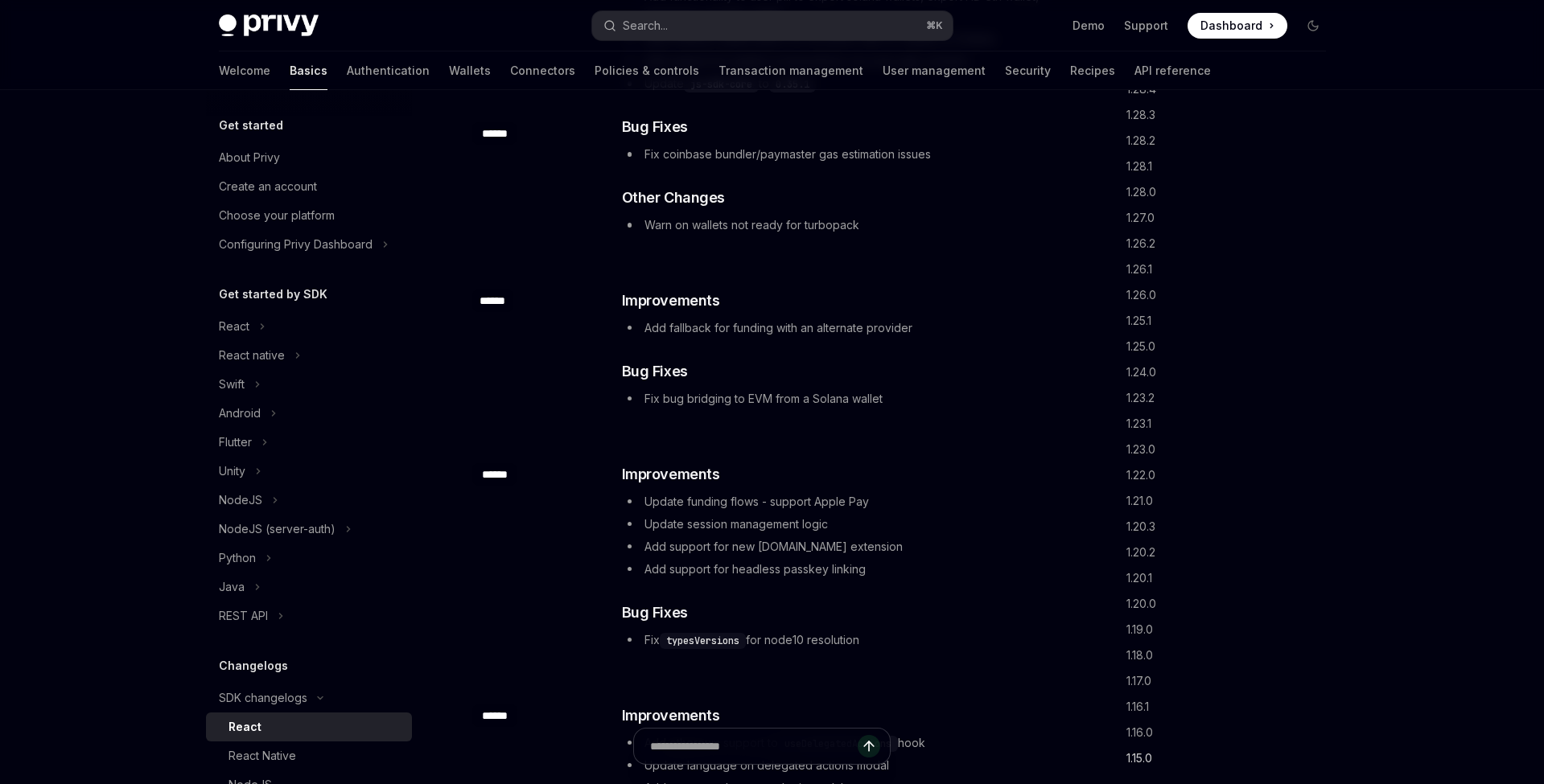
scroll to position [6659, 0]
click at [1142, 757] on link "1.15.0" at bounding box center [1233, 758] width 213 height 26
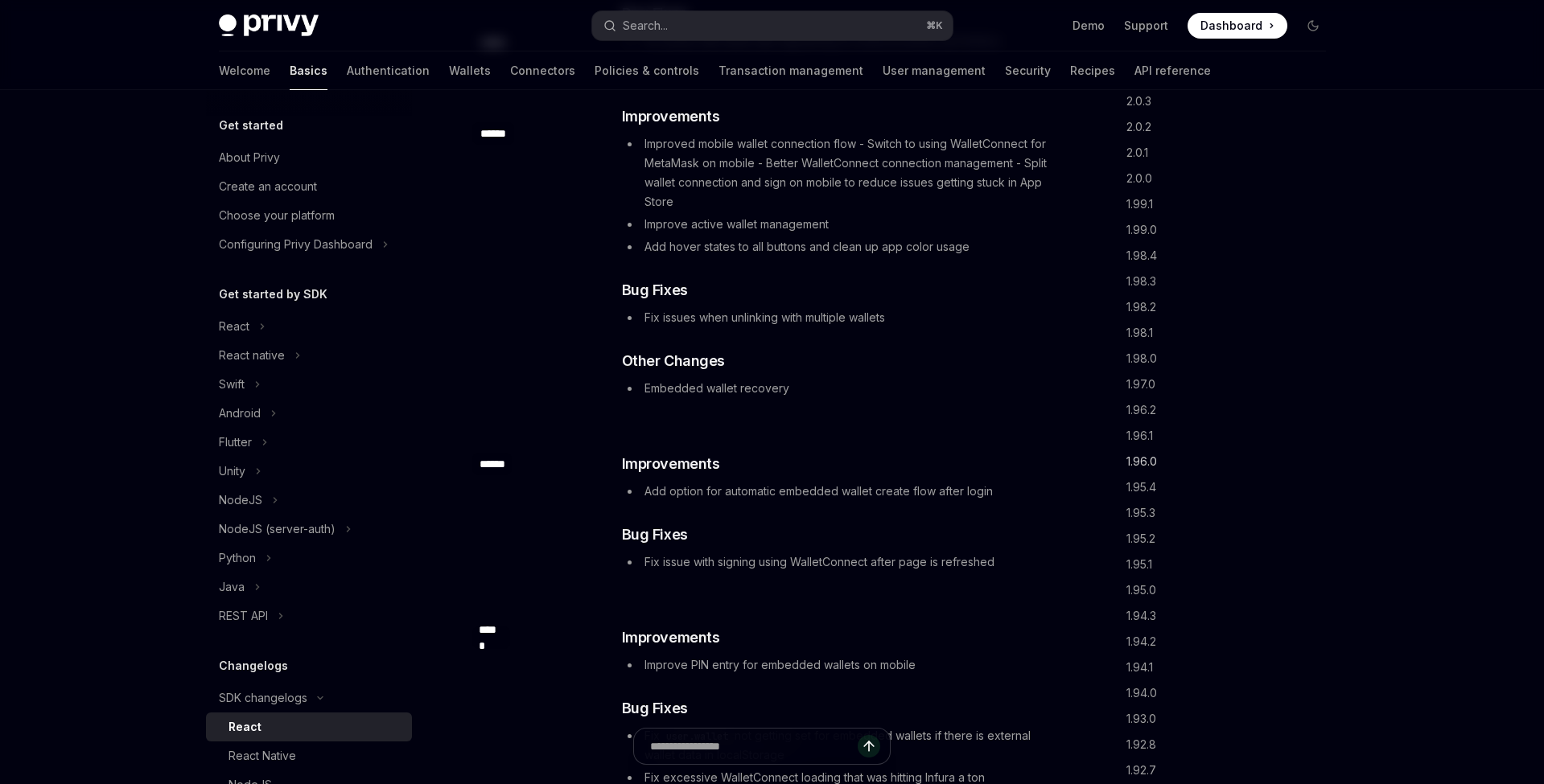
scroll to position [1764, 0]
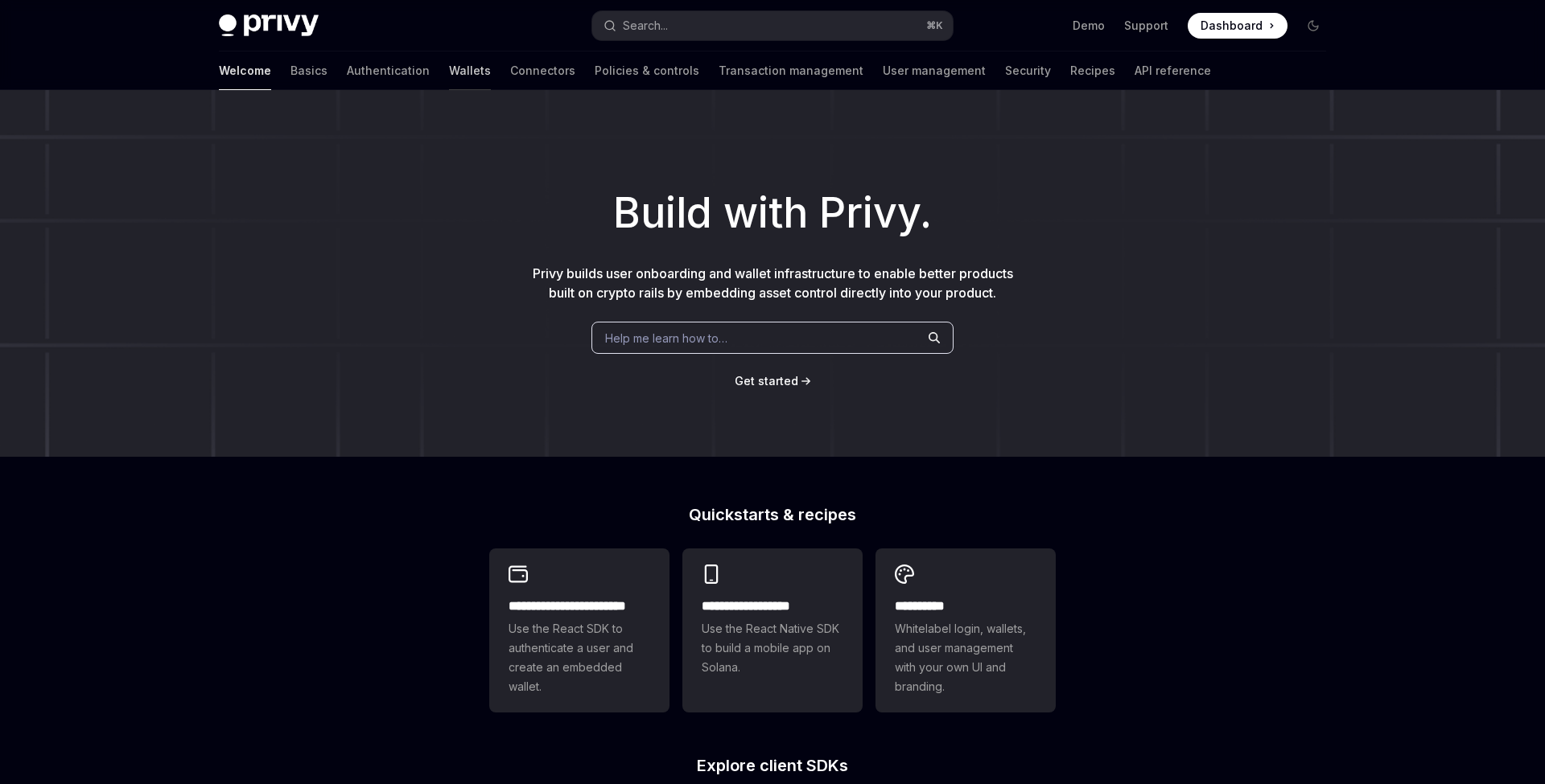
drag, startPoint x: 0, startPoint y: 0, endPoint x: 399, endPoint y: 66, distance: 404.4
click at [449, 66] on link "Wallets" at bounding box center [469, 71] width 41 height 39
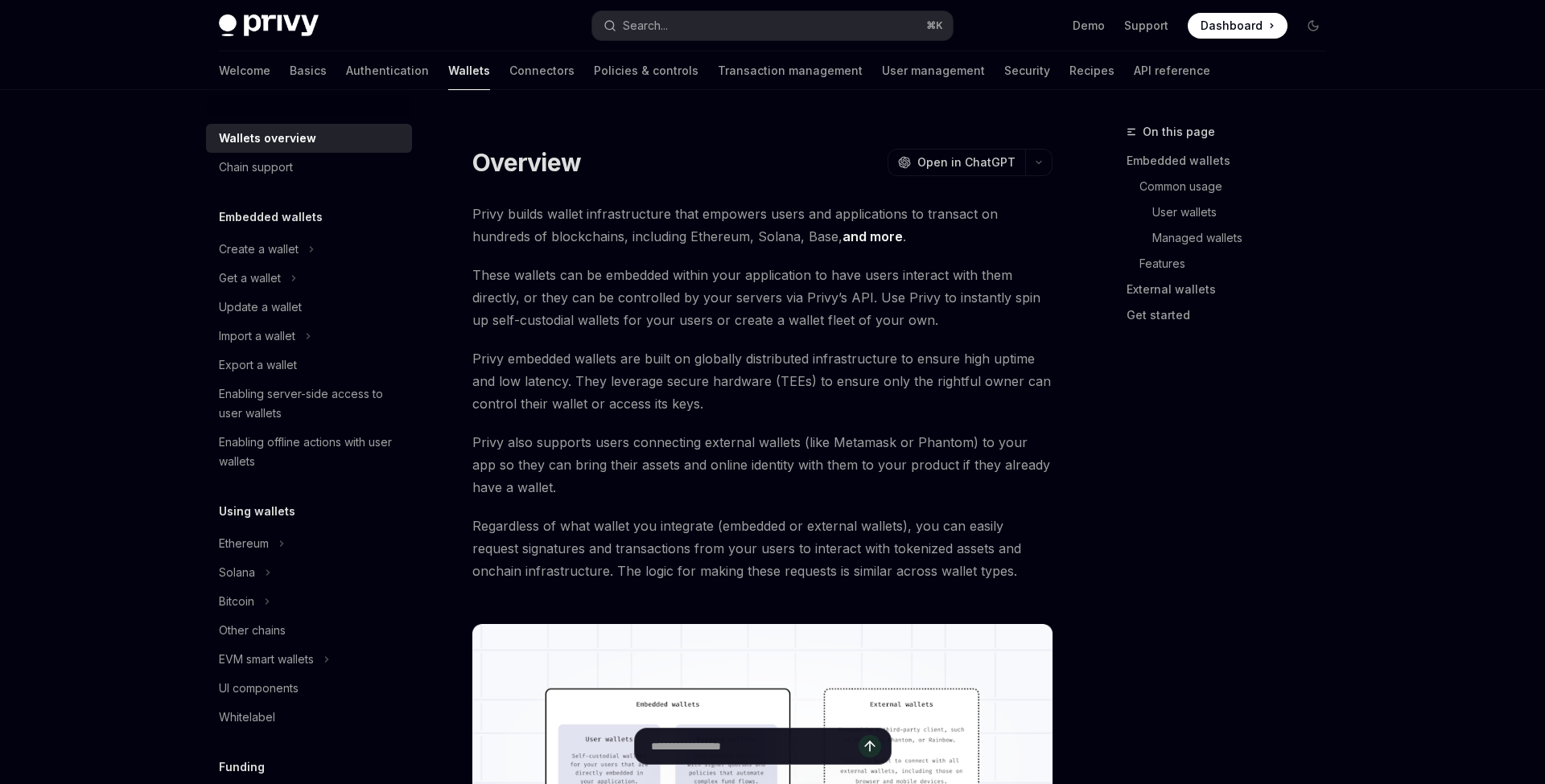
click at [509, 66] on link "Connectors" at bounding box center [542, 71] width 65 height 39
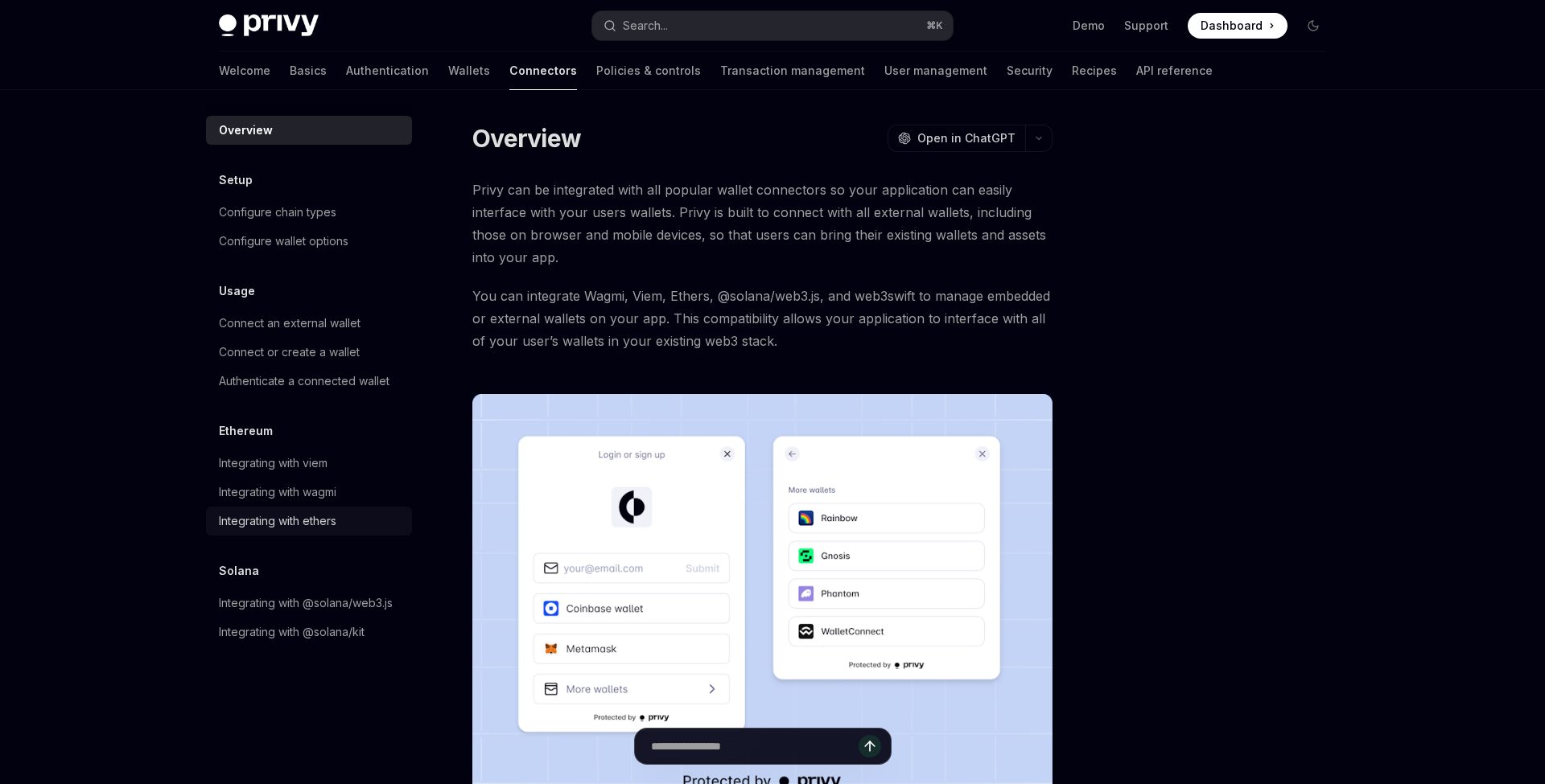
click at [334, 519] on div "Integrating with ethers" at bounding box center [277, 521] width 117 height 19
type textarea "*"
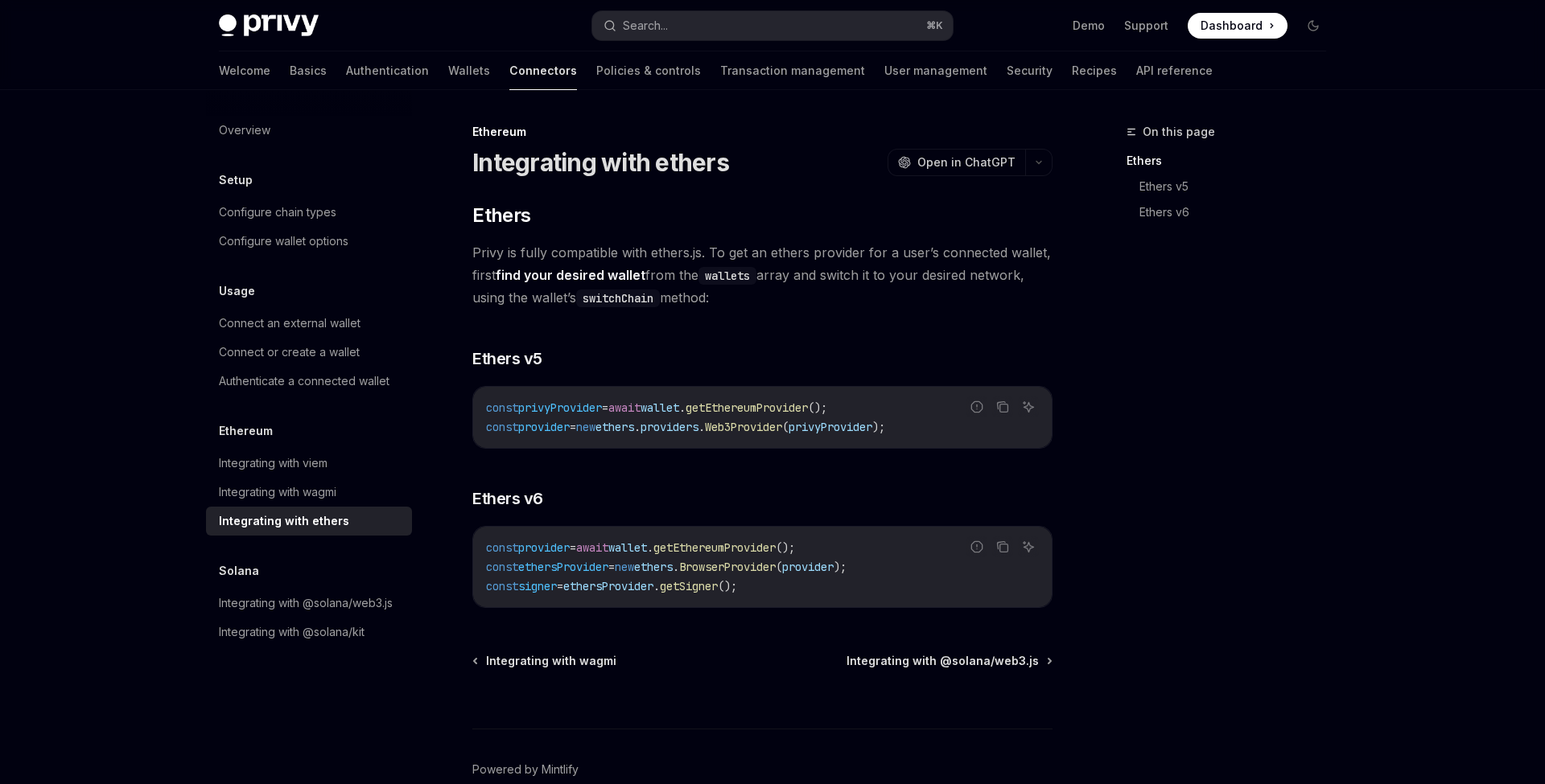
click at [698, 422] on span "providers" at bounding box center [670, 427] width 58 height 14
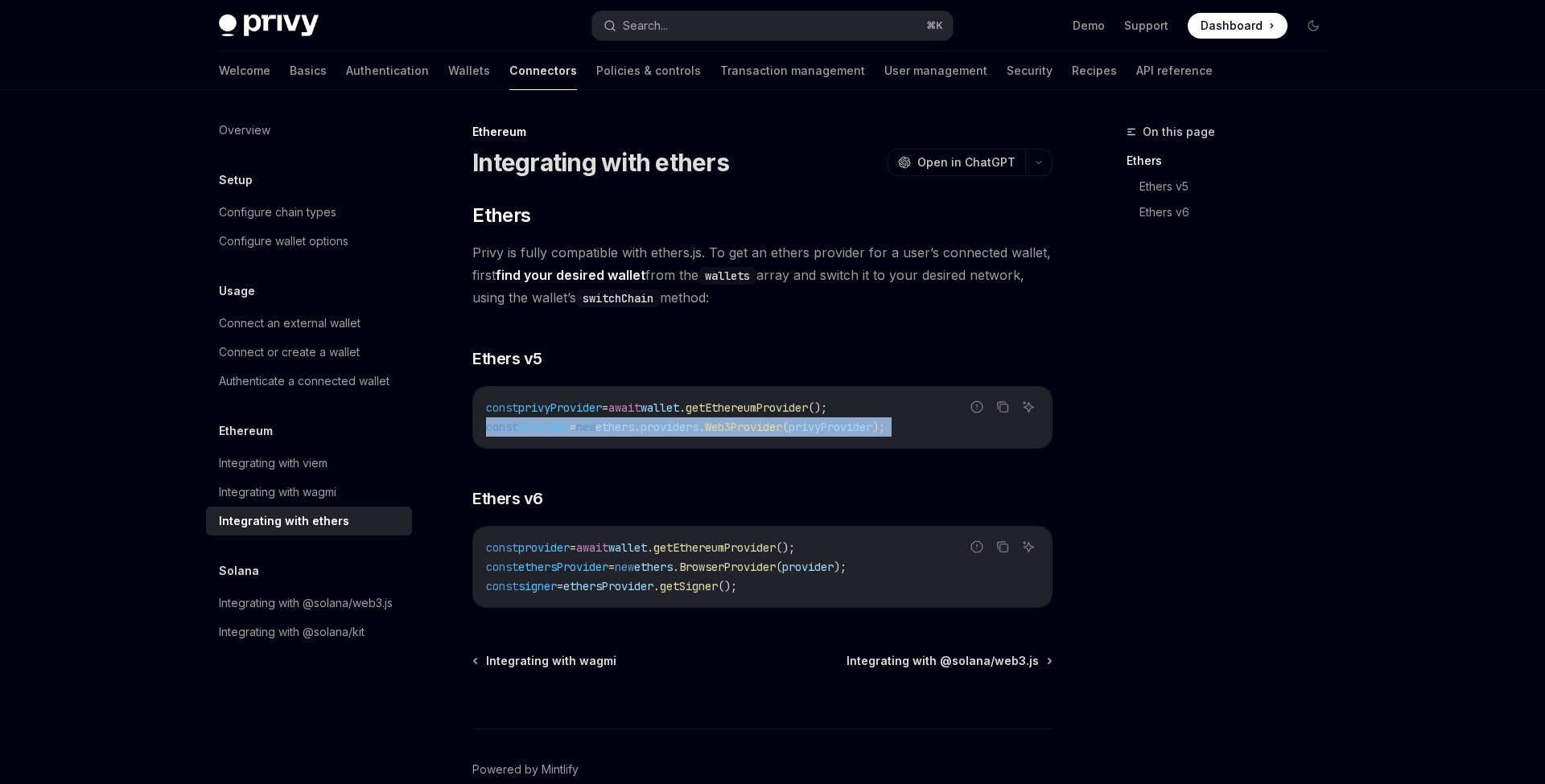
click at [698, 422] on span "providers" at bounding box center [670, 427] width 58 height 14
copy div "const provider = new ethers . providers . Web3Provider ( privyProvider );"
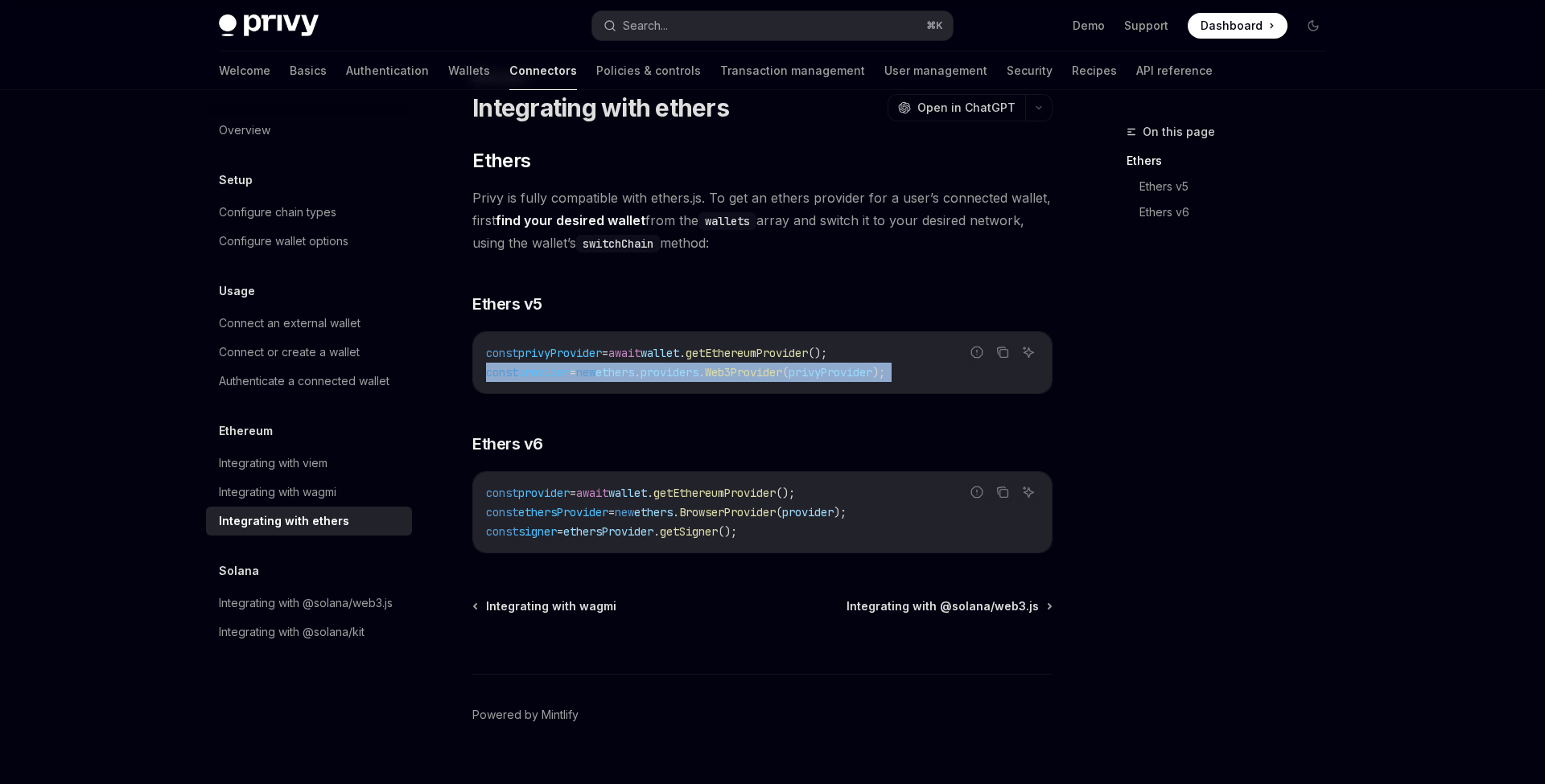
scroll to position [84, 0]
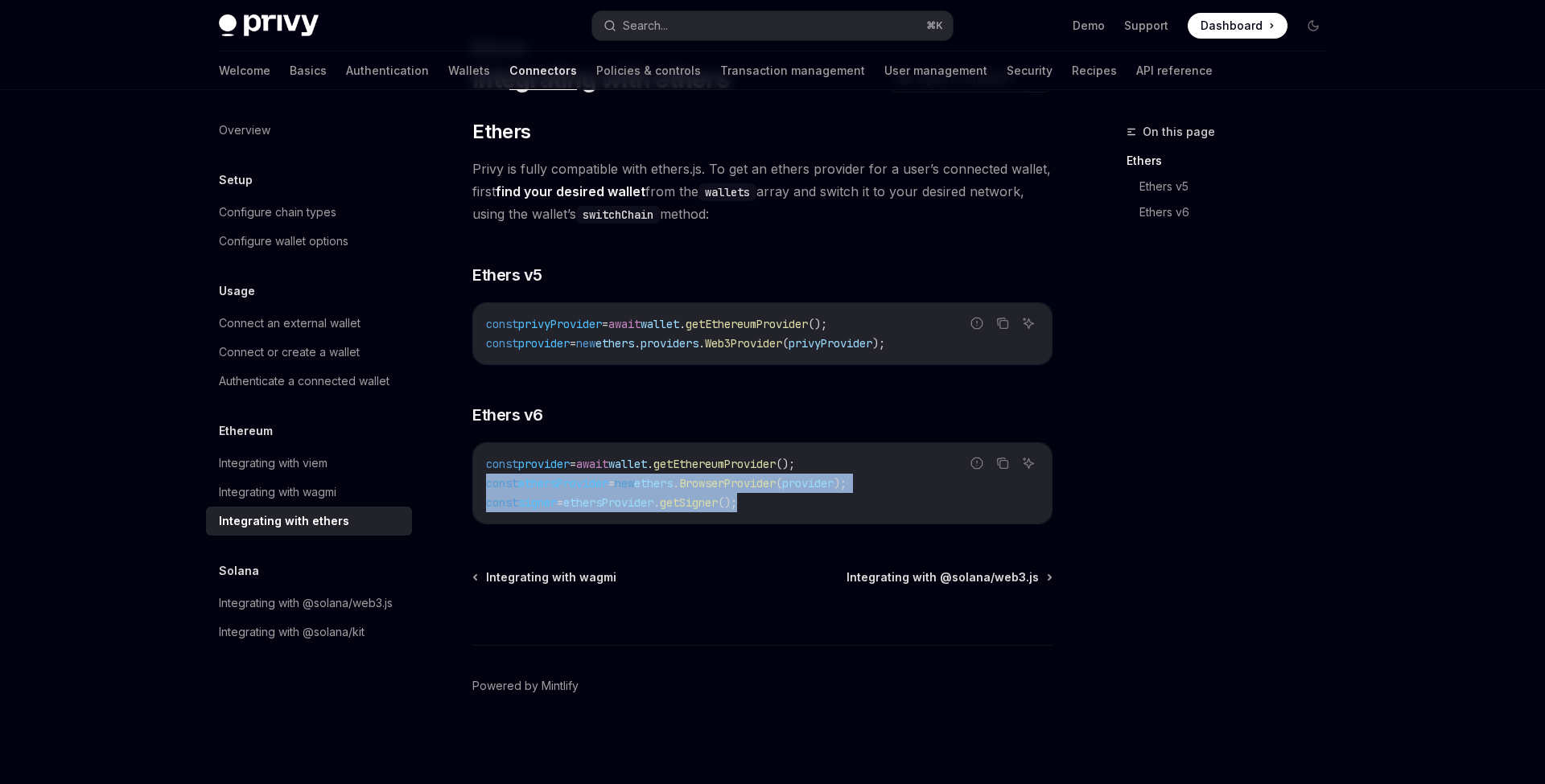
drag, startPoint x: 773, startPoint y: 503, endPoint x: 460, endPoint y: 486, distance: 313.5
click at [460, 486] on div "Ethereum Integrating with ethers OpenAI Open in ChatGPT OpenAI Open in ChatGPT …" at bounding box center [611, 411] width 889 height 745
copy code "const ethersProvider = new ethers . BrowserProvider ( provider ); const signer …"
click at [613, 504] on span "ethersProvider" at bounding box center [608, 503] width 90 height 14
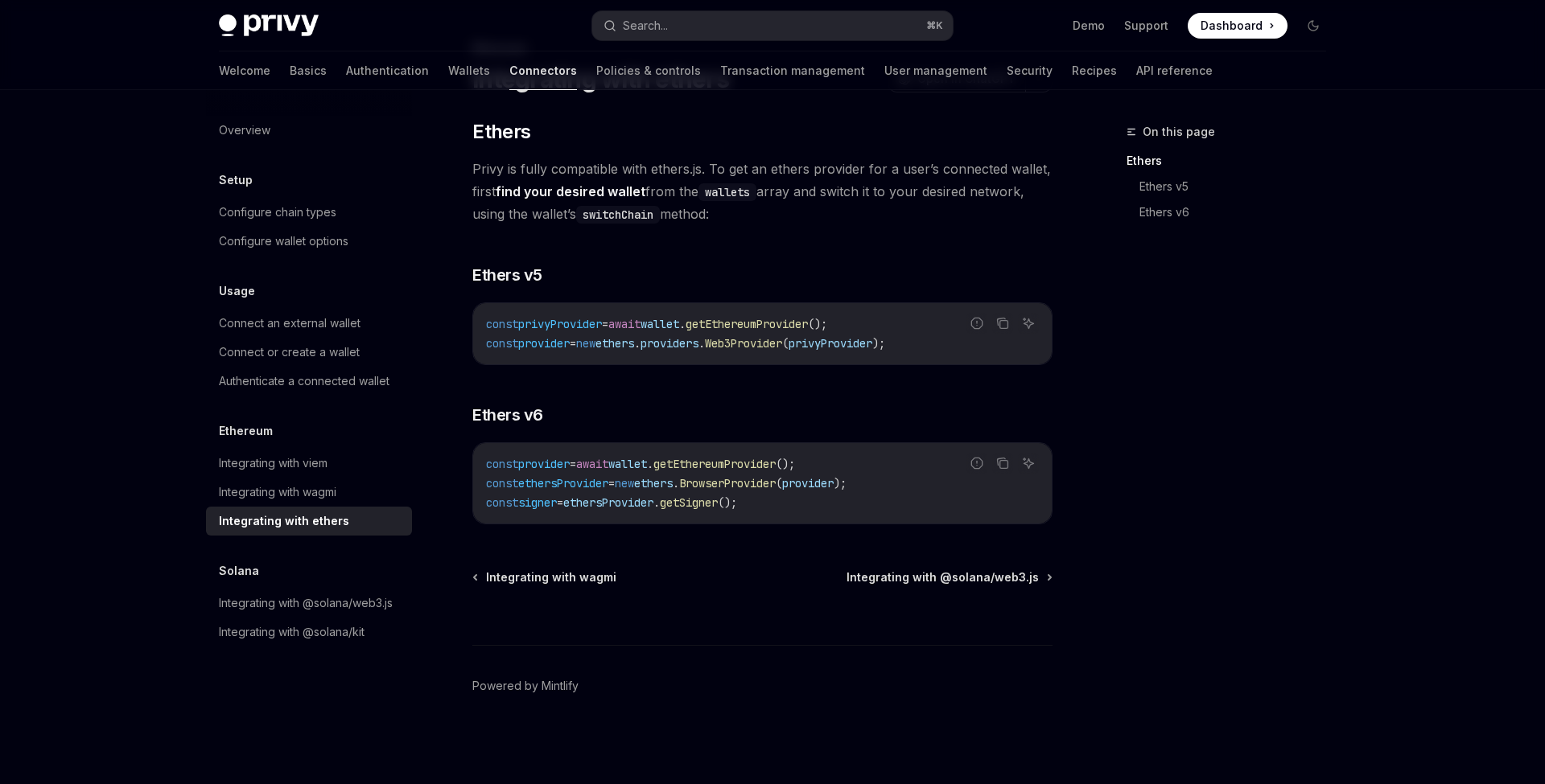
click at [613, 504] on span "ethersProvider" at bounding box center [608, 503] width 90 height 14
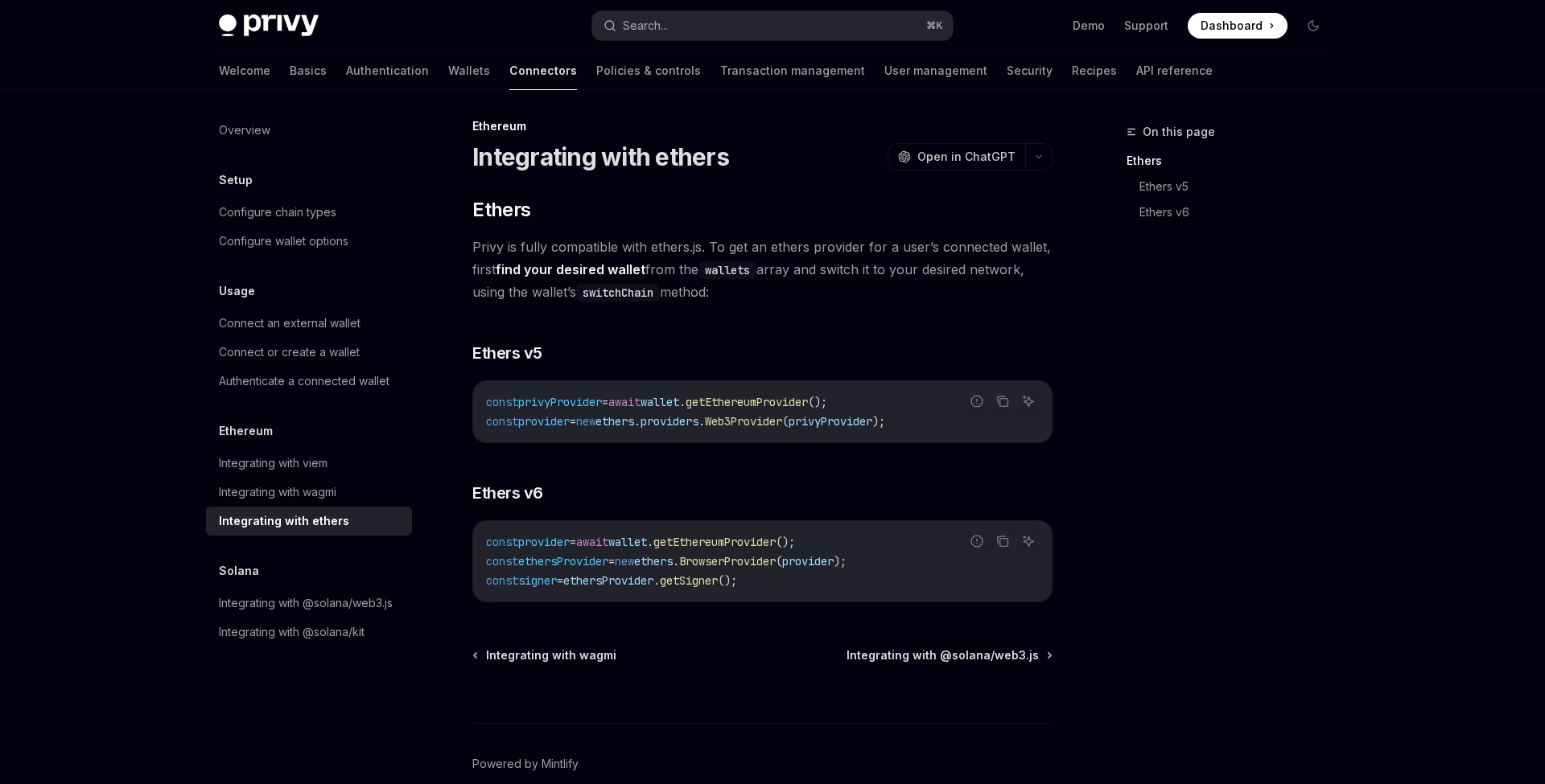
scroll to position [4, 0]
